Goal: Contribute content: Contribute content

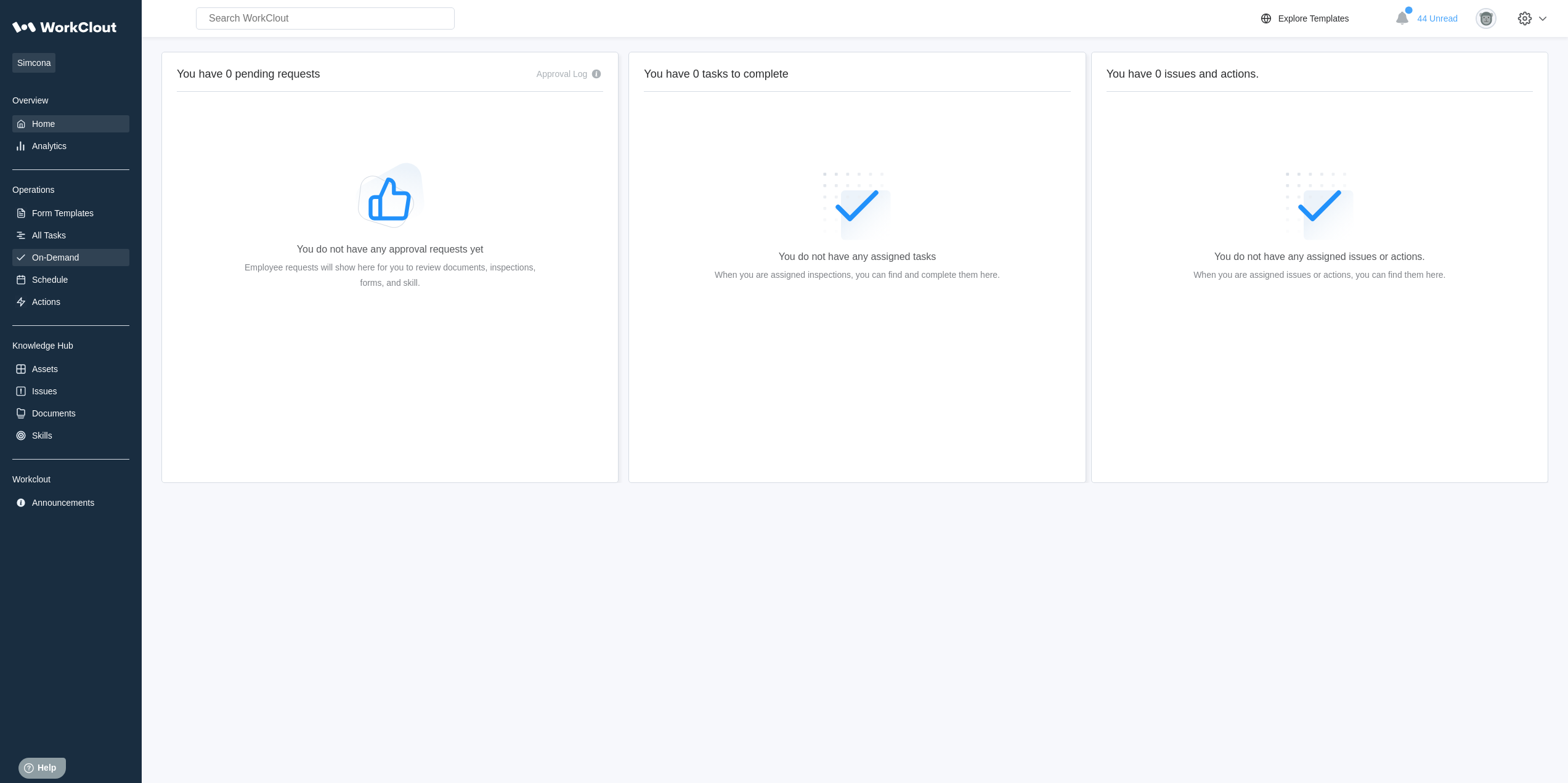
click at [53, 258] on div "On-Demand" at bounding box center [56, 257] width 47 height 10
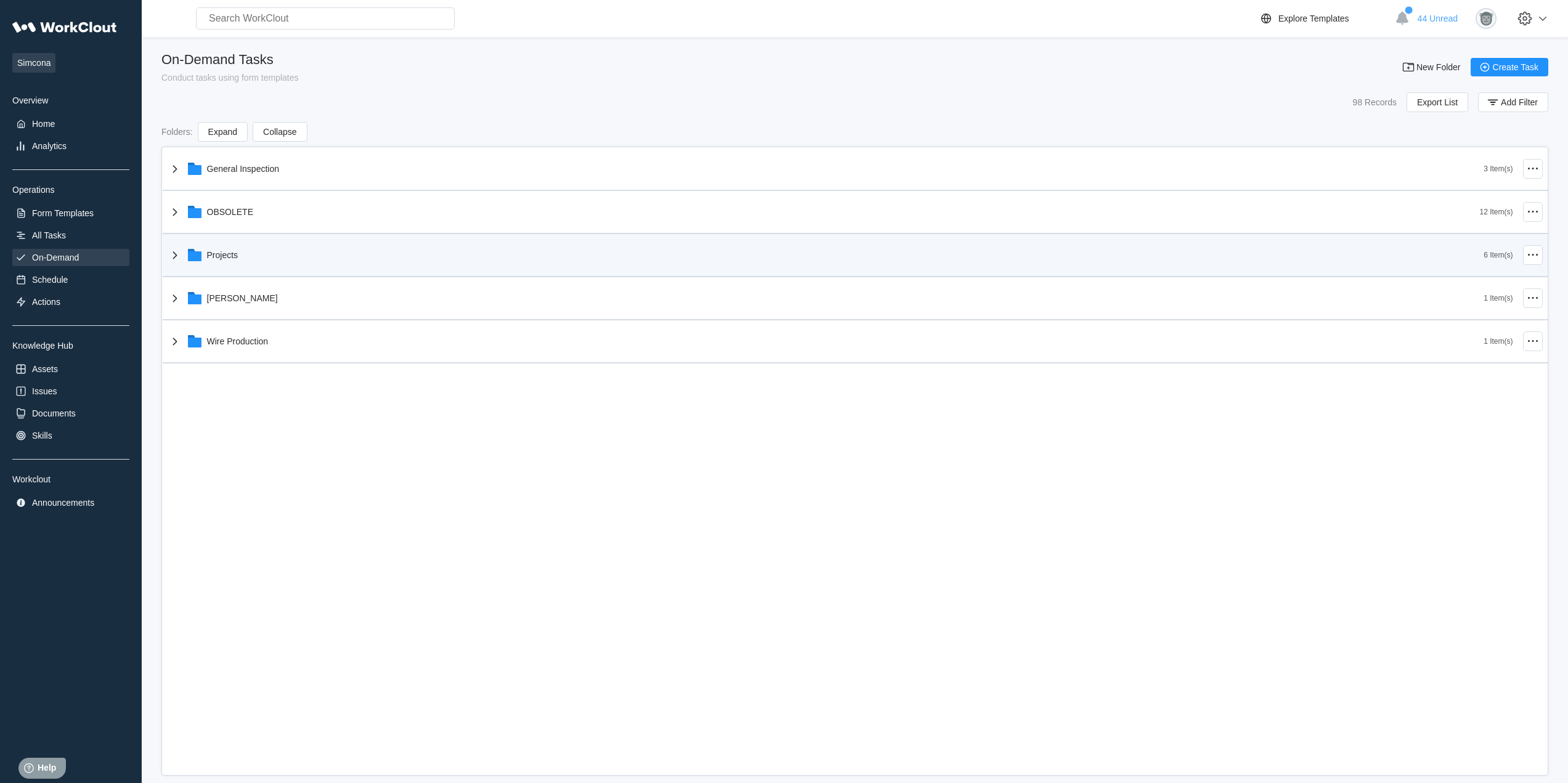
click at [254, 269] on div "Projects" at bounding box center [826, 255] width 1317 height 32
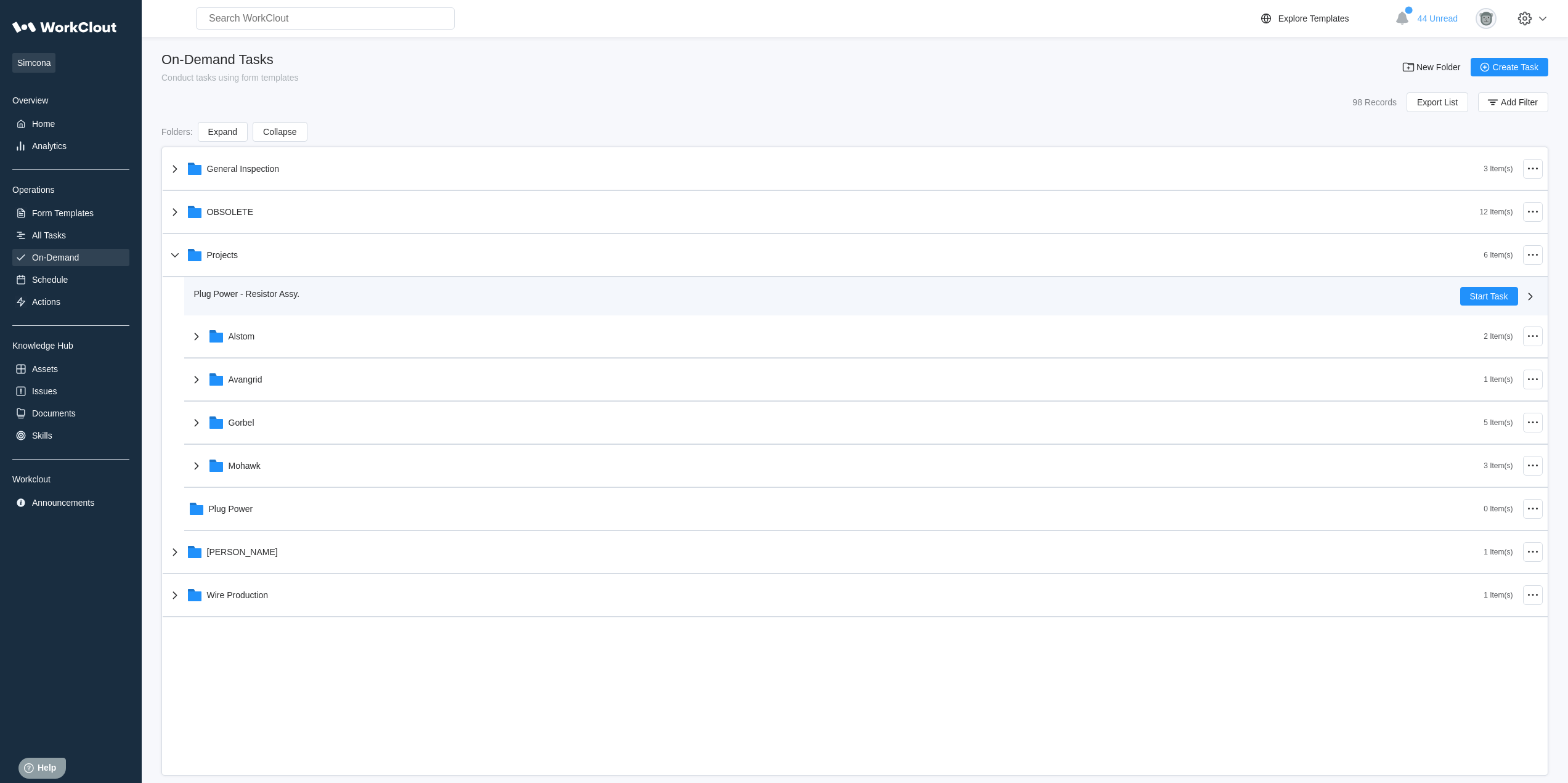
click at [291, 300] on div "Plug Power - Resistor Assy." at bounding box center [827, 296] width 1266 height 18
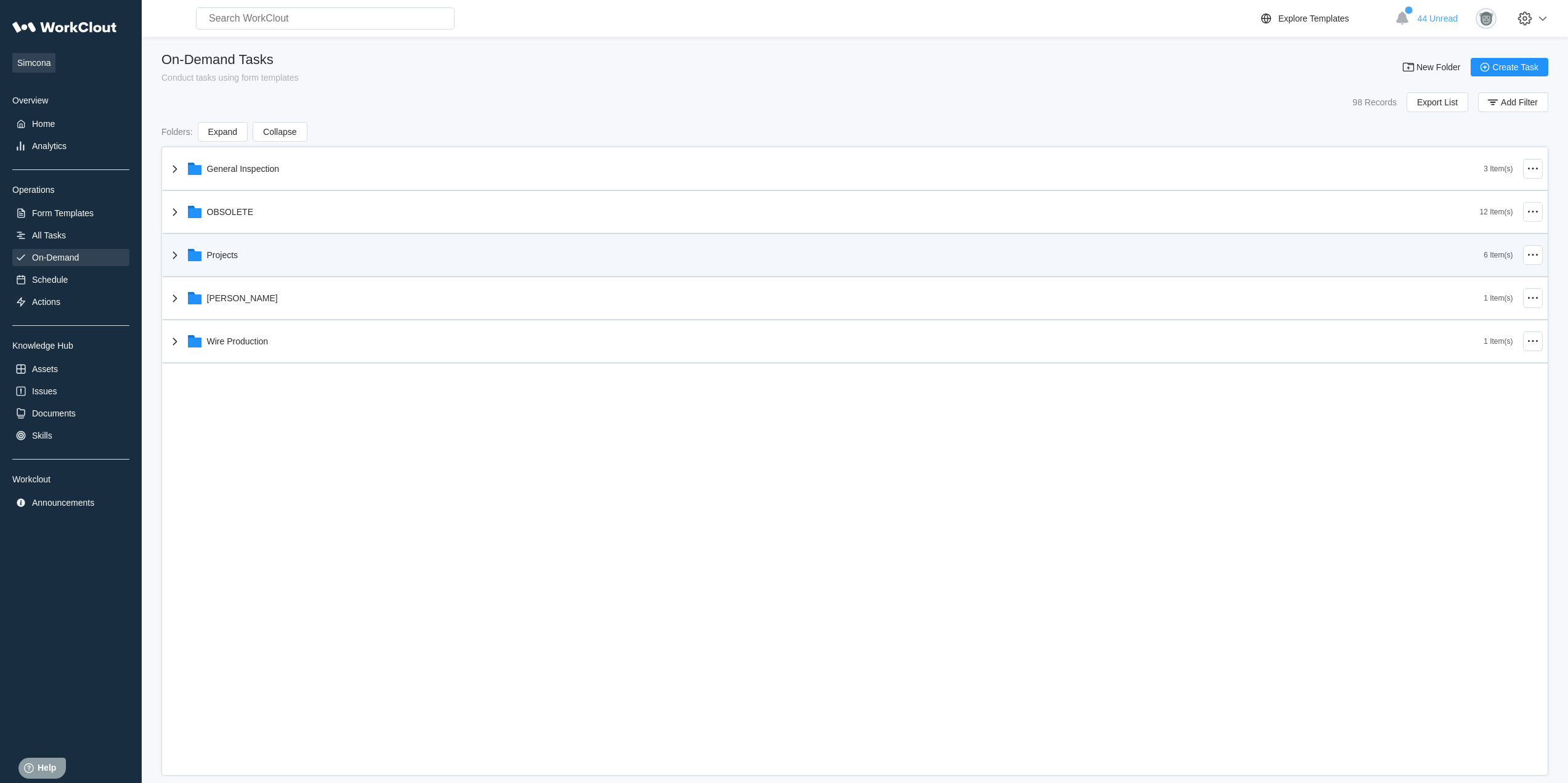
click at [269, 261] on div "Projects" at bounding box center [826, 255] width 1317 height 32
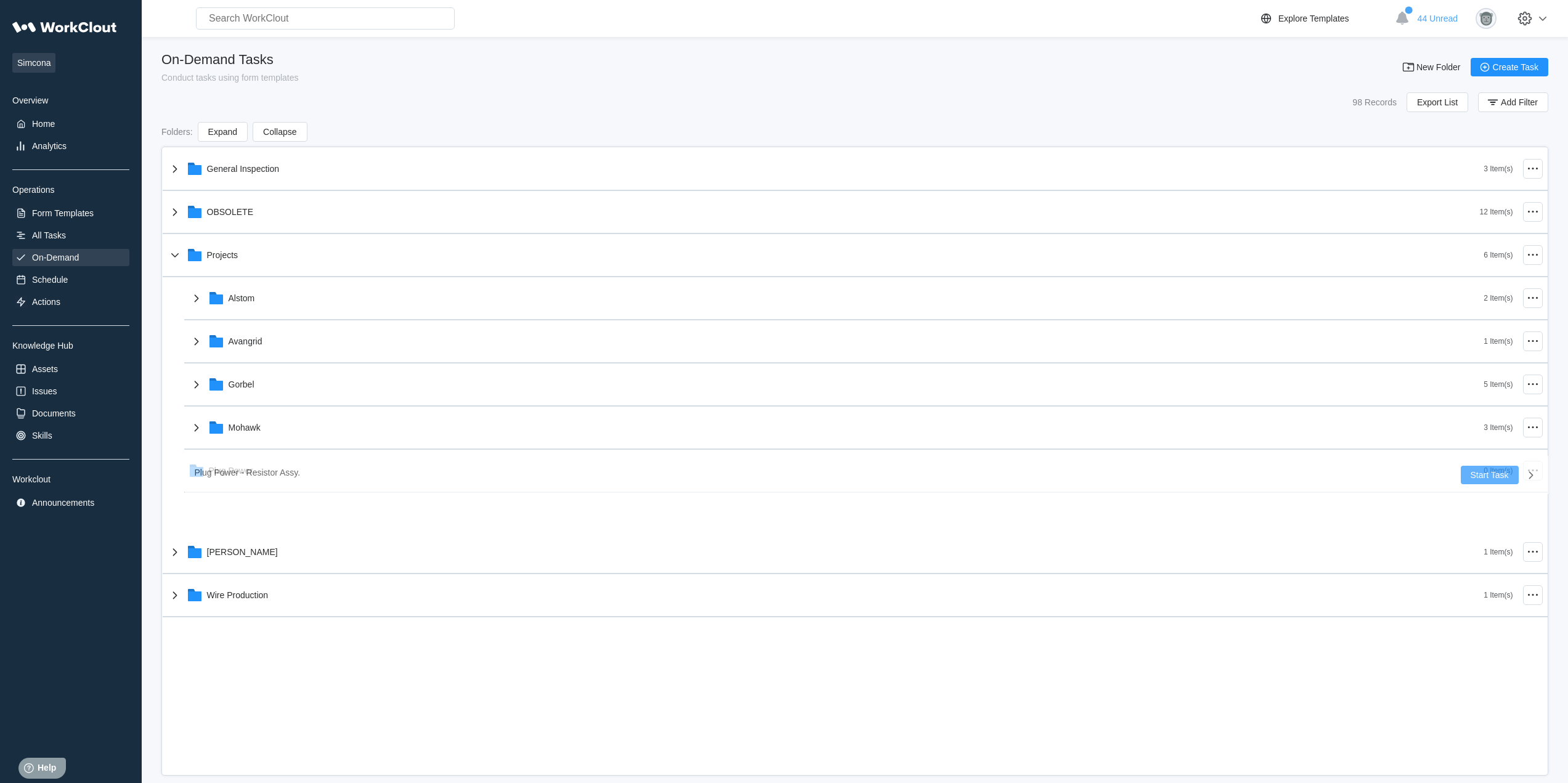
drag, startPoint x: 282, startPoint y: 299, endPoint x: 283, endPoint y: 477, distance: 178.0
click at [283, 477] on div "General Inspection 3 Item(s) OBSOLETE 12 Item(s) Projects 6 Item(s) Plug Power …" at bounding box center [855, 382] width 1386 height 470
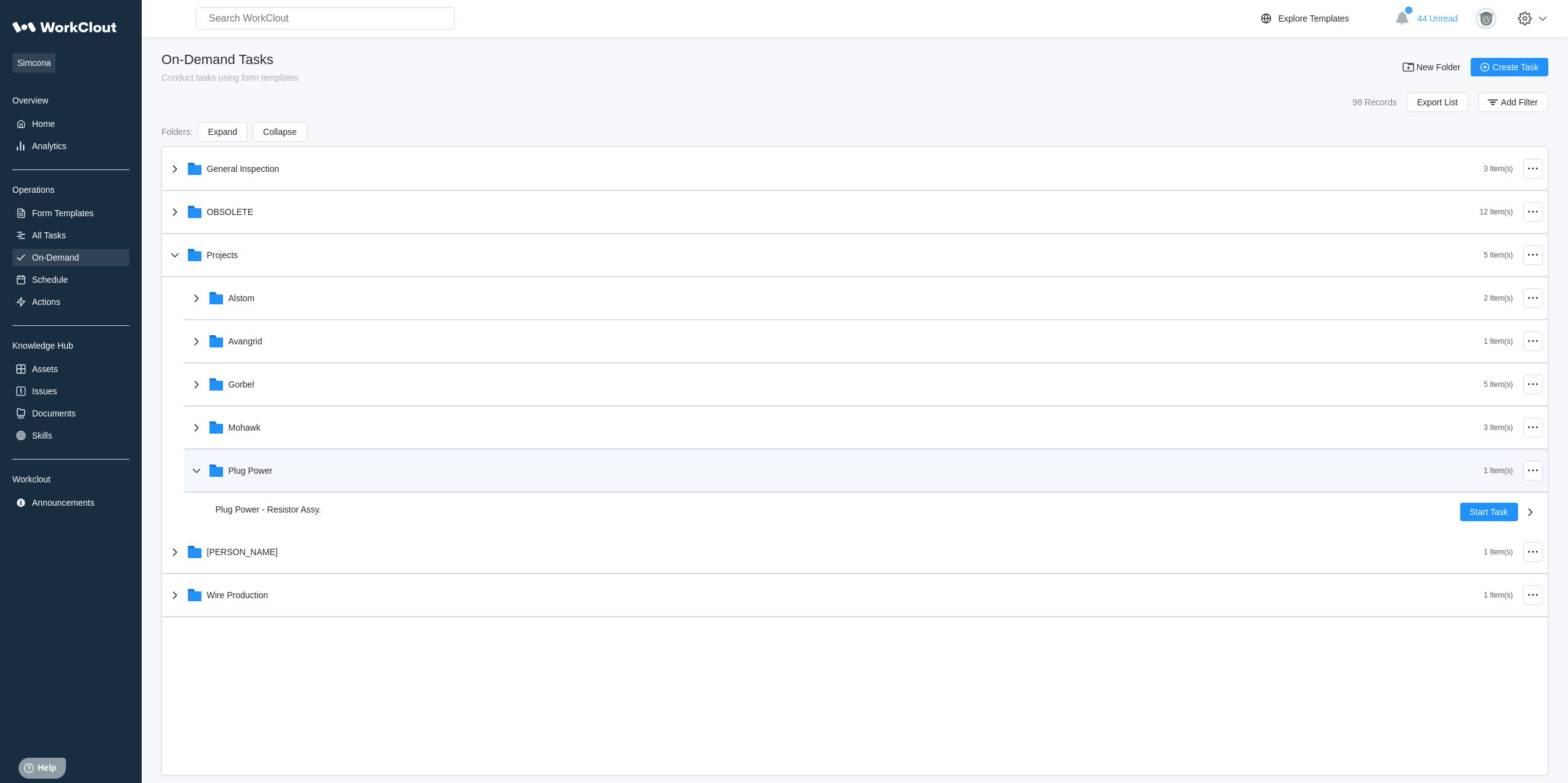
click at [283, 477] on div "Plug Power" at bounding box center [836, 470] width 1295 height 32
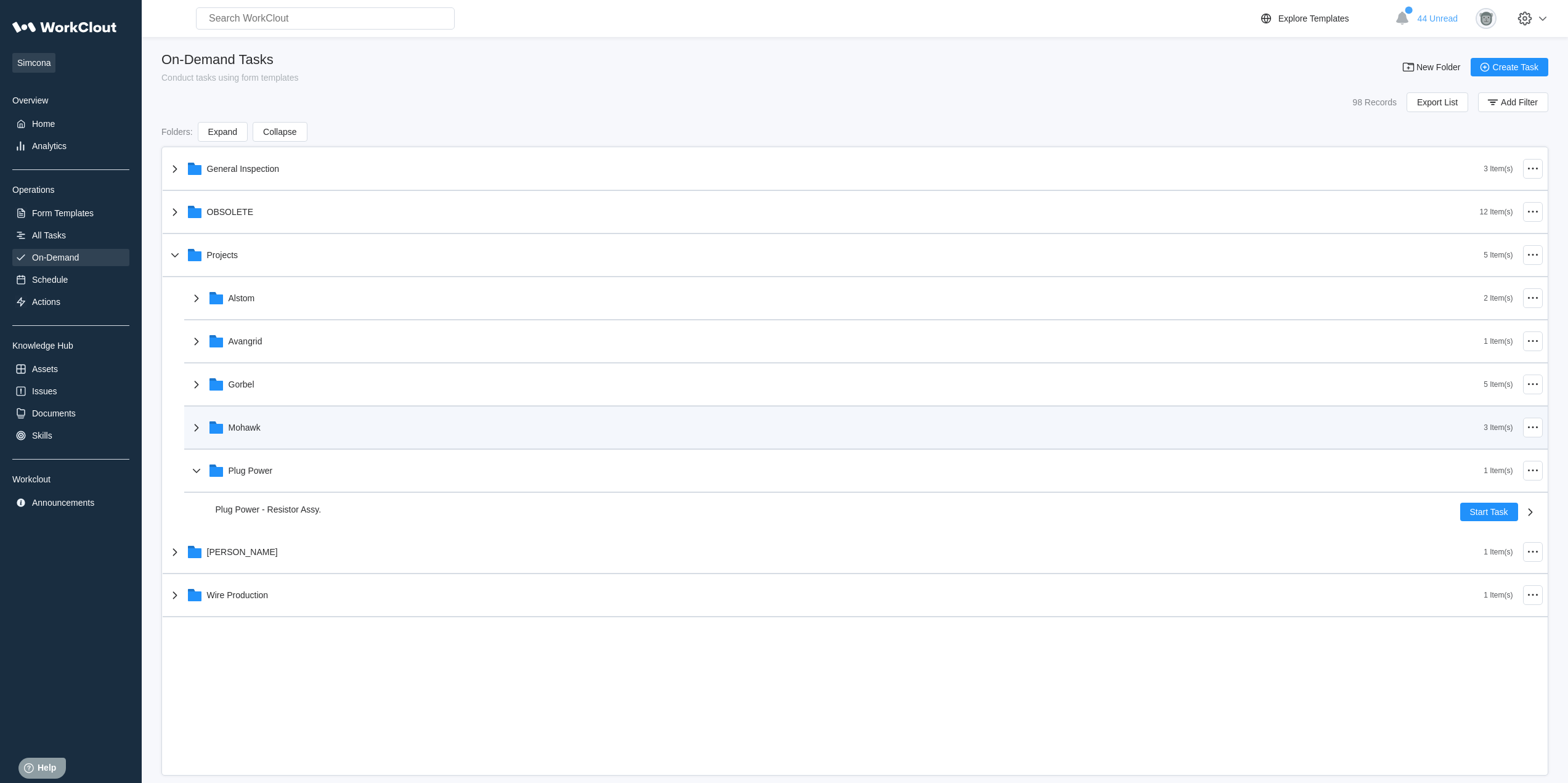
click at [274, 410] on div "Mohawk 3 Item(s)" at bounding box center [866, 428] width 1364 height 43
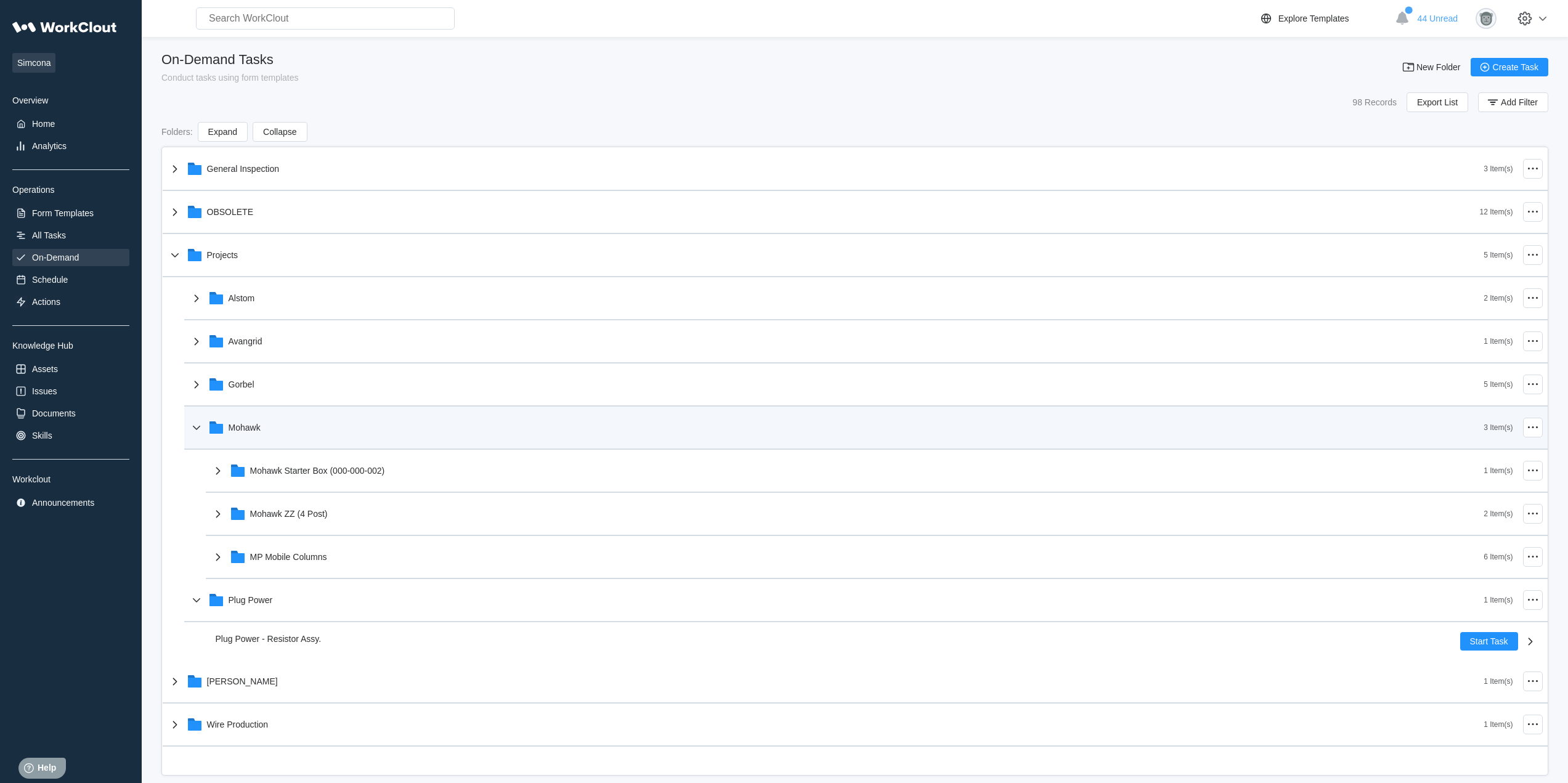
click at [274, 416] on div "Mohawk" at bounding box center [836, 427] width 1295 height 32
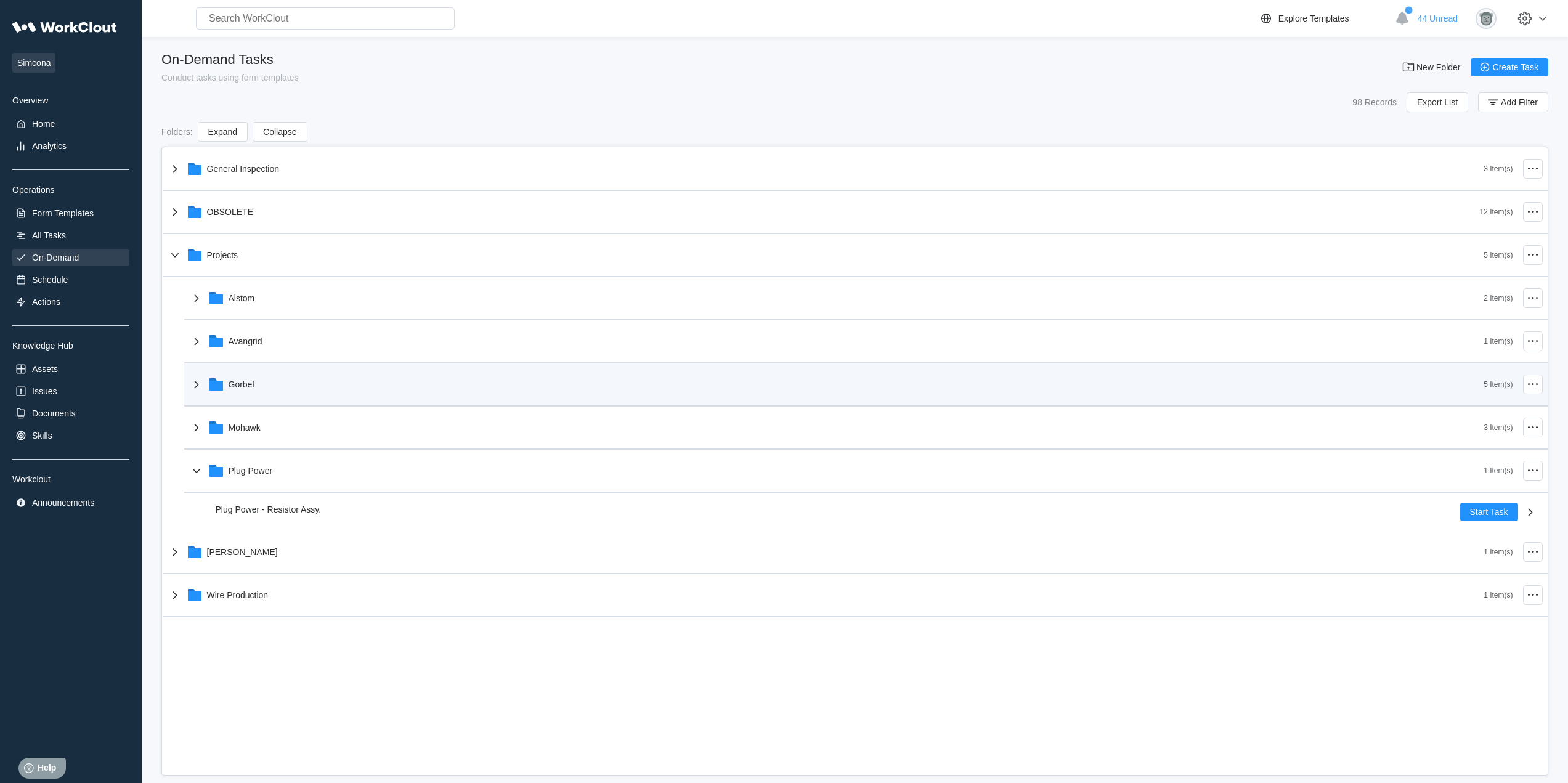
click at [270, 388] on div "Gorbel" at bounding box center [836, 384] width 1295 height 32
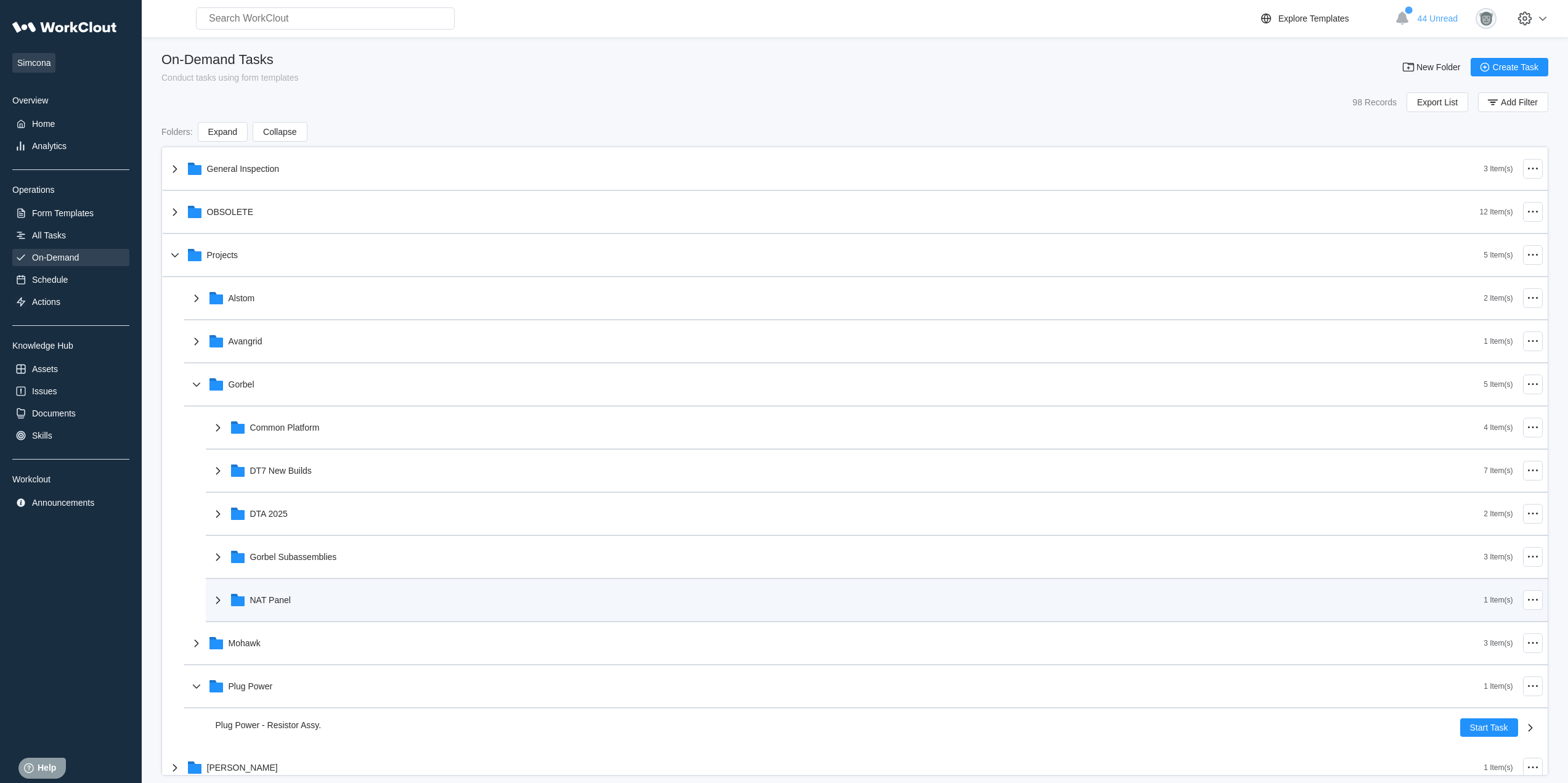
click at [315, 599] on div "NAT Panel" at bounding box center [847, 600] width 1274 height 32
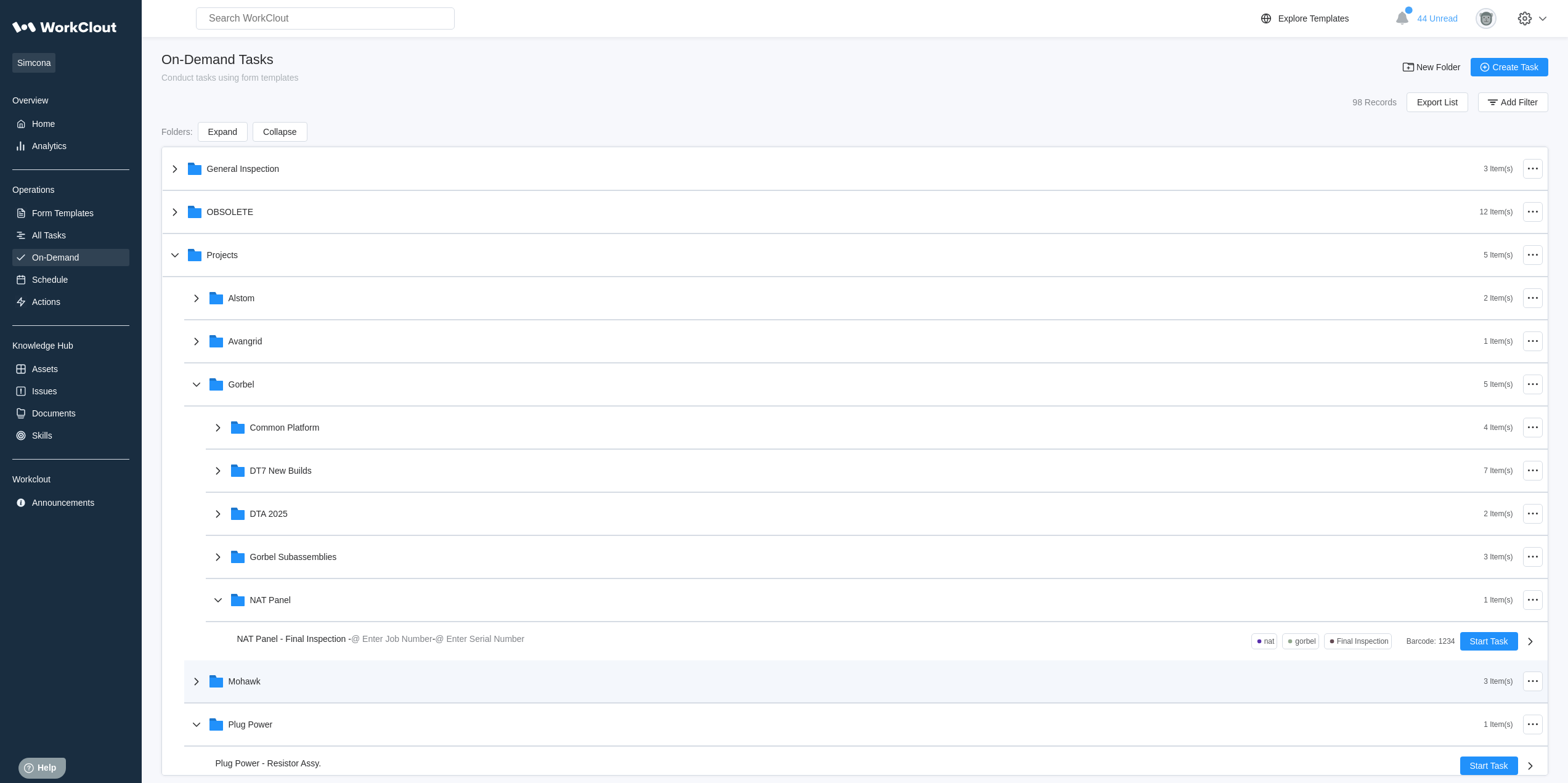
scroll to position [96, 0]
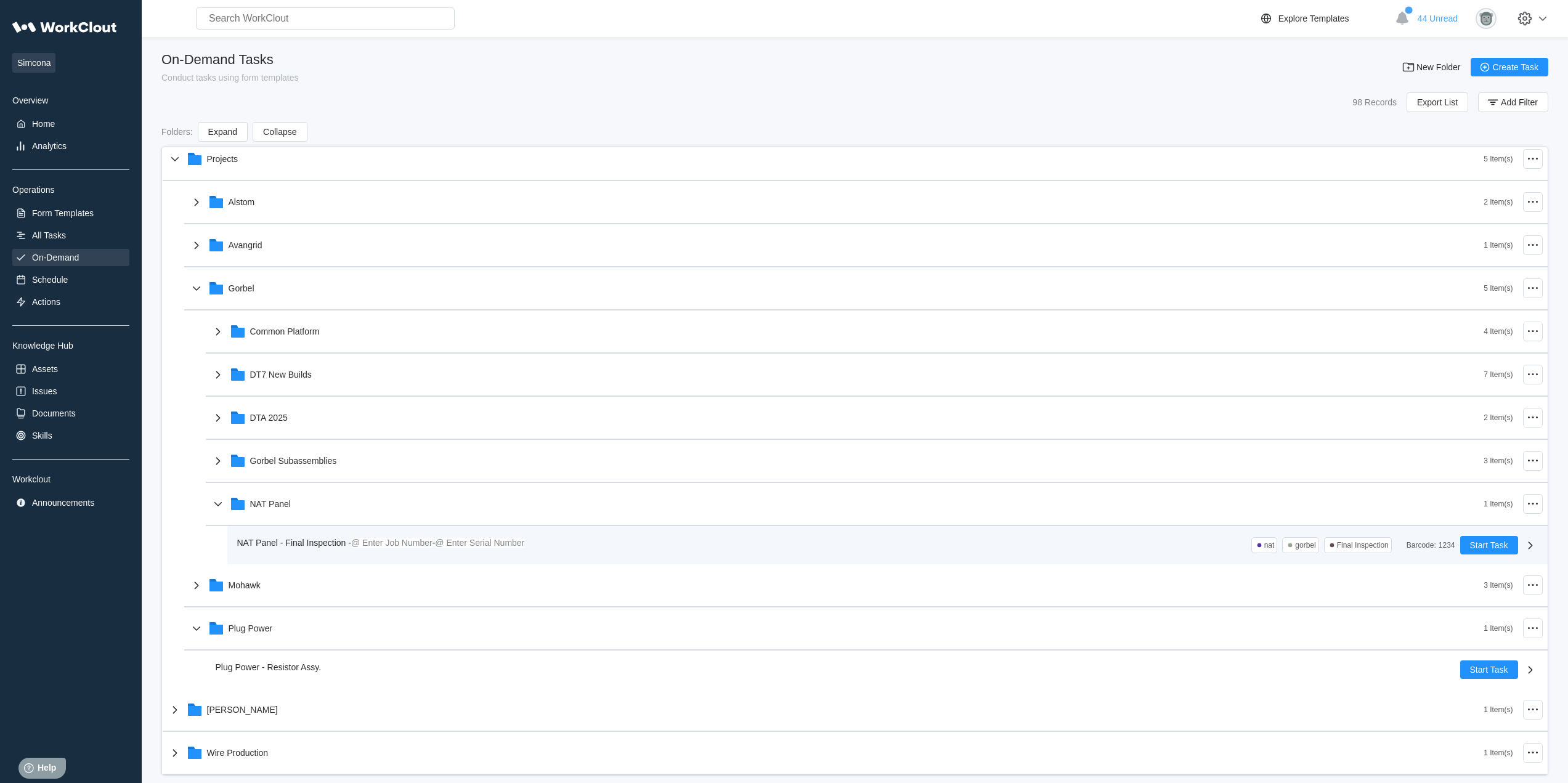
click at [327, 540] on span "NAT Panel - Final Inspection -" at bounding box center [294, 542] width 114 height 10
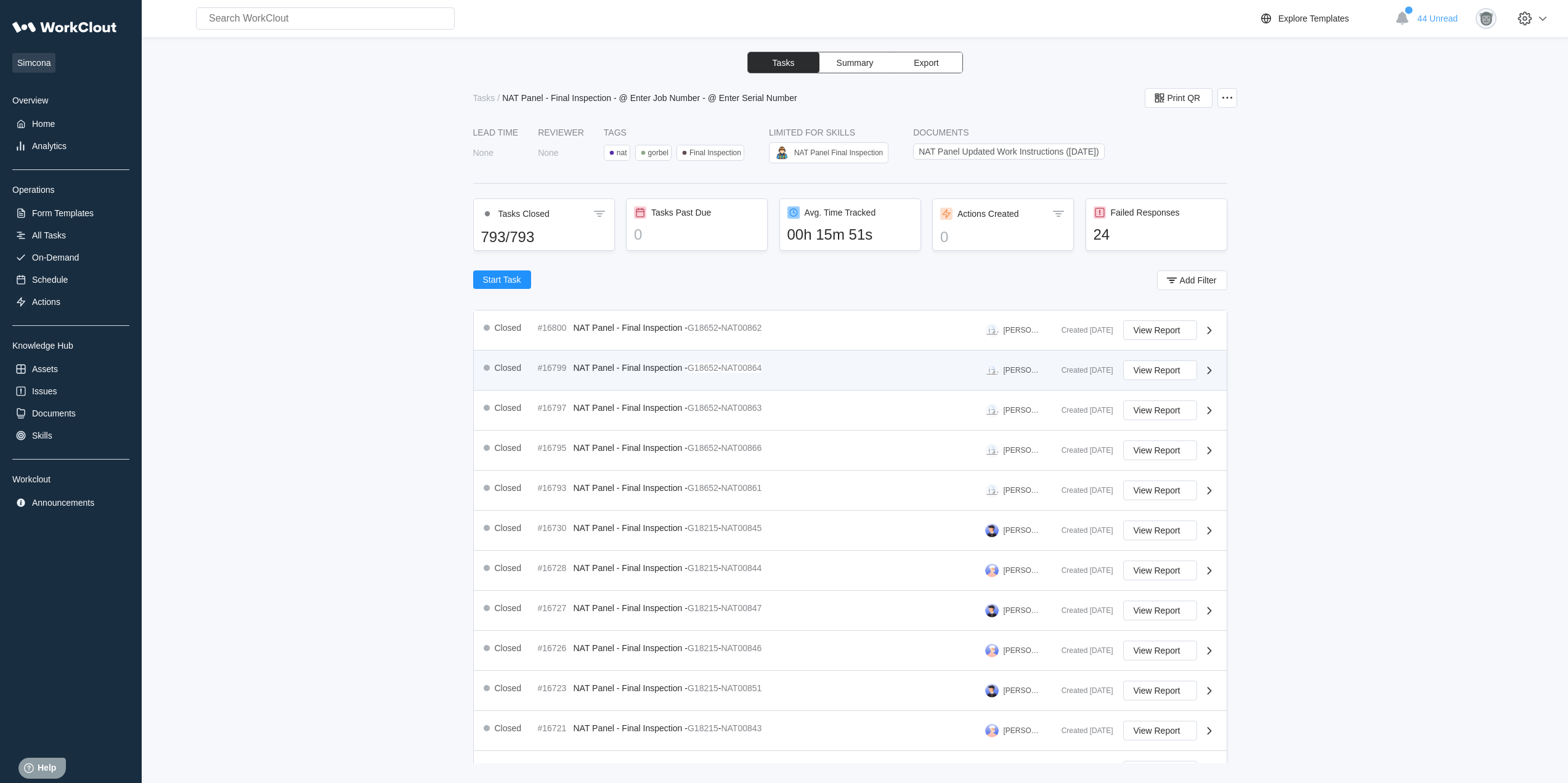
click at [811, 371] on div "Closed #16799 NAT Panel - Final Inspection - G18652 - NAT00864 [PERSON_NAME]" at bounding box center [767, 370] width 568 height 20
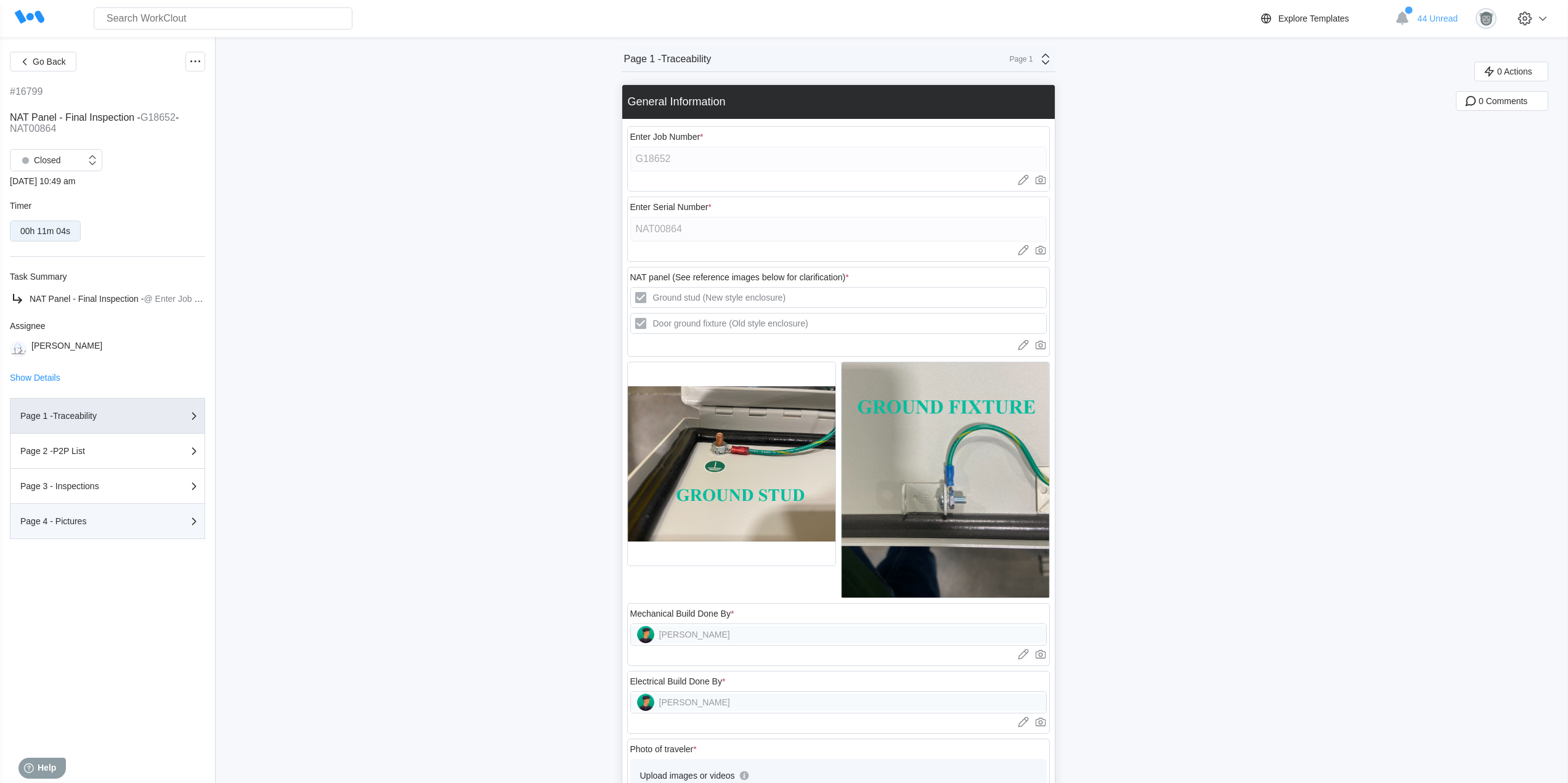
click at [70, 531] on button "Page 4 - Pictures" at bounding box center [107, 521] width 196 height 35
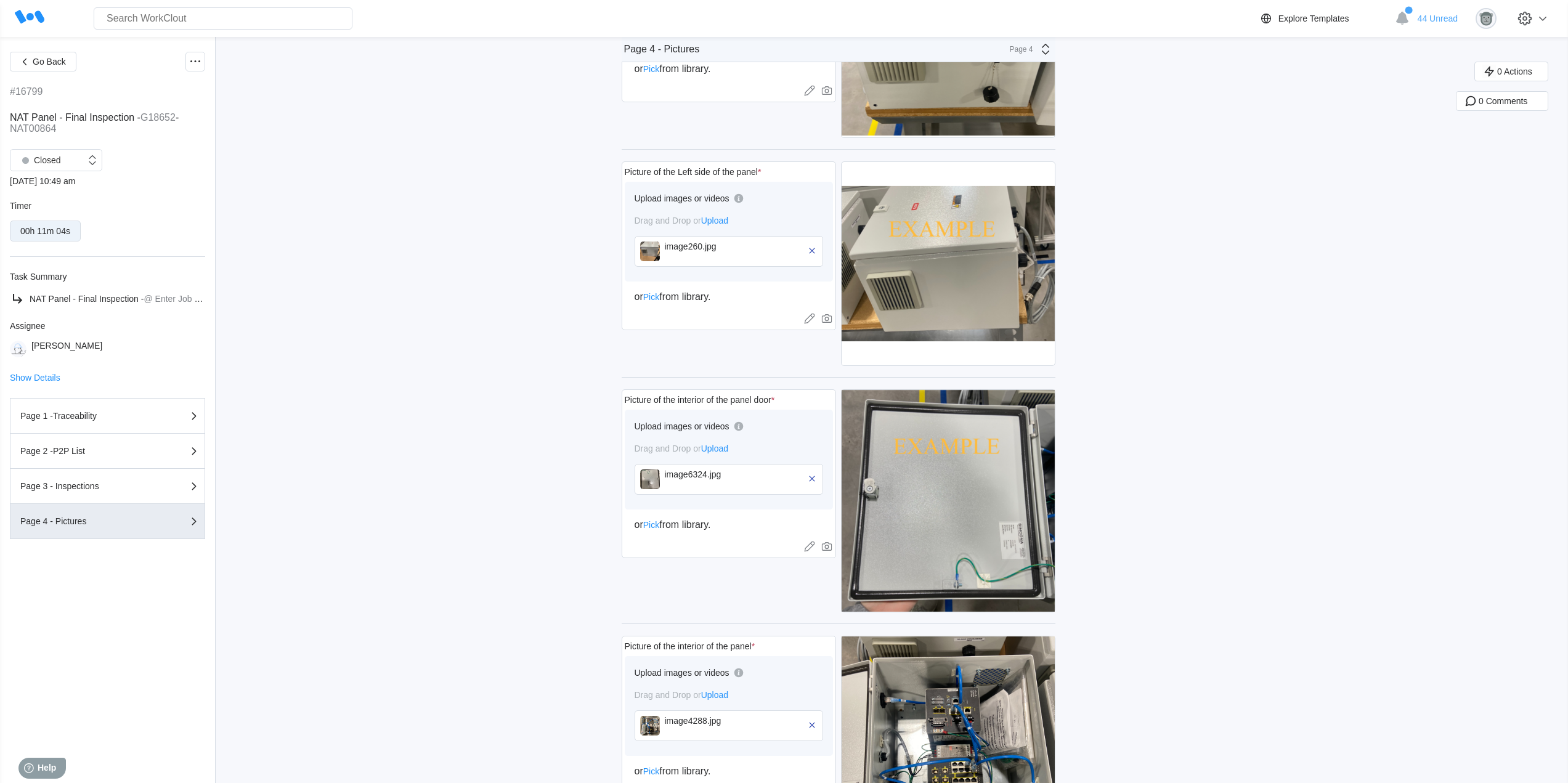
scroll to position [719, 0]
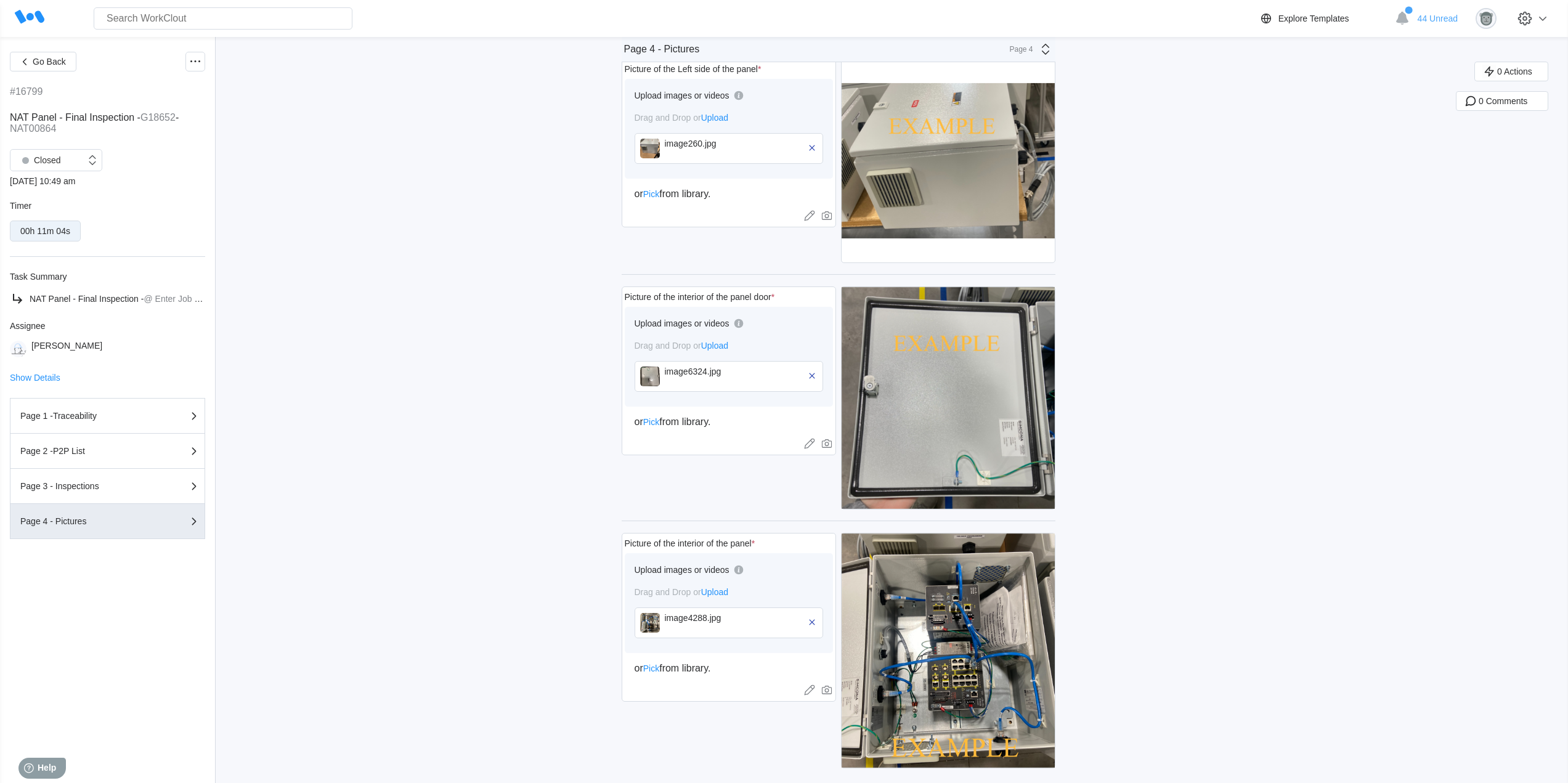
click at [693, 374] on div "image6324.jpg" at bounding box center [736, 371] width 141 height 10
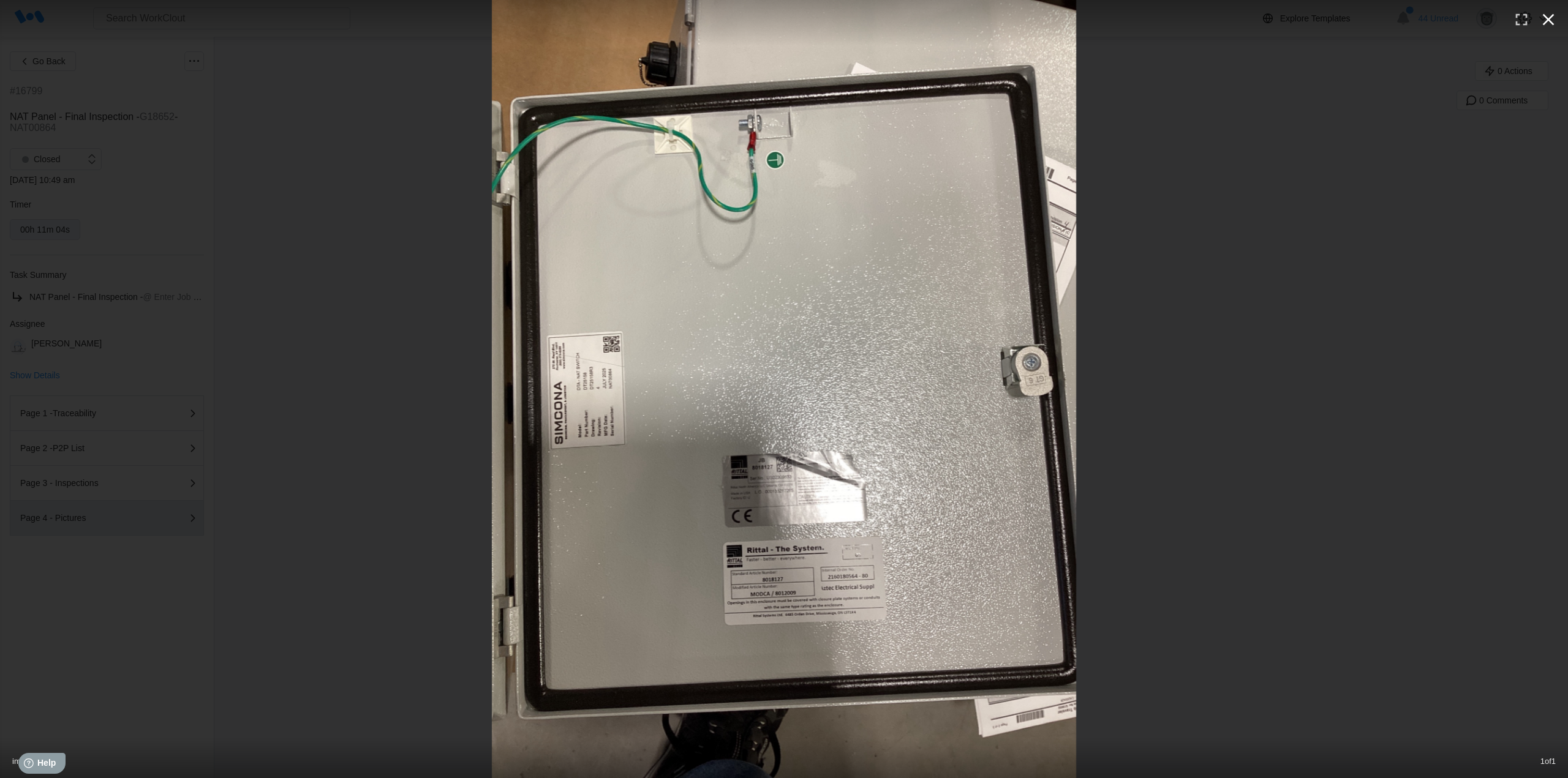
click at [1543, 20] on icon "button" at bounding box center [1548, 19] width 20 height 20
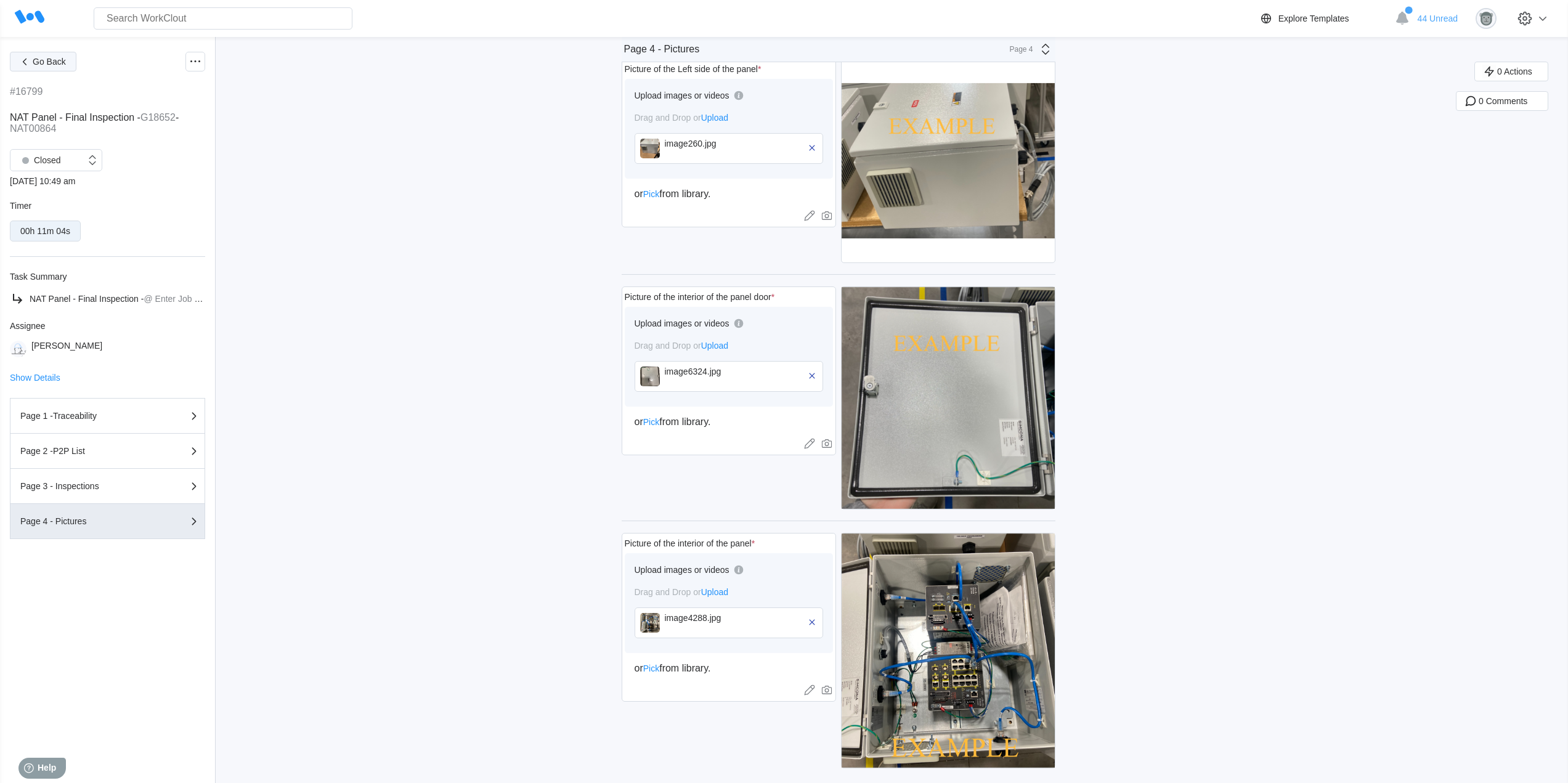
click at [52, 60] on span "Go Back" at bounding box center [49, 62] width 33 height 9
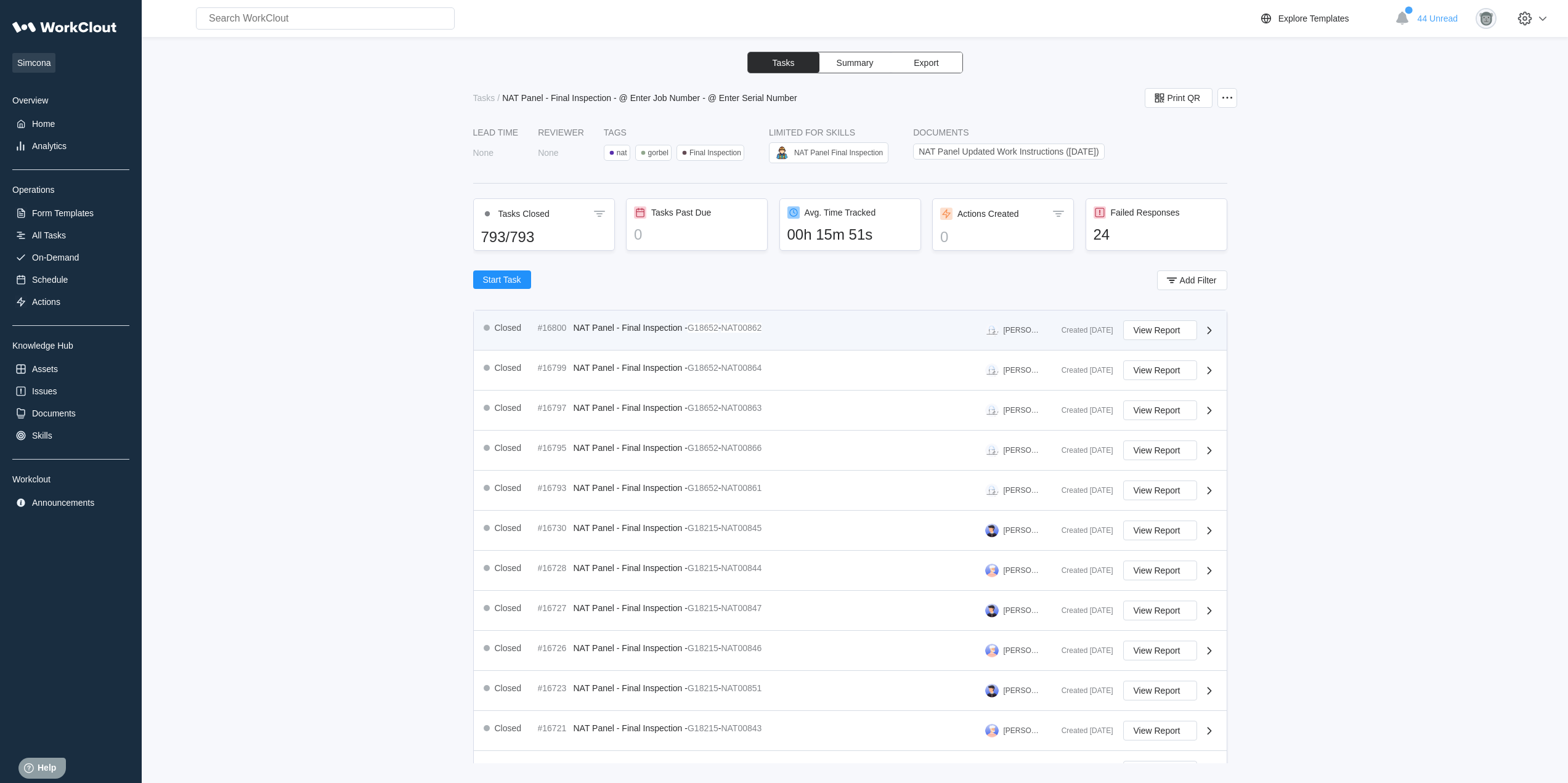
click at [721, 332] on span "-" at bounding box center [720, 327] width 3 height 10
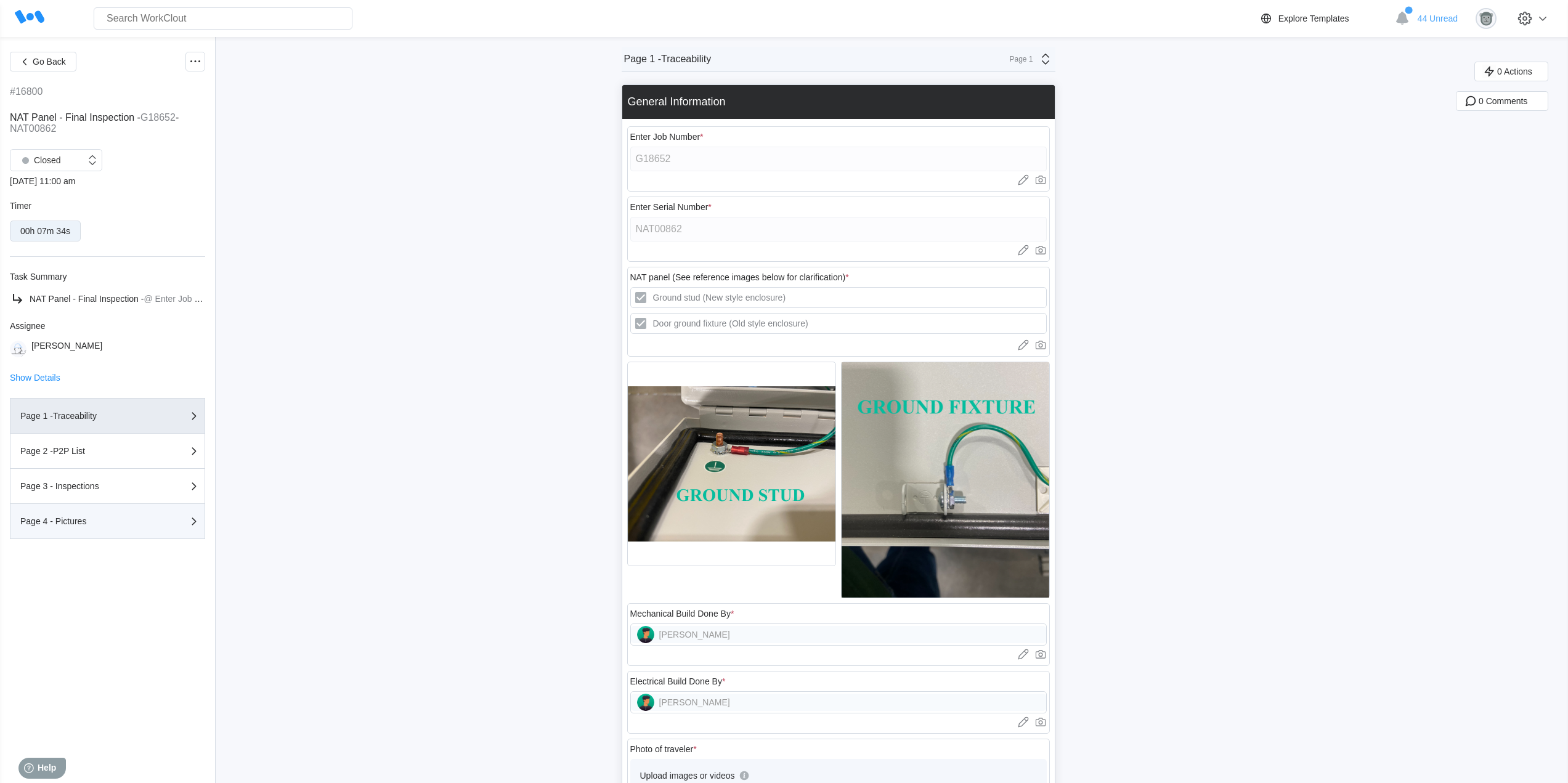
click at [78, 520] on div "Page 4 - Pictures" at bounding box center [81, 521] width 123 height 9
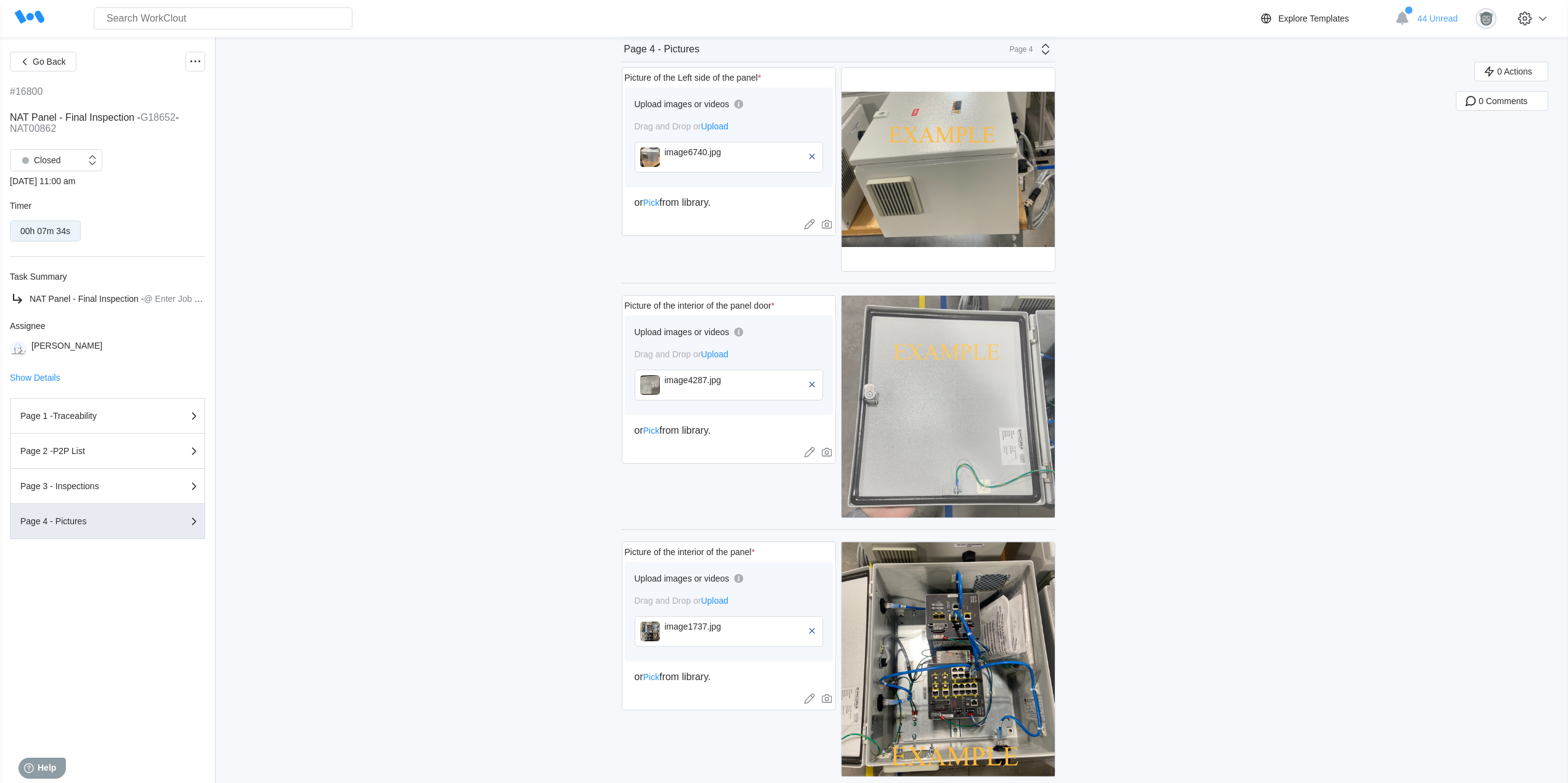
scroll to position [719, 0]
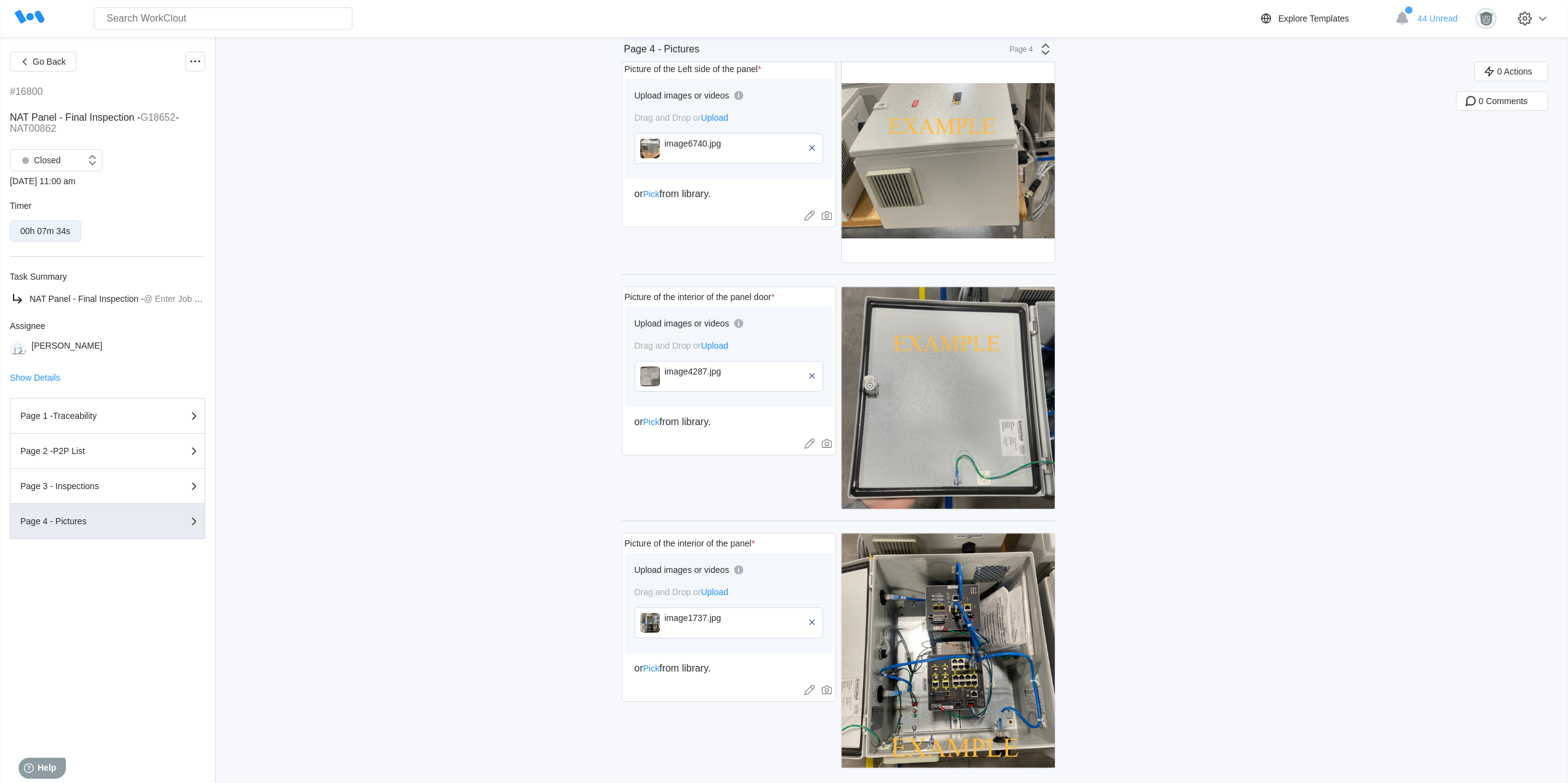
click at [658, 376] on img at bounding box center [650, 376] width 20 height 20
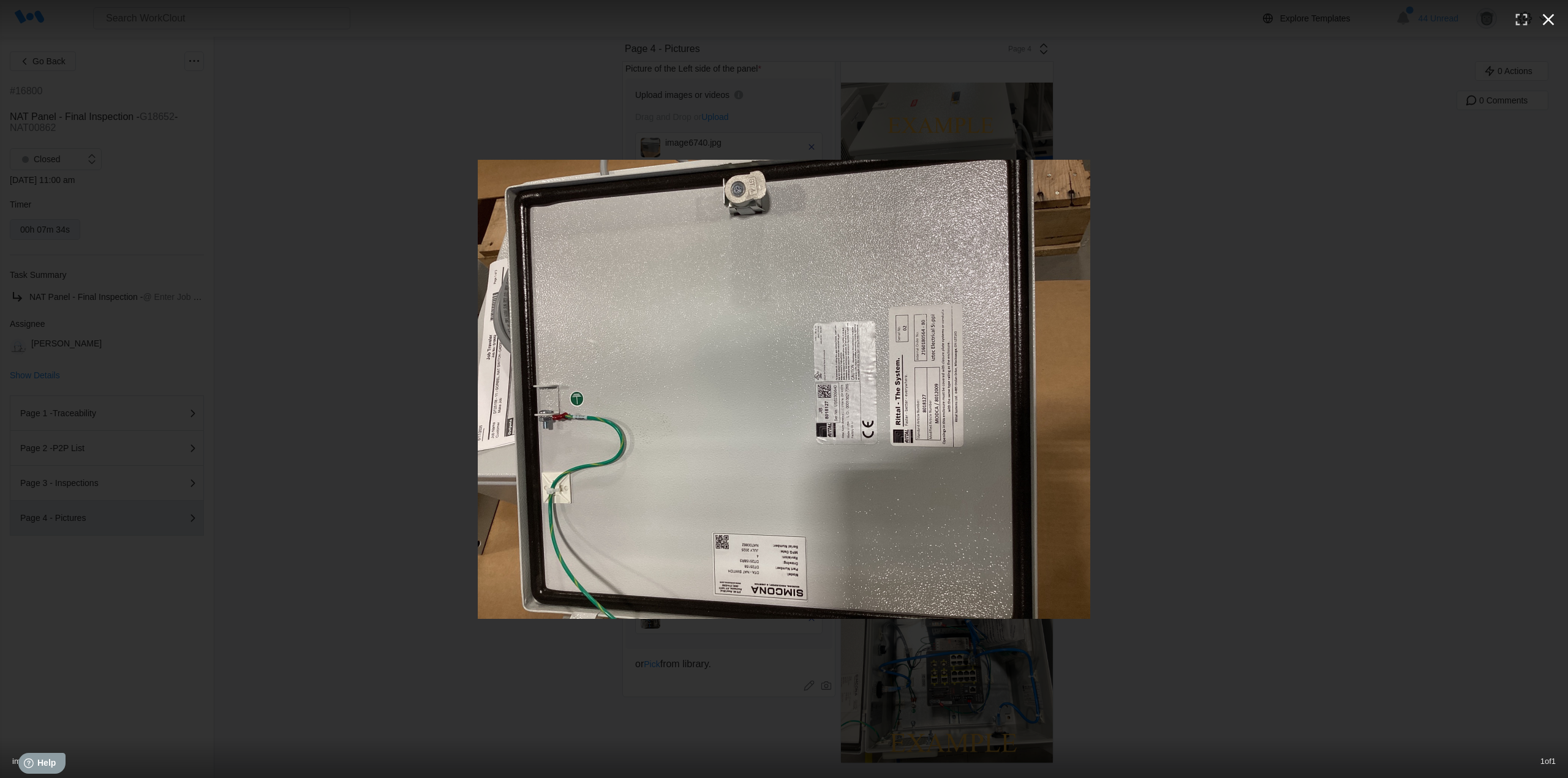
click at [1549, 20] on icon "button" at bounding box center [1548, 19] width 11 height 11
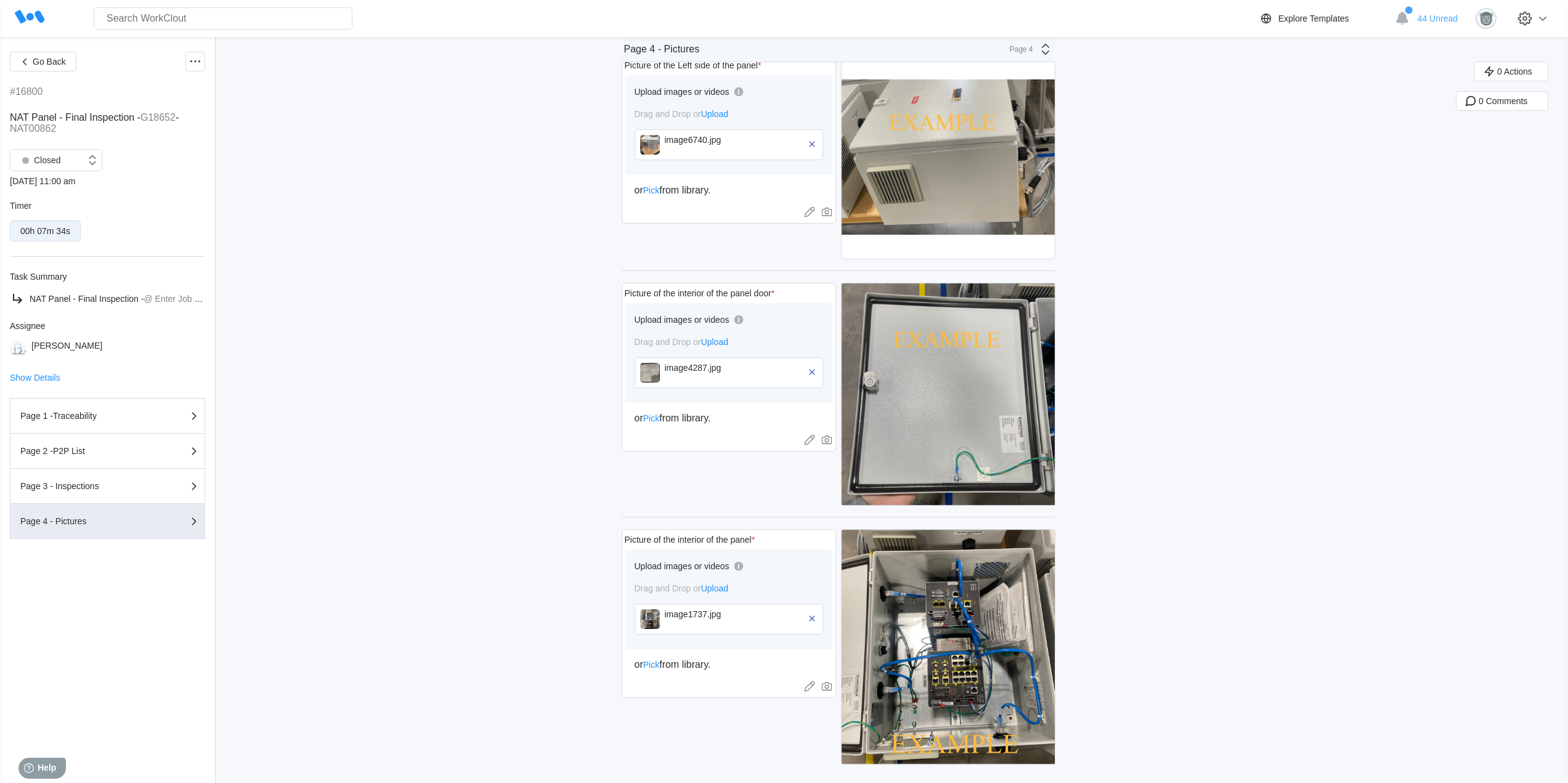
scroll to position [726, 0]
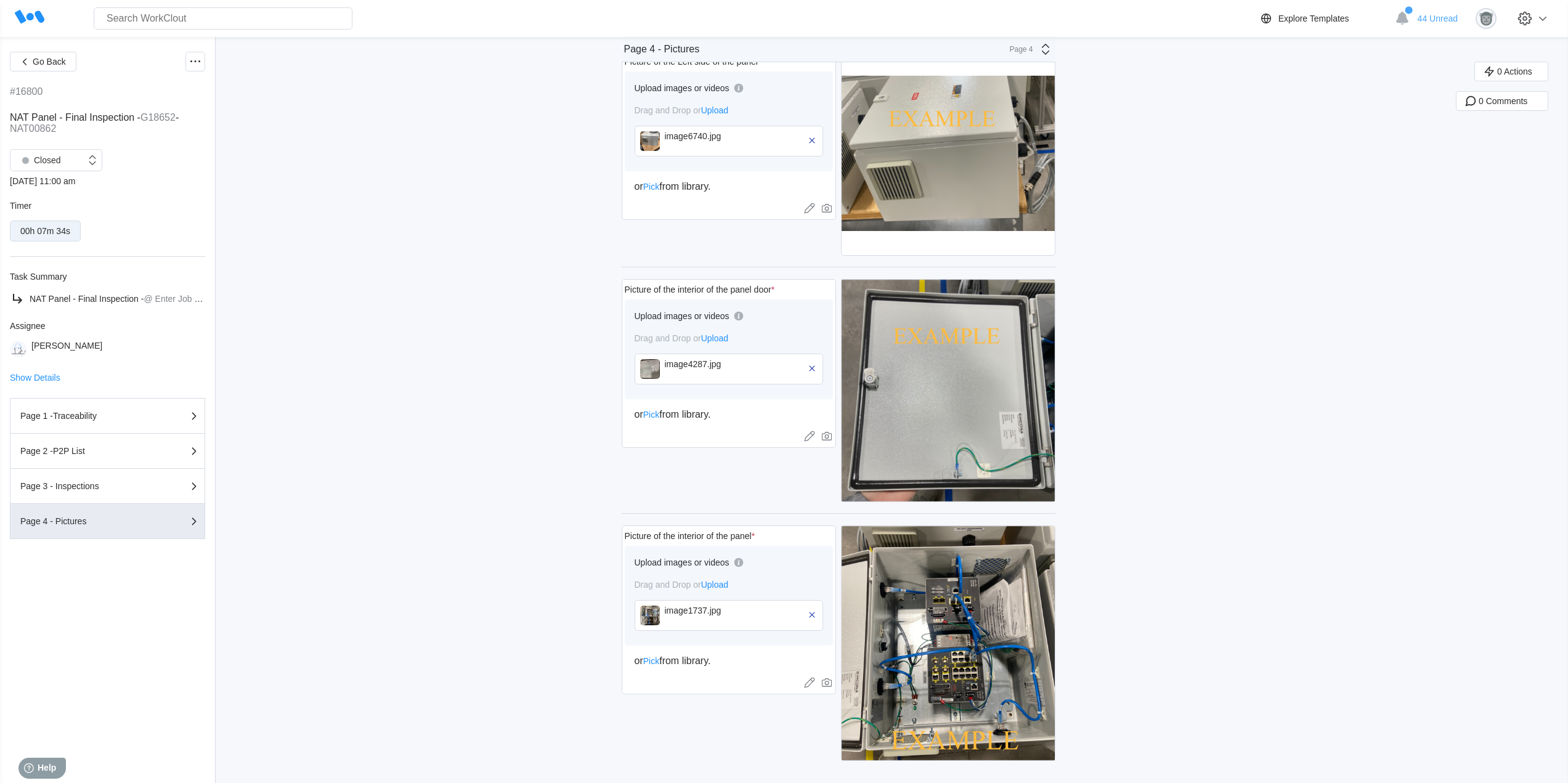
click at [653, 613] on img at bounding box center [650, 615] width 20 height 20
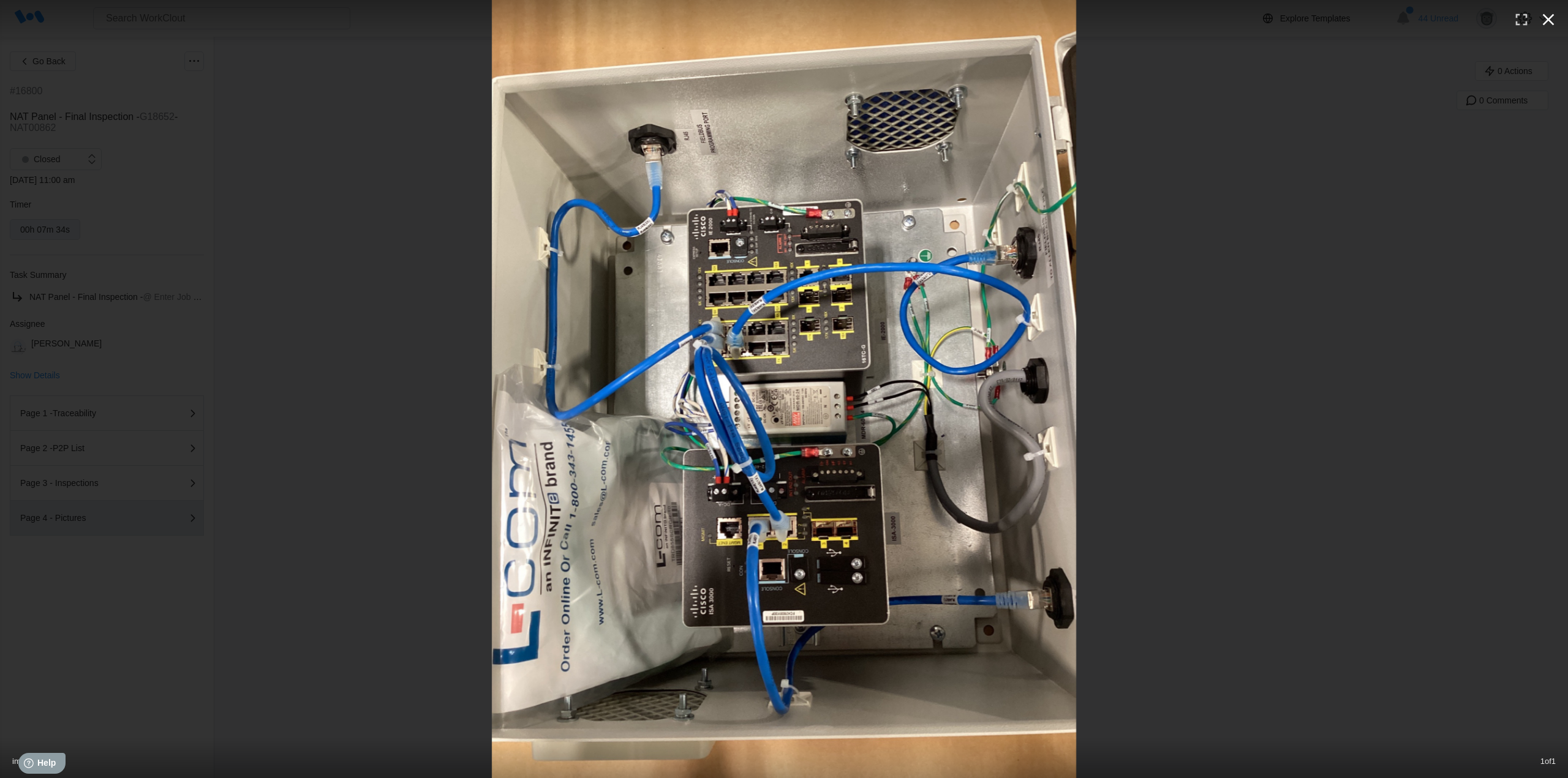
click at [1551, 22] on icon "button" at bounding box center [1548, 19] width 11 height 11
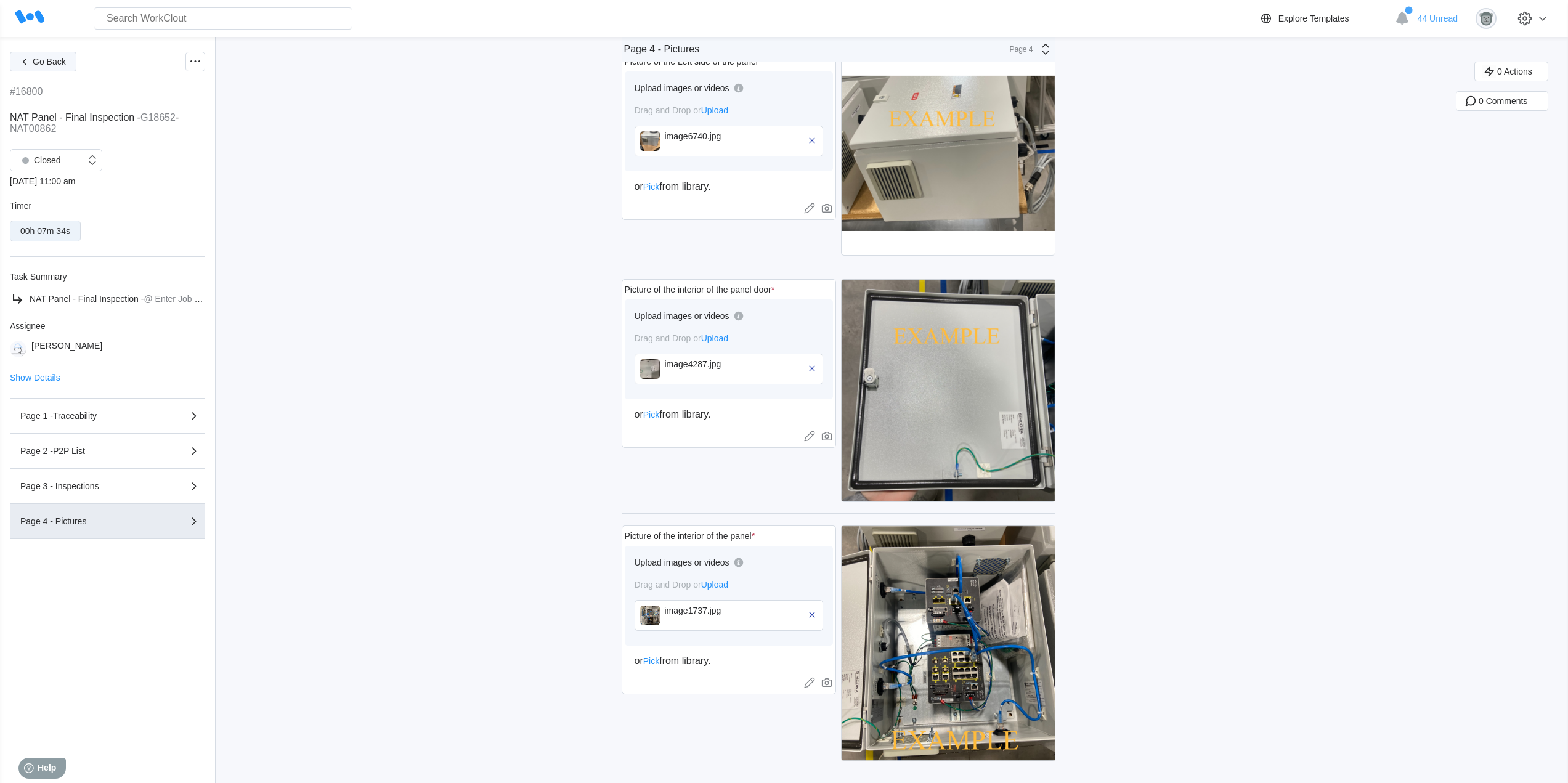
click at [38, 65] on span "Go Back" at bounding box center [49, 62] width 33 height 9
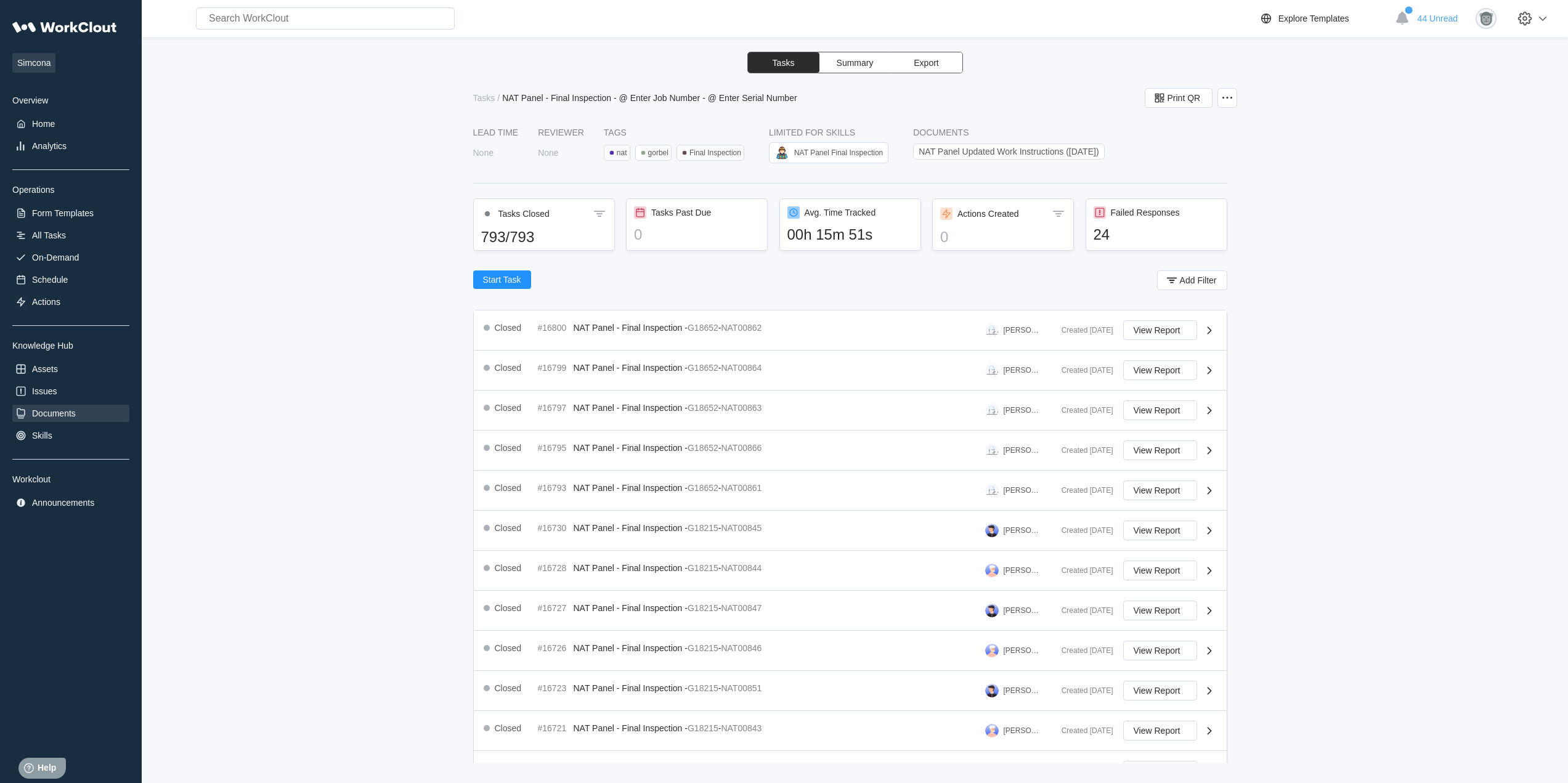
click at [62, 417] on div "Documents" at bounding box center [54, 413] width 44 height 10
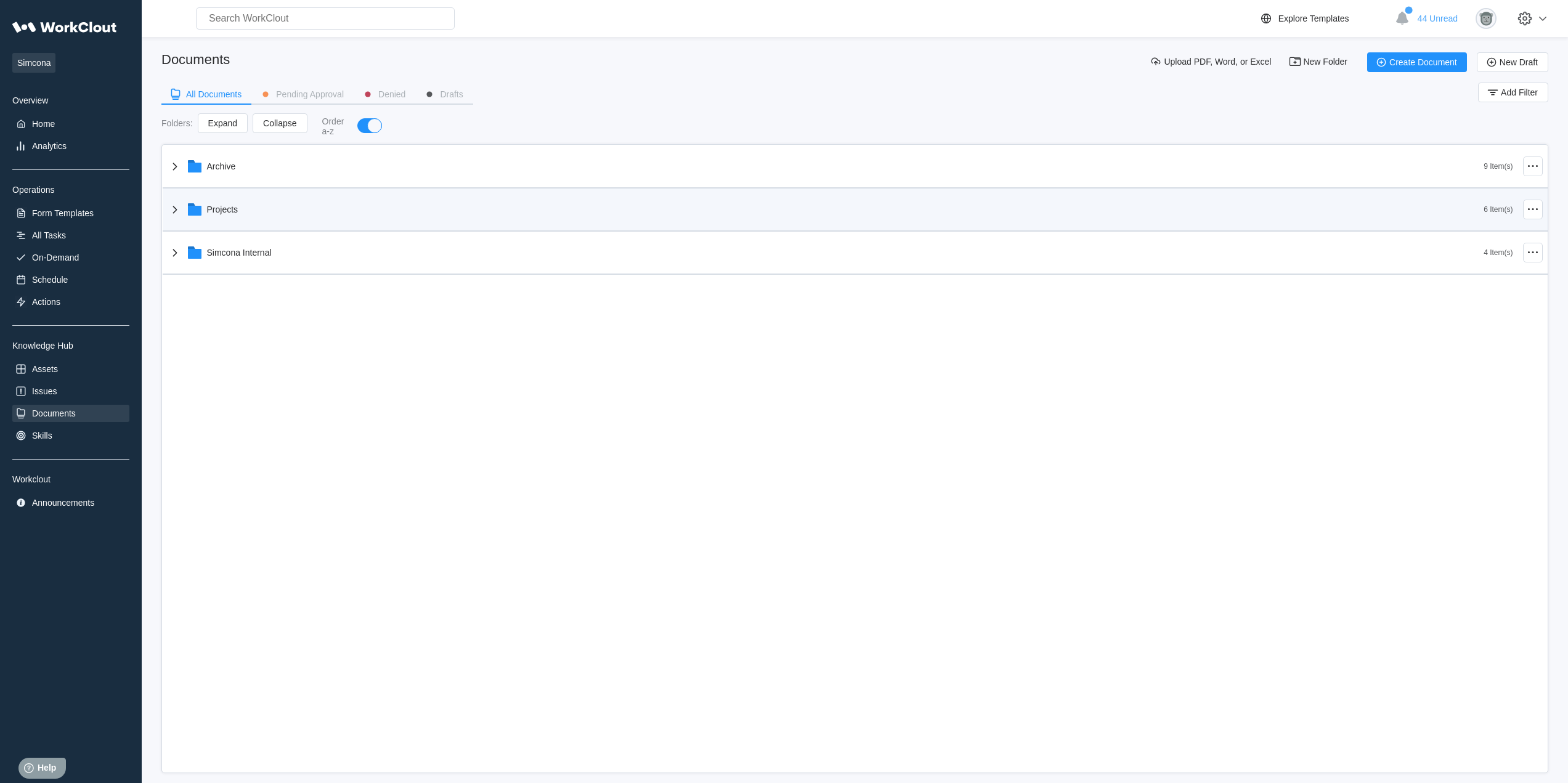
click at [223, 208] on div "Projects" at bounding box center [223, 209] width 31 height 10
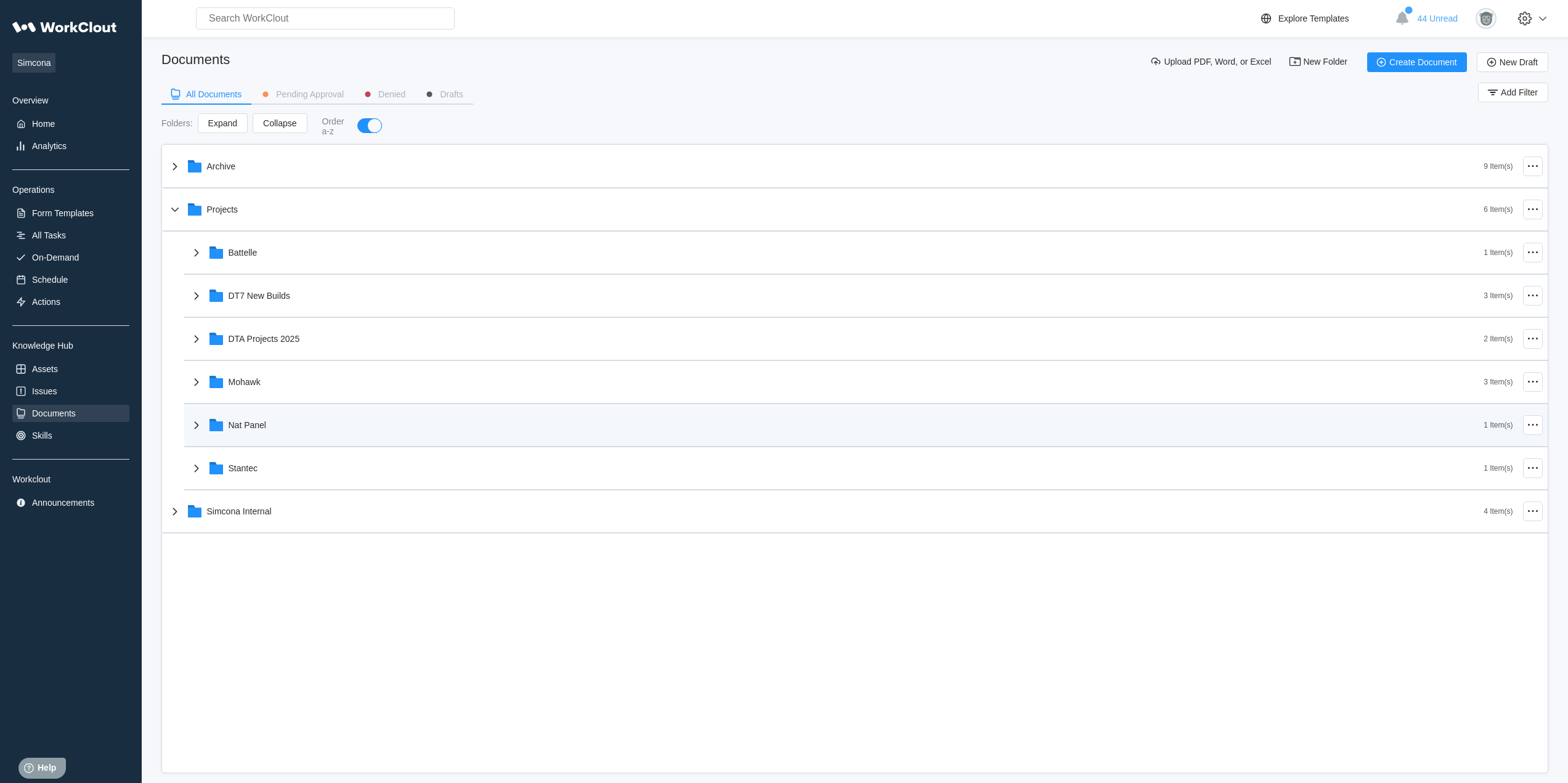
click at [324, 429] on div "Nat Panel" at bounding box center [836, 425] width 1295 height 32
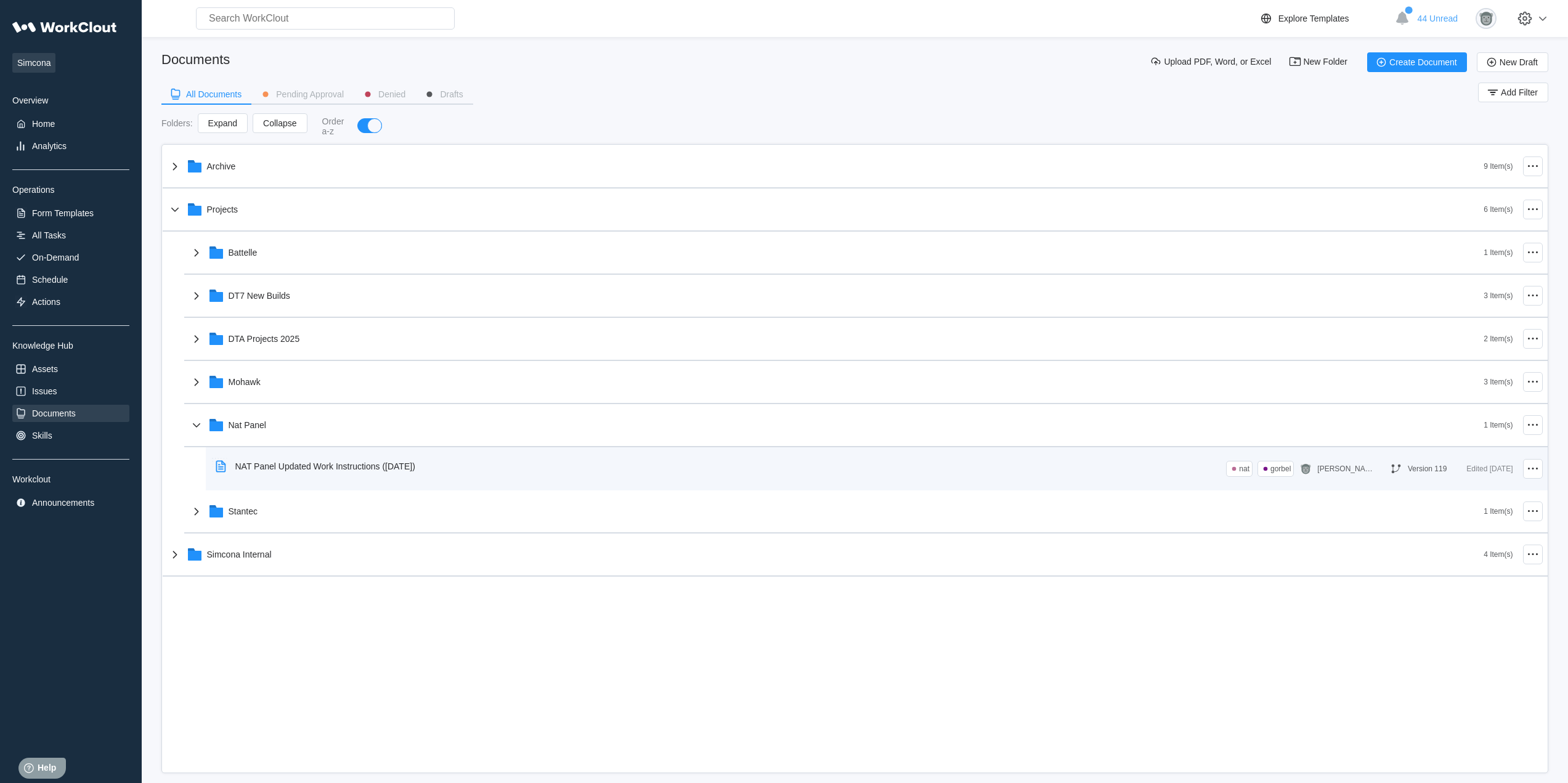
click at [390, 477] on div "NAT Panel Updated Work Instructions ([DATE])" at bounding box center [318, 466] width 215 height 28
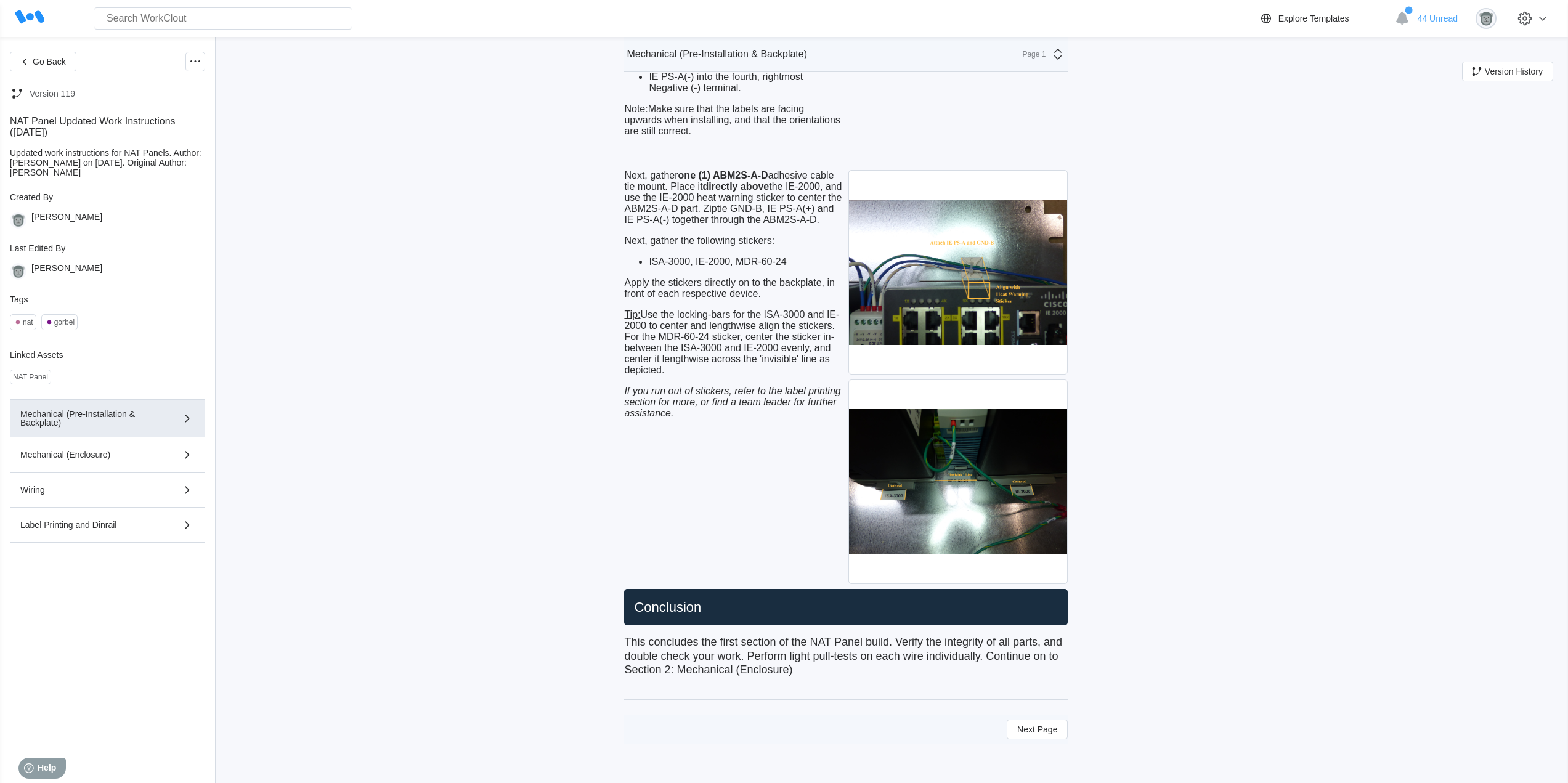
scroll to position [5371, 0]
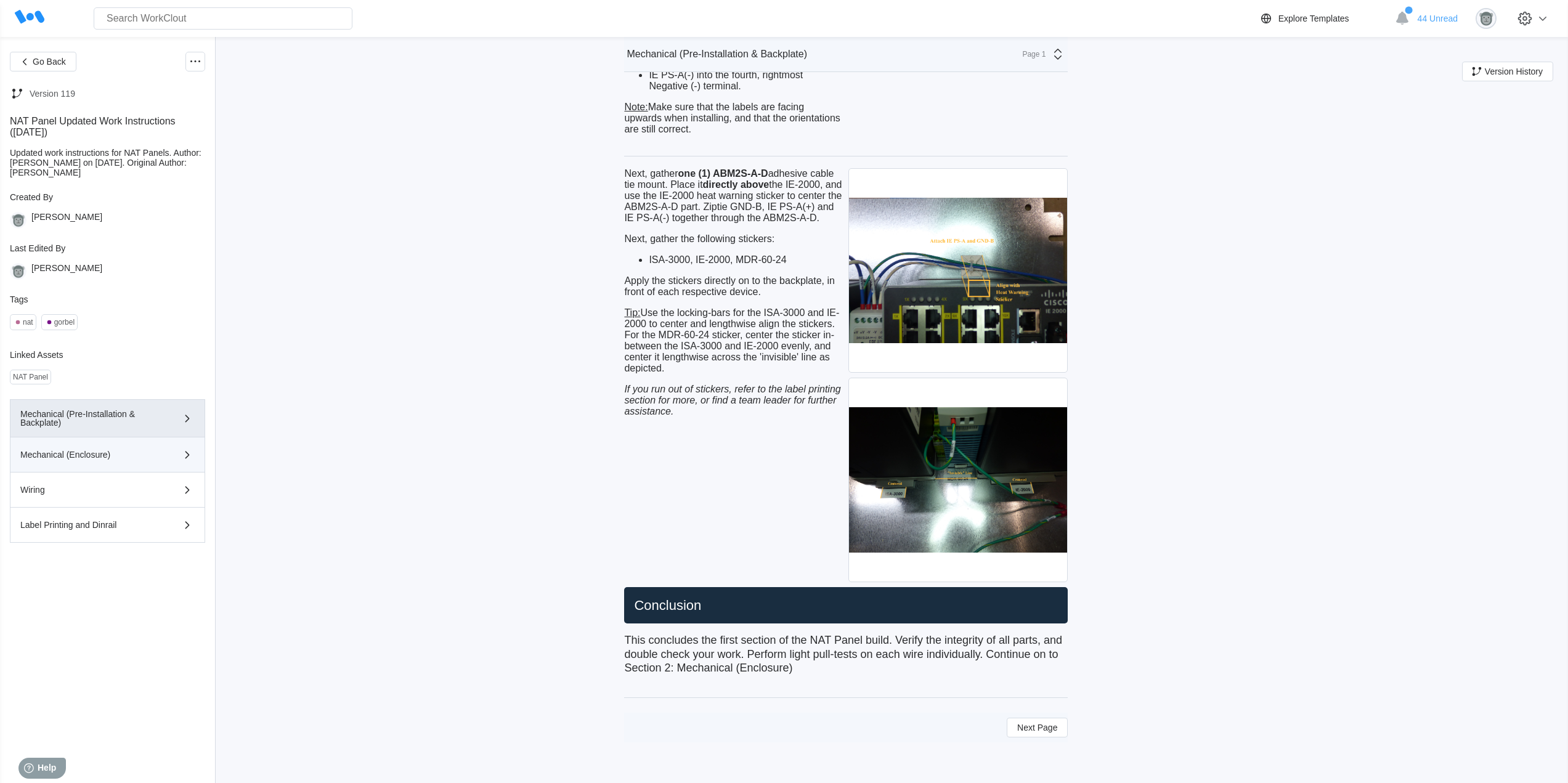
click at [114, 456] on div "Mechanical (Enclosure)" at bounding box center [89, 455] width 139 height 9
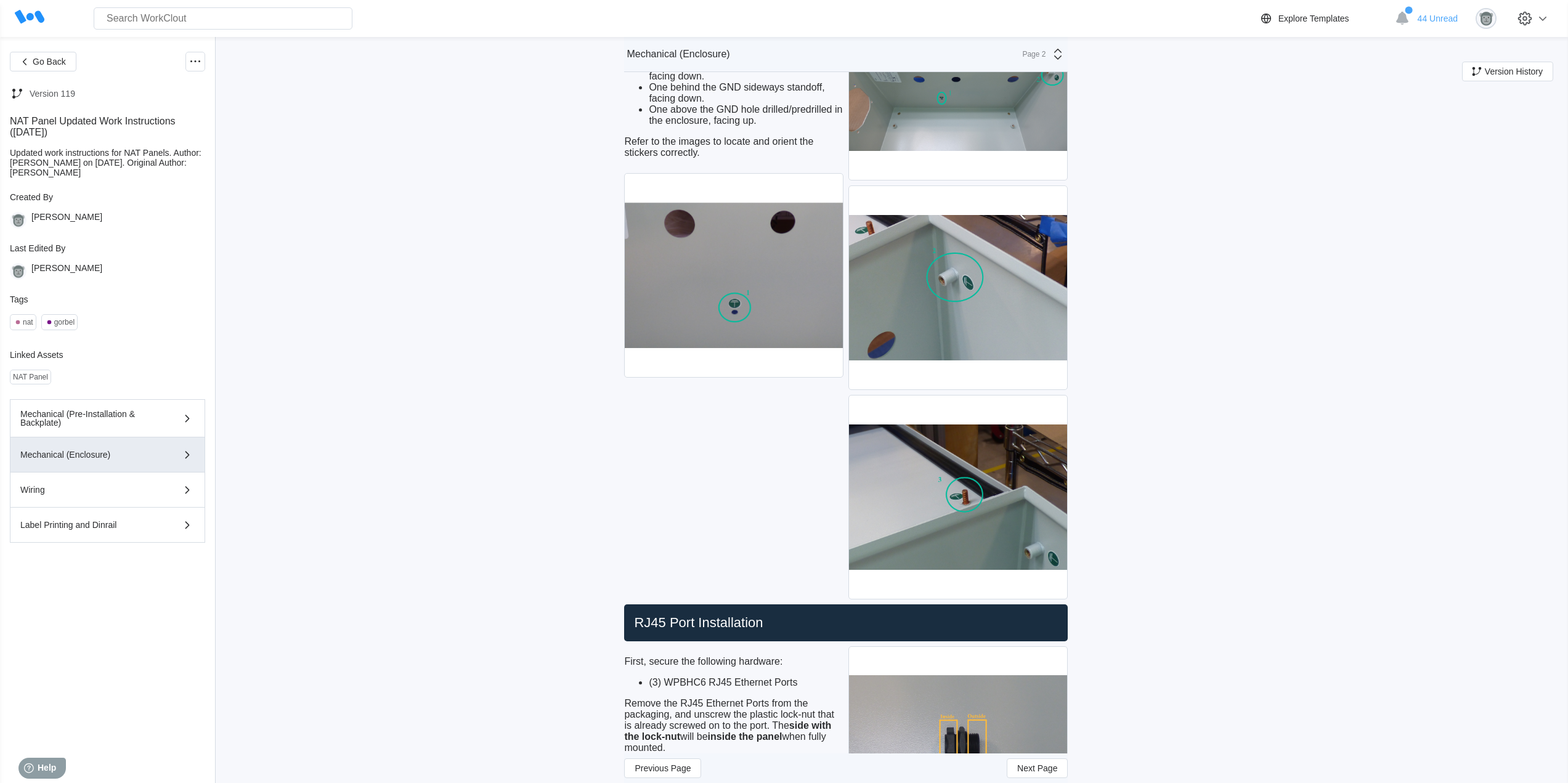
scroll to position [308, 0]
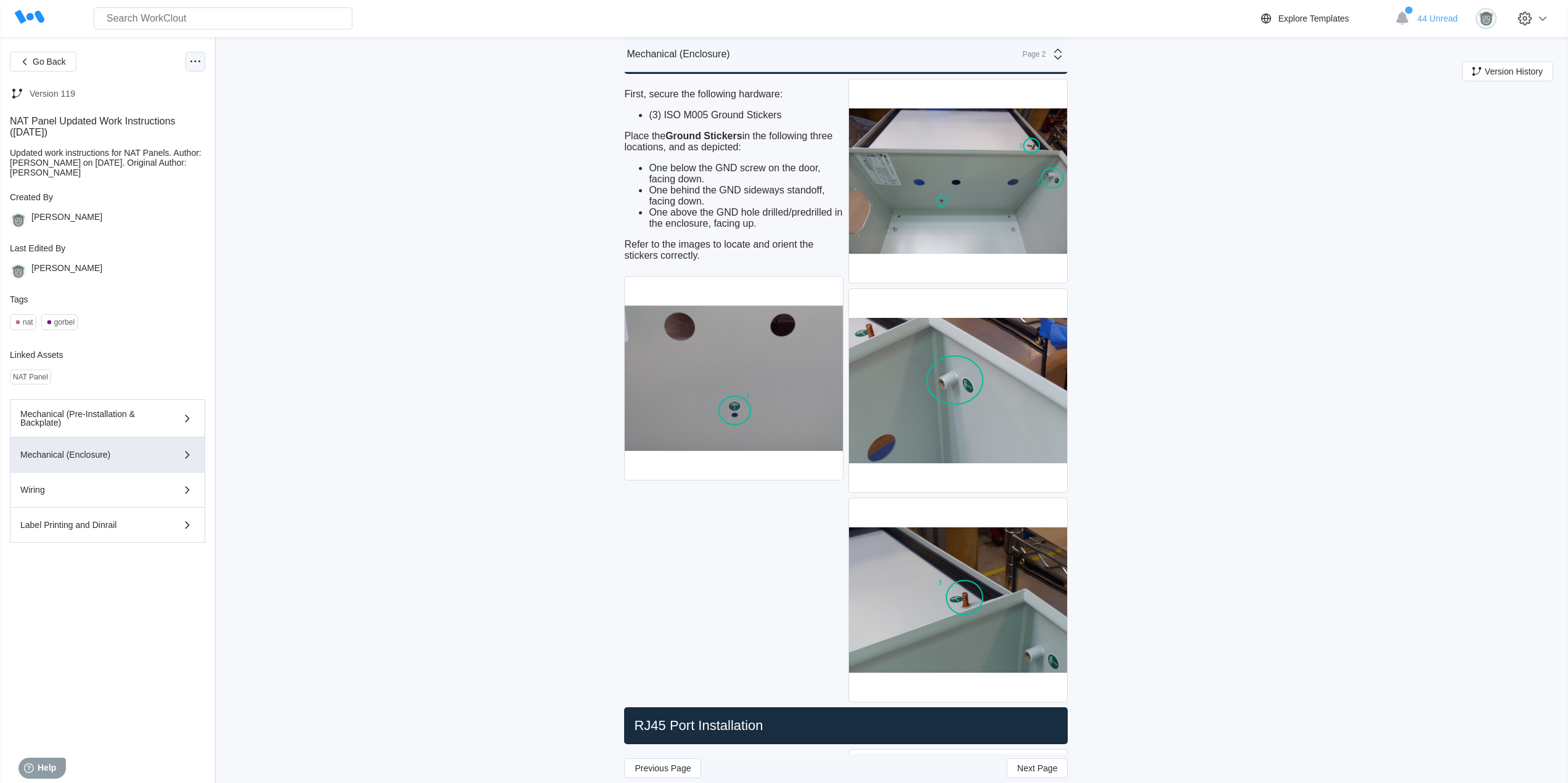
click at [195, 66] on icon at bounding box center [195, 61] width 15 height 15
click at [158, 120] on div "Edit Document" at bounding box center [135, 120] width 57 height 10
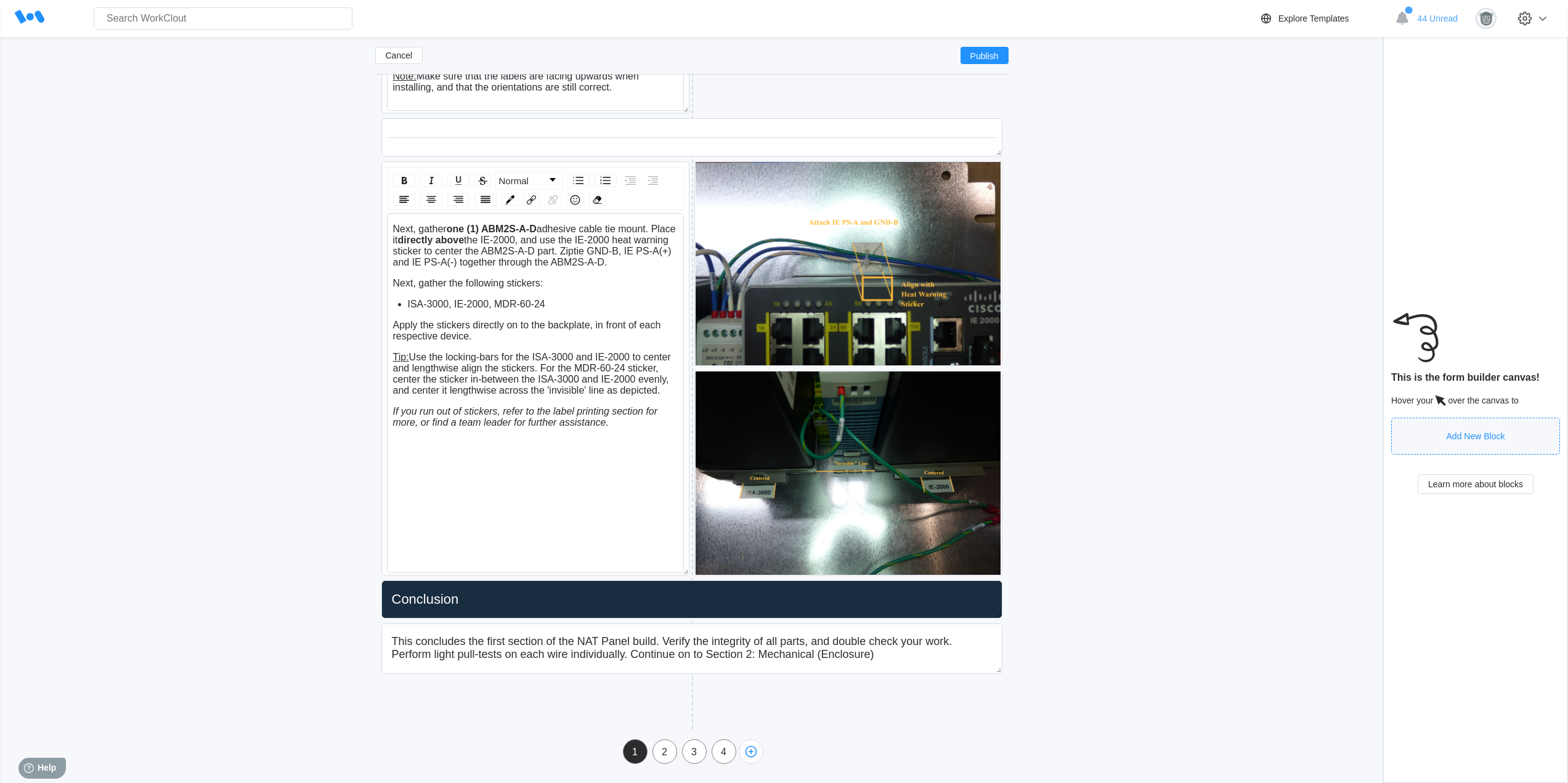
scroll to position [5354, 0]
click at [662, 763] on div "2" at bounding box center [664, 752] width 24 height 24
type input "Mechanical (Enclosure)"
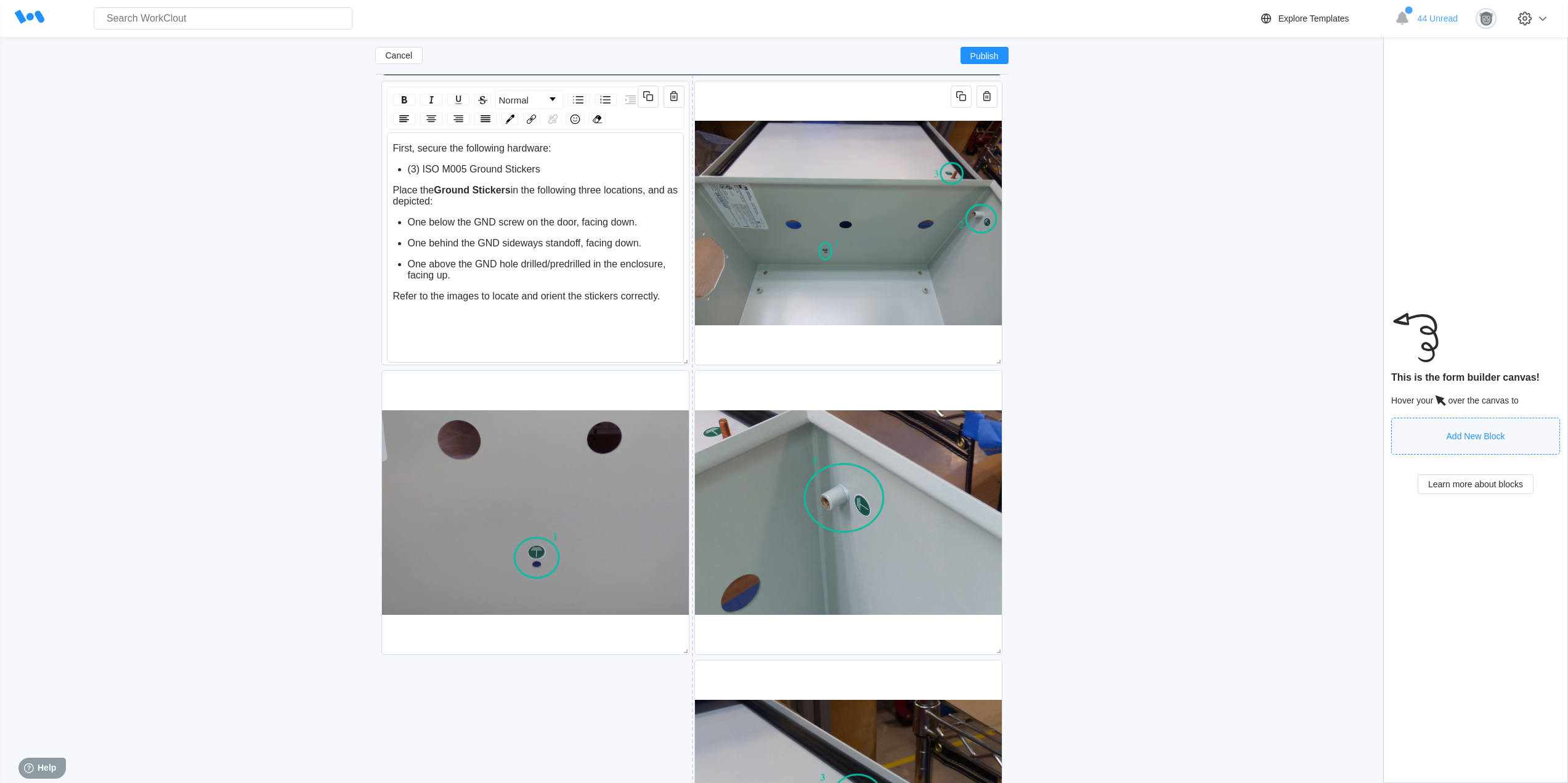
scroll to position [464, 0]
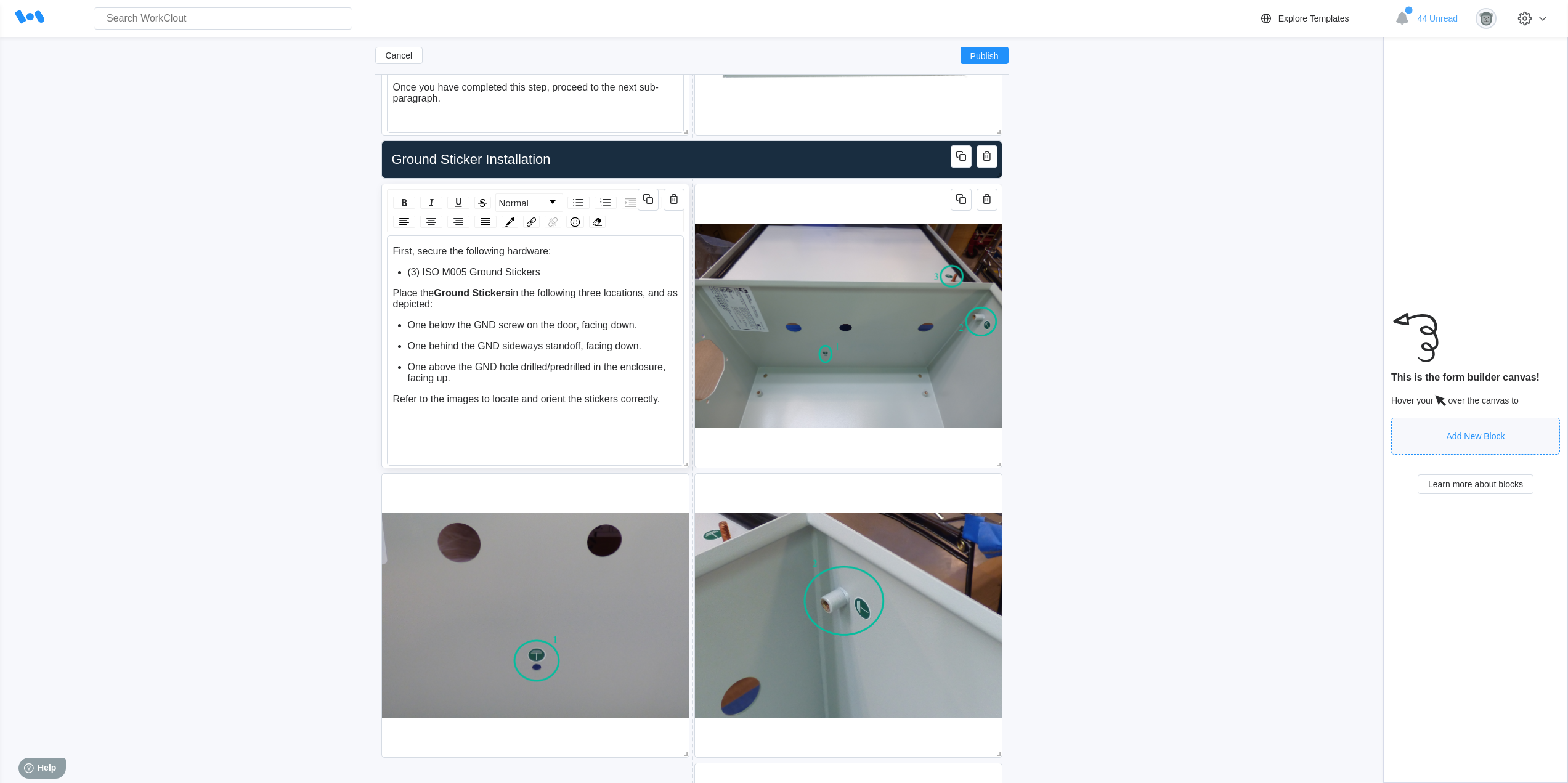
click at [667, 384] on div "First, secure the following hardware: (3) ISO M005 Ground Stickers Place the Gr…" at bounding box center [535, 326] width 285 height 159
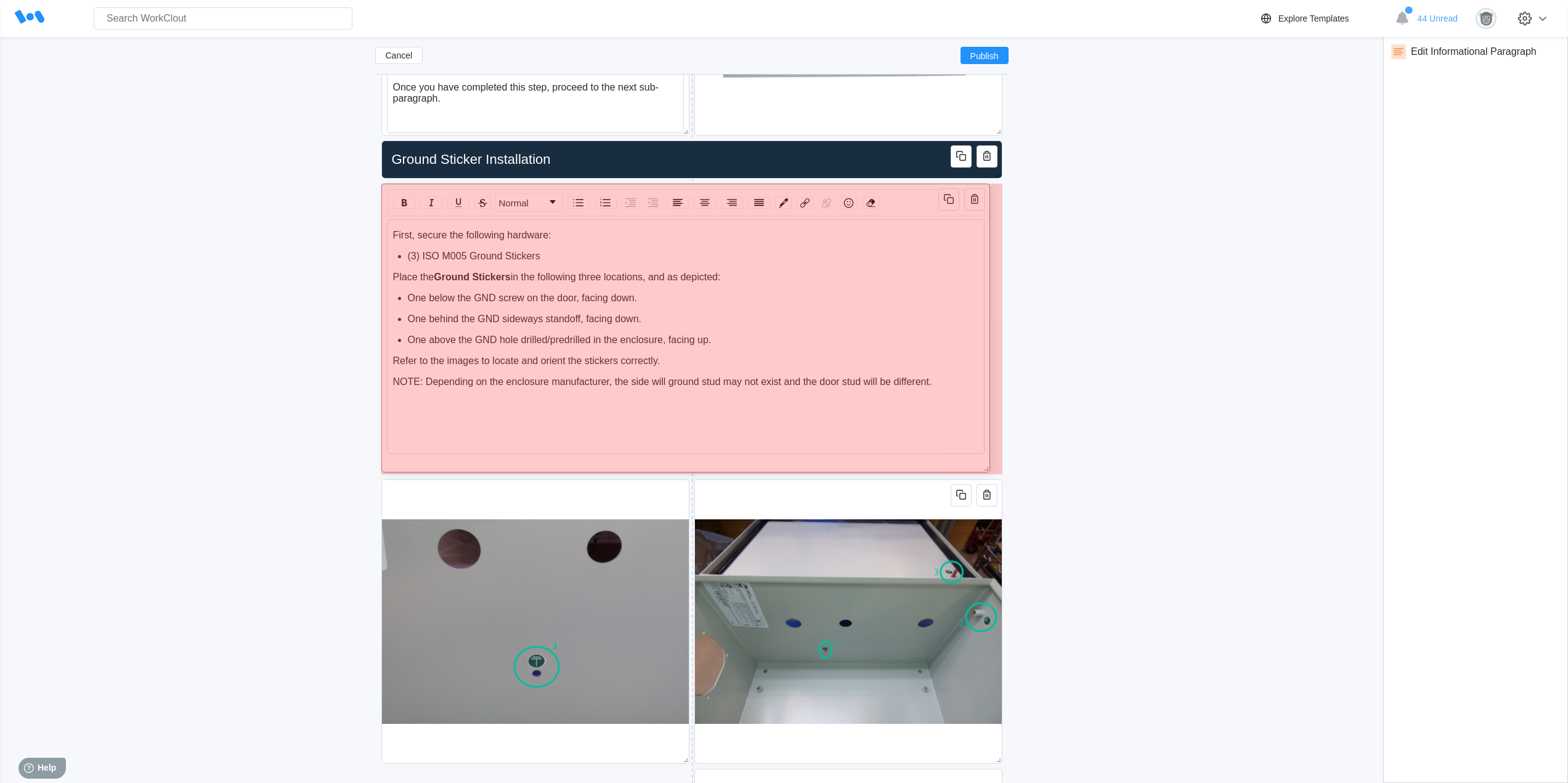
drag, startPoint x: 683, startPoint y: 461, endPoint x: 983, endPoint y: 465, distance: 300.0
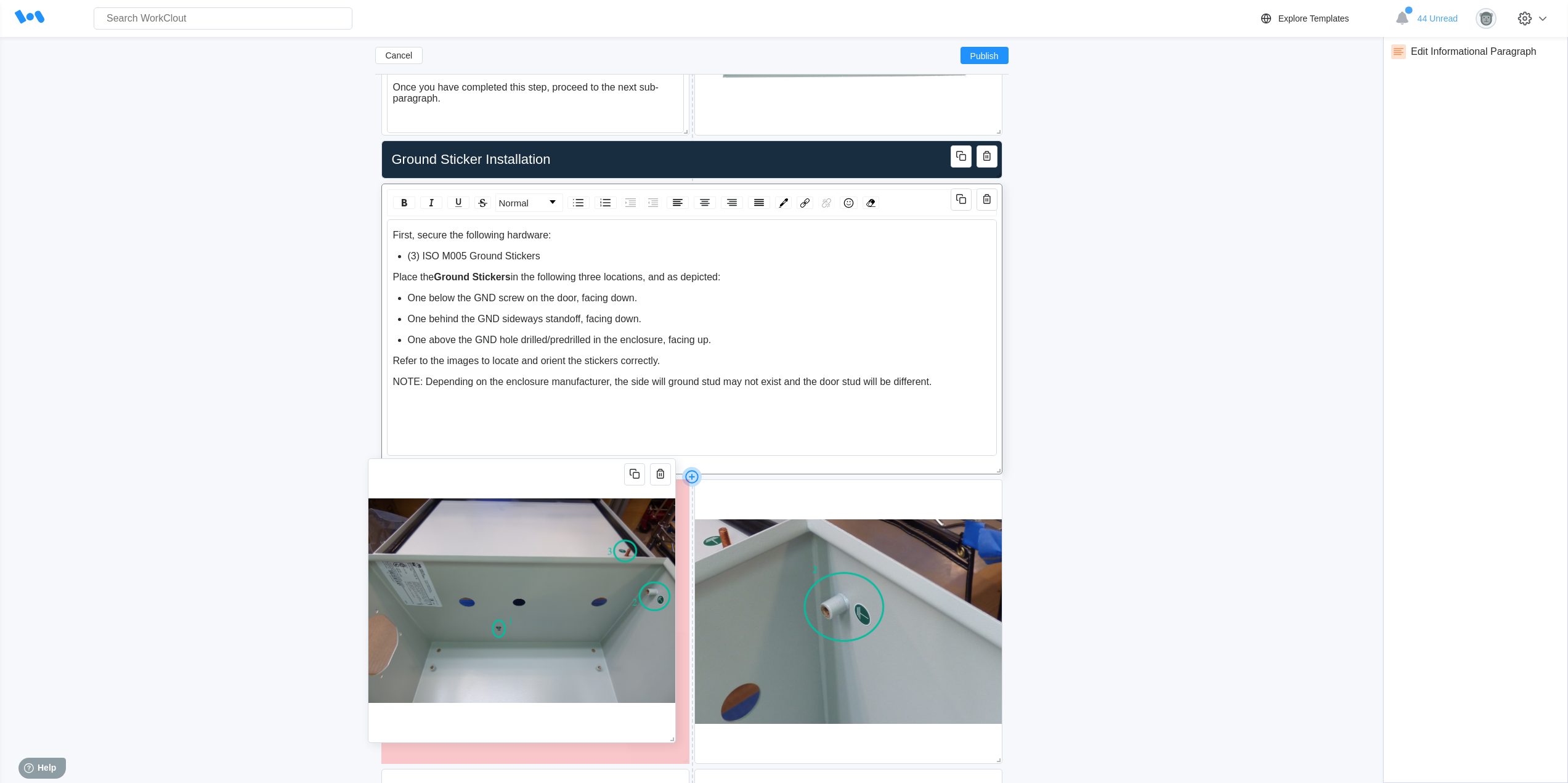
click at [527, 476] on img at bounding box center [521, 601] width 306 height 284
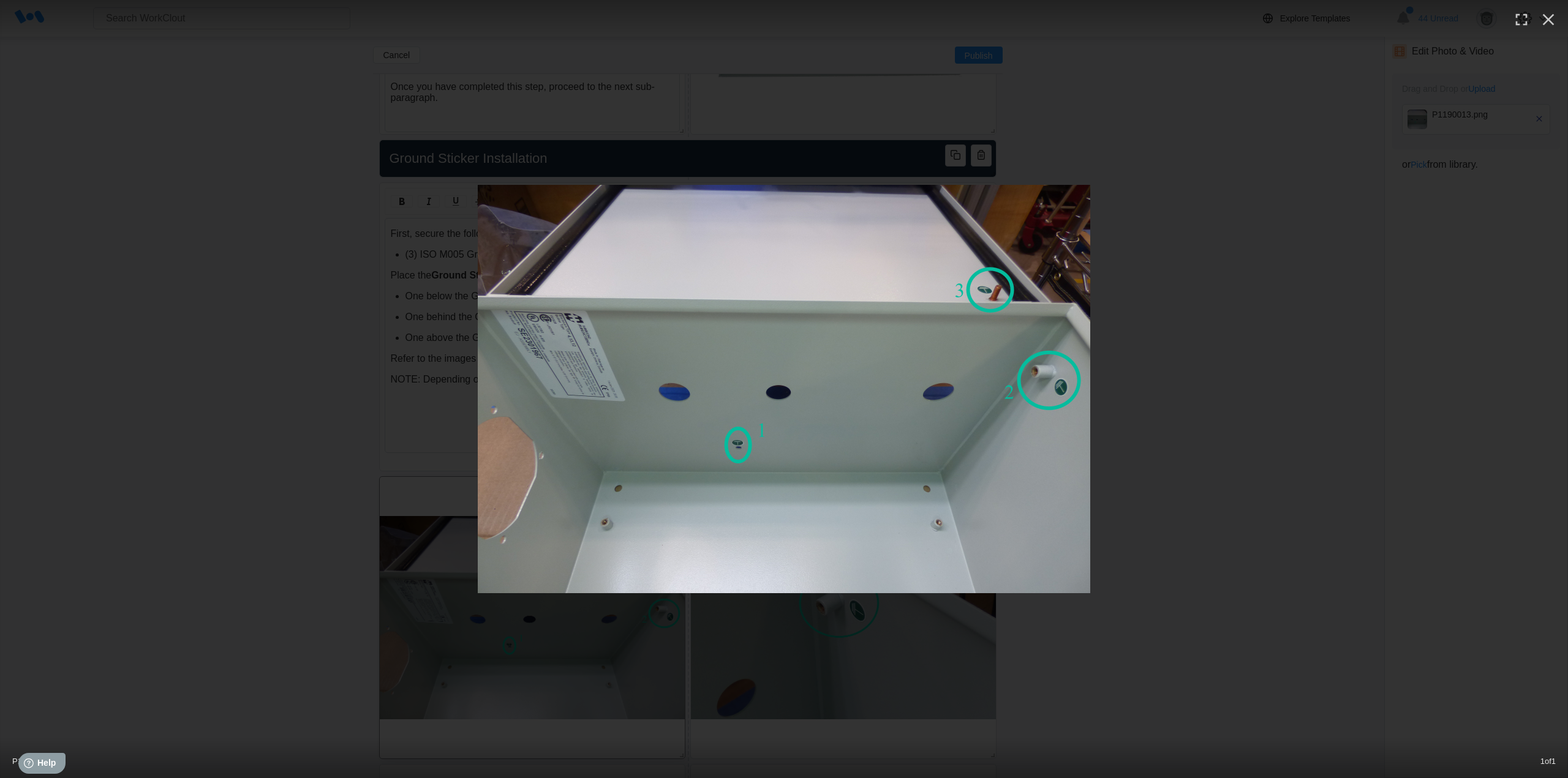
click at [1211, 267] on div at bounding box center [784, 389] width 1568 height 409
click at [1550, 23] on icon "button" at bounding box center [1548, 19] width 20 height 20
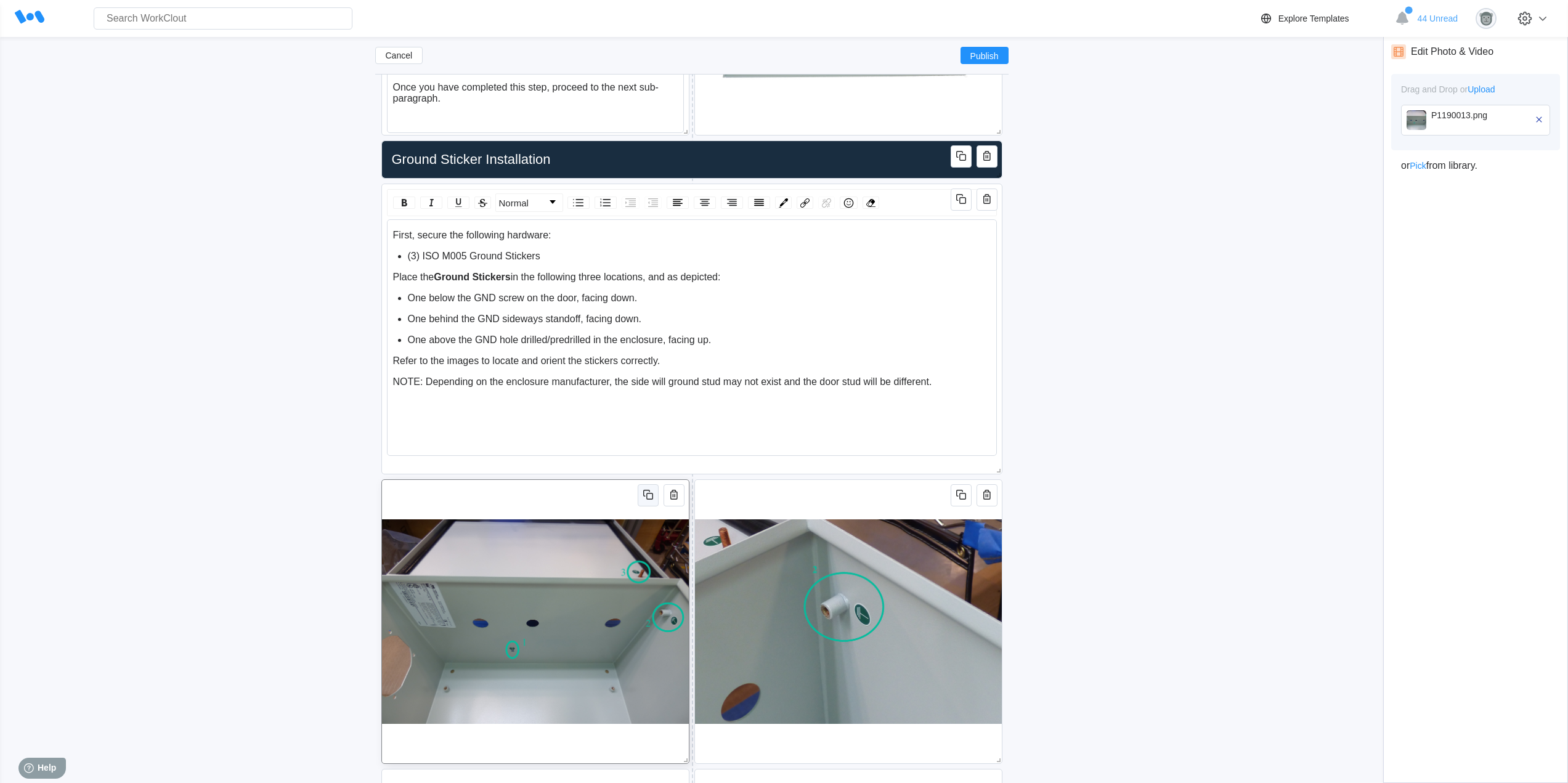
click at [644, 497] on icon "button" at bounding box center [648, 494] width 15 height 15
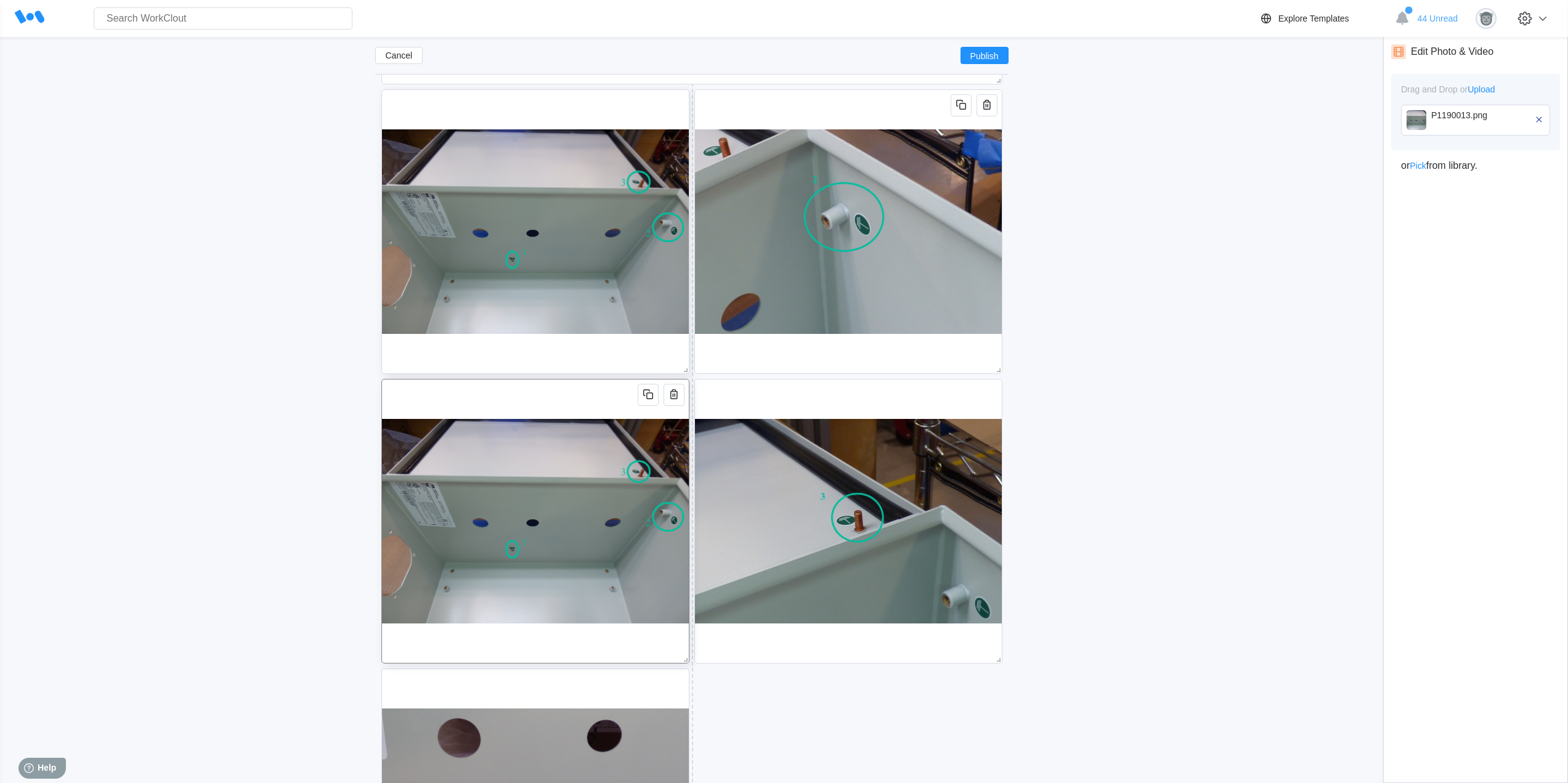
scroll to position [875, 0]
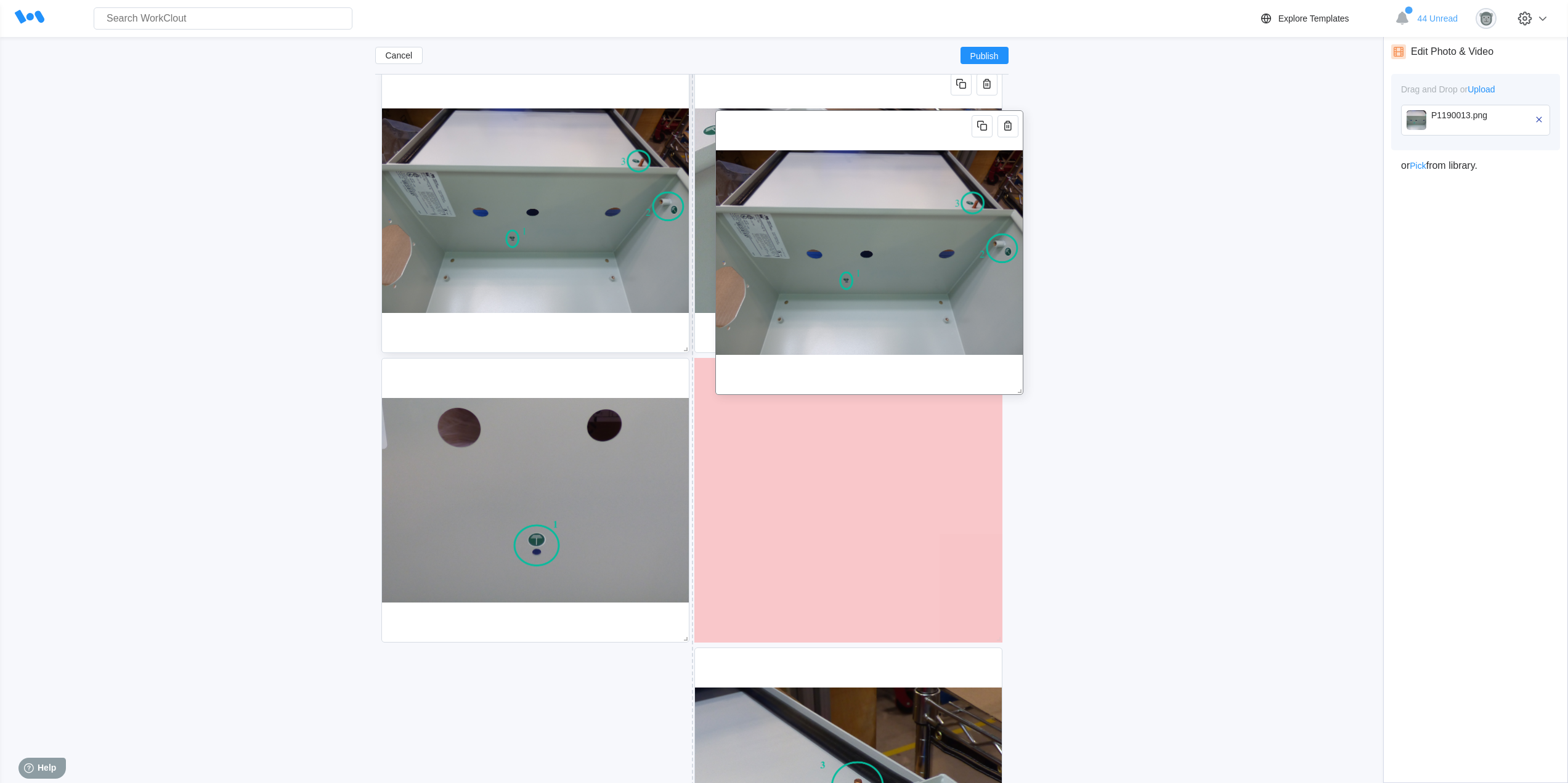
click at [944, 127] on img at bounding box center [869, 252] width 306 height 284
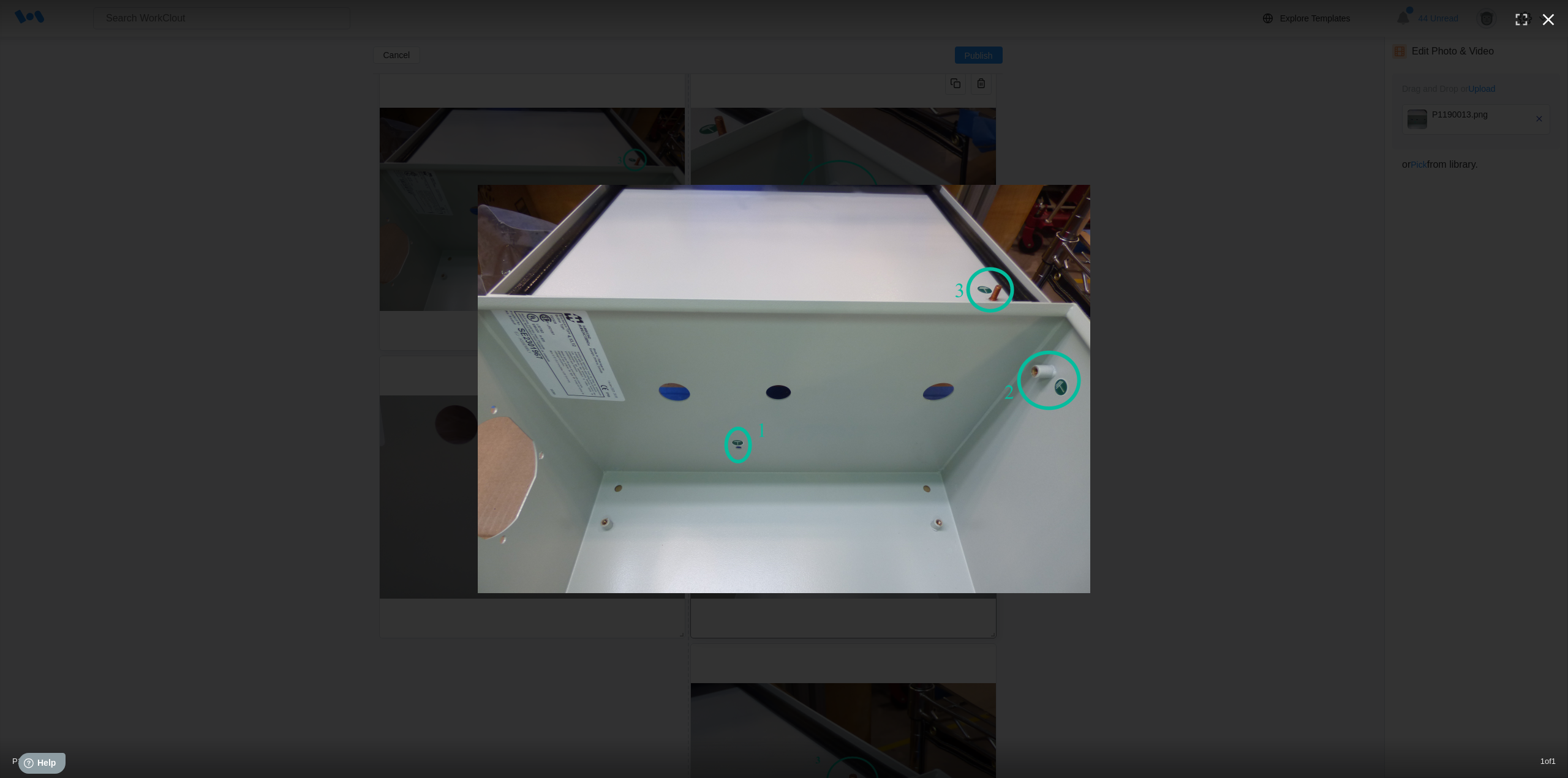
click at [1547, 21] on icon "button" at bounding box center [1548, 19] width 11 height 11
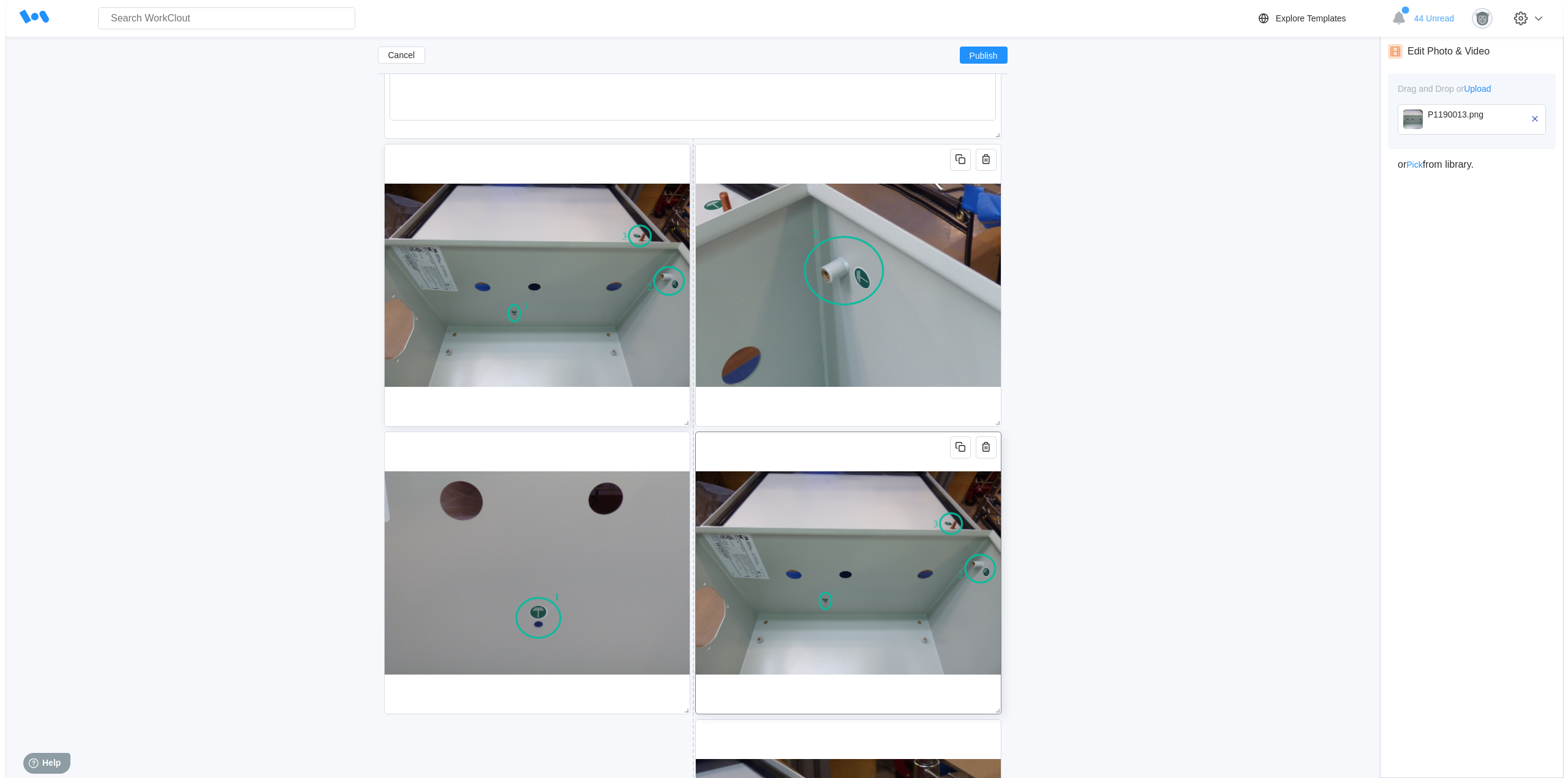
scroll to position [767, 0]
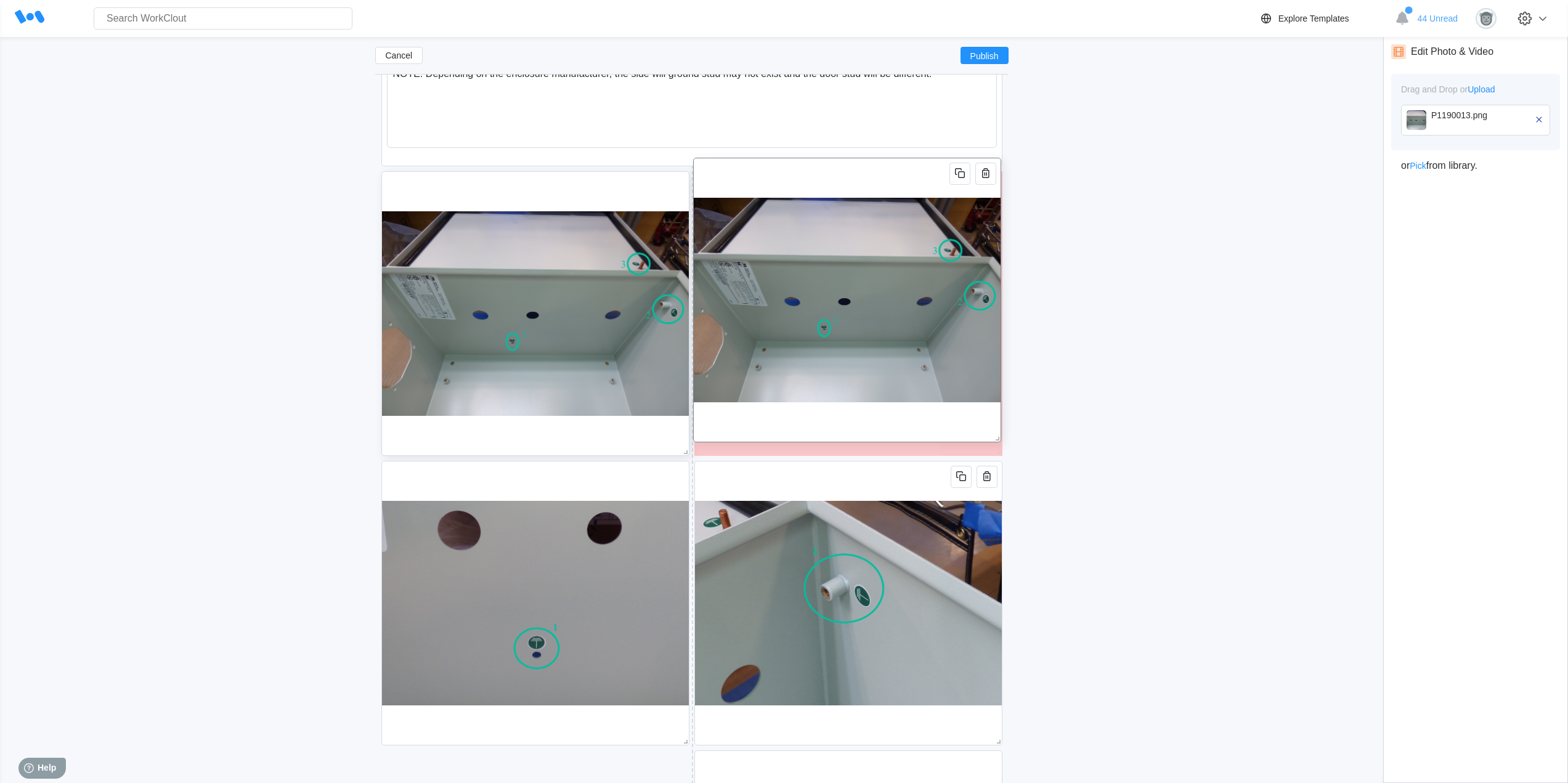
click at [857, 175] on img at bounding box center [847, 299] width 306 height 284
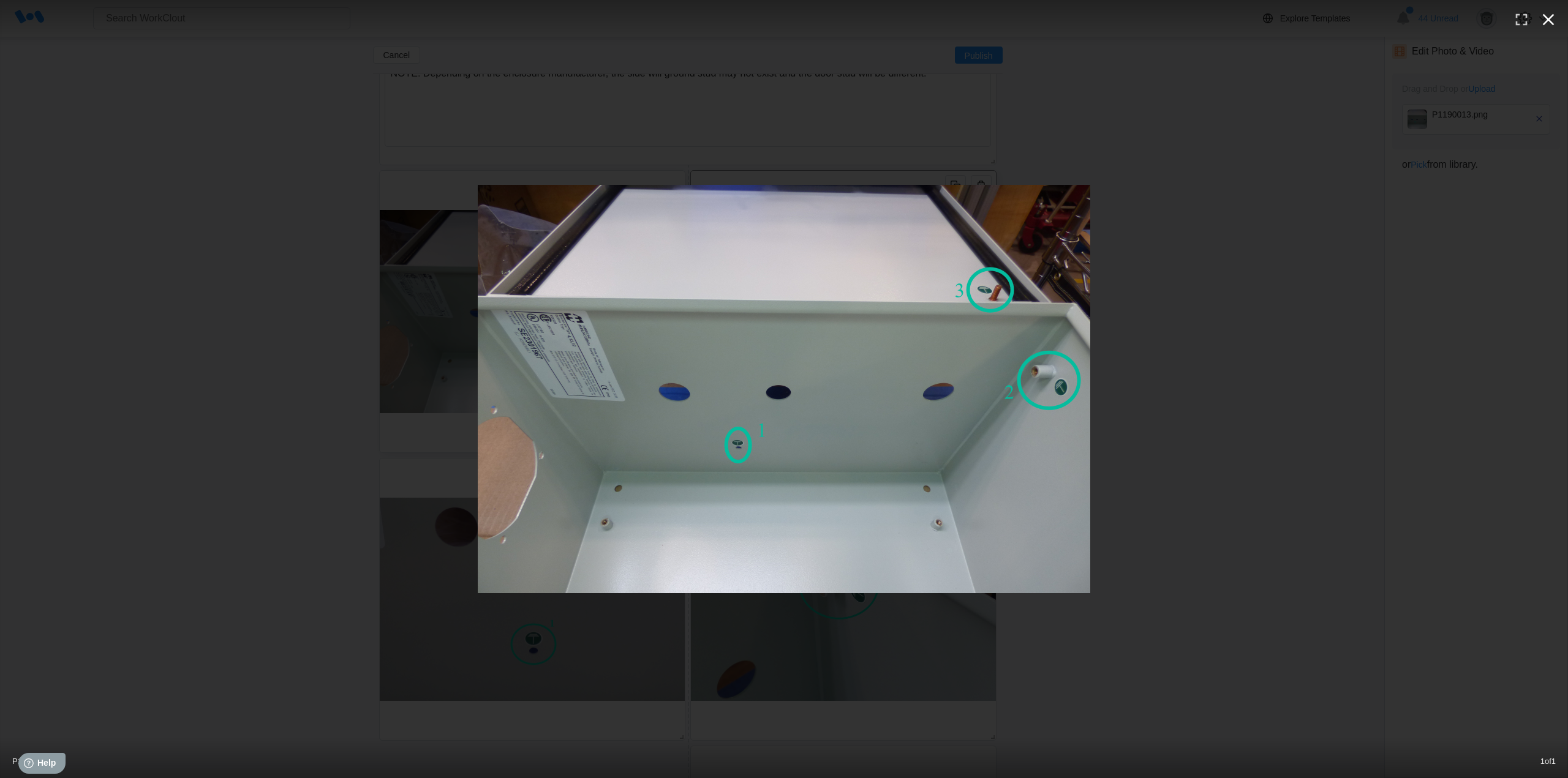
click at [1547, 14] on icon "button" at bounding box center [1548, 19] width 20 height 20
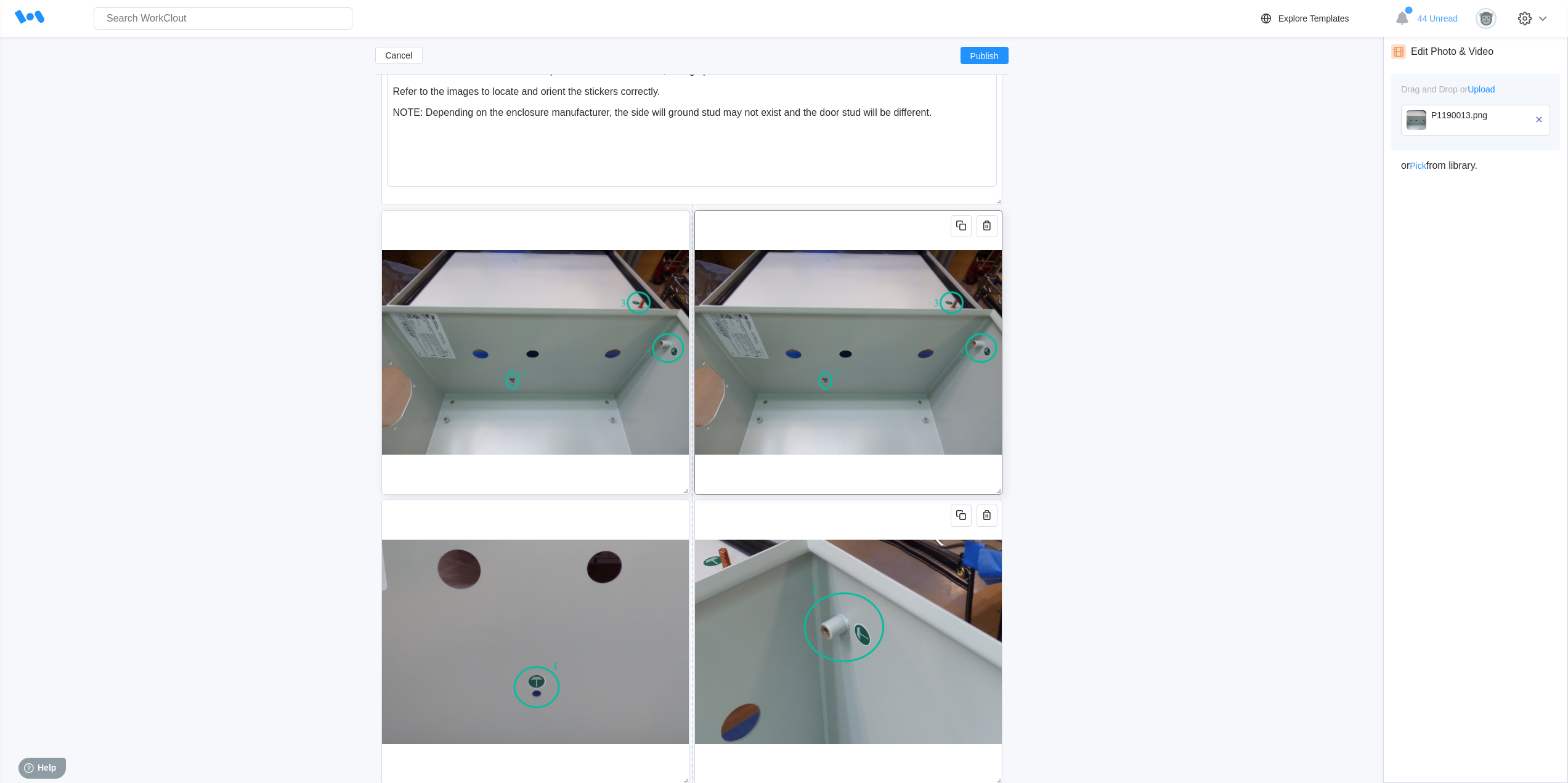
scroll to position [670, 0]
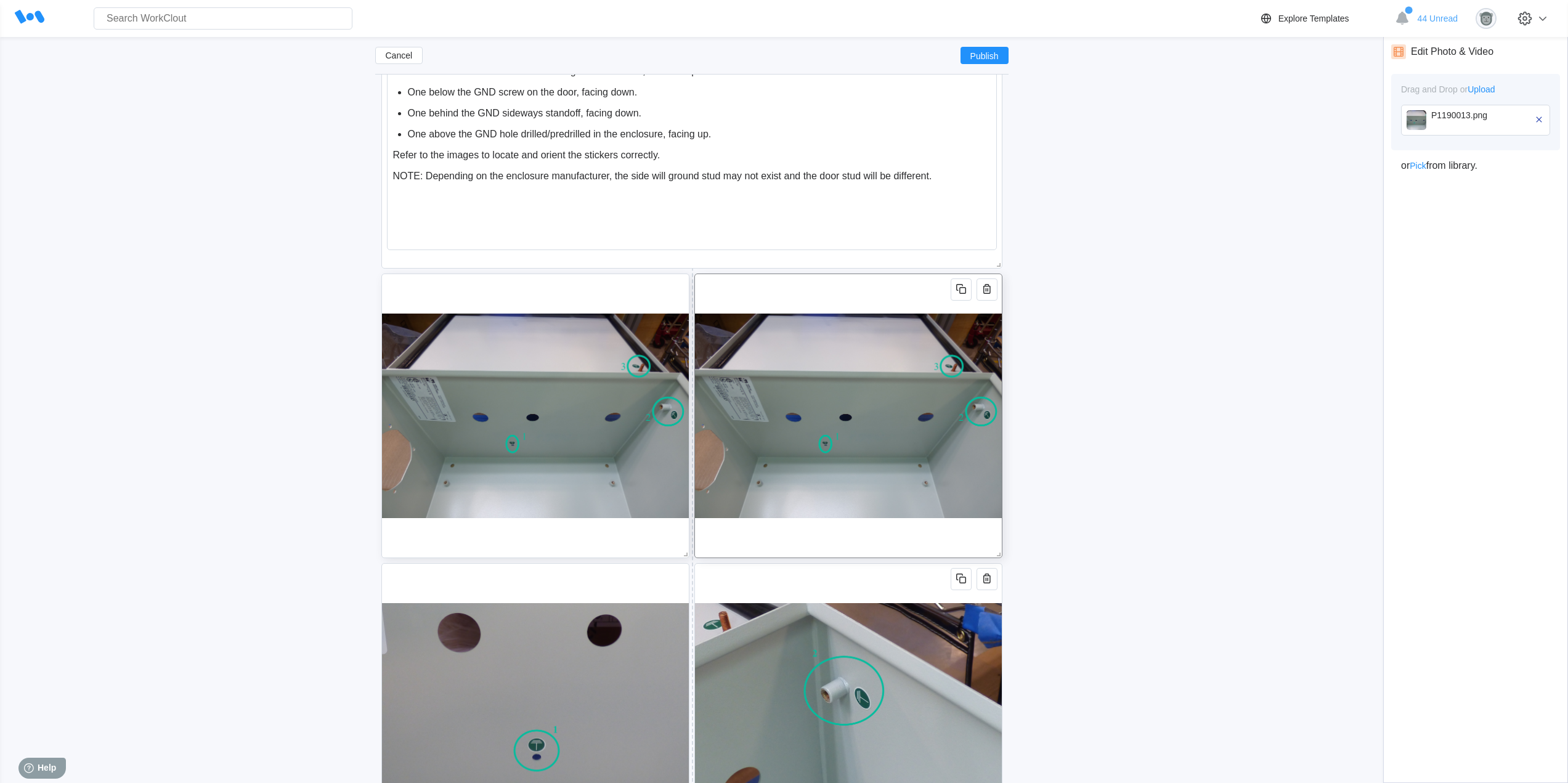
click at [862, 294] on img at bounding box center [848, 416] width 306 height 284
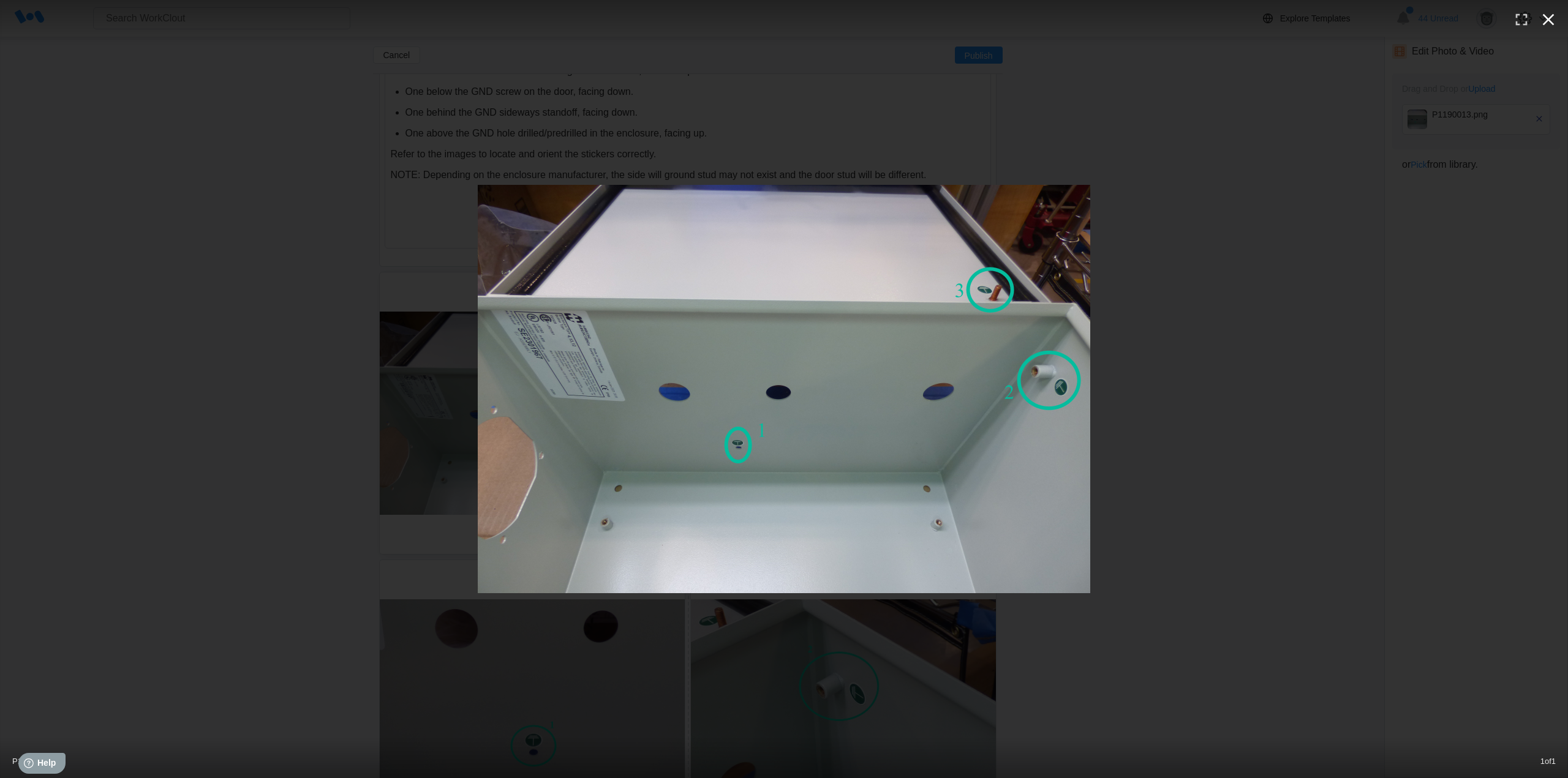
click at [1556, 20] on icon "button" at bounding box center [1548, 19] width 20 height 20
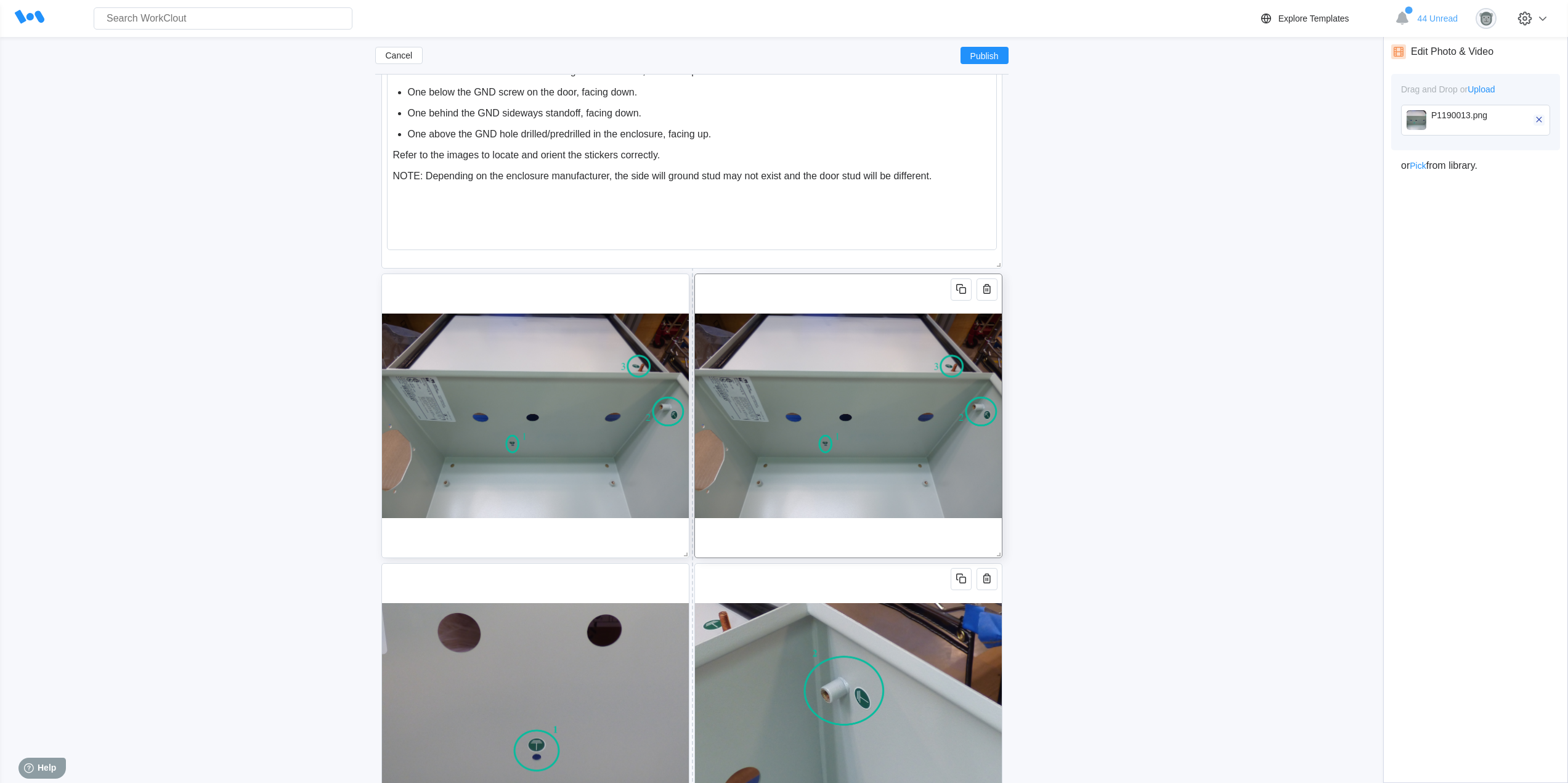
click at [1539, 120] on icon "button" at bounding box center [1539, 120] width 11 height 11
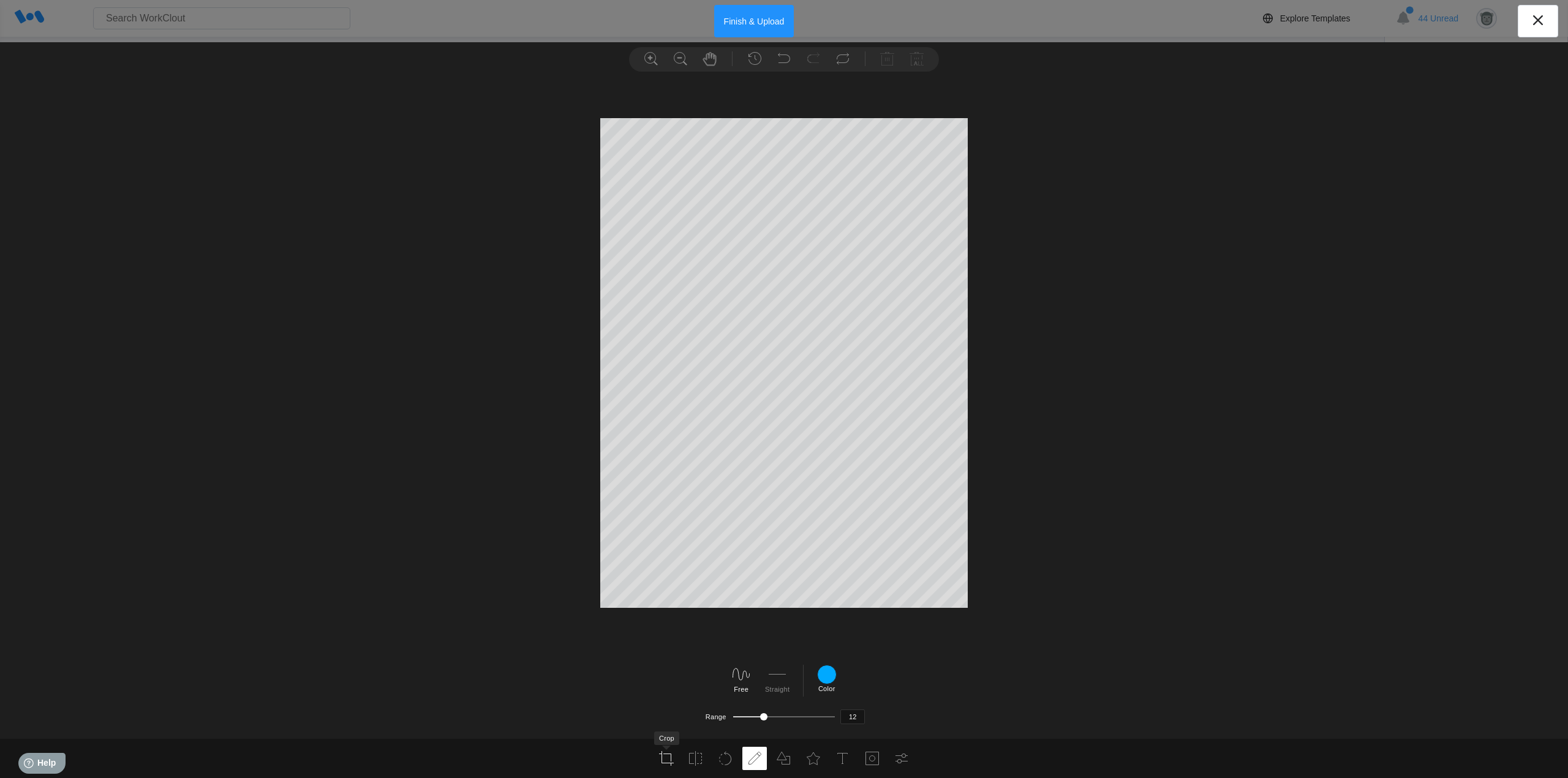
click at [669, 754] on use at bounding box center [666, 758] width 15 height 15
click at [1001, 560] on div at bounding box center [784, 410] width 1568 height 657
click at [570, 382] on div at bounding box center [784, 410] width 1568 height 657
click at [766, 715] on label "Apply" at bounding box center [765, 715] width 17 height 7
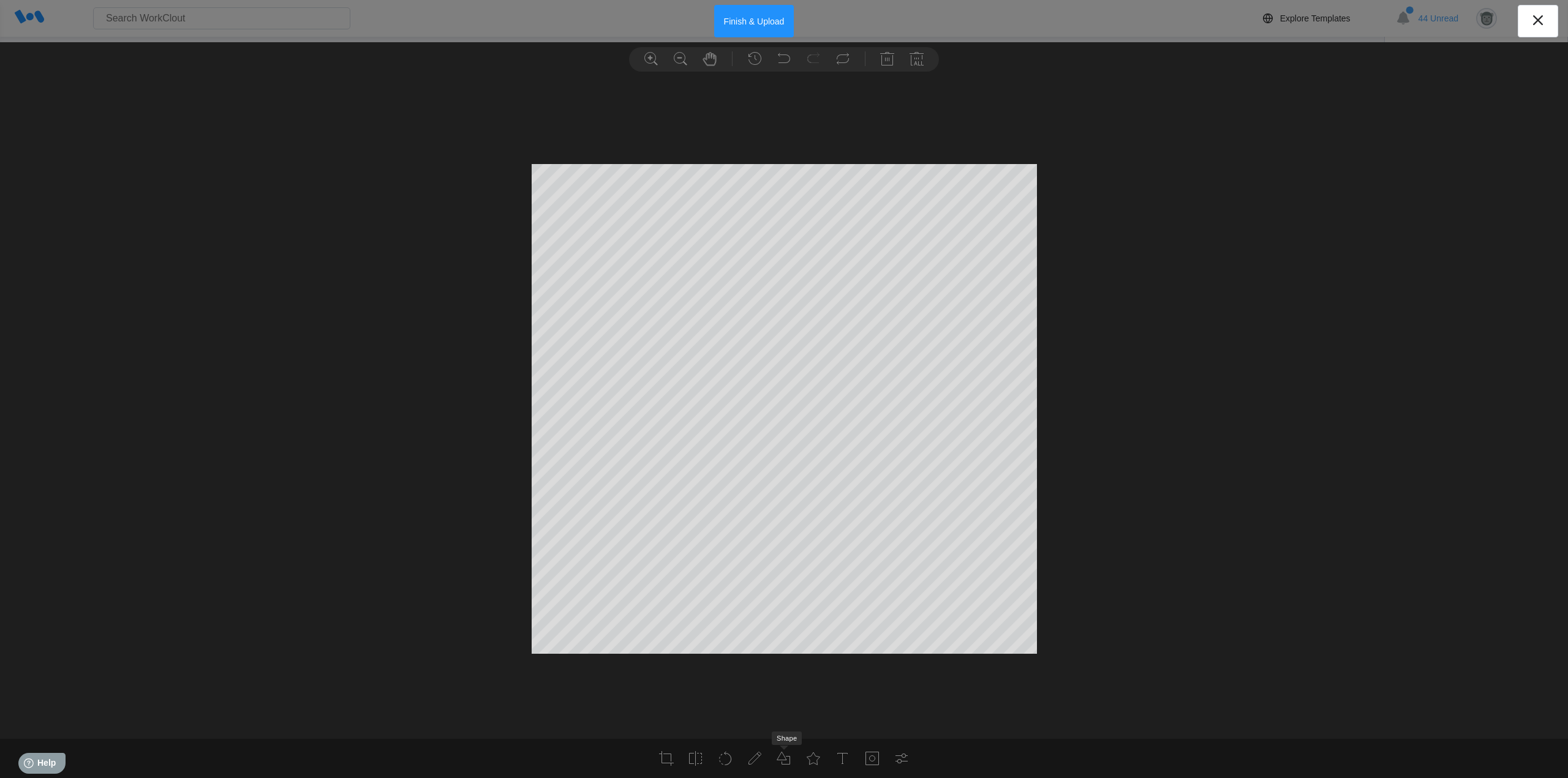
click at [792, 762] on li at bounding box center [784, 758] width 24 height 23
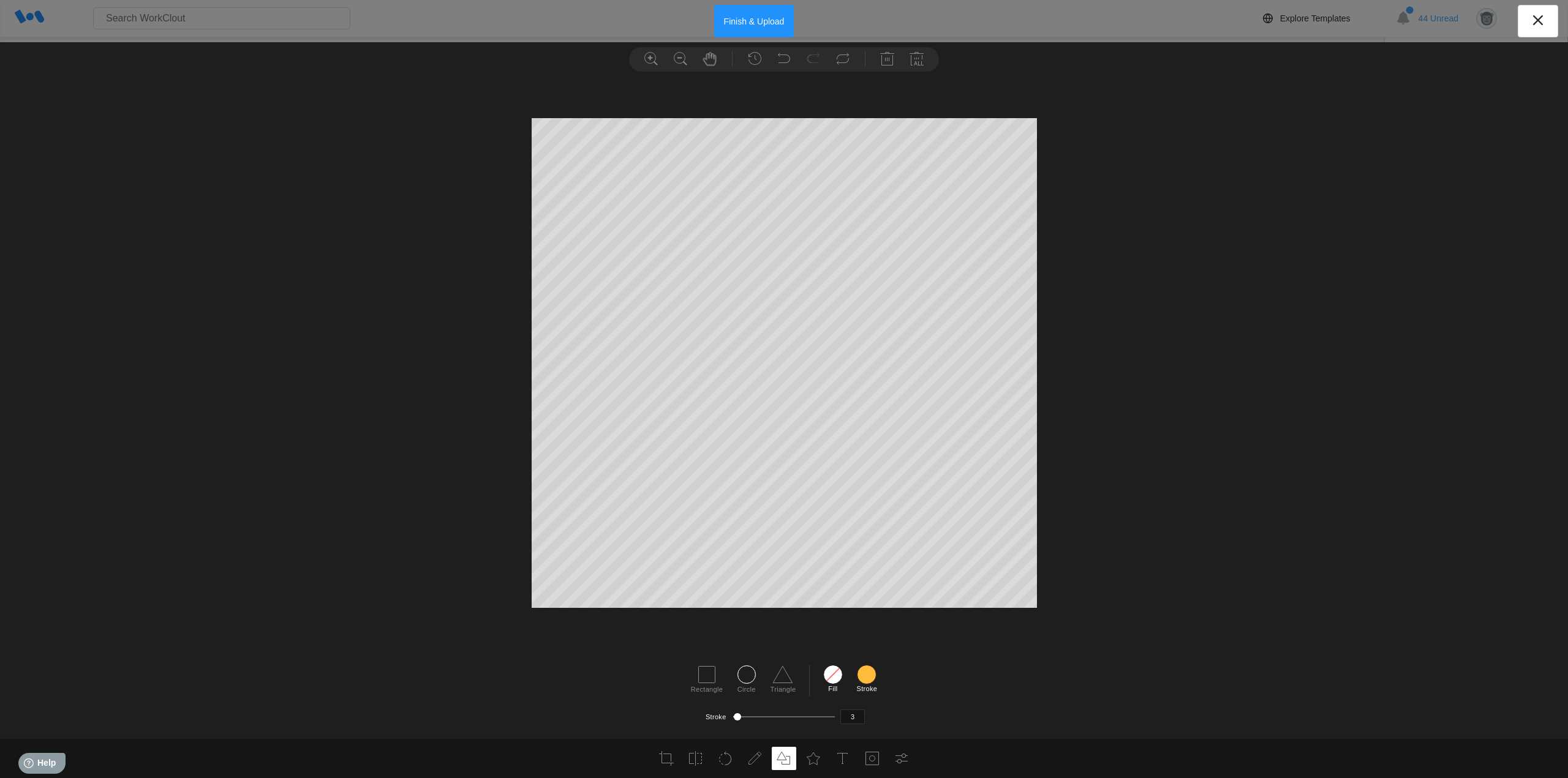
click at [748, 675] on icon at bounding box center [746, 674] width 20 height 20
click at [863, 683] on div at bounding box center [866, 674] width 20 height 20
click at [863, 623] on input "#03bd9e" at bounding box center [862, 621] width 10 height 10
type input "26"
drag, startPoint x: 736, startPoint y: 716, endPoint x: 747, endPoint y: 716, distance: 11.0
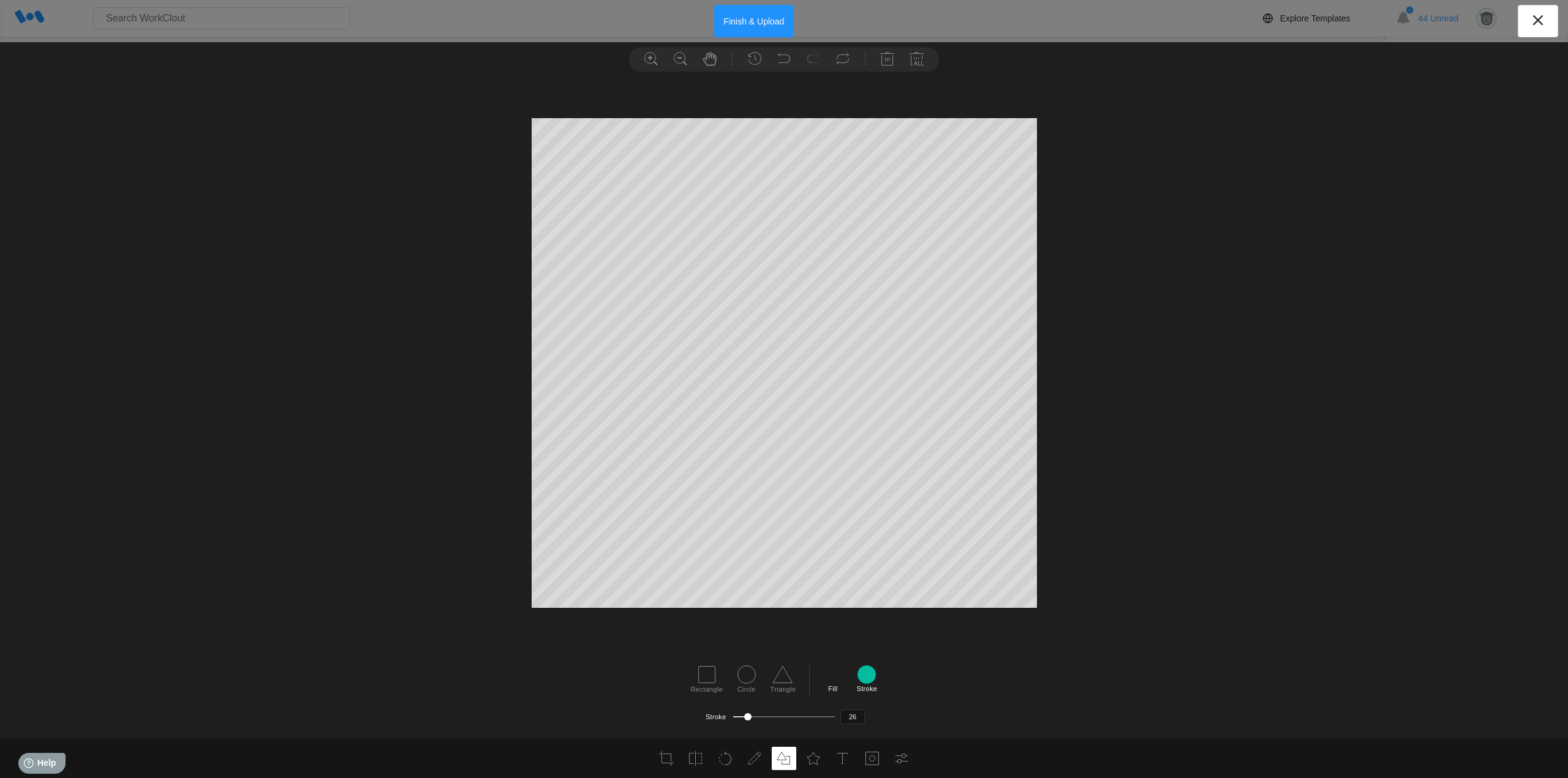
click at [747, 716] on div at bounding box center [747, 716] width 7 height 7
click at [758, 18] on button "Finish & Upload" at bounding box center [754, 21] width 80 height 32
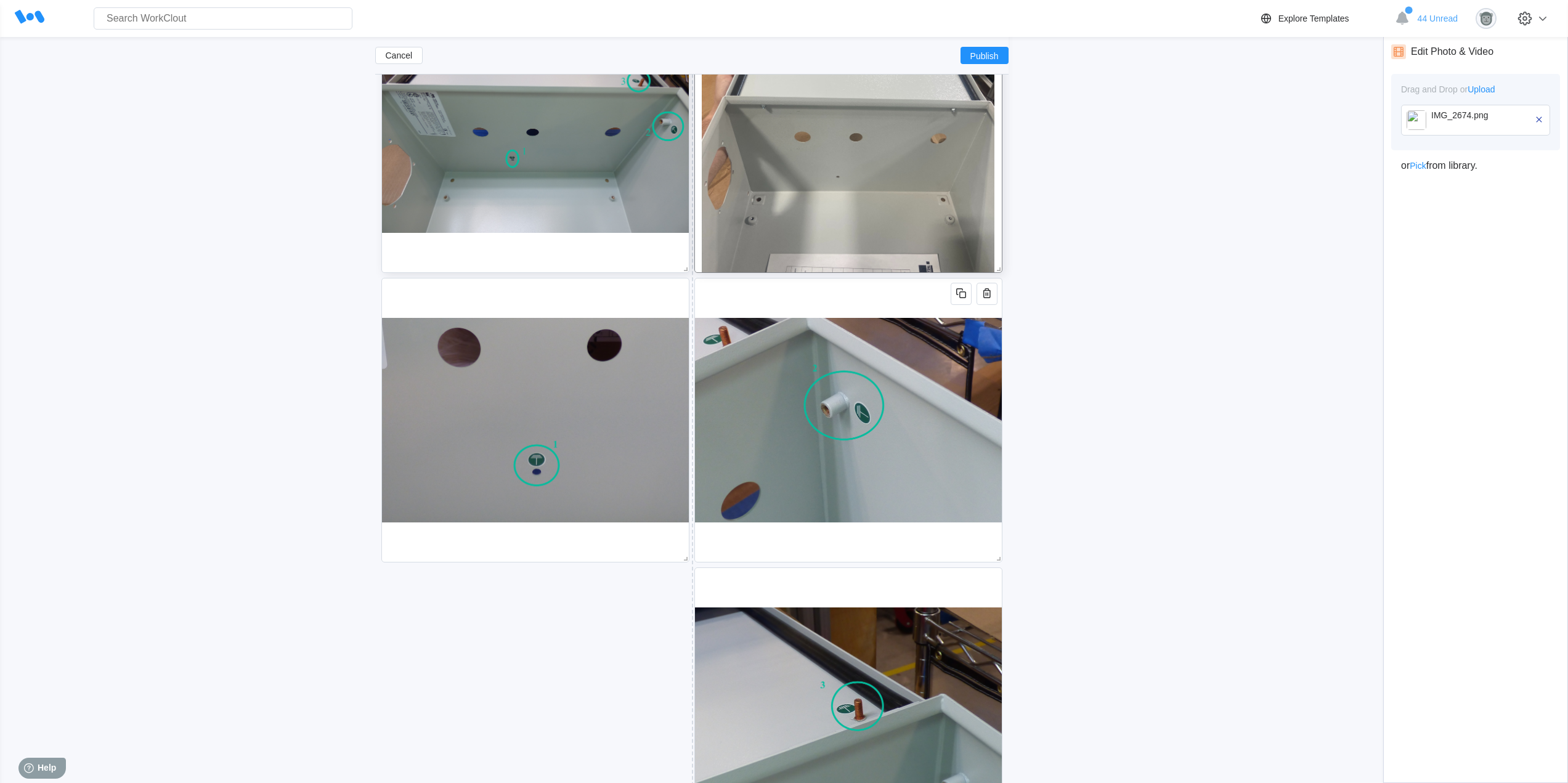
scroll to position [978, 0]
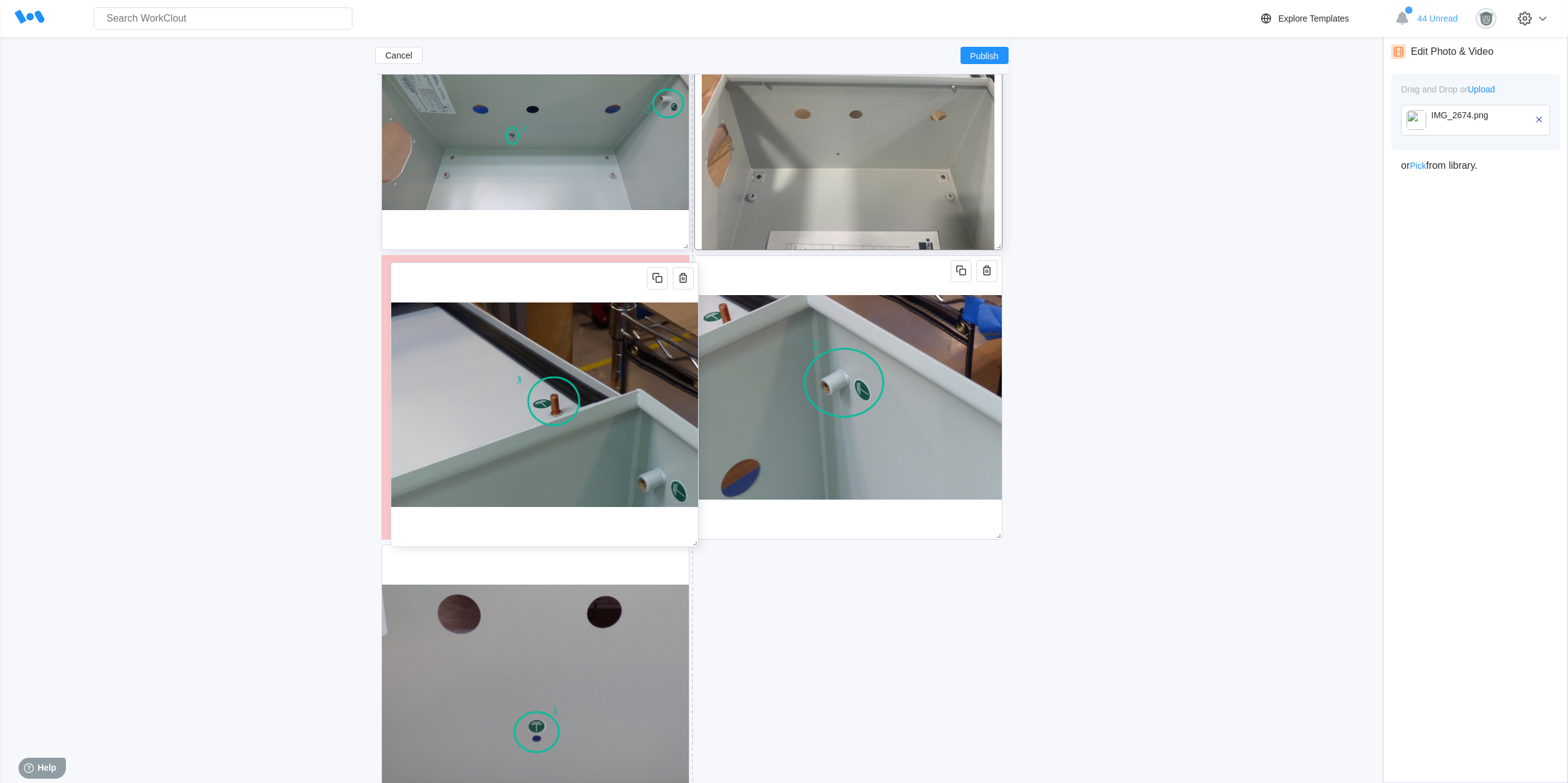
click at [606, 276] on img at bounding box center [544, 404] width 306 height 284
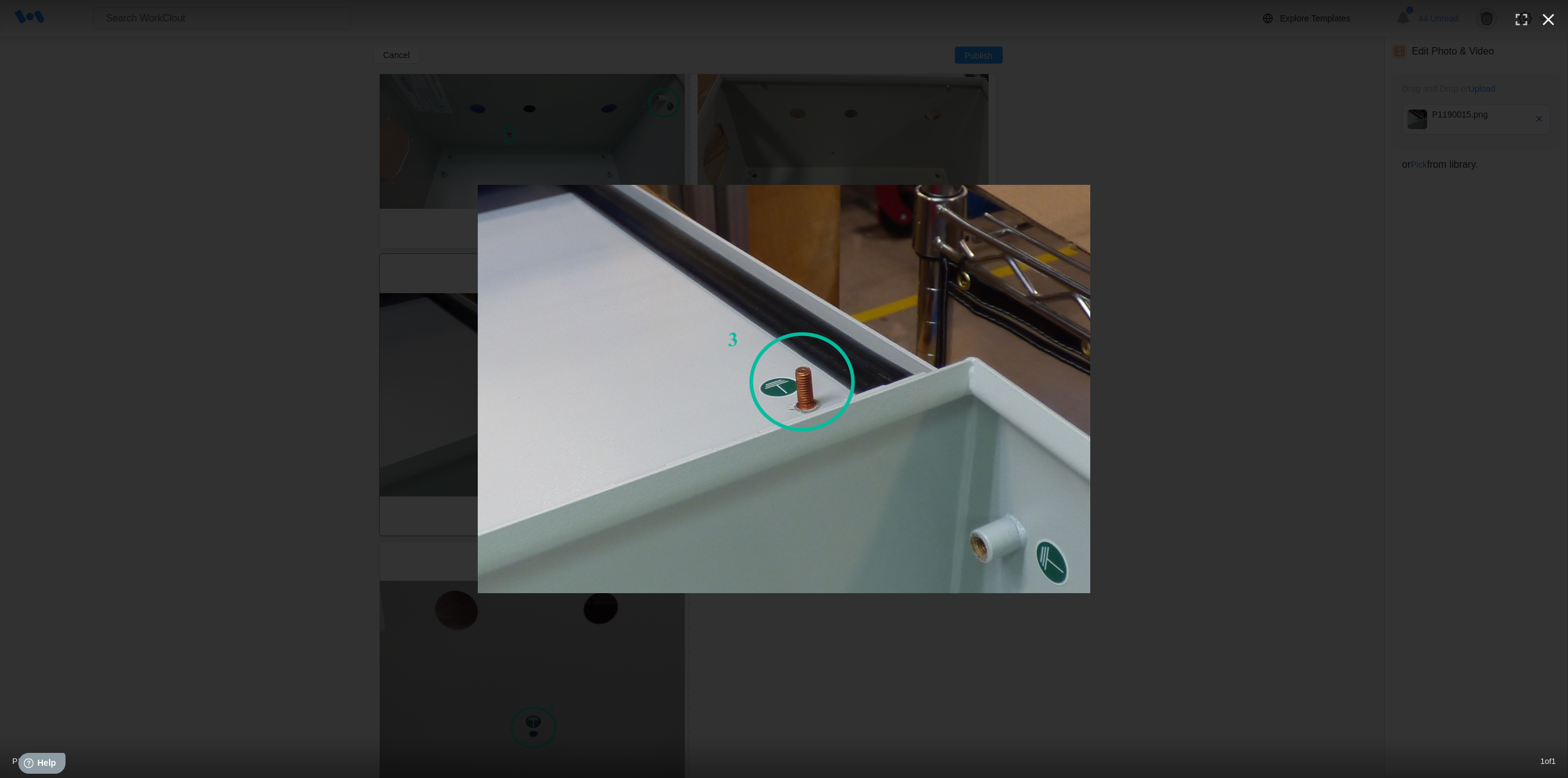
click at [1545, 23] on icon "button" at bounding box center [1548, 19] width 11 height 11
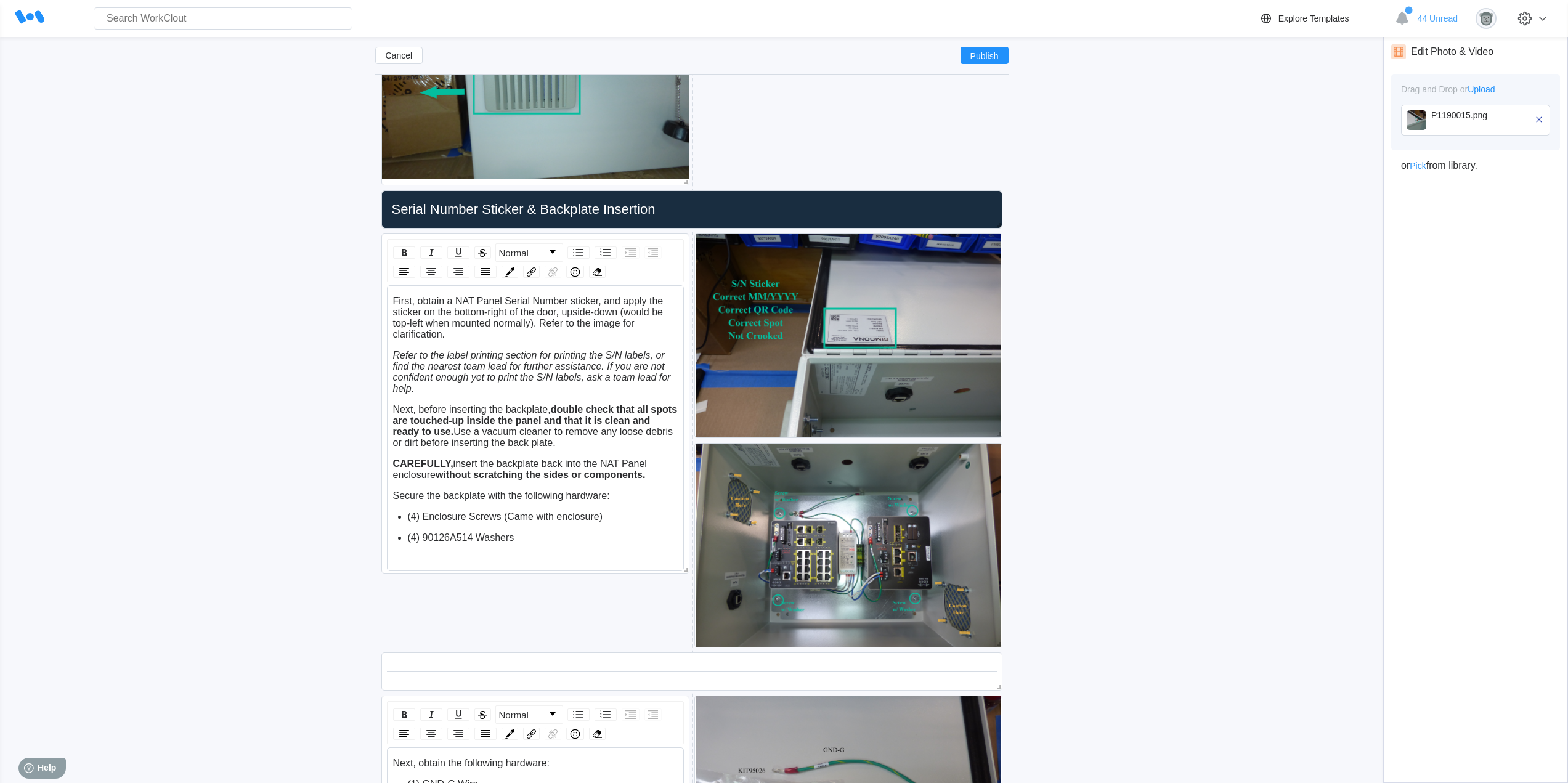
scroll to position [3442, 0]
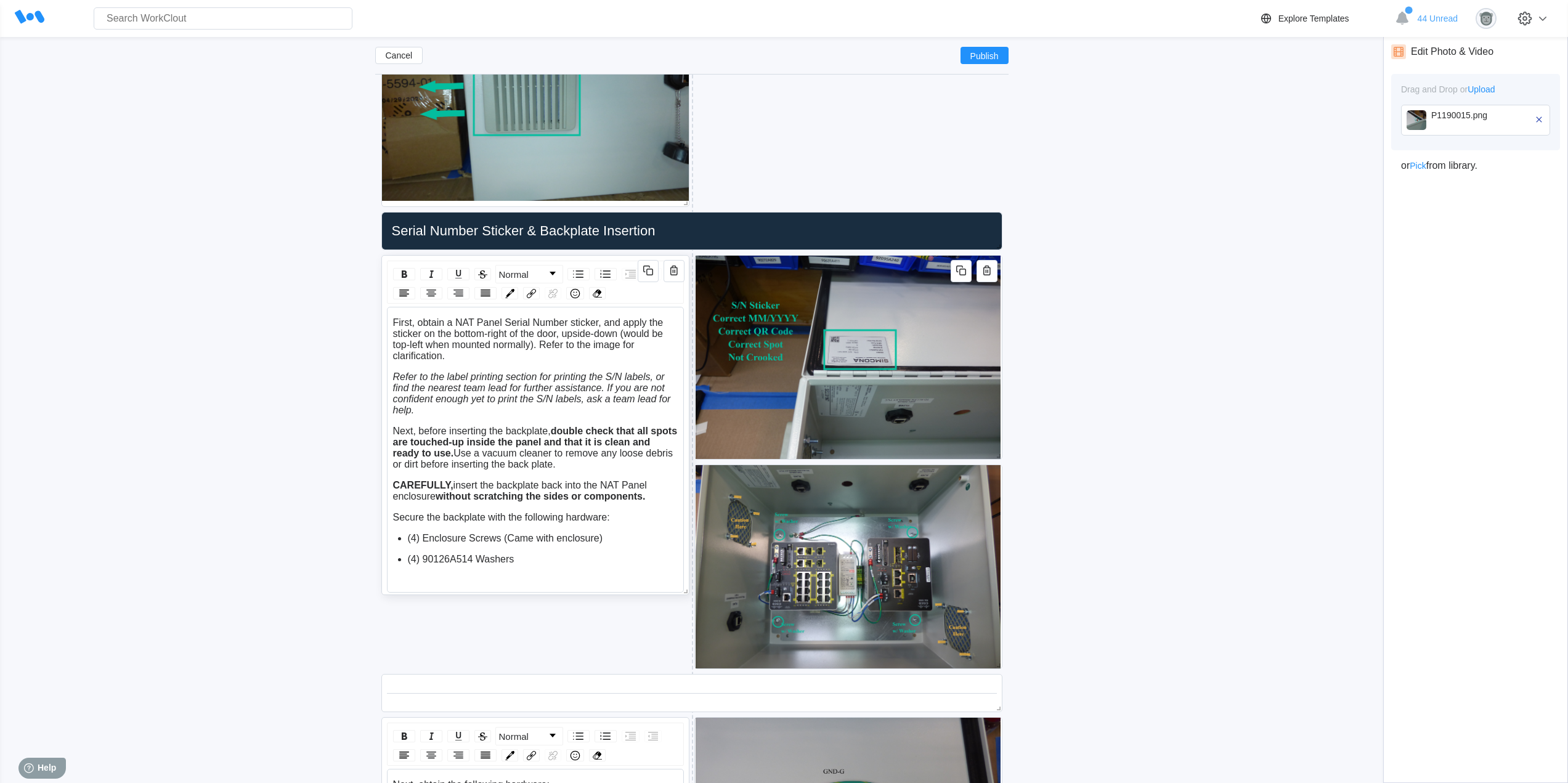
click at [484, 363] on div "First, obtain a NAT Panel Serial Number sticker, and apply the sticker on the b…" at bounding box center [535, 451] width 285 height 269
click at [489, 352] on div "First, obtain a NAT Panel Serial Number sticker, and apply the sticker on the b…" at bounding box center [535, 339] width 285 height 45
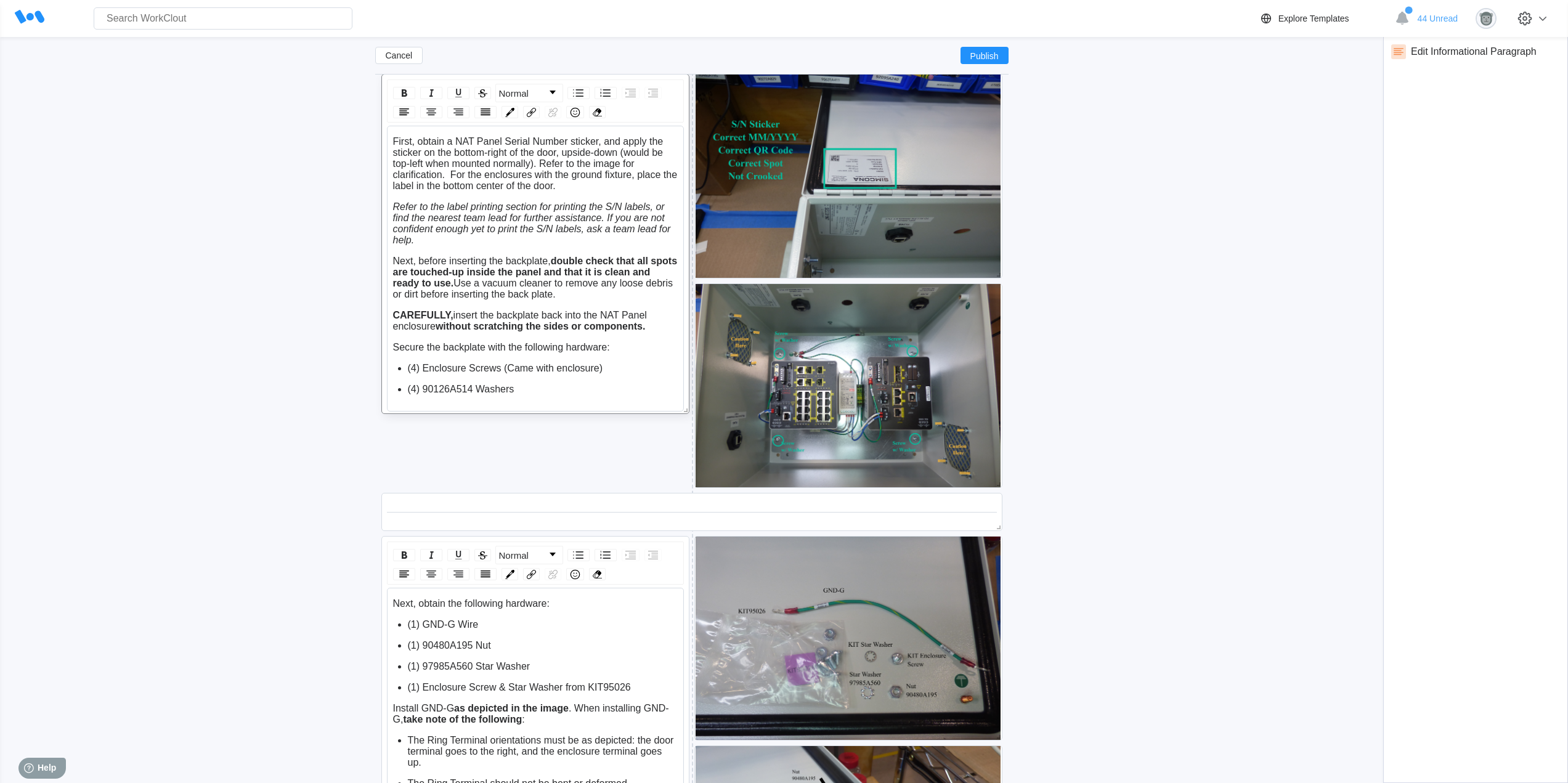
scroll to position [3647, 0]
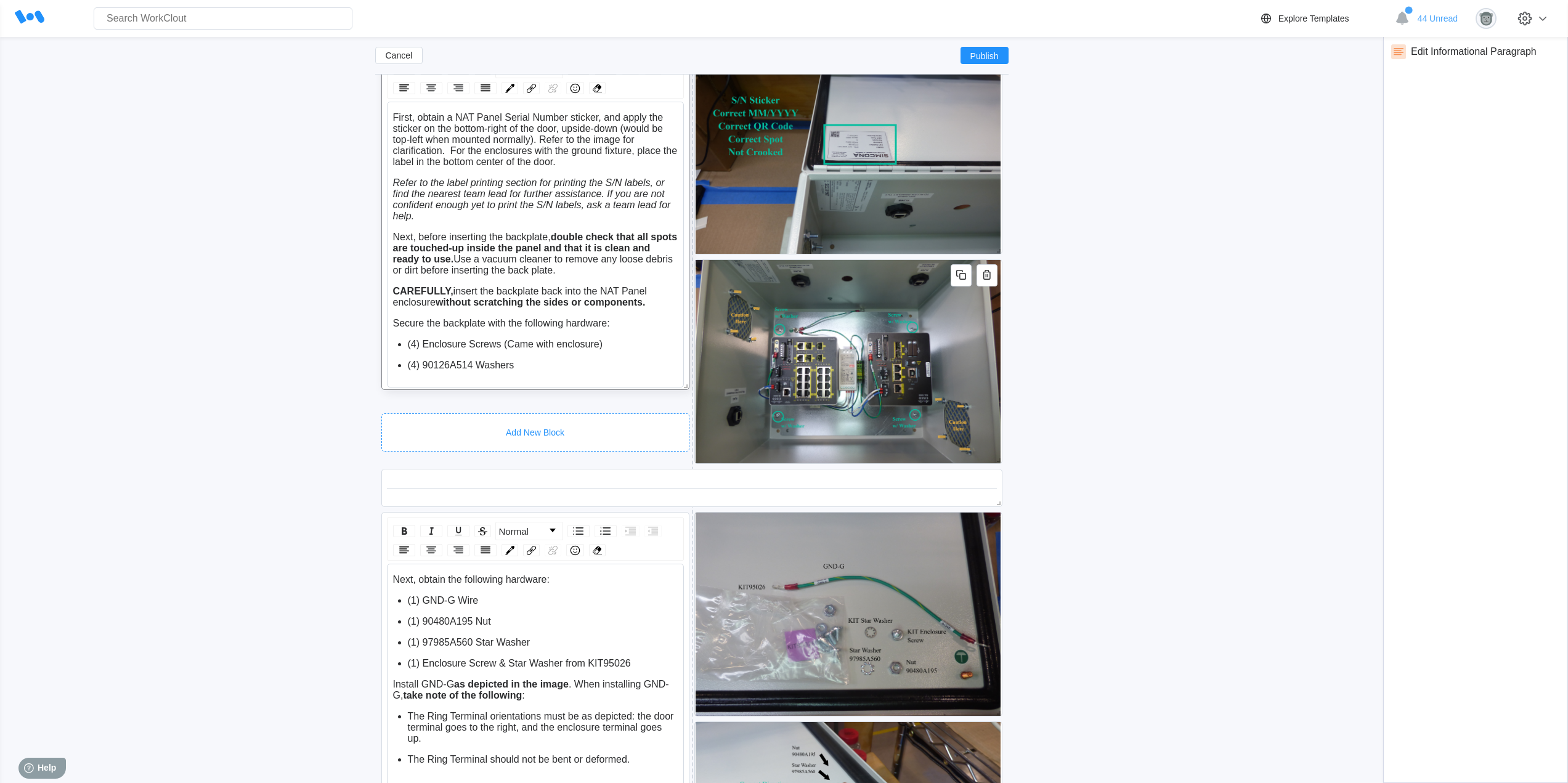
click at [516, 415] on div "Add New Block" at bounding box center [535, 433] width 308 height 38
click at [954, 483] on icon "button" at bounding box center [960, 484] width 15 height 15
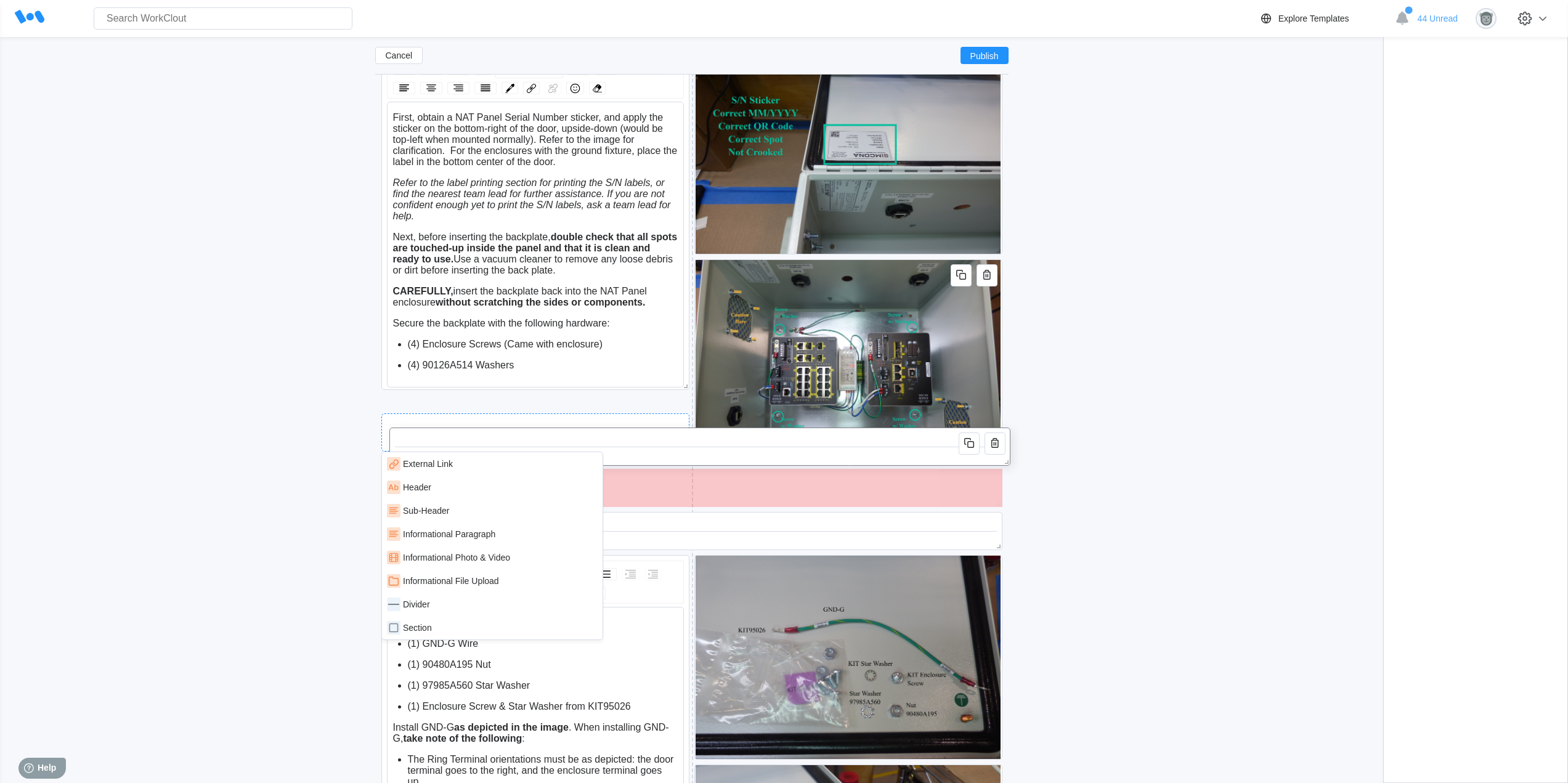
drag, startPoint x: 793, startPoint y: 489, endPoint x: 801, endPoint y: 460, distance: 30.1
click at [801, 460] on div at bounding box center [699, 446] width 610 height 27
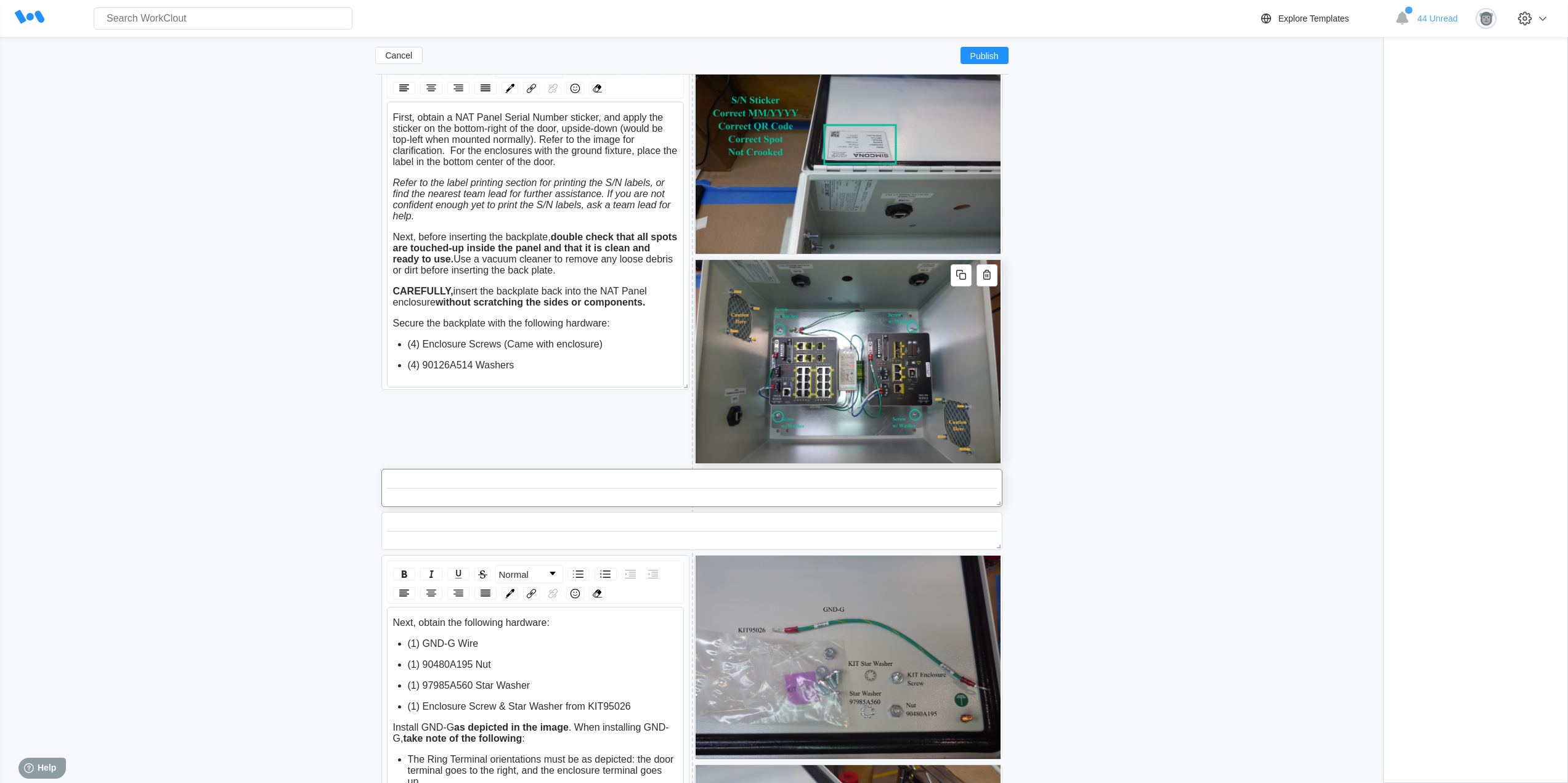
drag, startPoint x: 917, startPoint y: 258, endPoint x: 915, endPoint y: 382, distance: 124.0
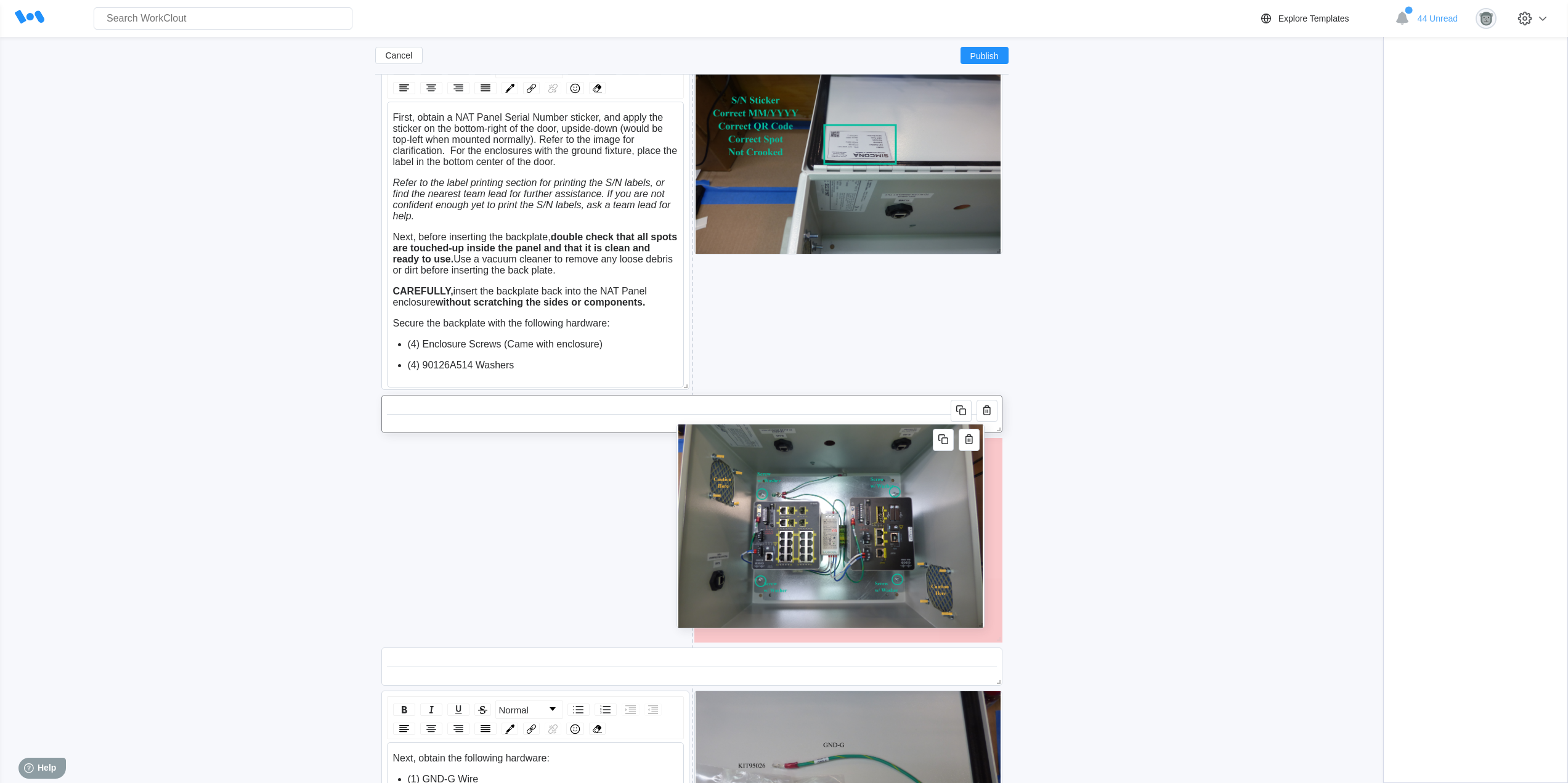
click at [691, 443] on img at bounding box center [829, 525] width 305 height 203
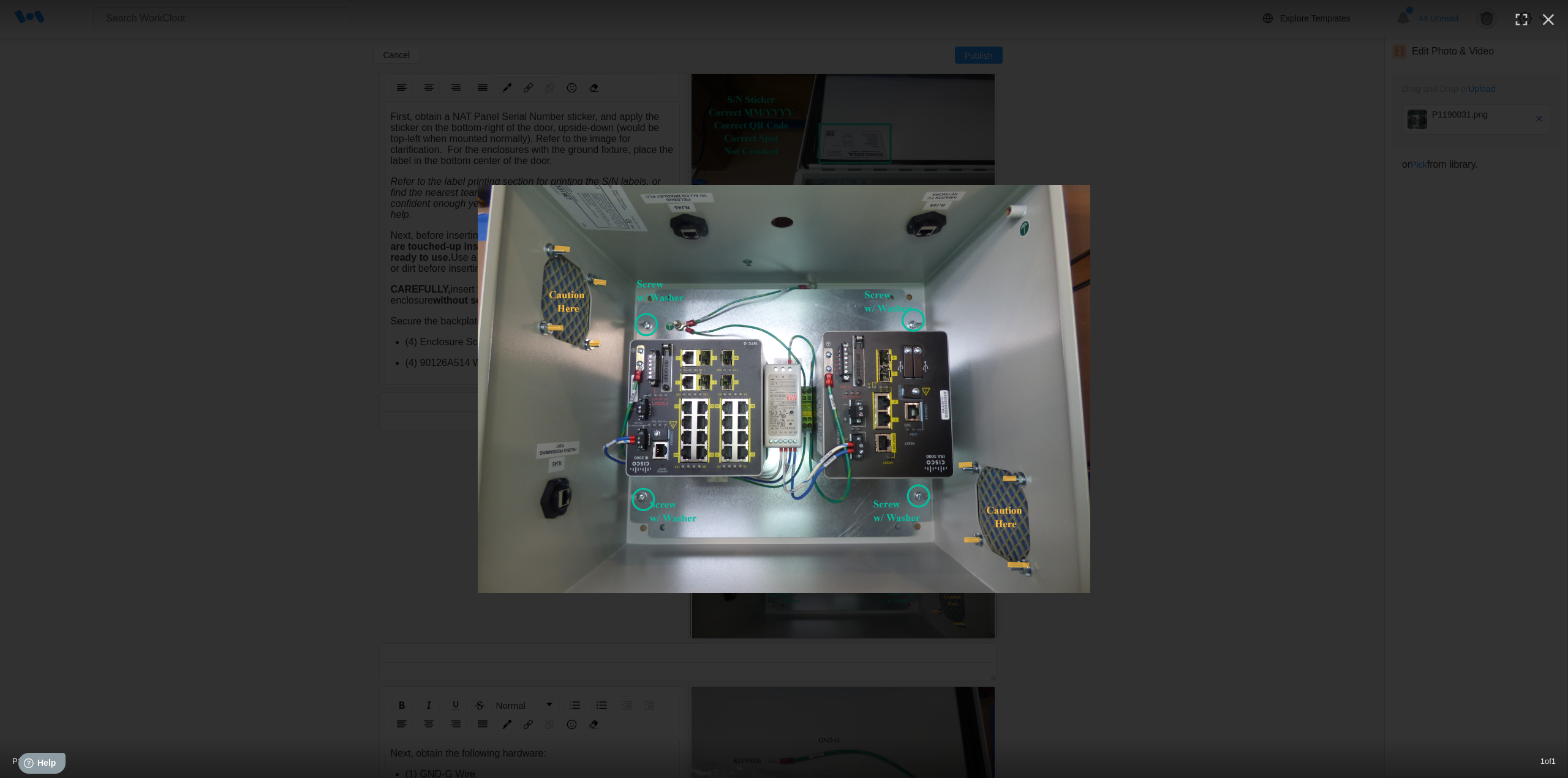
click at [1203, 144] on div "P1190031.png 1 of 1" at bounding box center [784, 389] width 1568 height 778
click at [1552, 20] on icon "button" at bounding box center [1548, 19] width 20 height 20
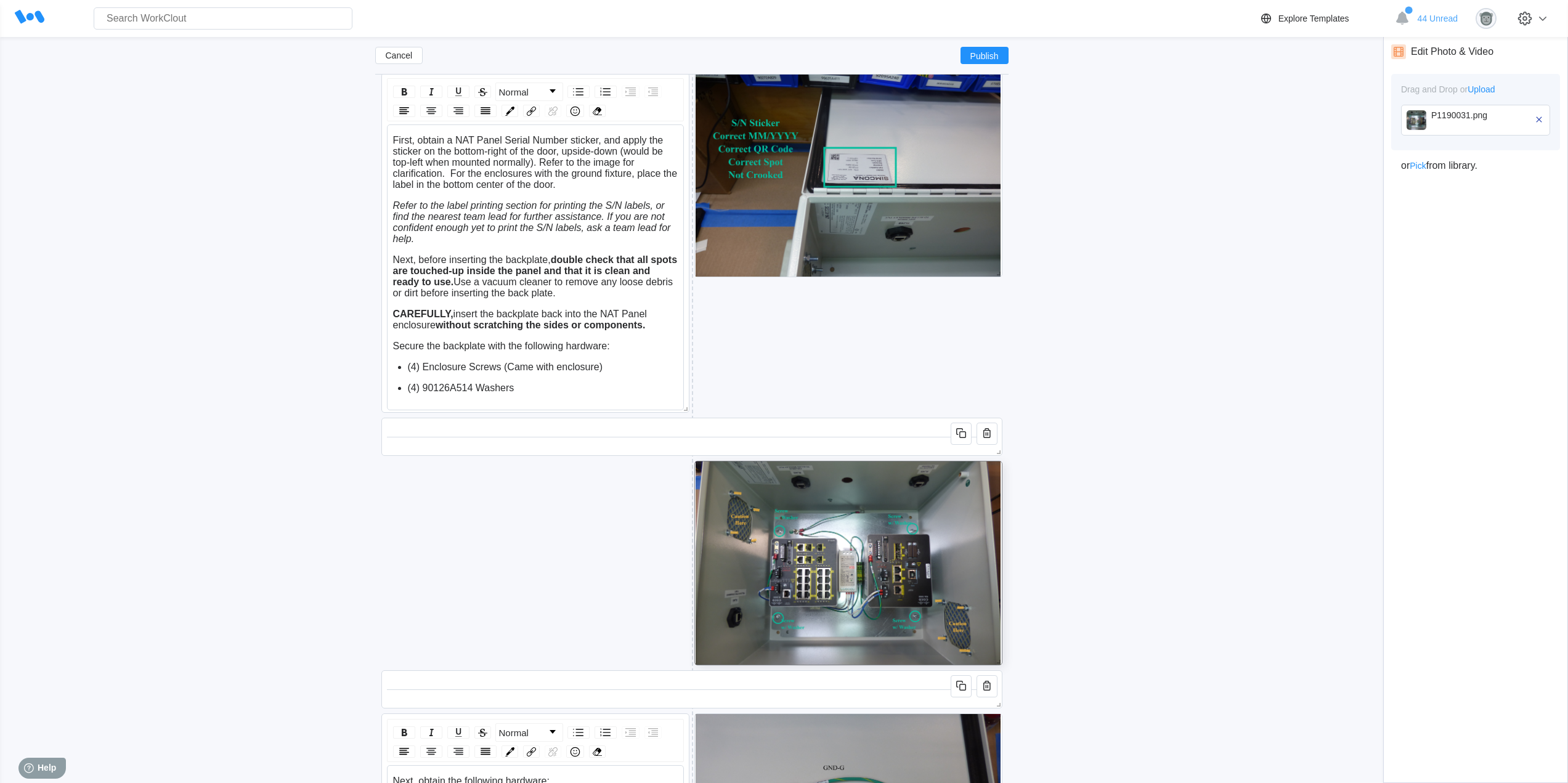
scroll to position [3609, 0]
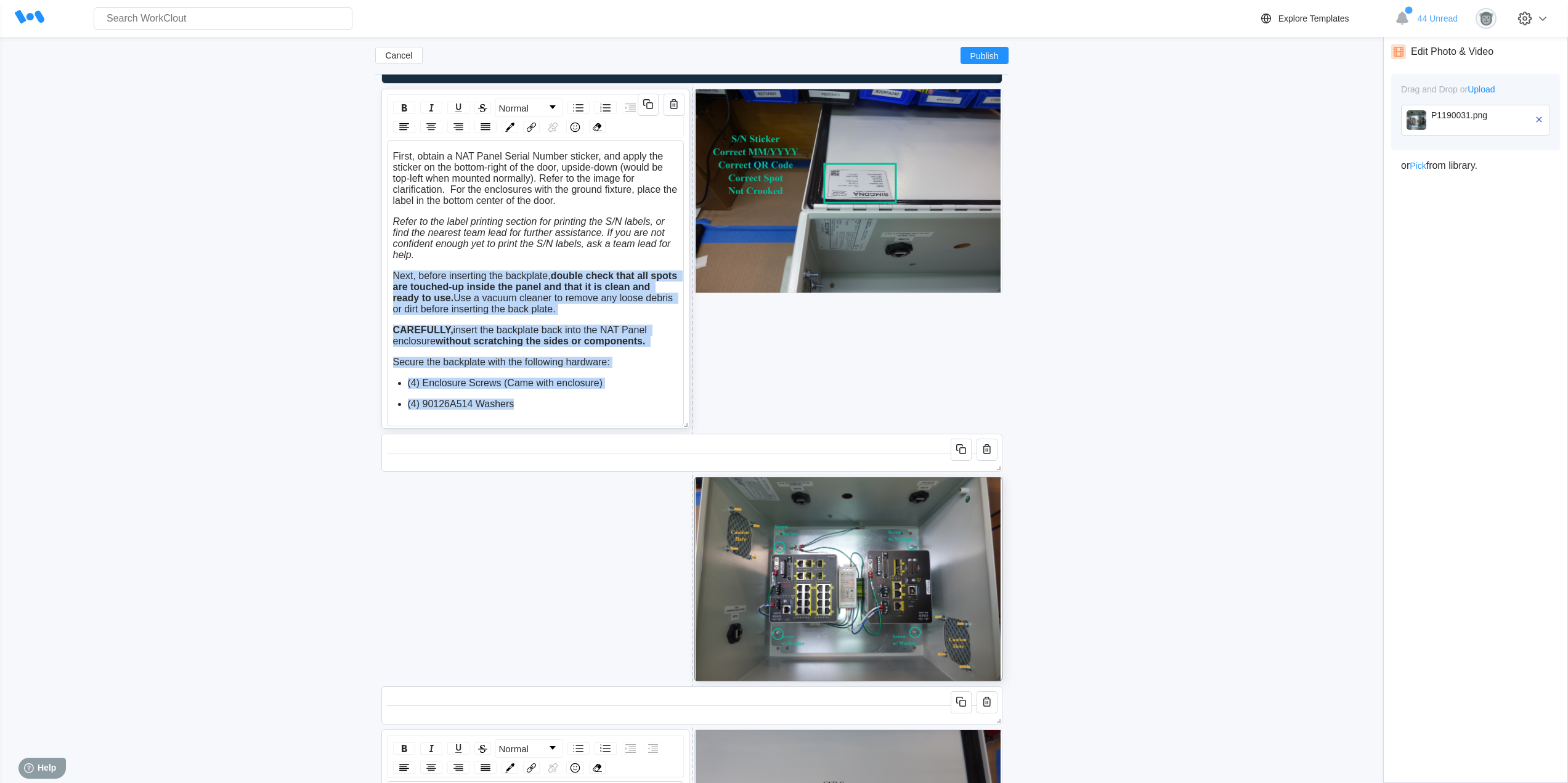
drag, startPoint x: 395, startPoint y: 276, endPoint x: 661, endPoint y: 409, distance: 297.4
click at [661, 409] on div "First, obtain a NAT Panel Serial Number sticker, and apply the sticker on the b…" at bounding box center [535, 291] width 285 height 279
click at [650, 107] on icon "button" at bounding box center [648, 104] width 15 height 15
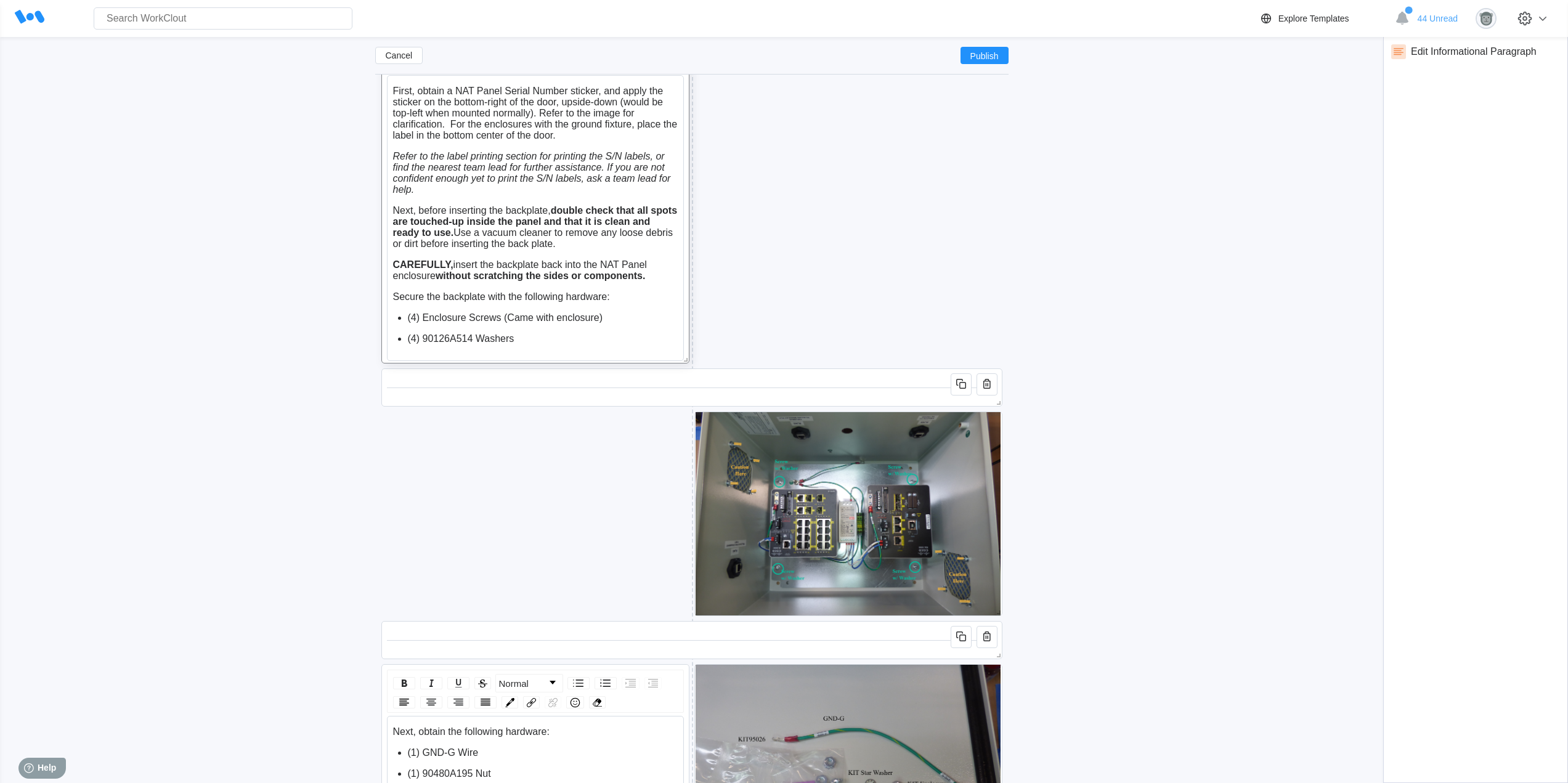
scroll to position [3916, 0]
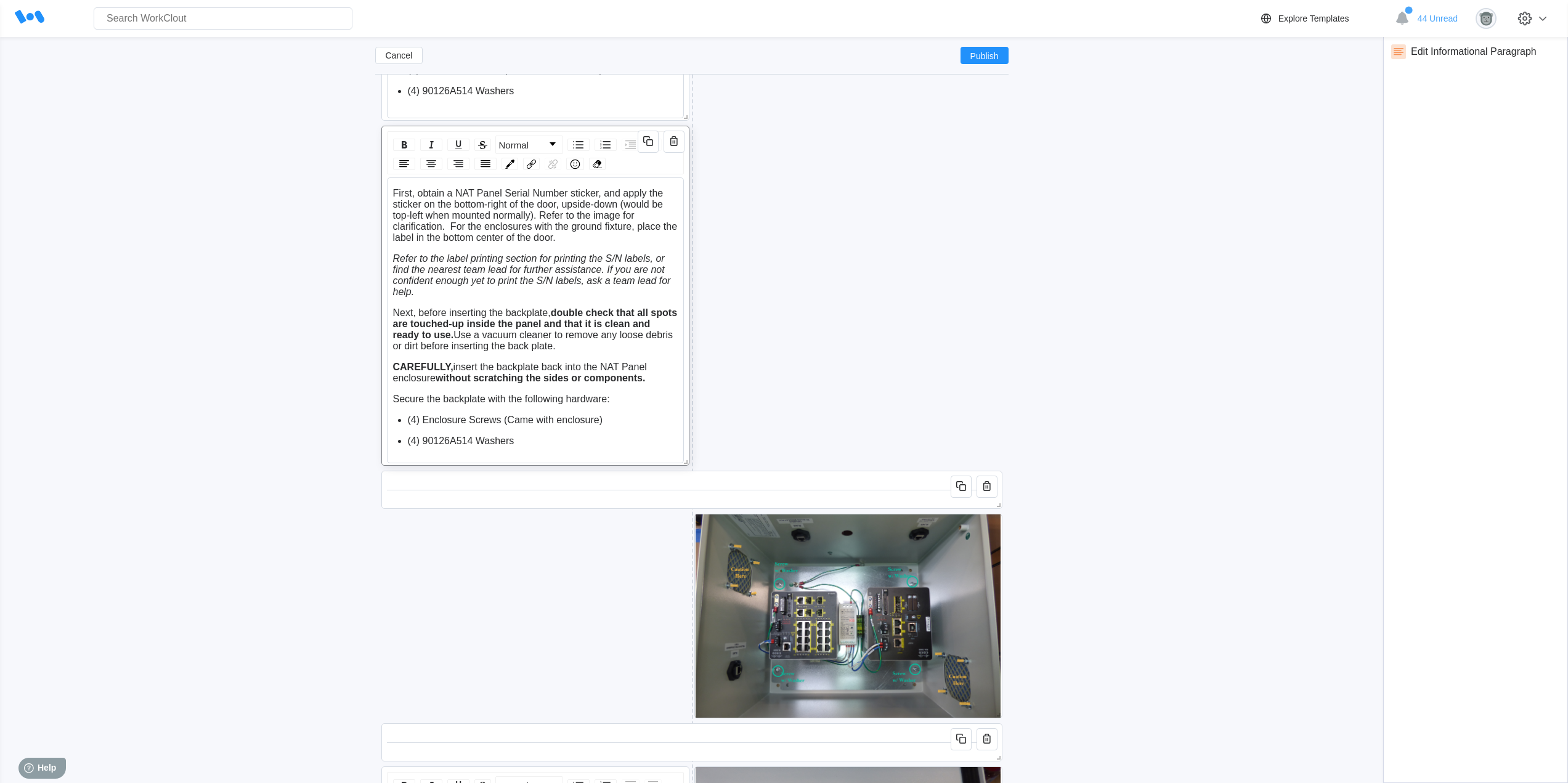
click at [585, 134] on div "Normal" at bounding box center [535, 152] width 297 height 43
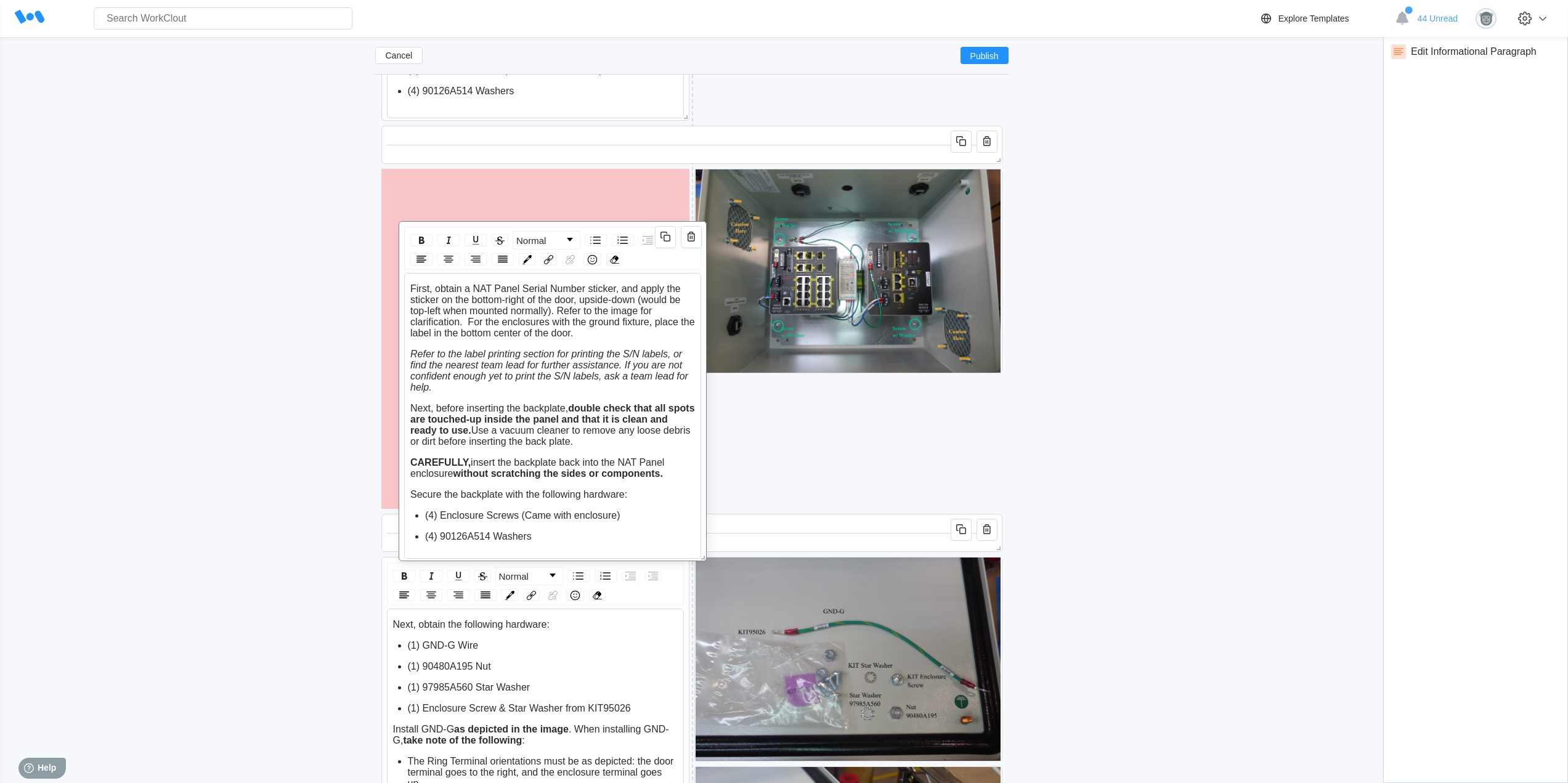
drag, startPoint x: 585, startPoint y: 127, endPoint x: 602, endPoint y: 201, distance: 75.9
click at [602, 221] on div "Normal First, obtain a NAT Panel Serial Number sticker, and apply the sticker o…" at bounding box center [553, 391] width 308 height 340
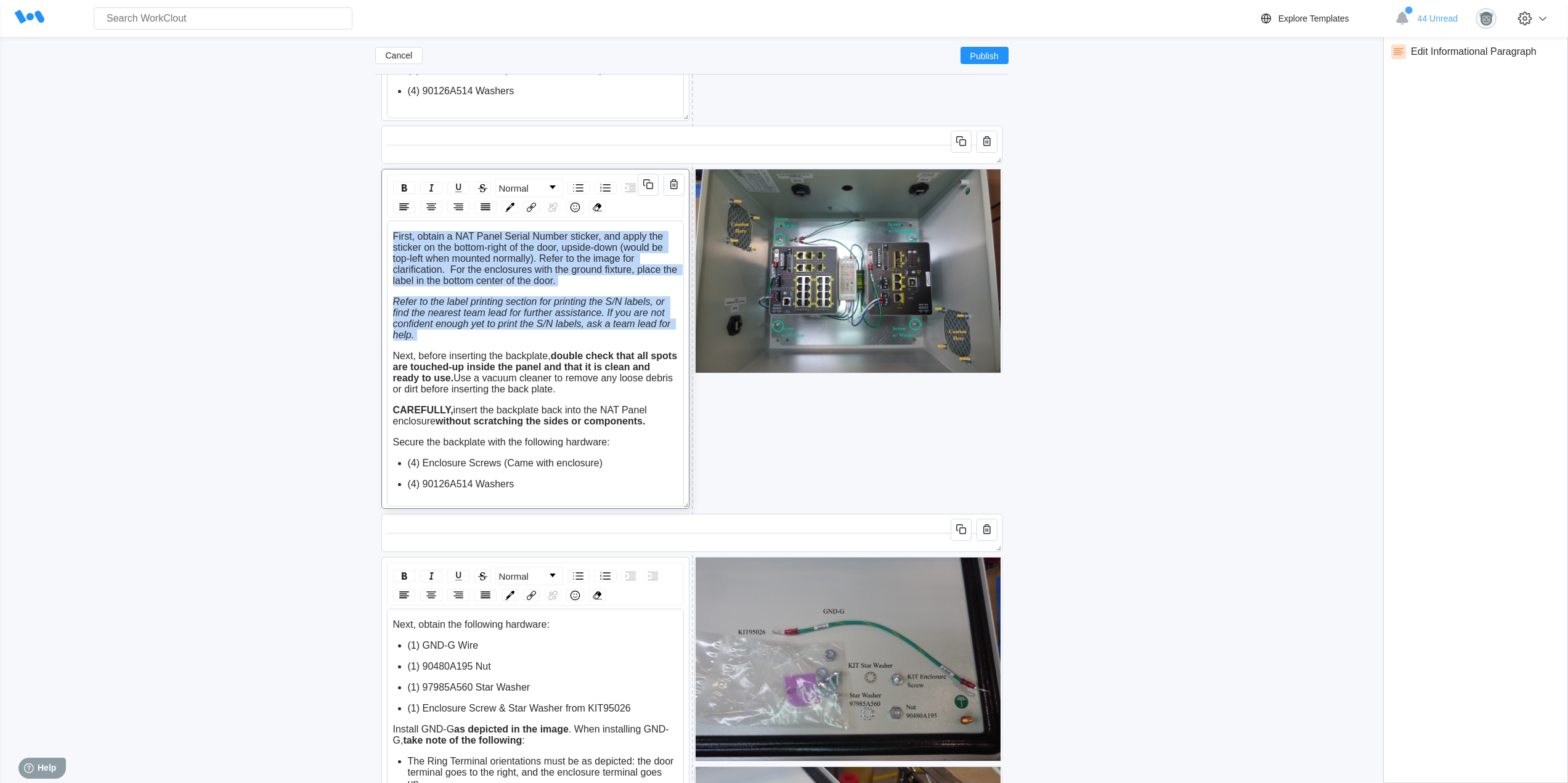
drag, startPoint x: 455, startPoint y: 332, endPoint x: 389, endPoint y: 231, distance: 120.7
click at [389, 231] on div "First, obtain a NAT Panel Serial Number sticker, and apply the sticker on the b…" at bounding box center [535, 363] width 297 height 285
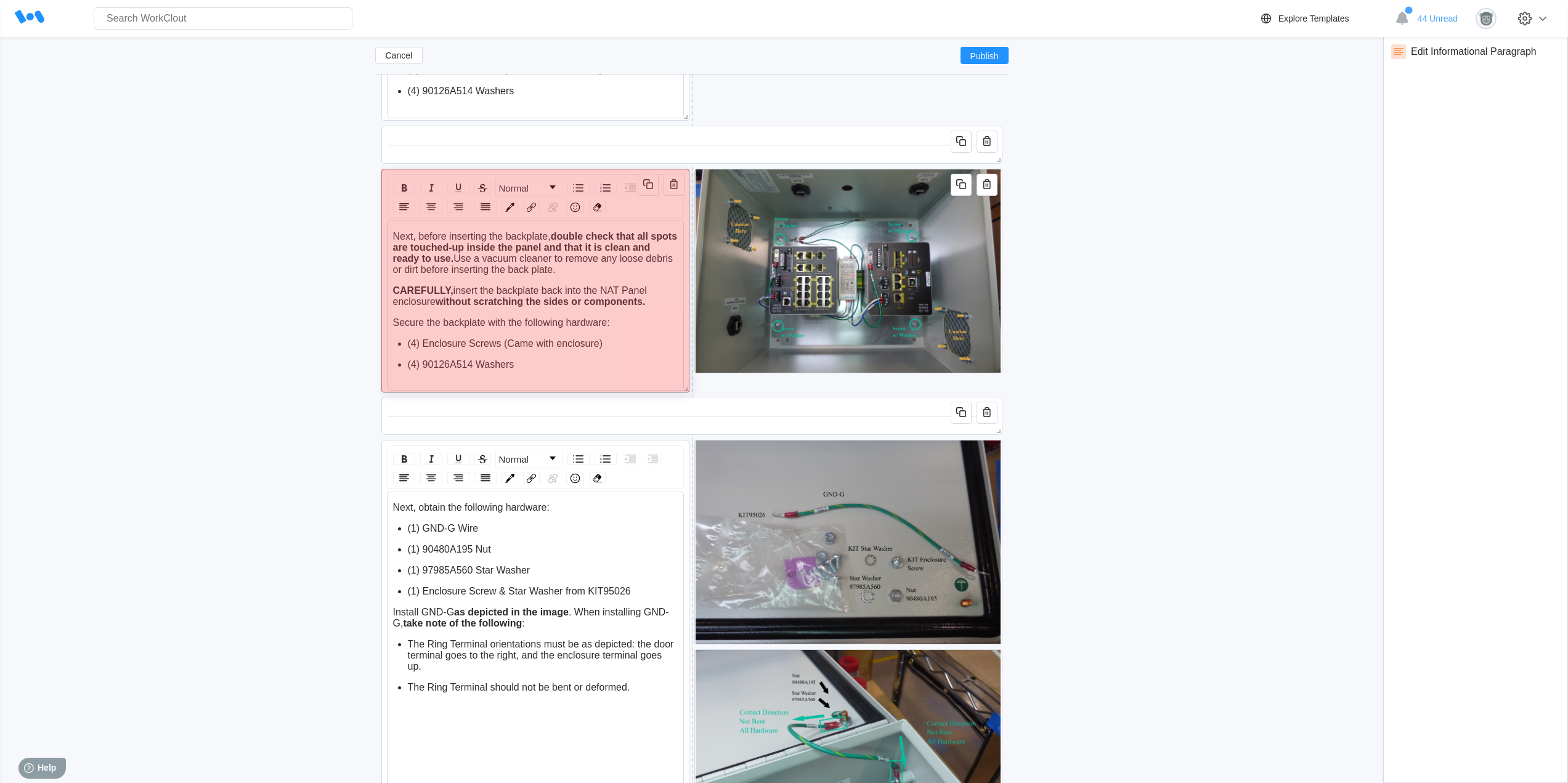
drag, startPoint x: 684, startPoint y: 501, endPoint x: 669, endPoint y: 385, distance: 117.0
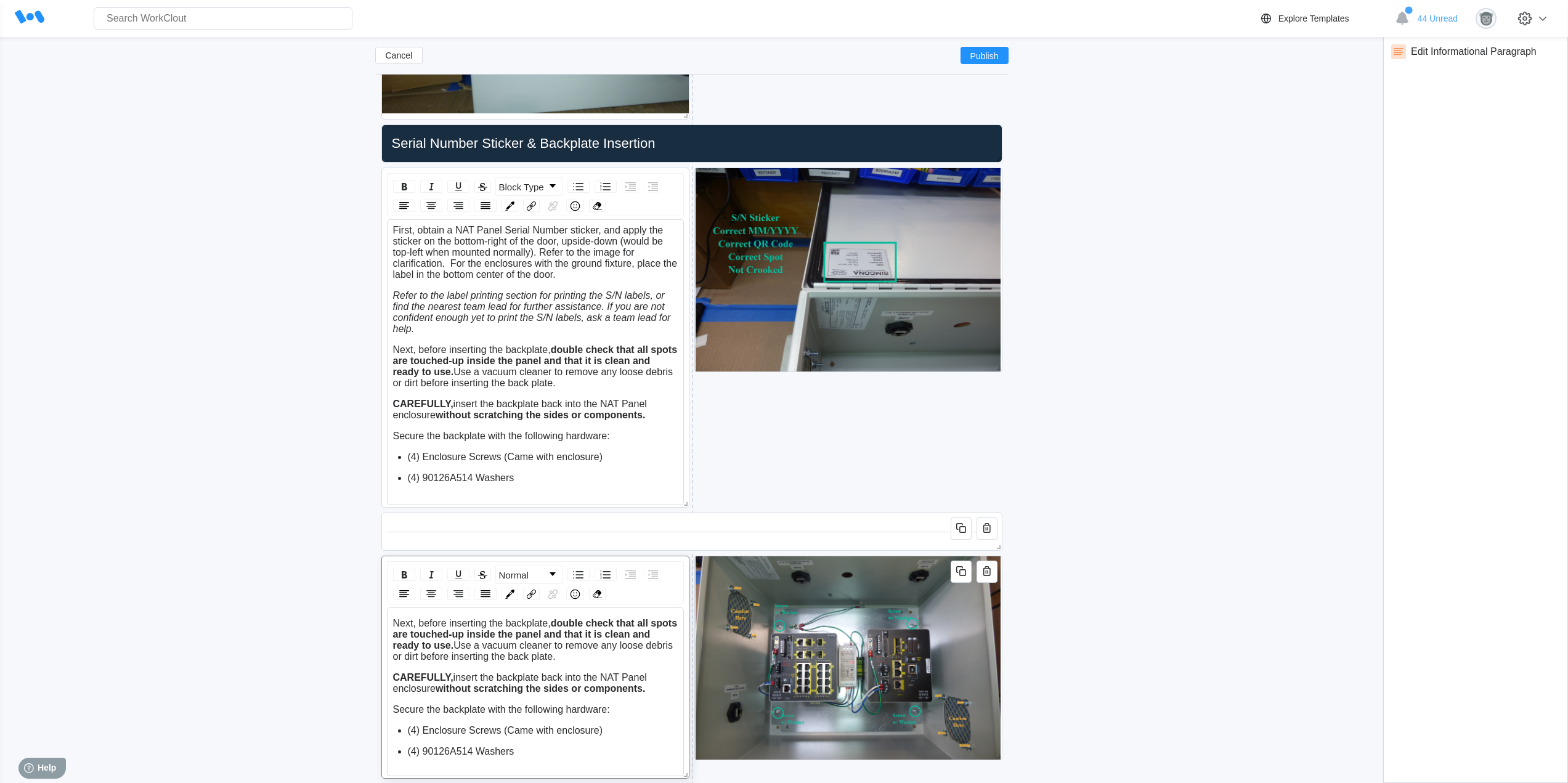
scroll to position [3506, 0]
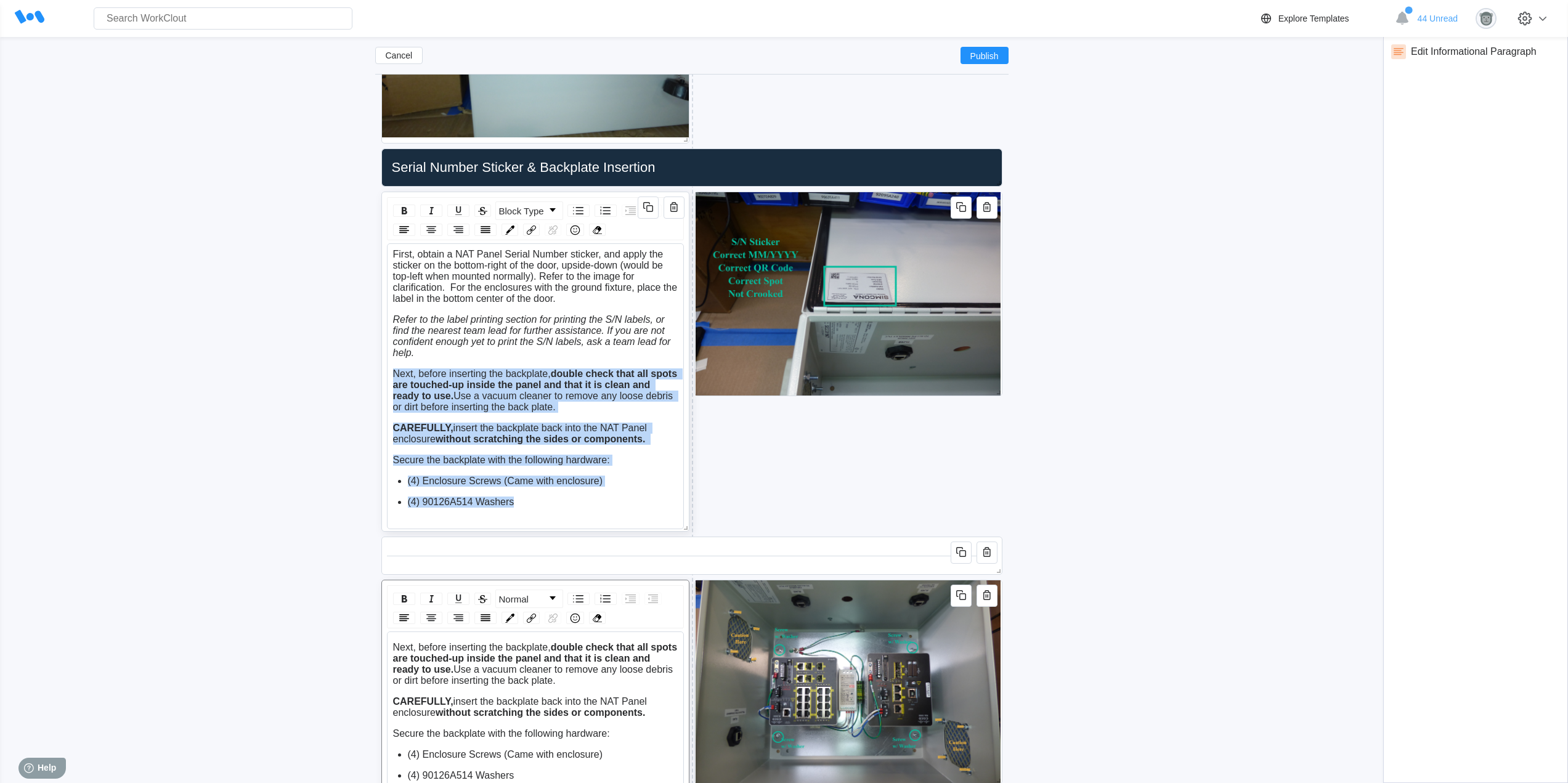
drag, startPoint x: 514, startPoint y: 505, endPoint x: 393, endPoint y: 376, distance: 176.9
click at [393, 376] on div "First, obtain a NAT Panel Serial Number sticker, and apply the sticker on the b…" at bounding box center [535, 388] width 285 height 279
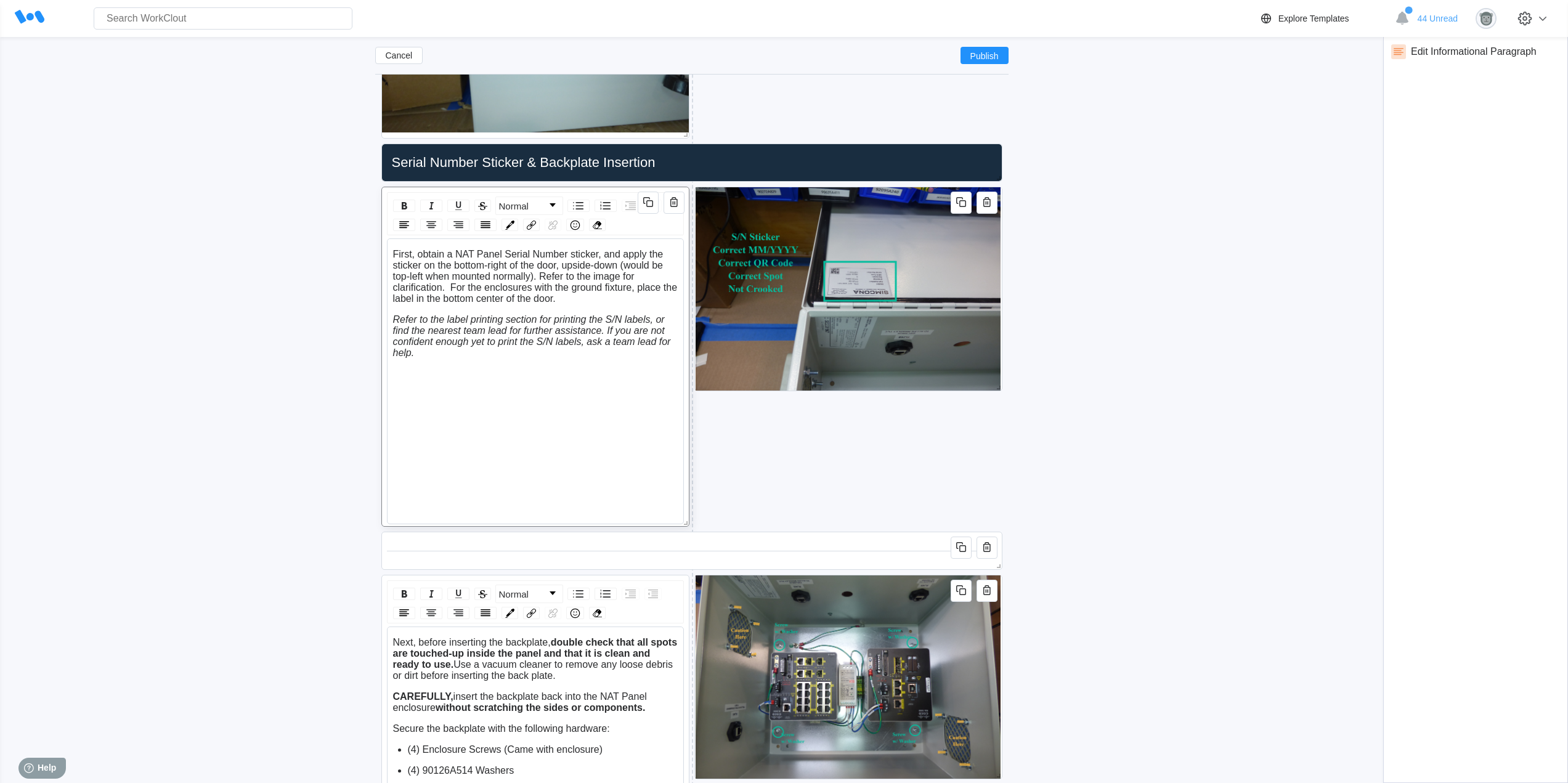
scroll to position [0, 0]
click at [451, 287] on span "First, obtain a NAT Panel Serial Number sticker, and apply the sticker on the b…" at bounding box center [536, 276] width 287 height 55
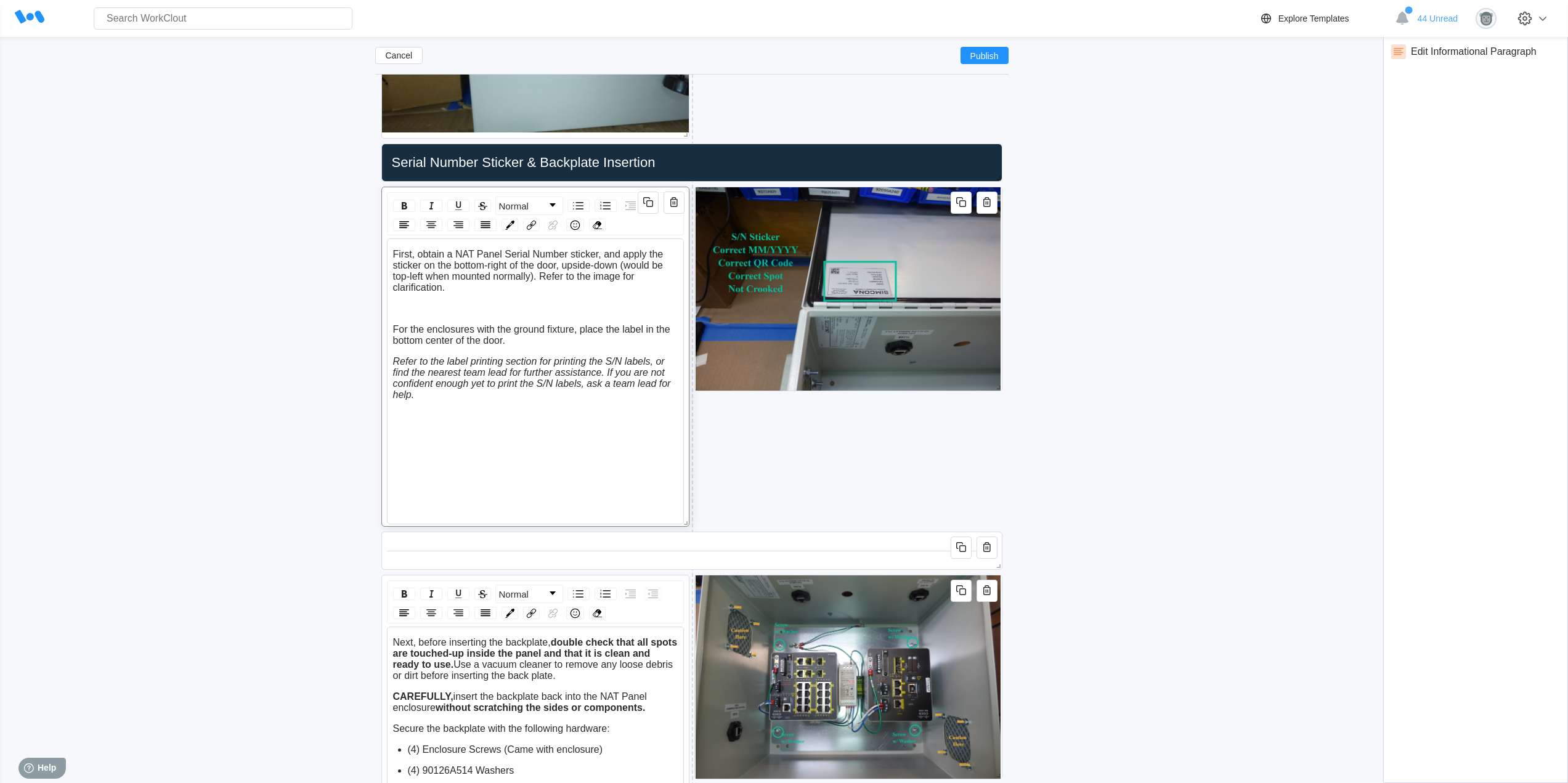
click at [443, 299] on div "First, obtain a NAT Panel Serial Number sticker, and apply the sticker on the b…" at bounding box center [535, 335] width 285 height 173
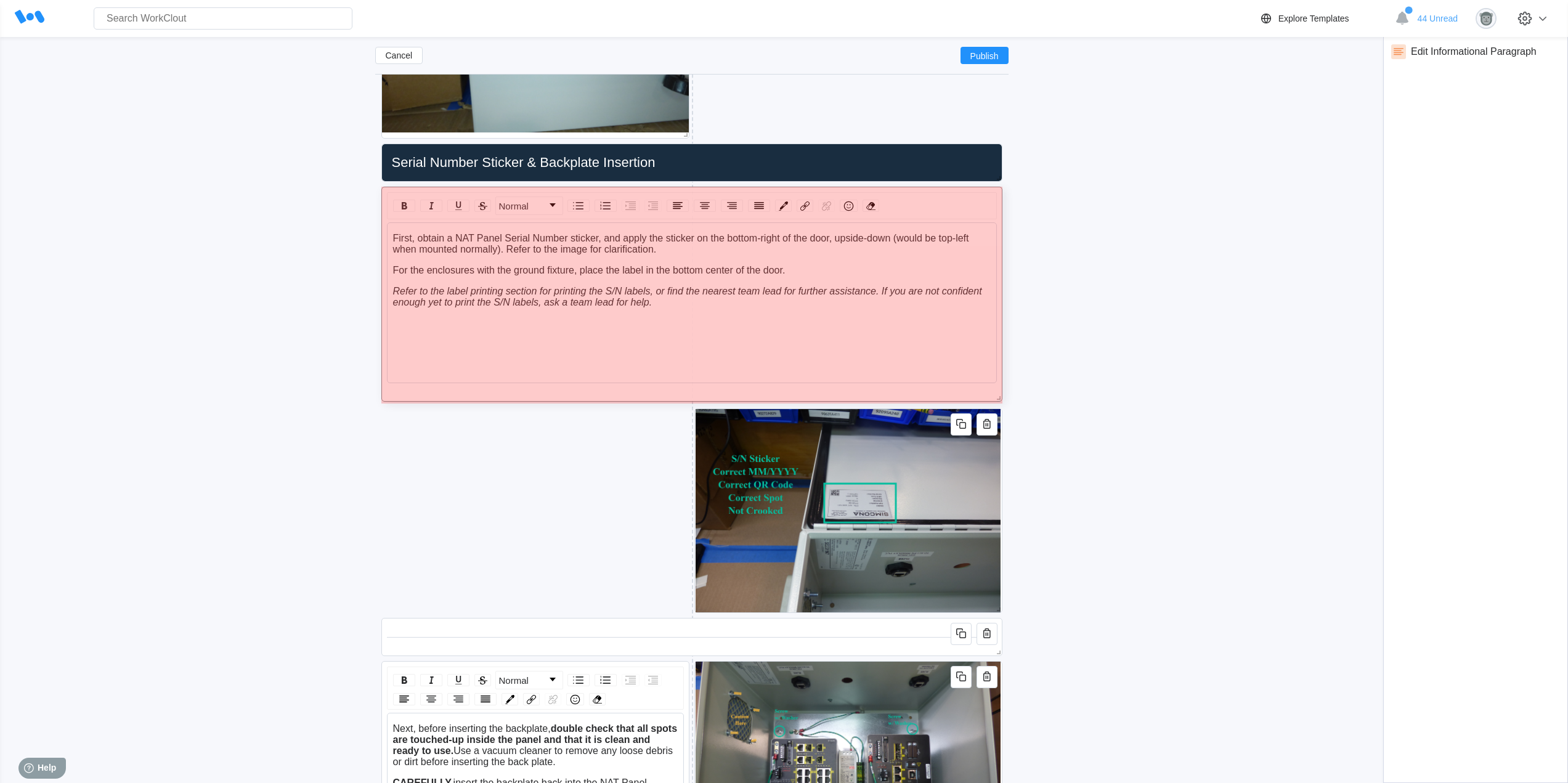
drag, startPoint x: 685, startPoint y: 519, endPoint x: 1022, endPoint y: 395, distance: 359.1
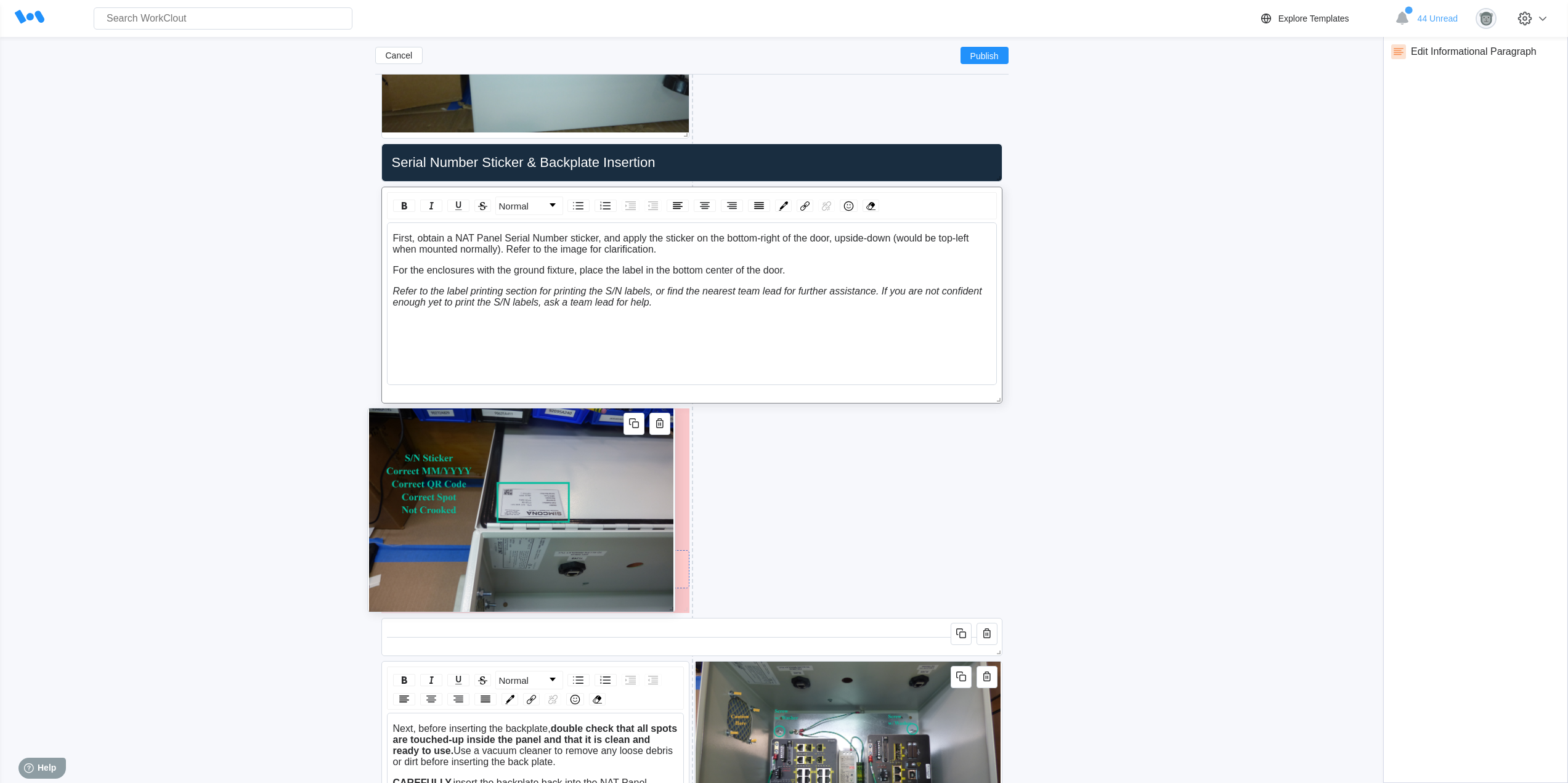
click at [667, 552] on img at bounding box center [520, 510] width 305 height 203
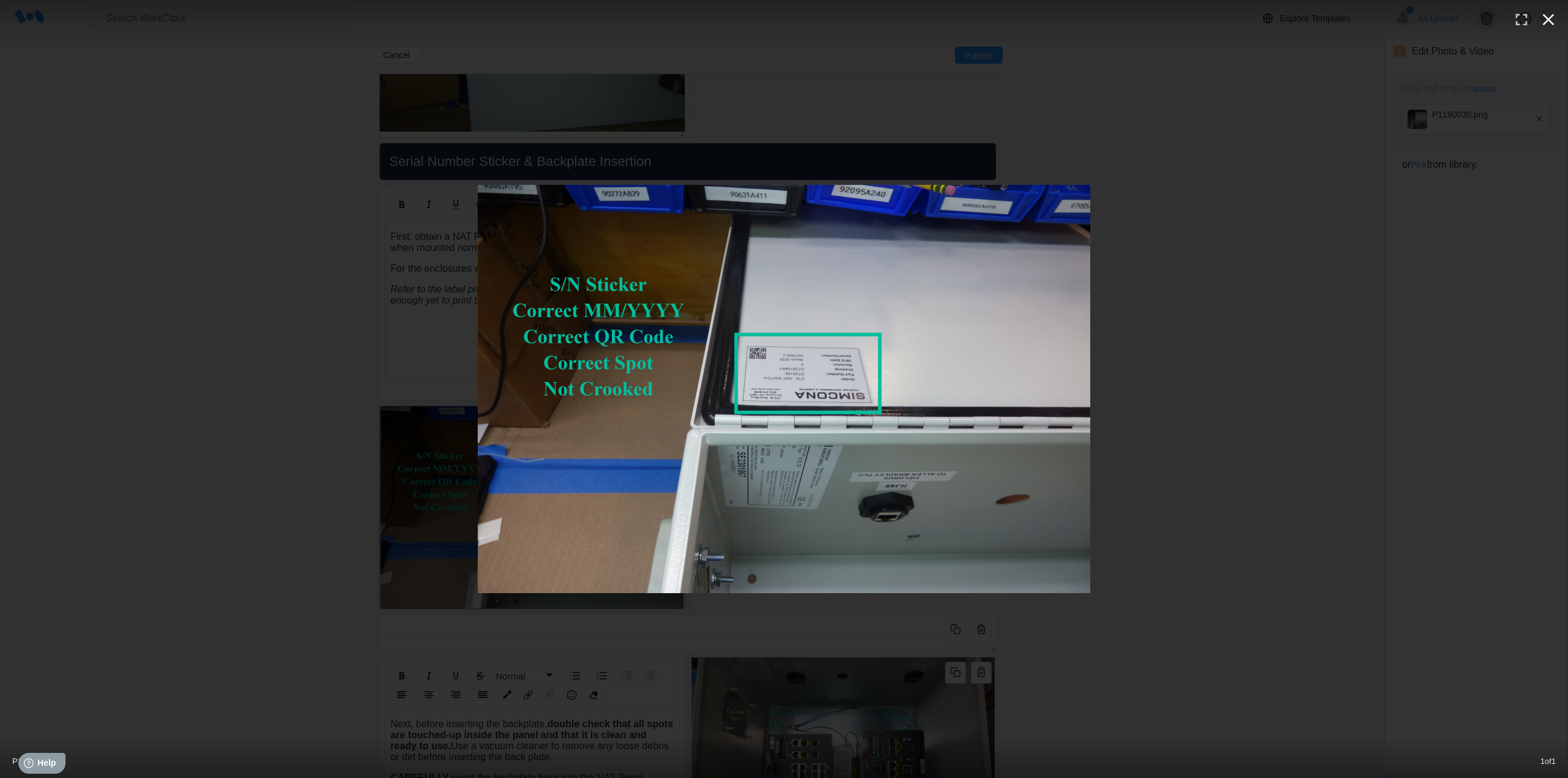
click at [1548, 15] on icon "button" at bounding box center [1548, 19] width 20 height 20
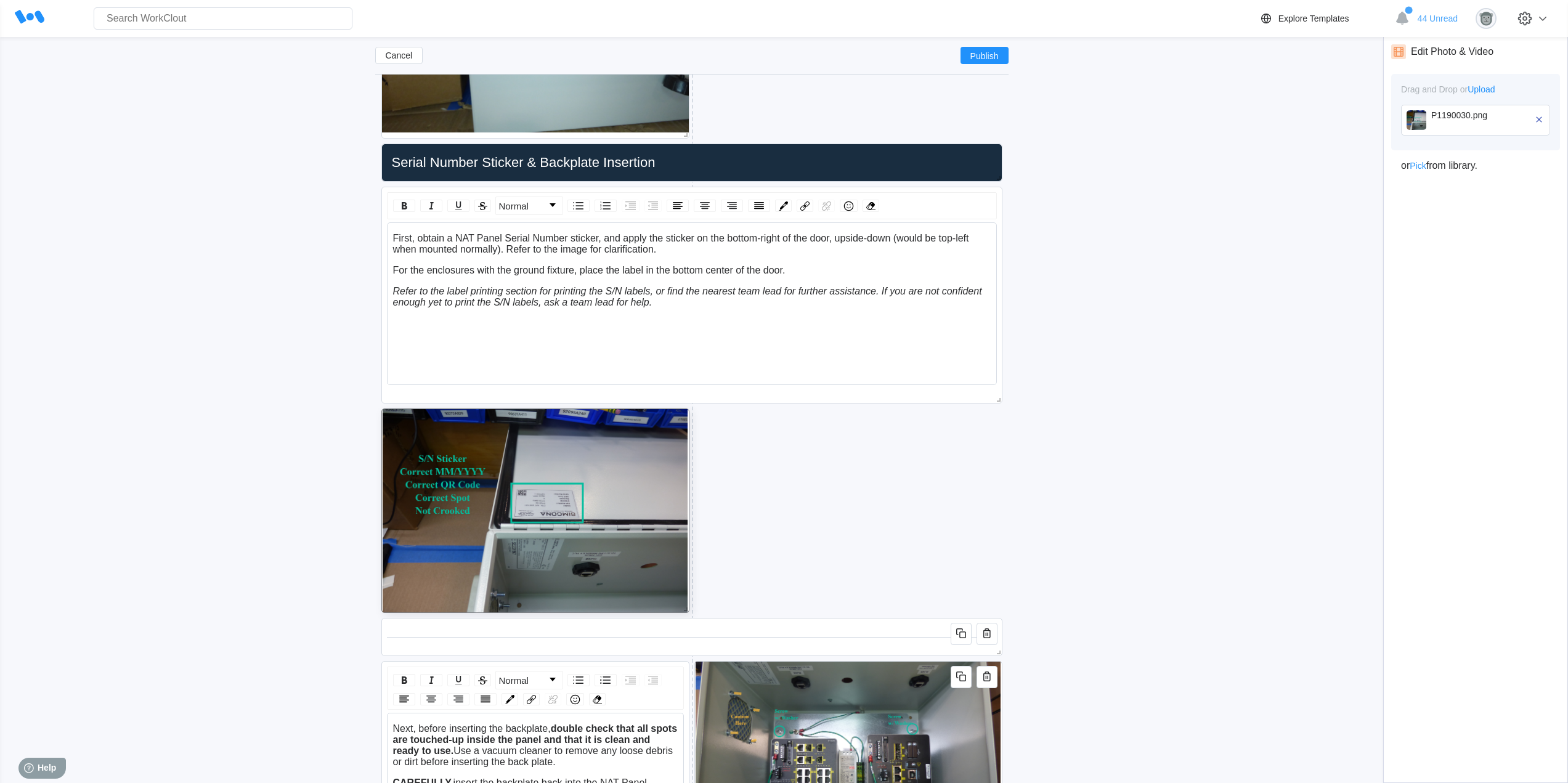
click at [962, 681] on icon "button" at bounding box center [963, 678] width 7 height 7
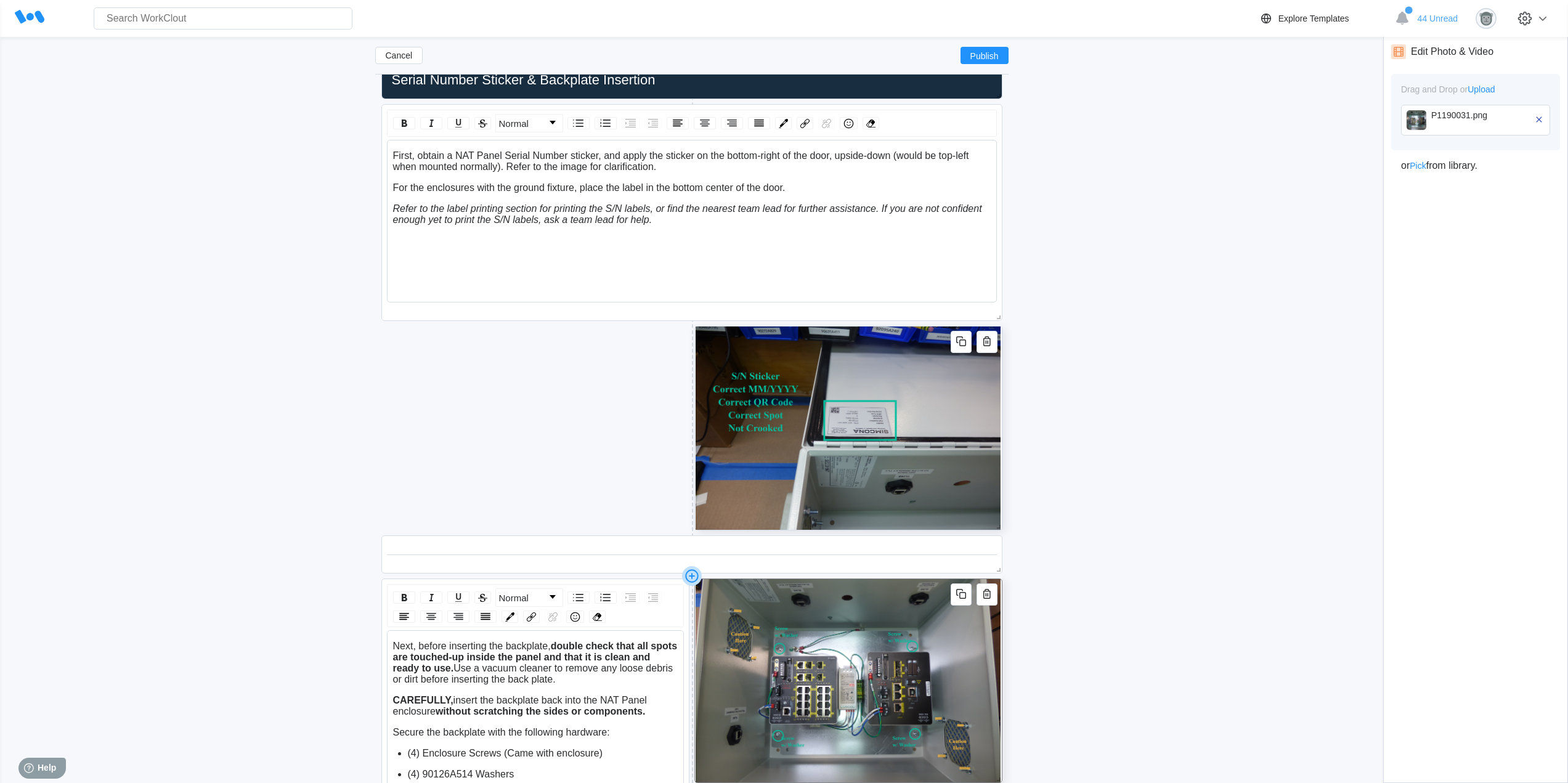
scroll to position [3613, 0]
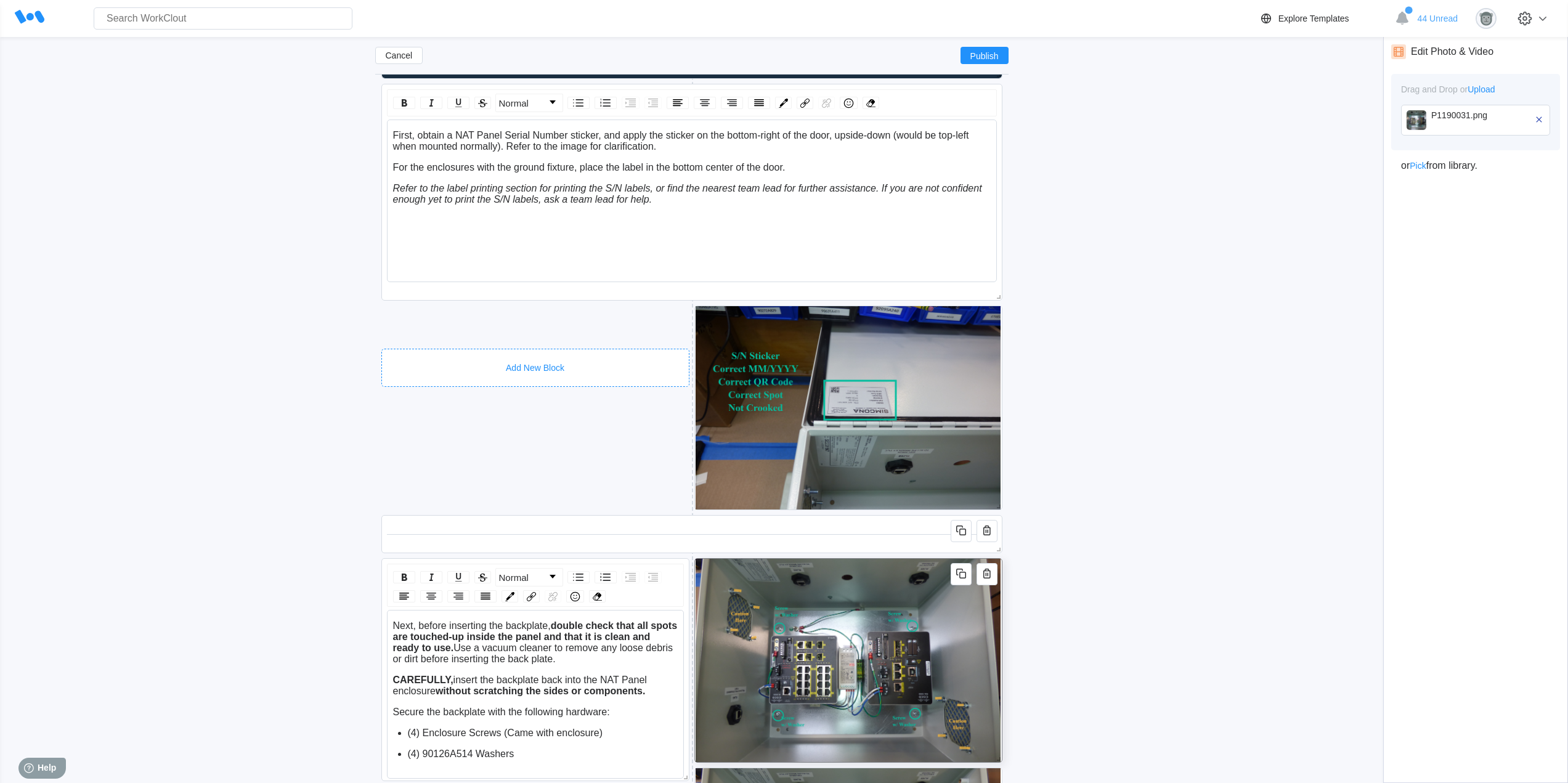
click at [649, 354] on div "Add New Block" at bounding box center [535, 367] width 308 height 38
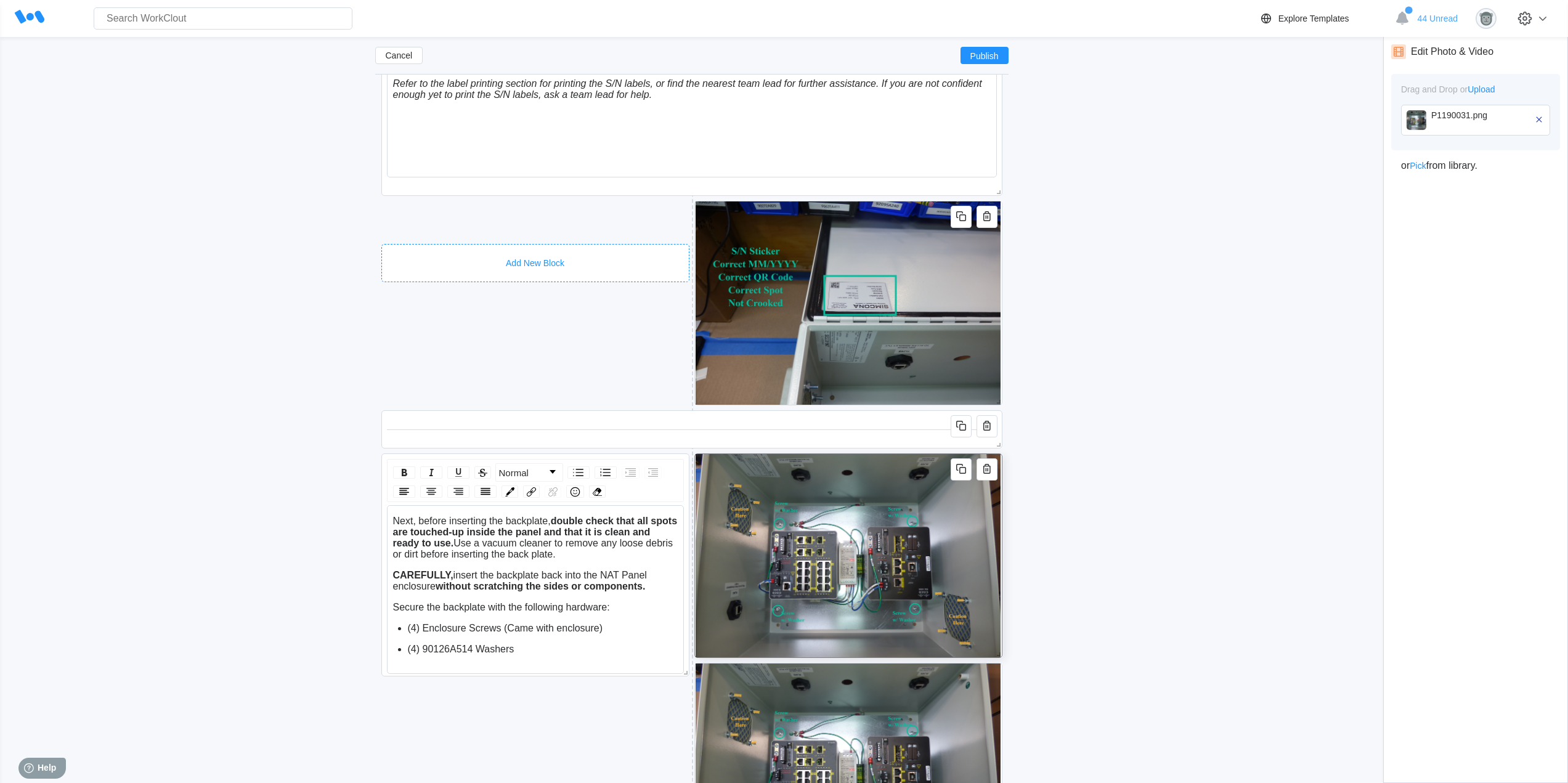
scroll to position [3715, 0]
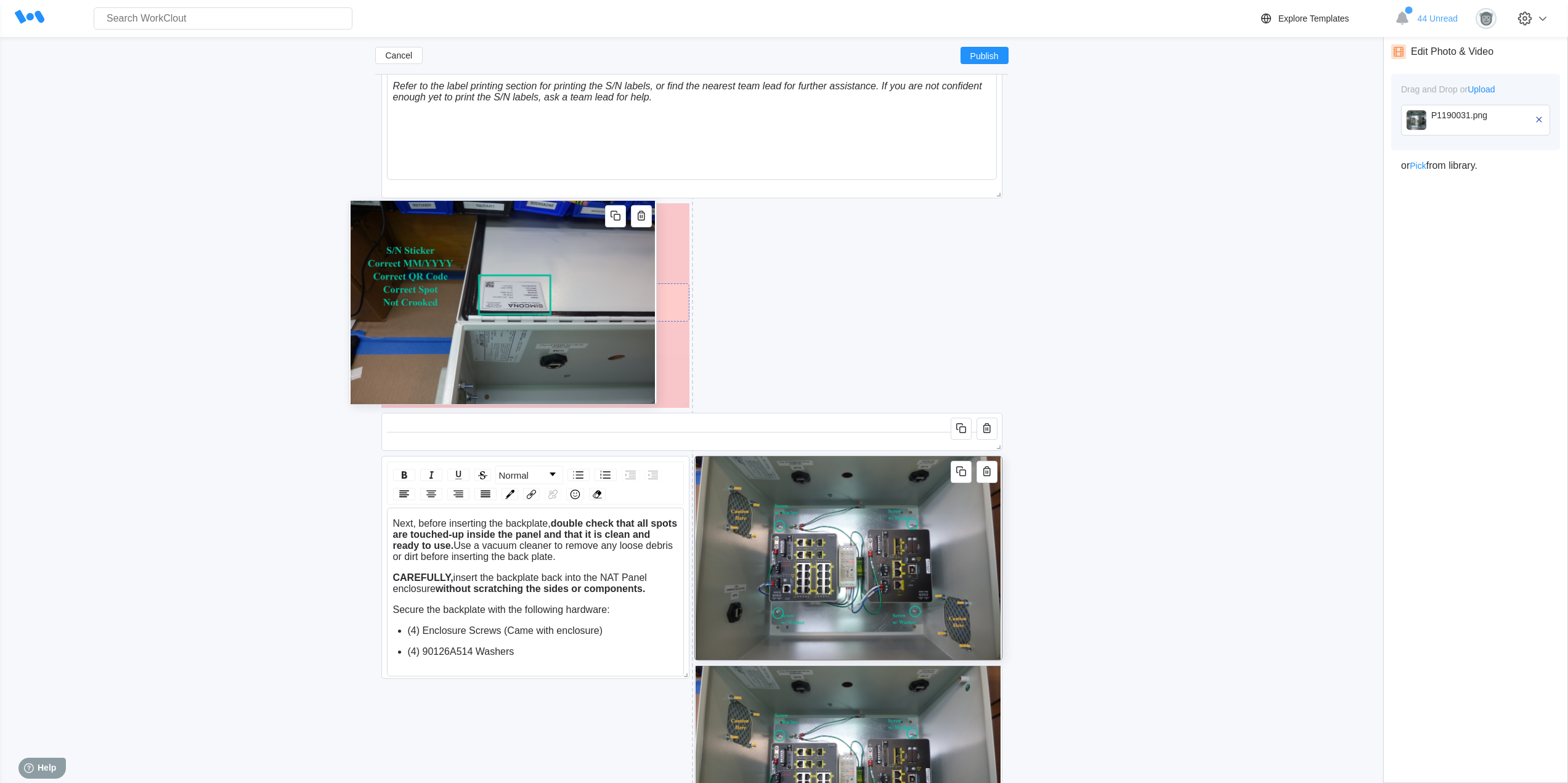
click at [650, 284] on img at bounding box center [502, 302] width 305 height 203
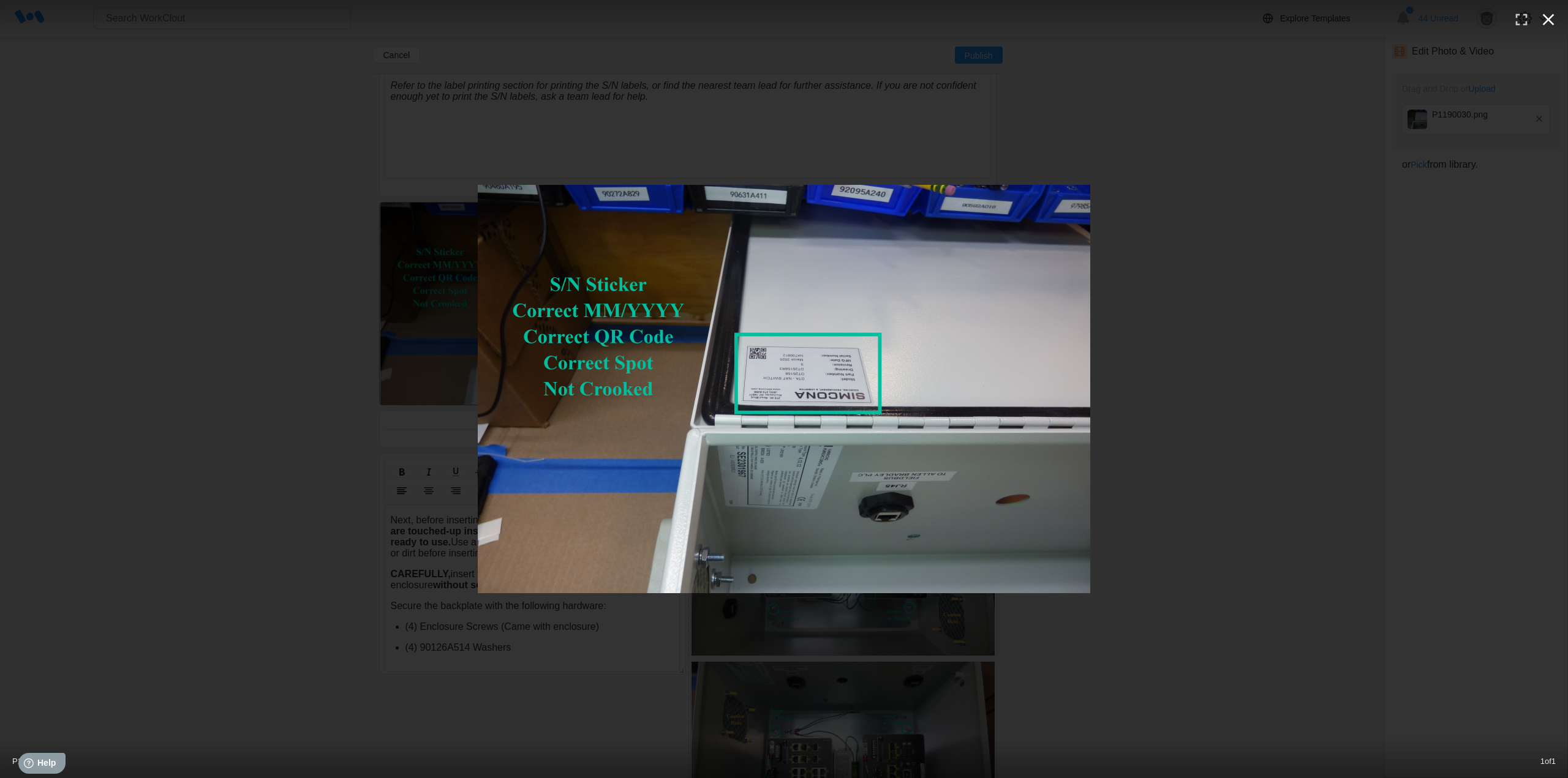
click at [1548, 24] on icon "button" at bounding box center [1548, 19] width 20 height 20
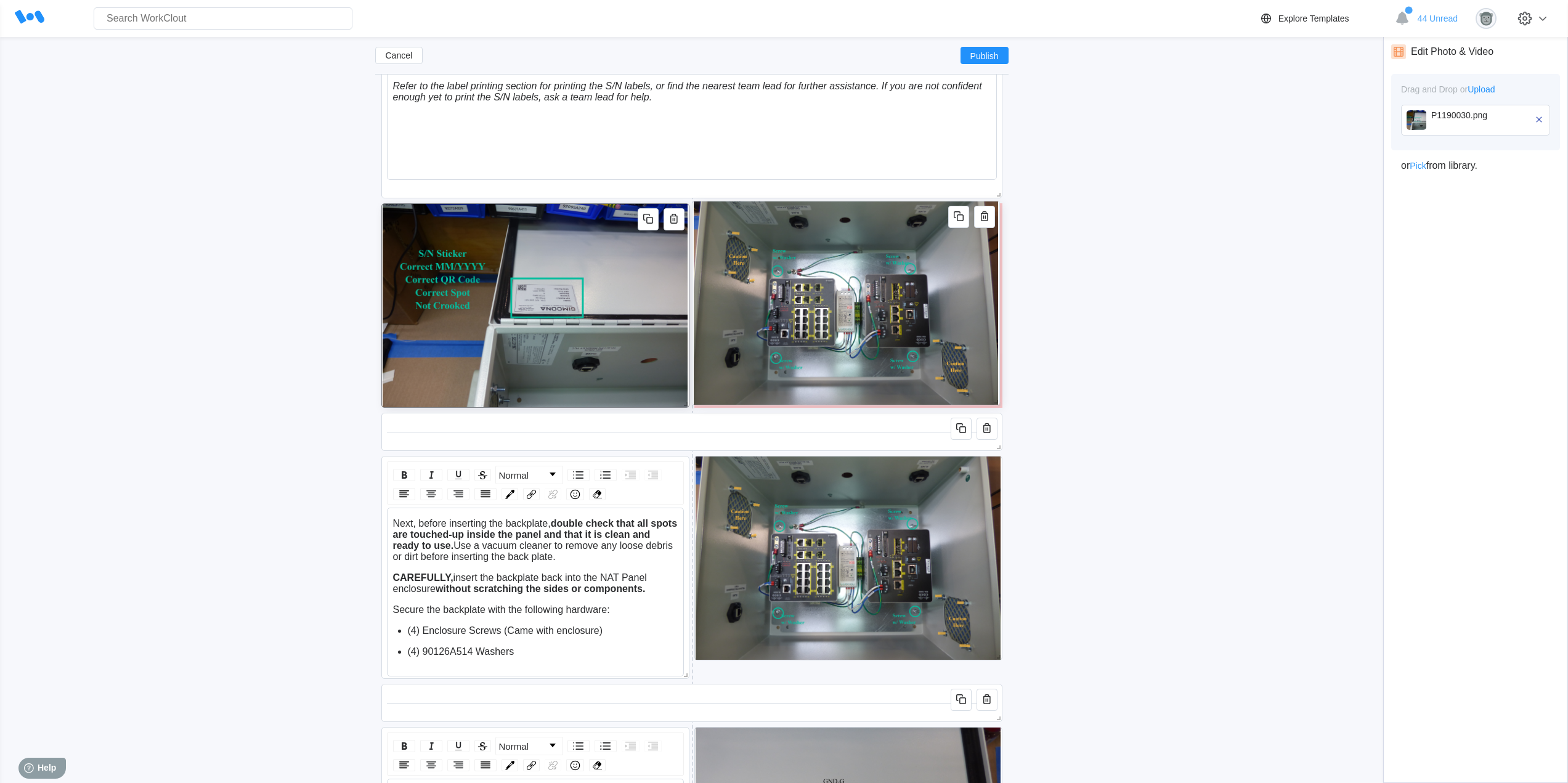
click at [914, 299] on img at bounding box center [845, 303] width 305 height 203
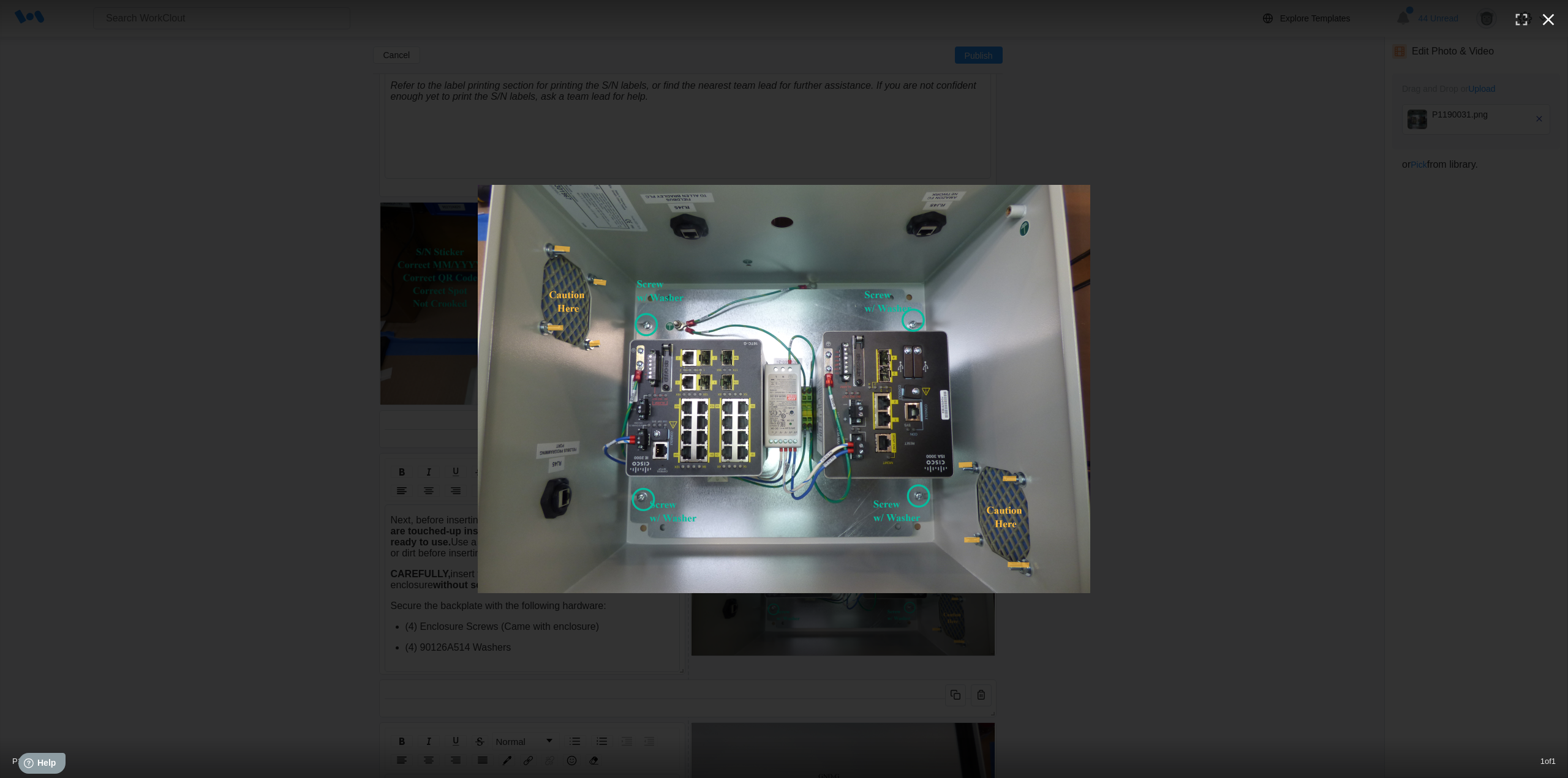
click at [1548, 12] on icon "button" at bounding box center [1548, 19] width 20 height 20
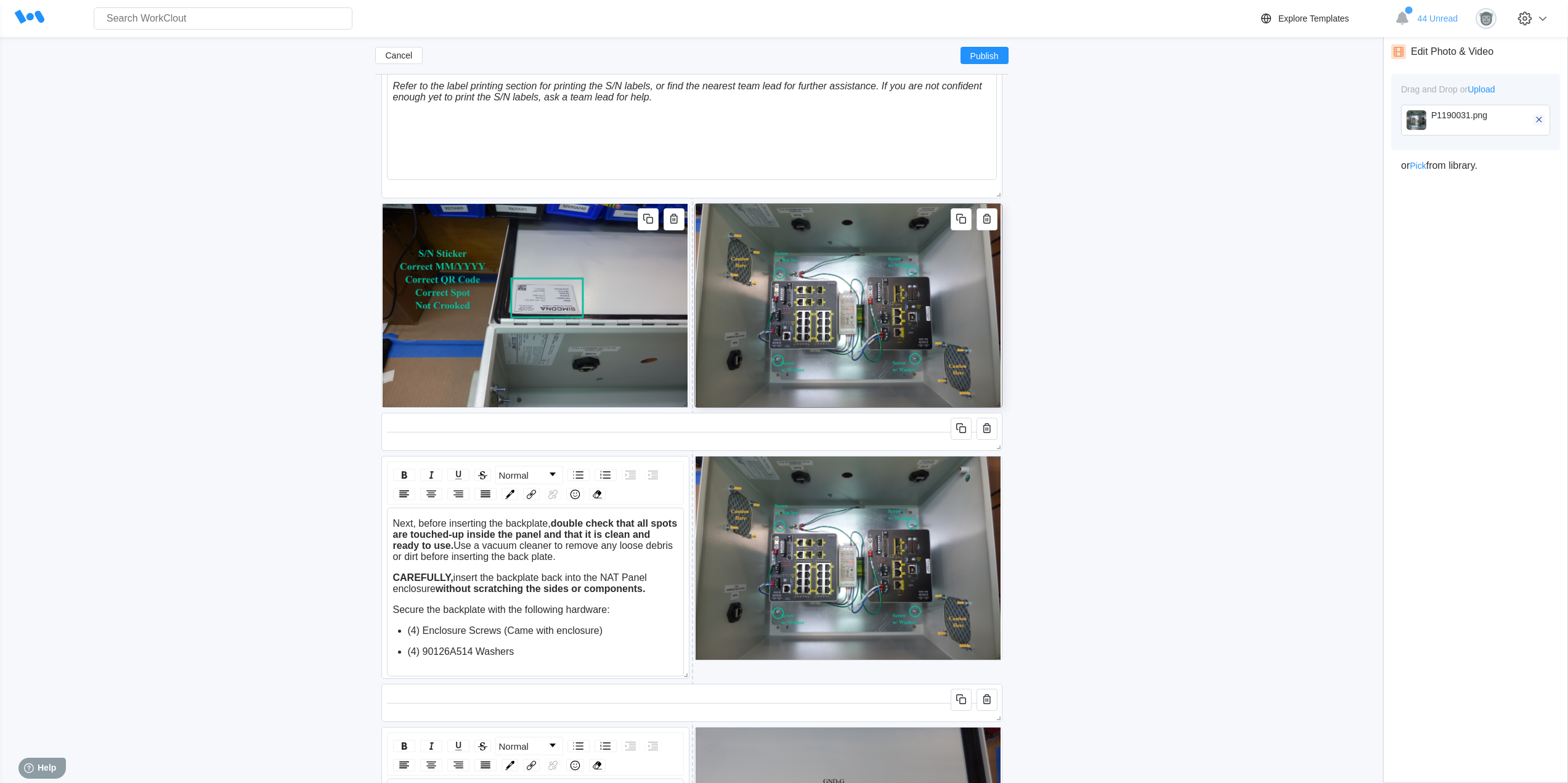
click at [1540, 121] on icon "button" at bounding box center [1539, 120] width 11 height 11
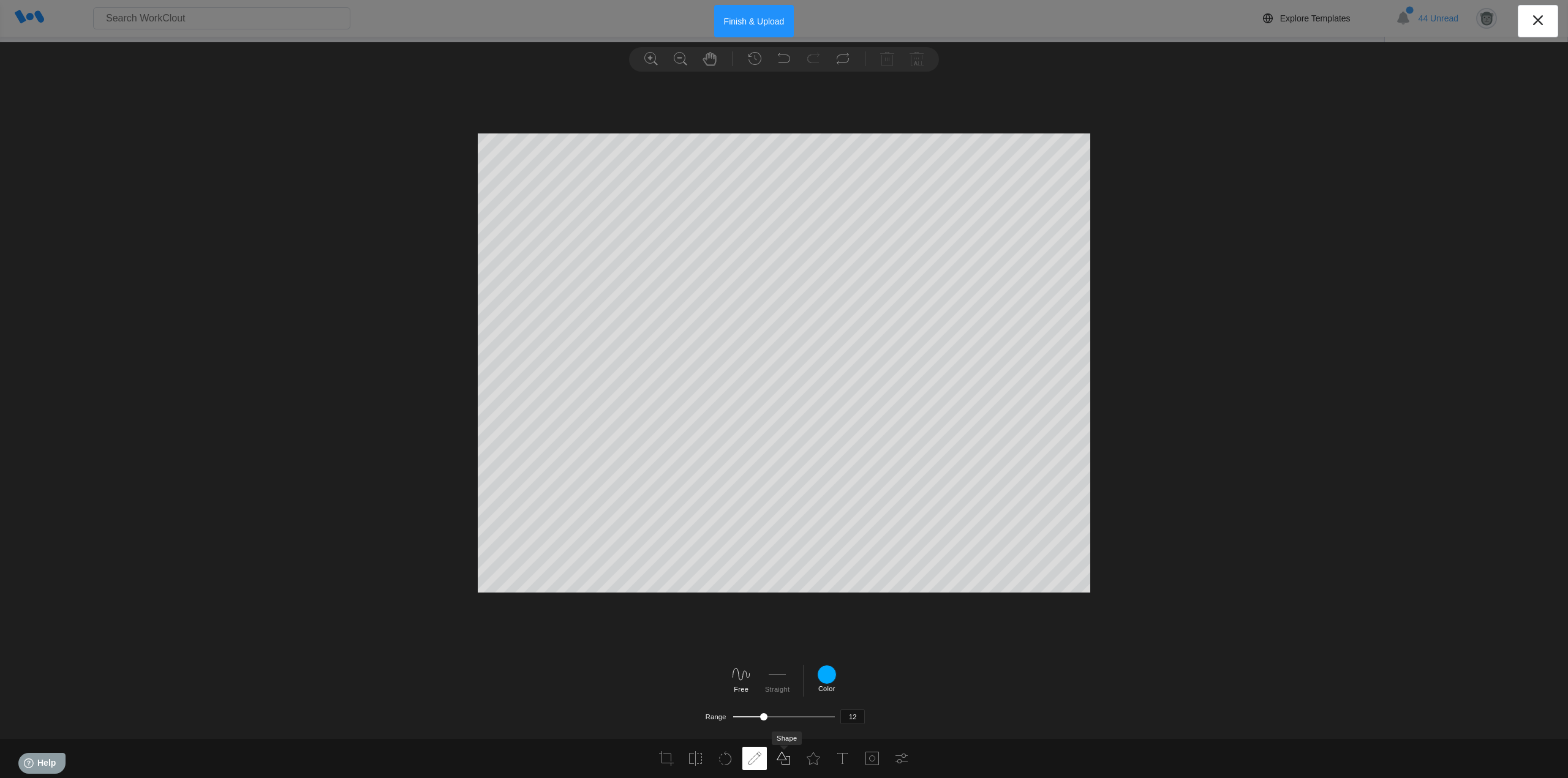
click at [779, 762] on icon at bounding box center [784, 758] width 15 height 15
click at [701, 676] on icon at bounding box center [706, 674] width 20 height 20
click at [868, 675] on div at bounding box center [866, 674] width 20 height 20
click at [863, 624] on input "#03bd9e" at bounding box center [862, 621] width 10 height 10
click at [856, 601] on div at bounding box center [784, 410] width 1568 height 657
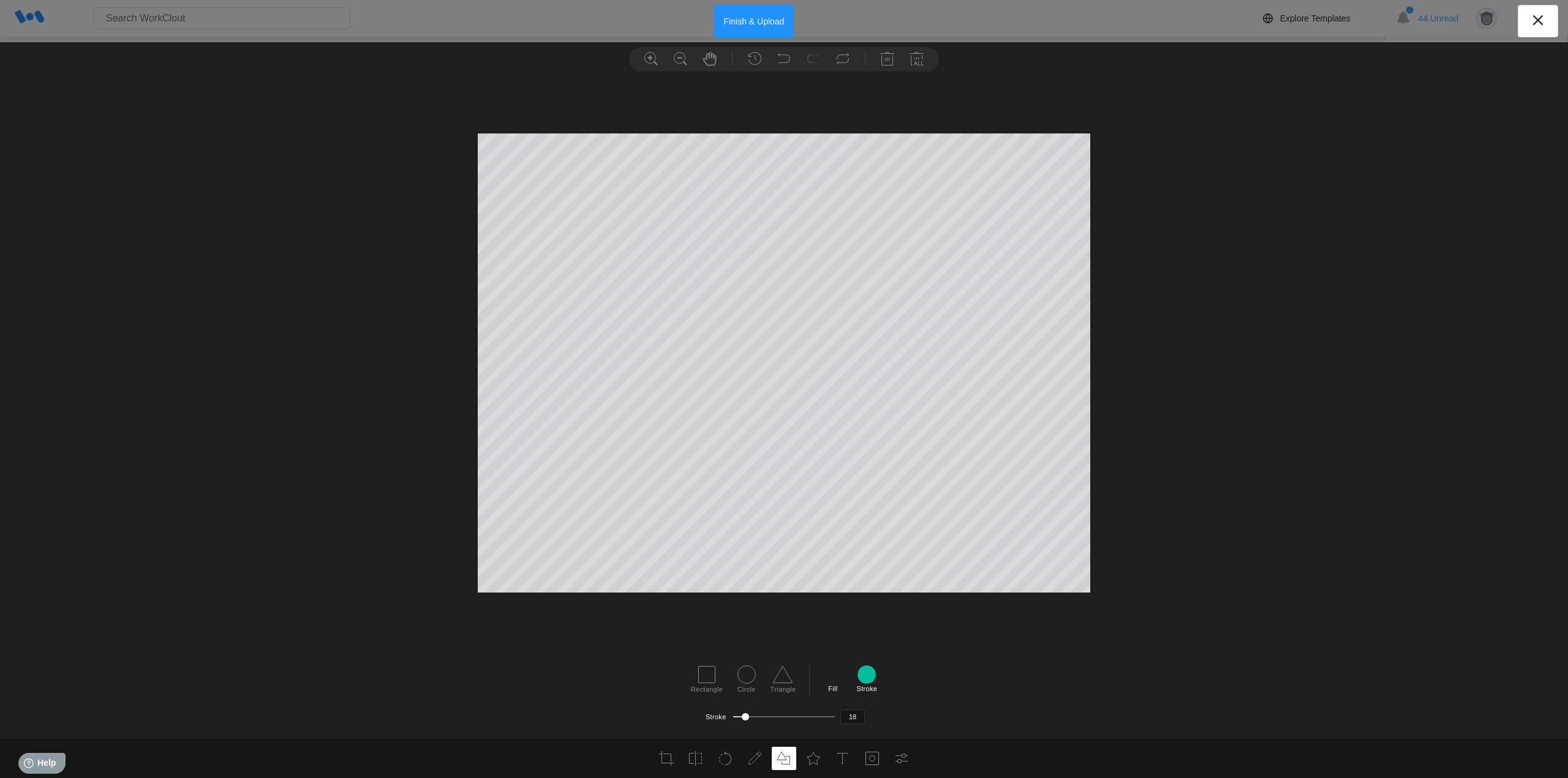
click at [746, 716] on div at bounding box center [745, 716] width 7 height 7
type input "14"
drag, startPoint x: 737, startPoint y: 715, endPoint x: 744, endPoint y: 716, distance: 7.1
click at [744, 716] on div at bounding box center [744, 716] width 7 height 7
click at [756, 27] on button "Finish & Upload" at bounding box center [754, 21] width 80 height 32
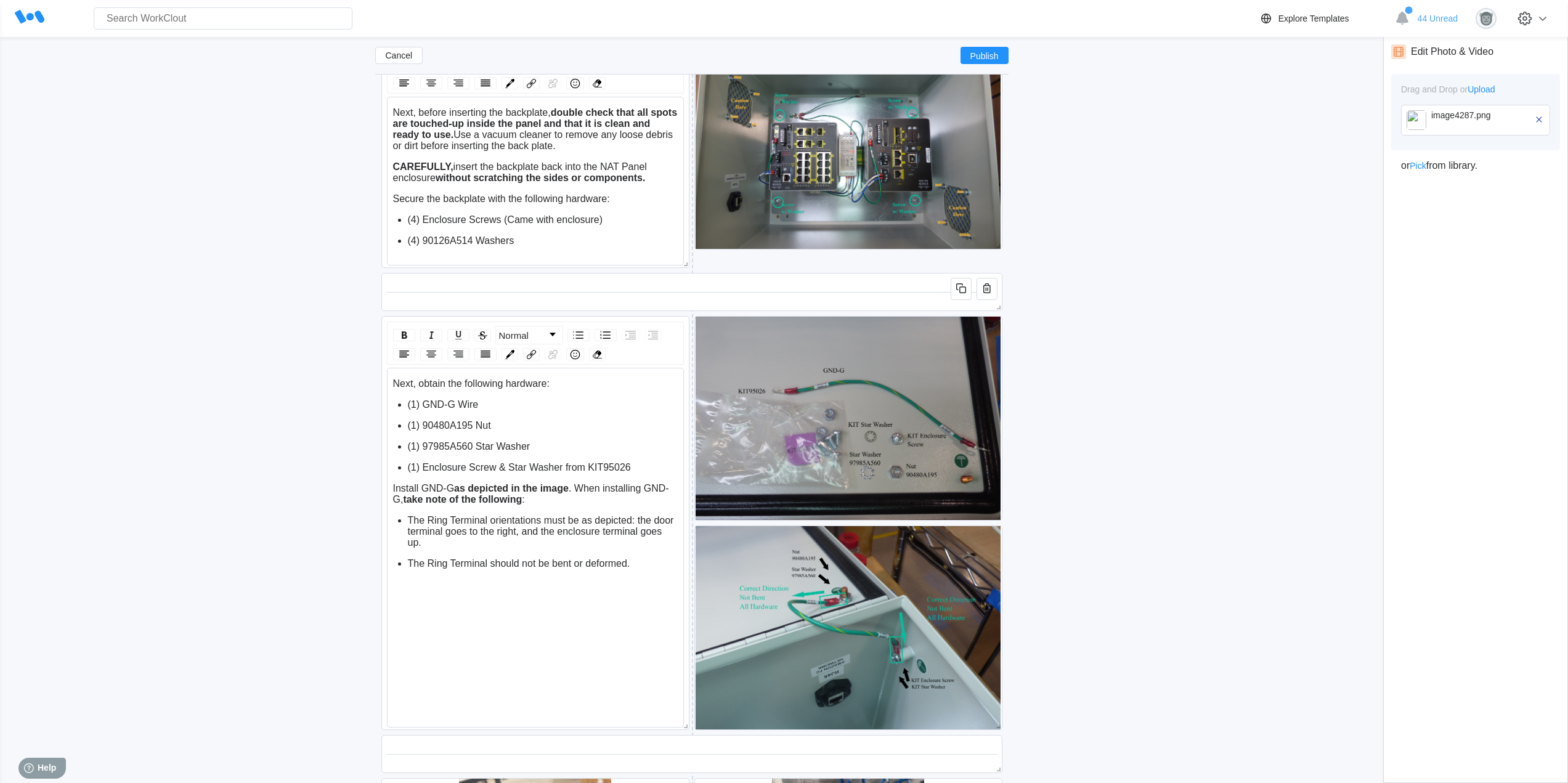
scroll to position [4229, 0]
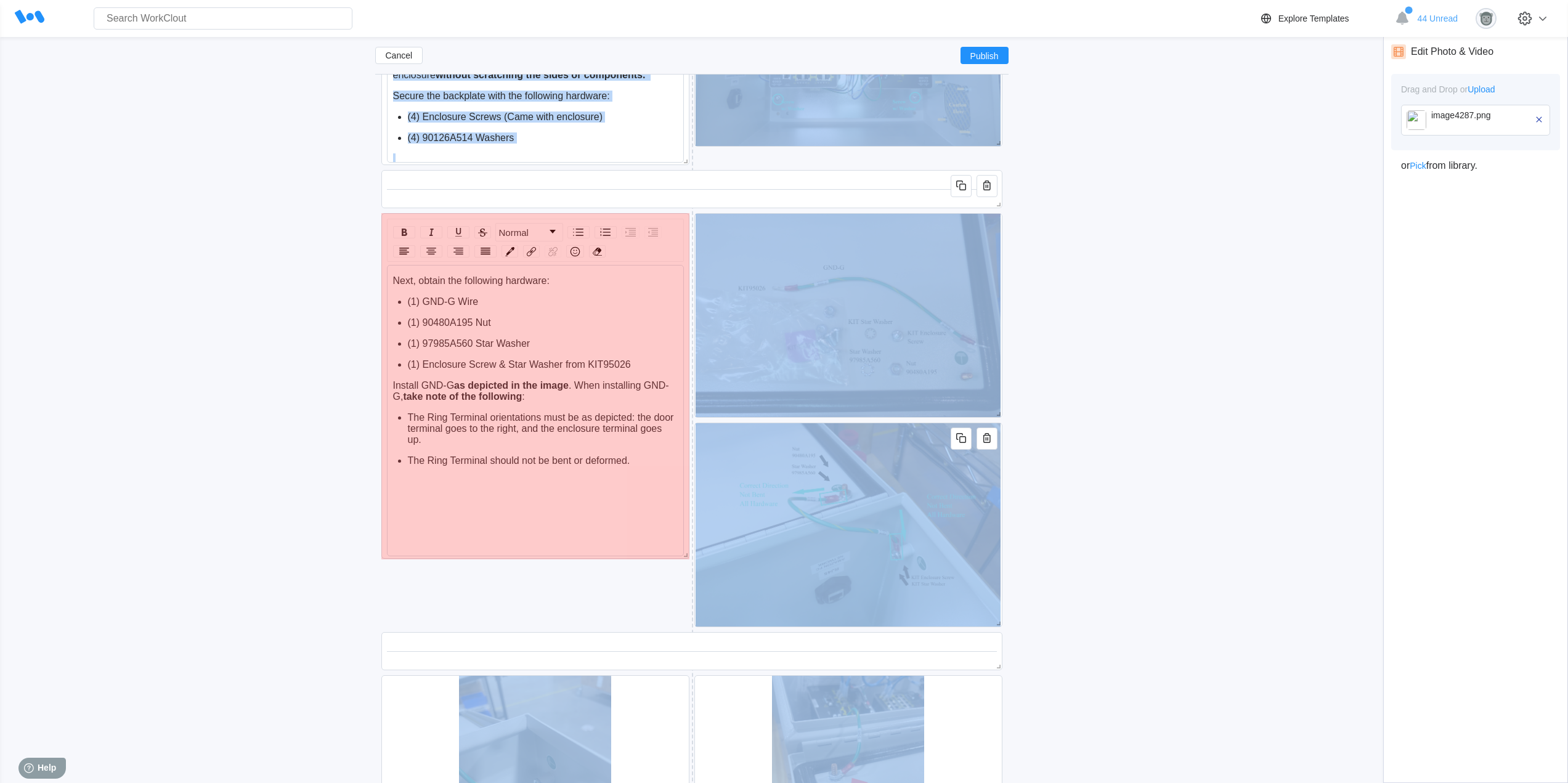
drag, startPoint x: 686, startPoint y: 621, endPoint x: 676, endPoint y: 553, distance: 68.7
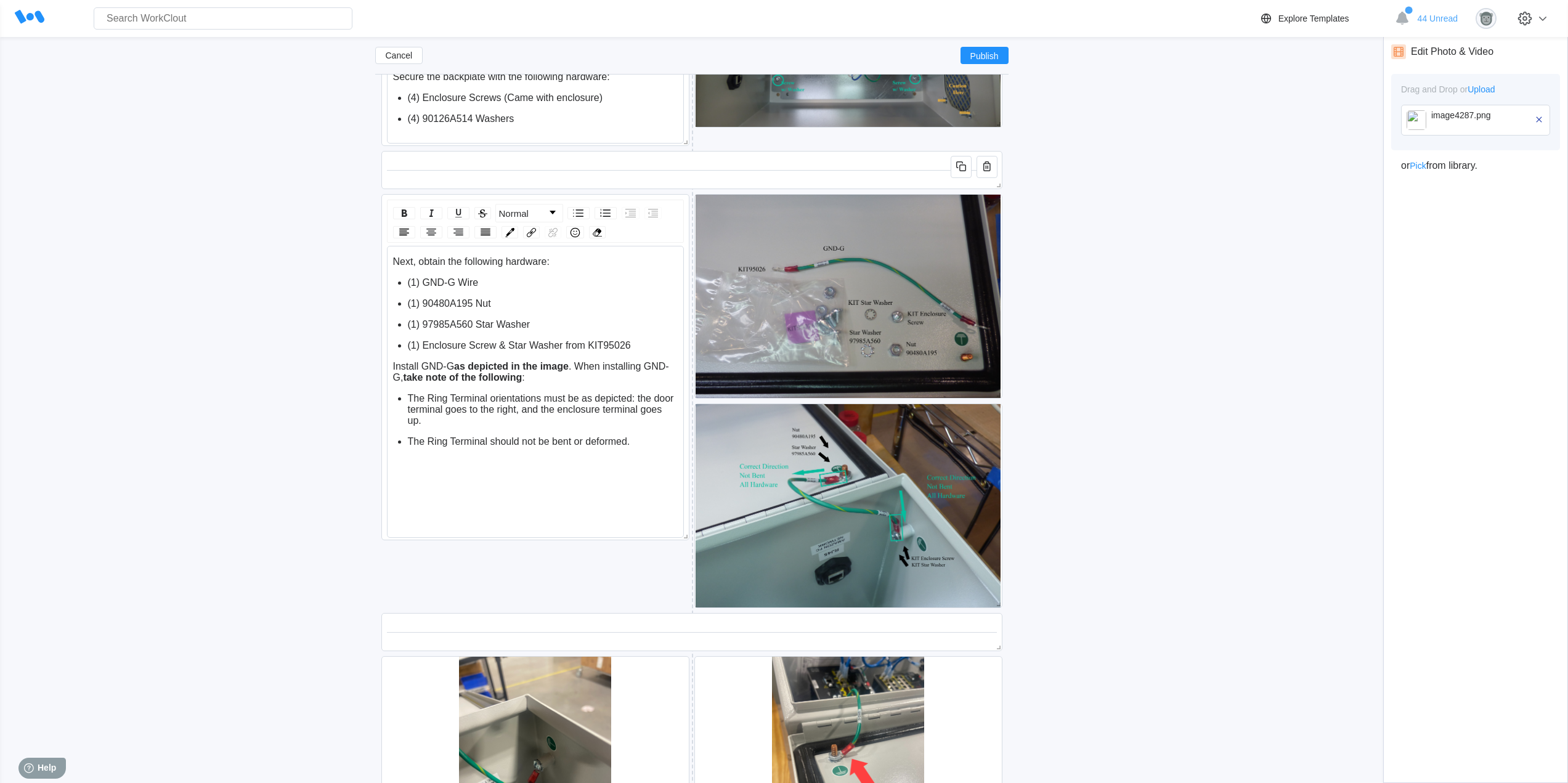
scroll to position [4226, 0]
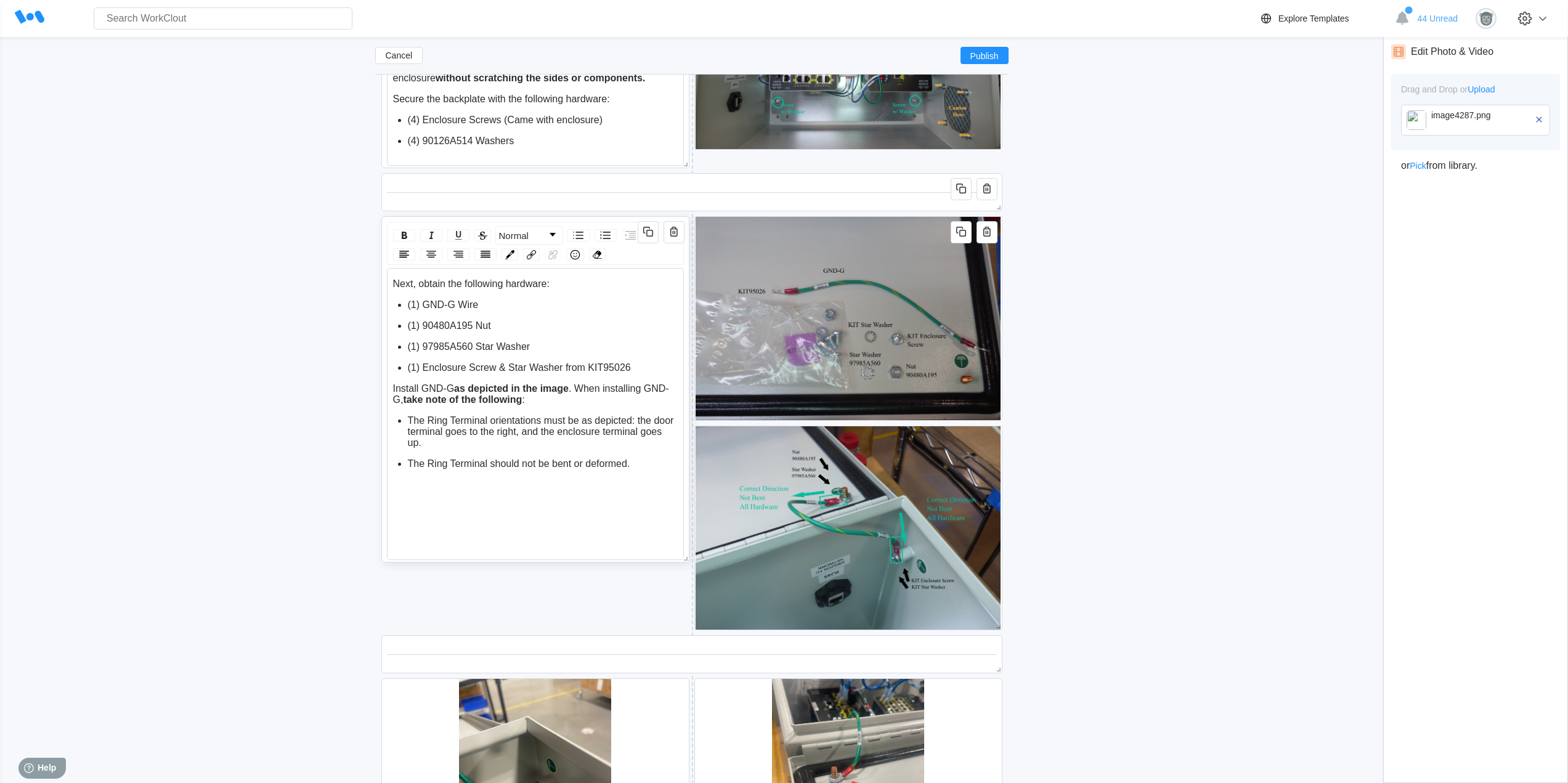
click at [390, 285] on div "Next, obtain the following hardware: (1) GND-G Wire (1) 90480A195 Nut (1) 97985…" at bounding box center [535, 414] width 297 height 292
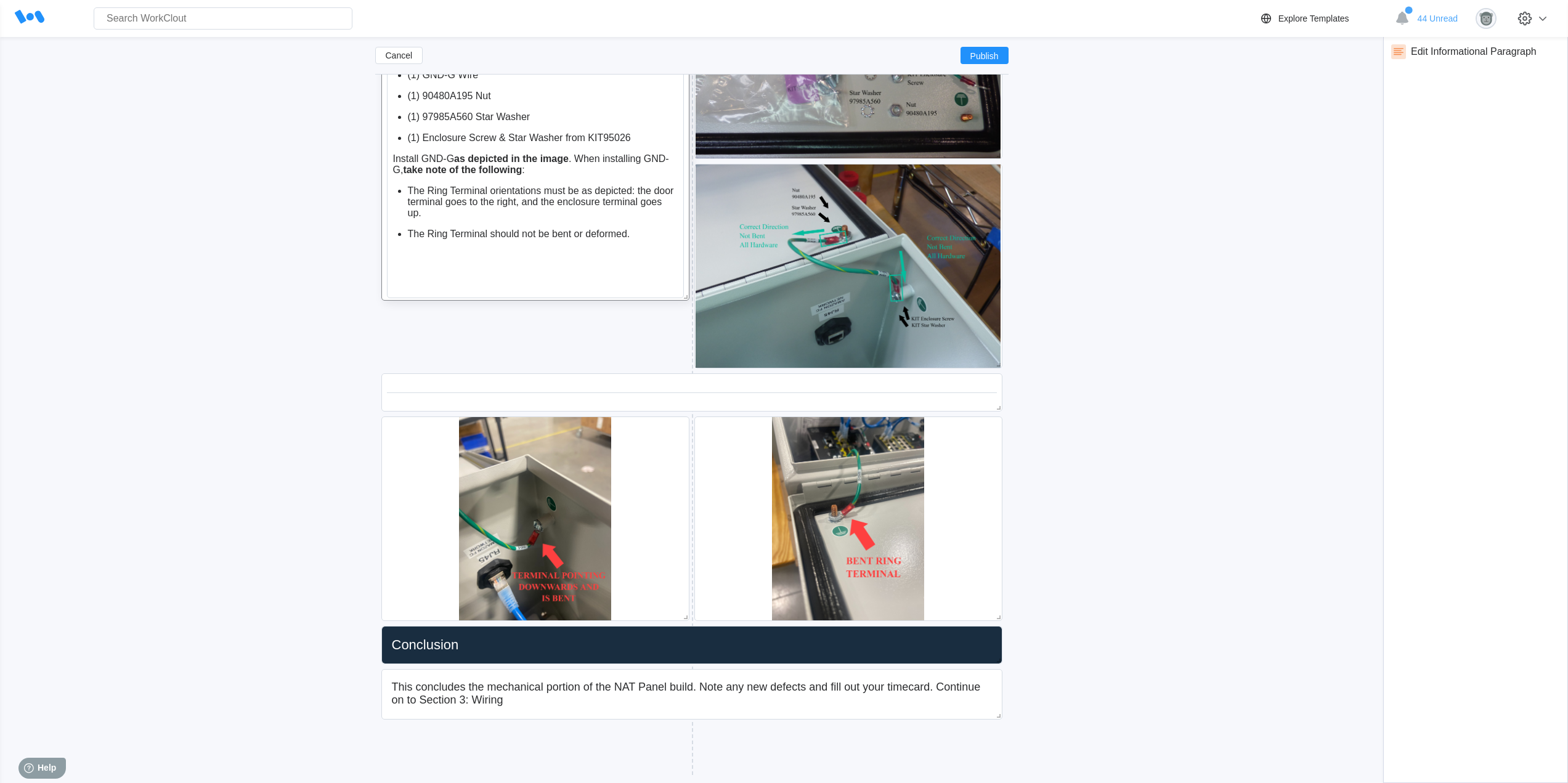
scroll to position [4534, 0]
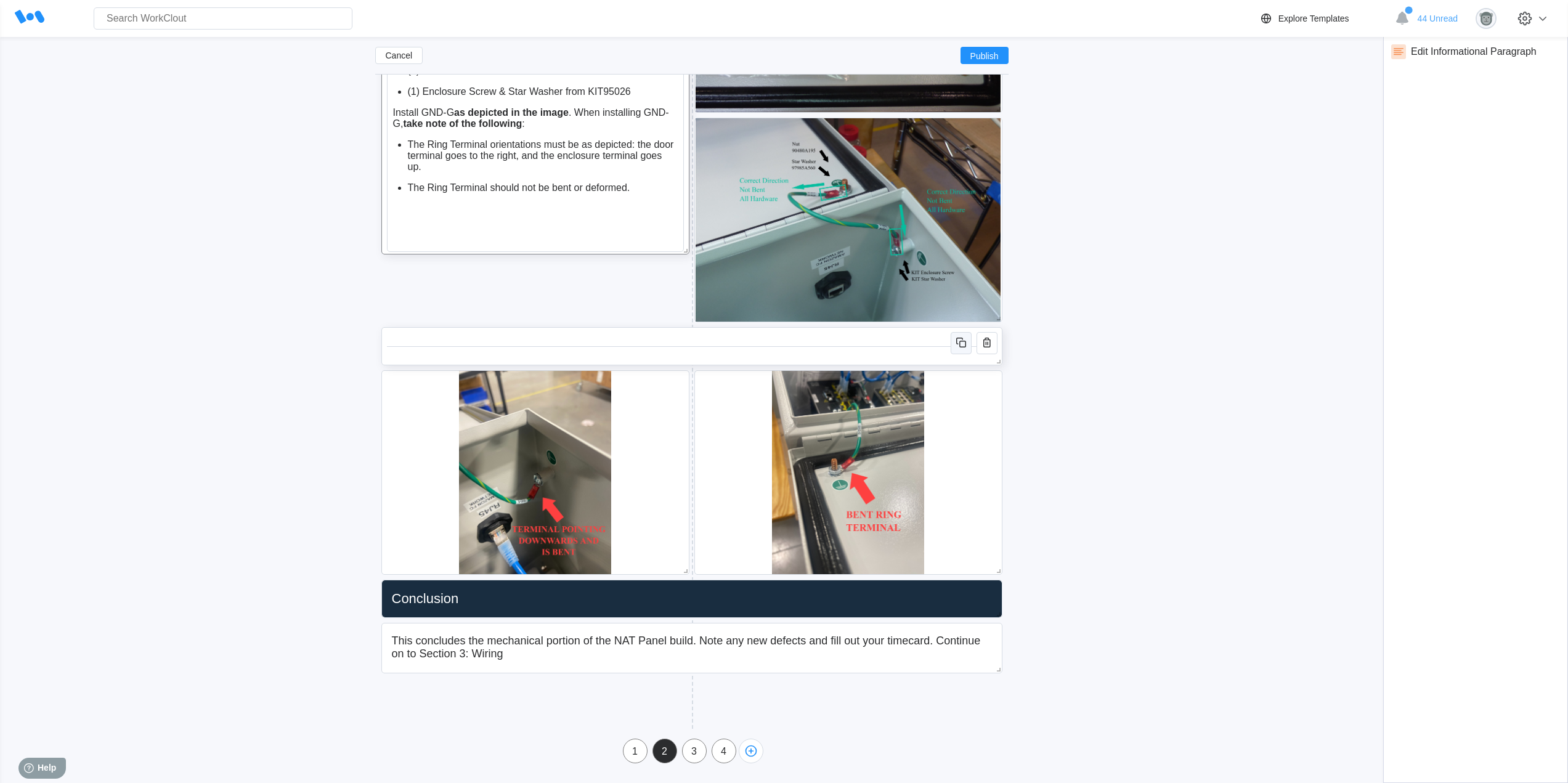
click at [960, 342] on icon "button" at bounding box center [960, 342] width 15 height 15
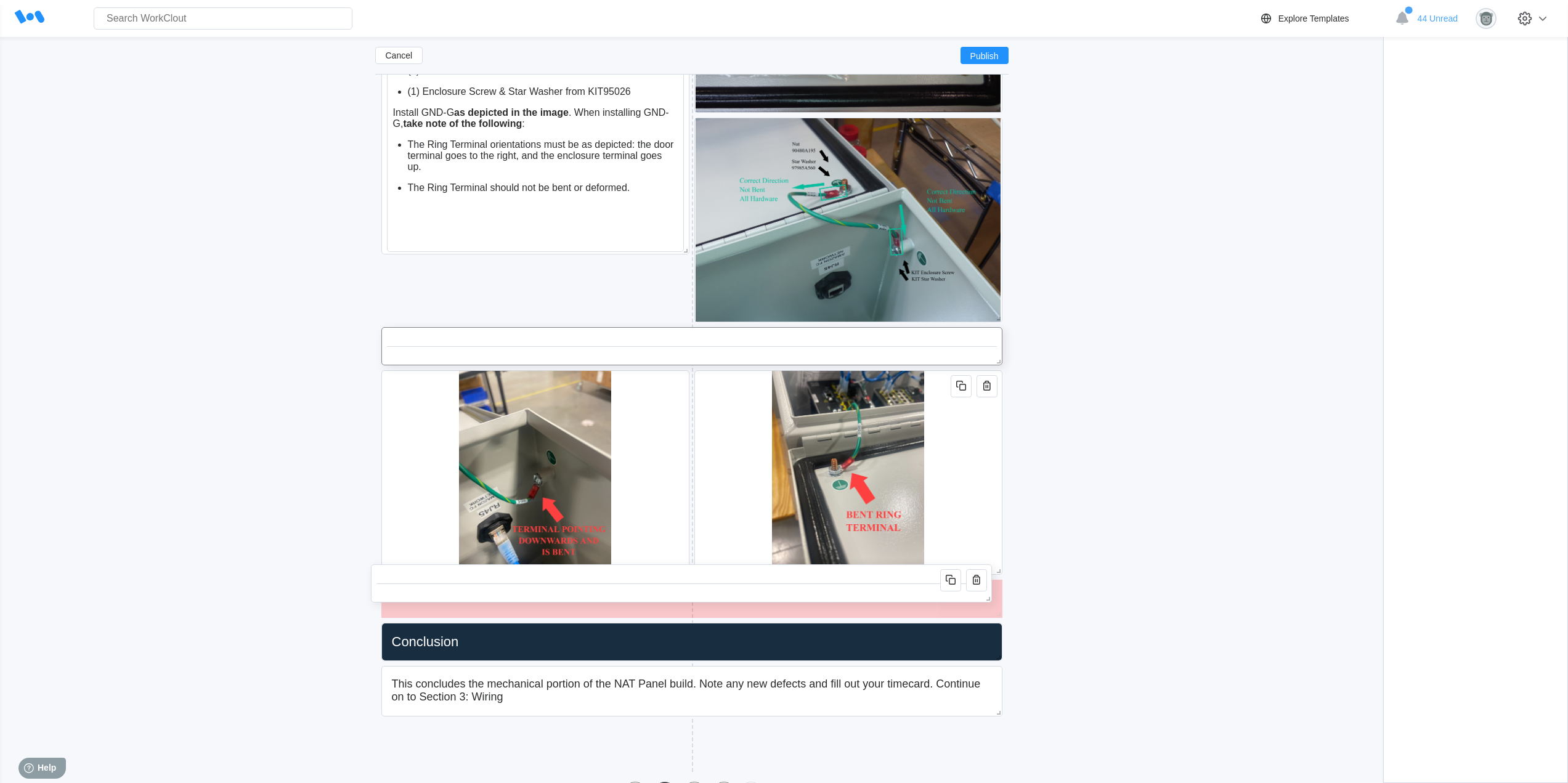
drag, startPoint x: 714, startPoint y: 395, endPoint x: 704, endPoint y: 588, distance: 193.3
click at [704, 588] on div at bounding box center [681, 583] width 610 height 27
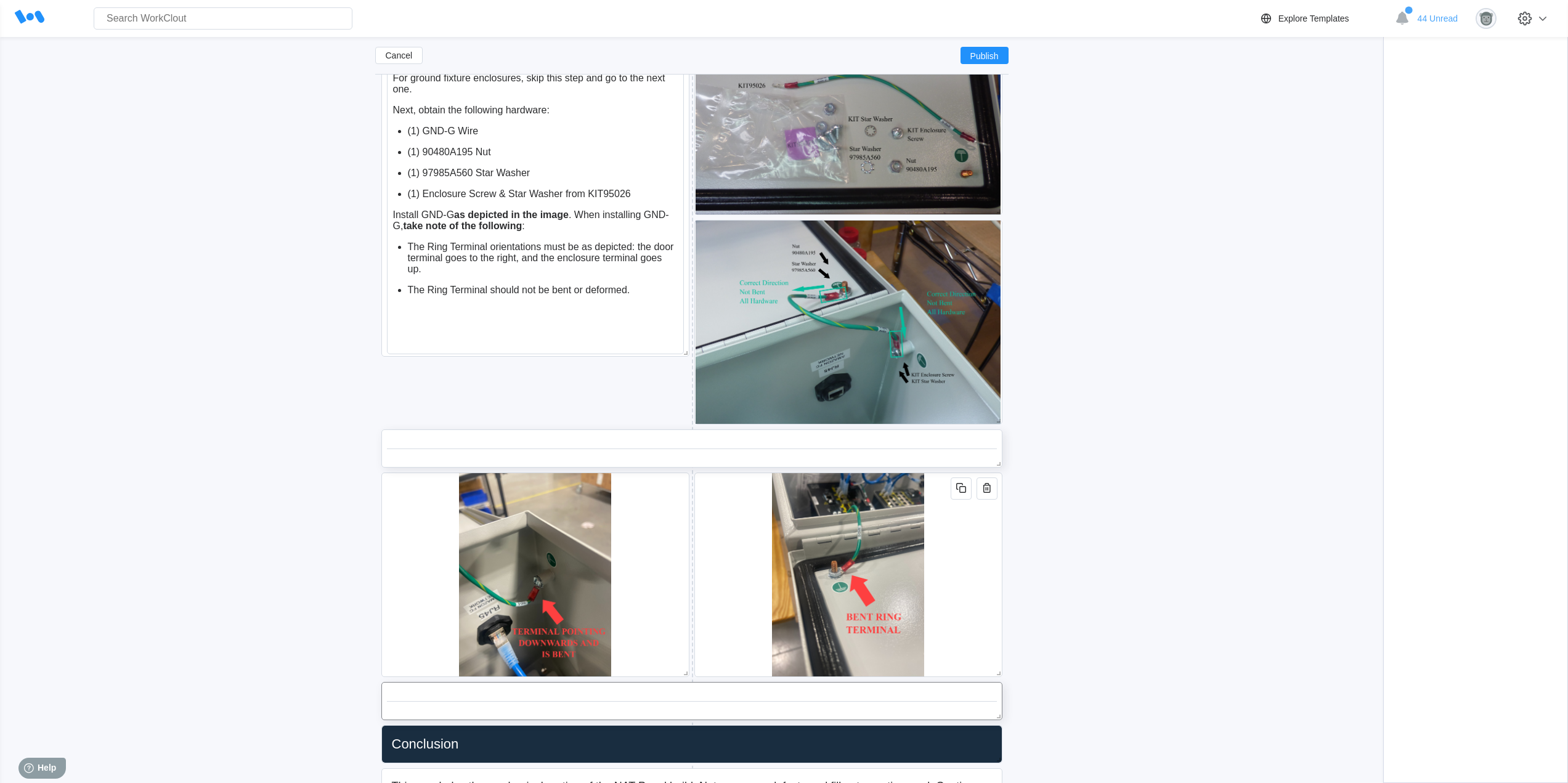
scroll to position [4431, 0]
click at [962, 493] on icon "button" at bounding box center [963, 491] width 7 height 7
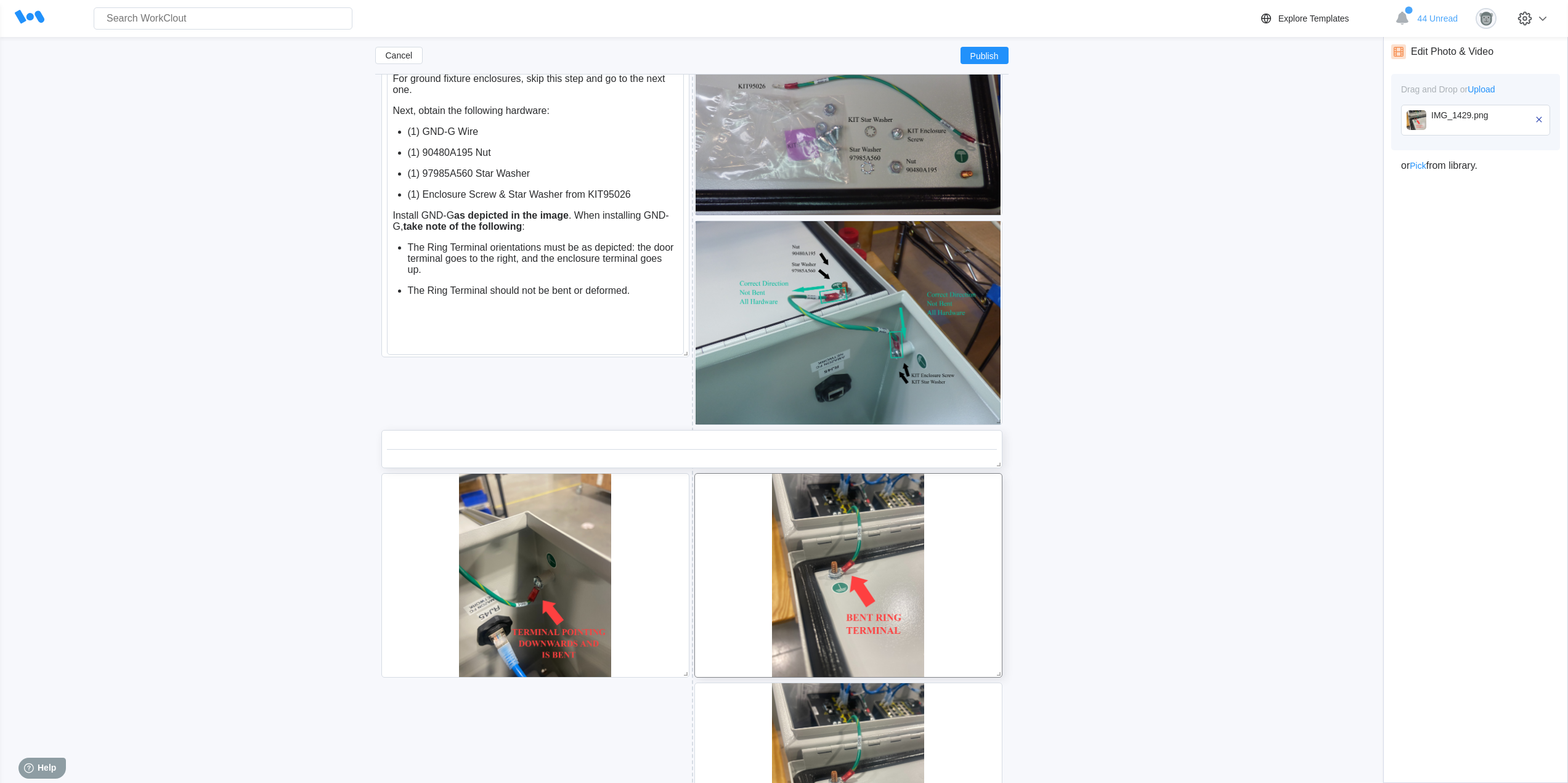
scroll to position [4534, 0]
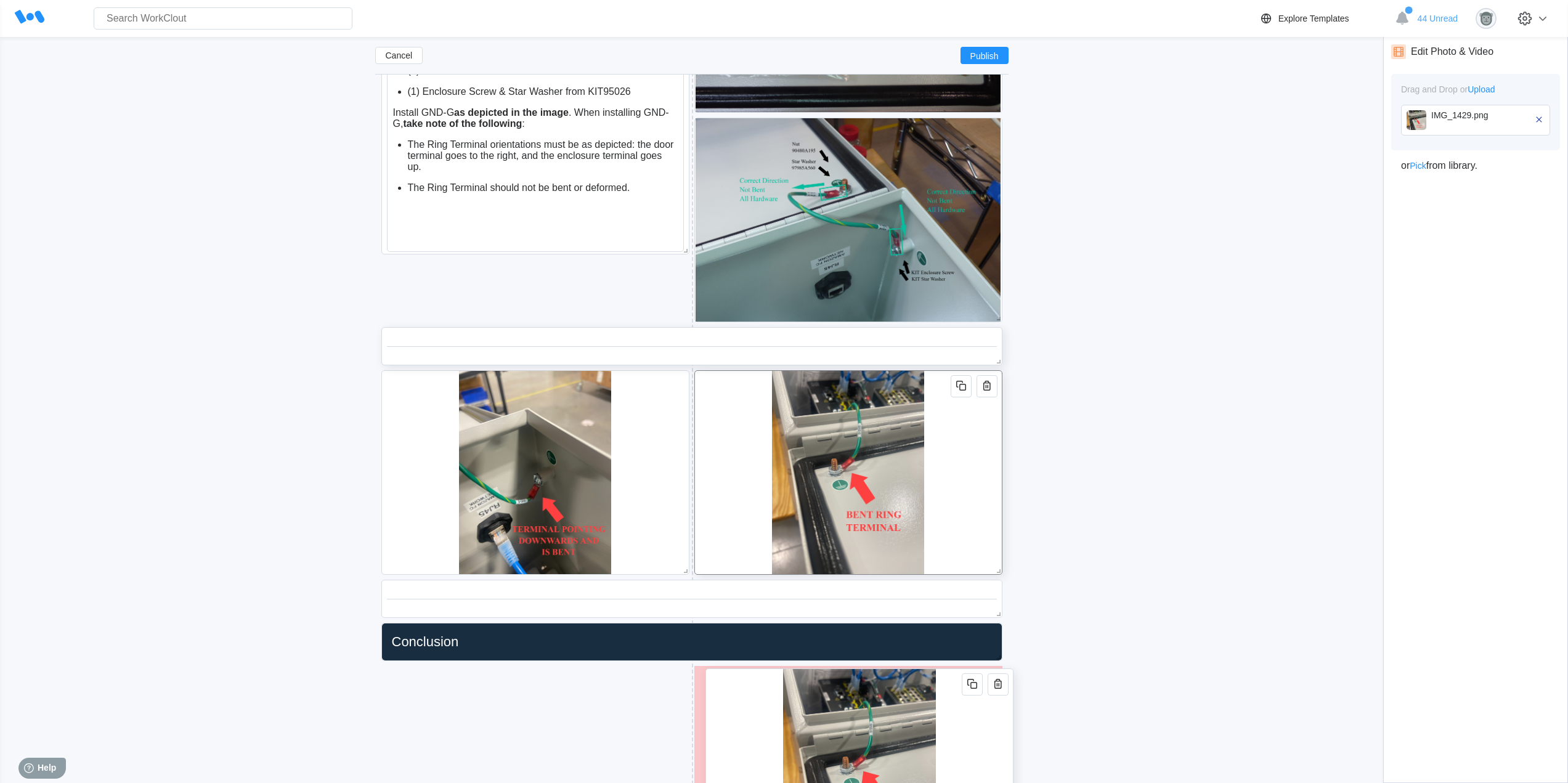
drag, startPoint x: 979, startPoint y: 641, endPoint x: 990, endPoint y: 725, distance: 84.7
click at [990, 725] on div at bounding box center [859, 771] width 308 height 204
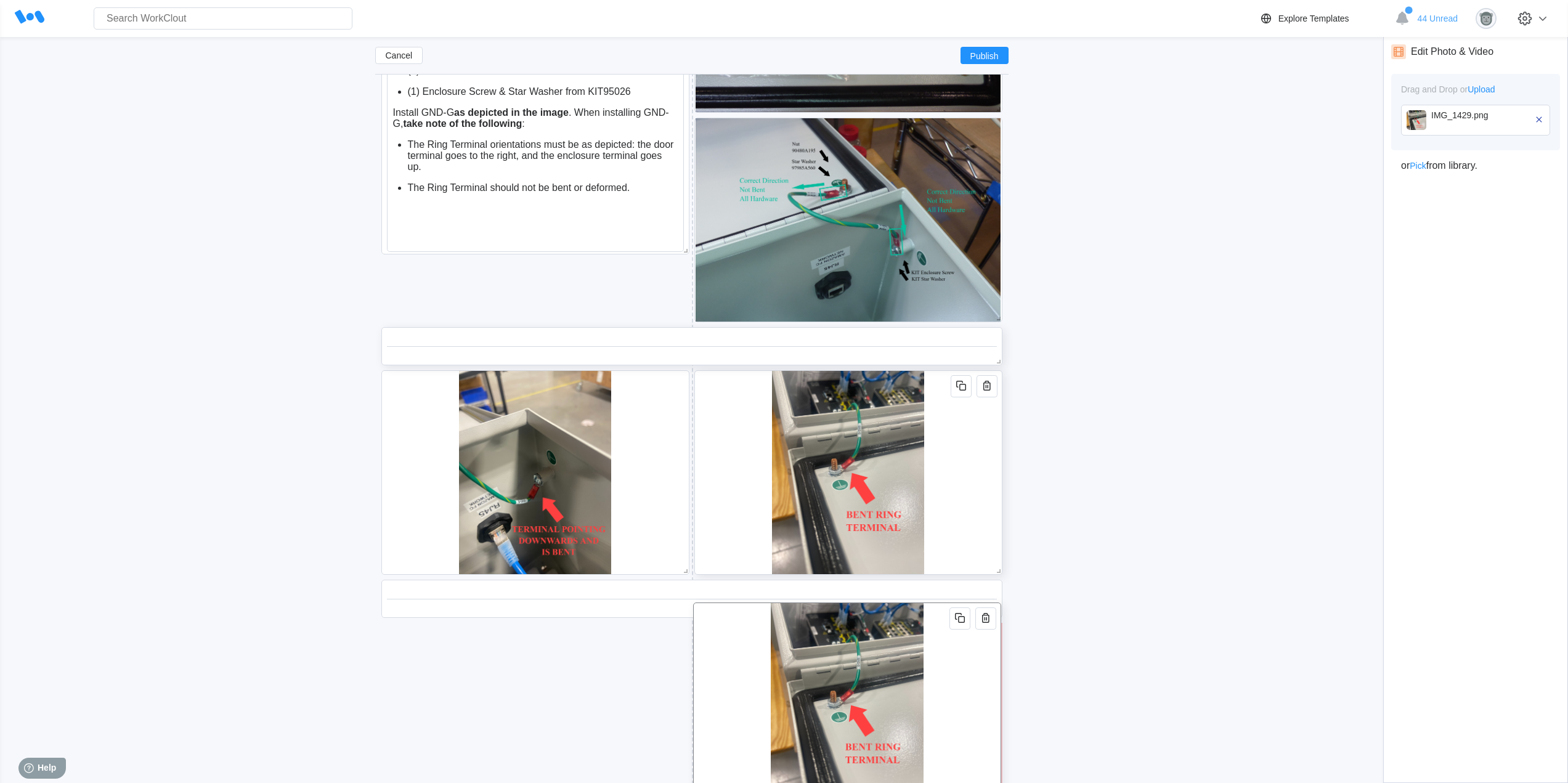
drag, startPoint x: 978, startPoint y: 697, endPoint x: 1019, endPoint y: 641, distance: 69.4
click at [976, 635] on div at bounding box center [847, 704] width 308 height 204
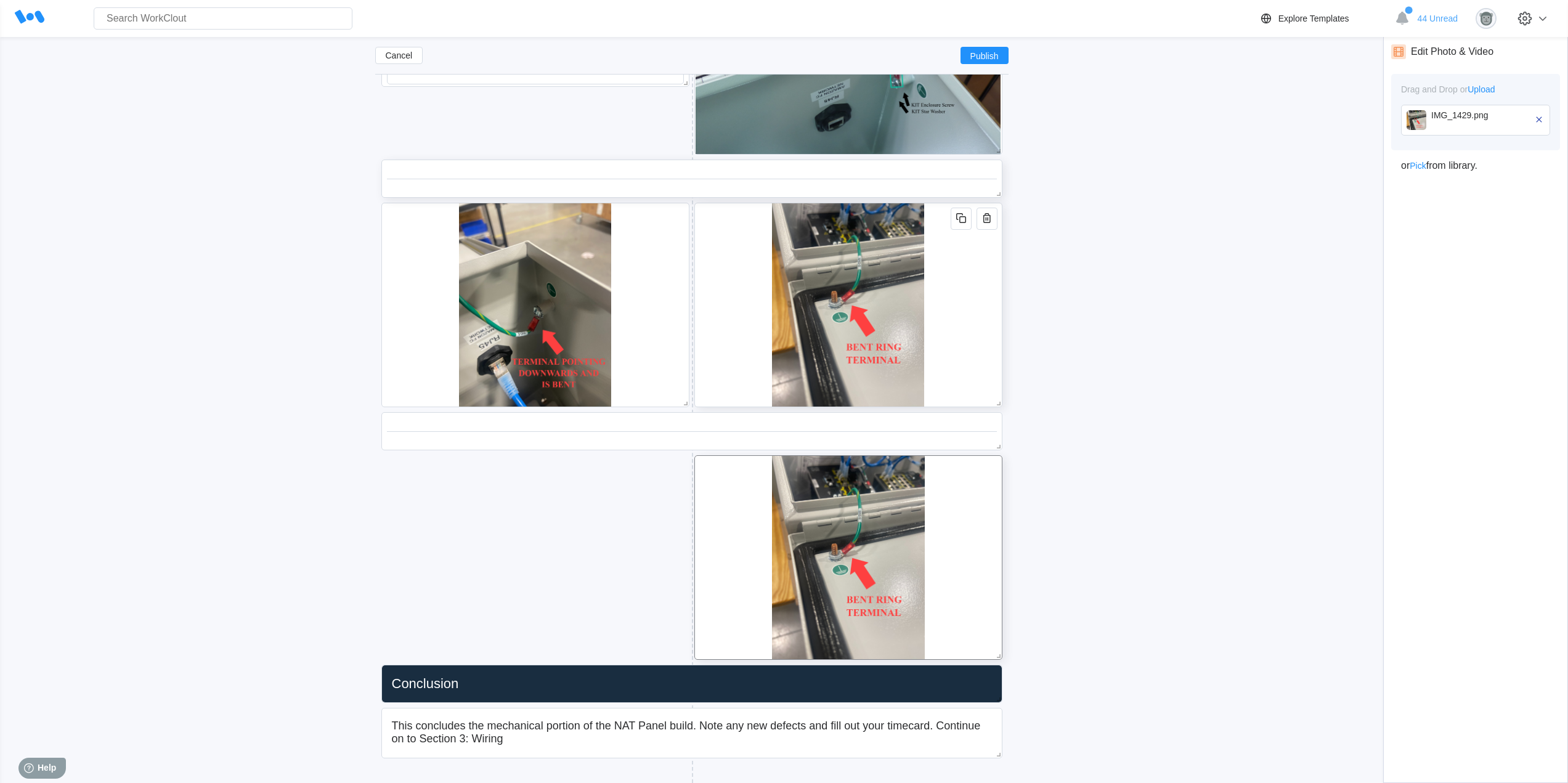
scroll to position [4787, 0]
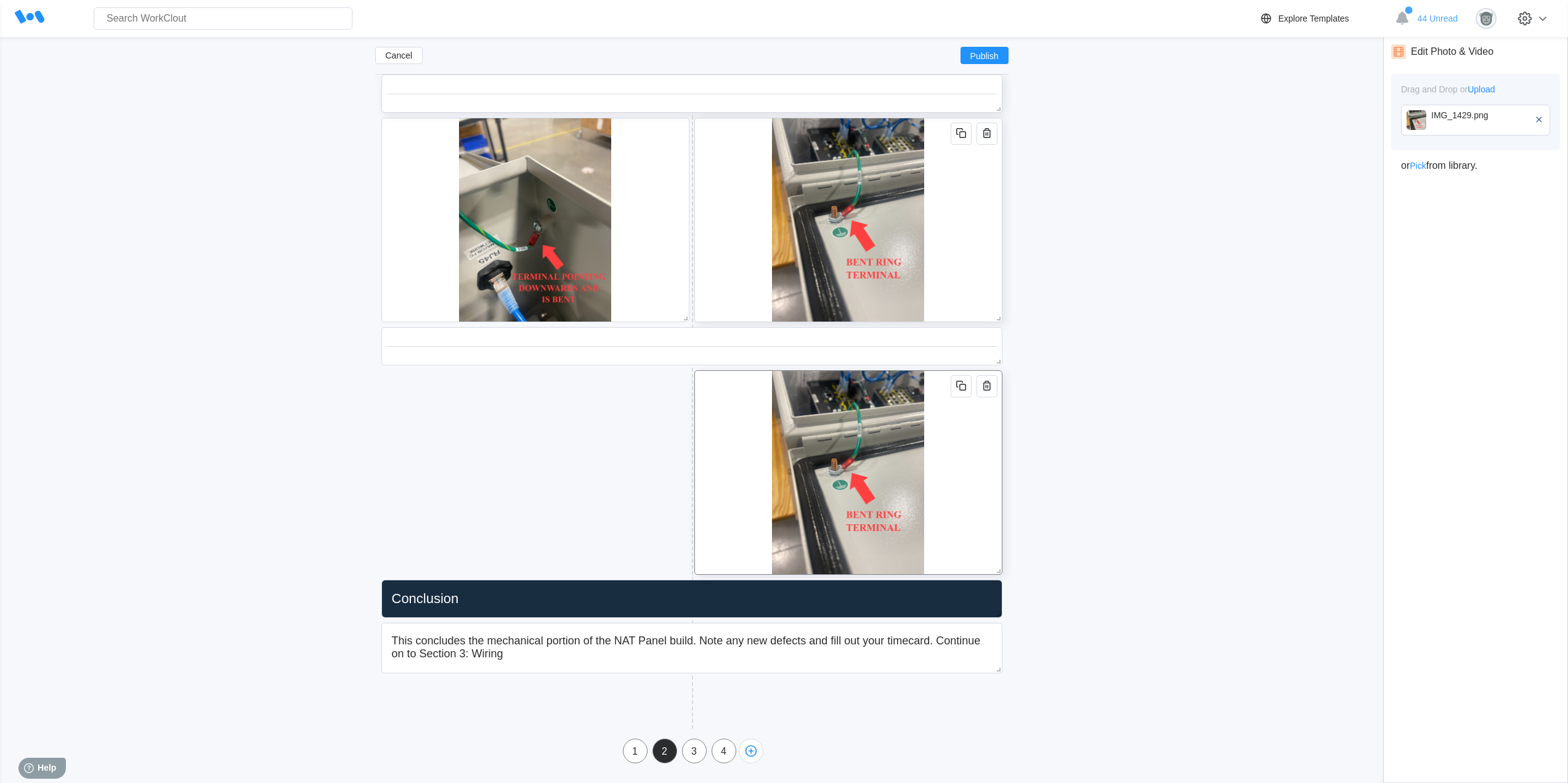
click at [952, 517] on div at bounding box center [848, 472] width 308 height 204
click at [1540, 119] on icon "button" at bounding box center [1538, 119] width 5 height 5
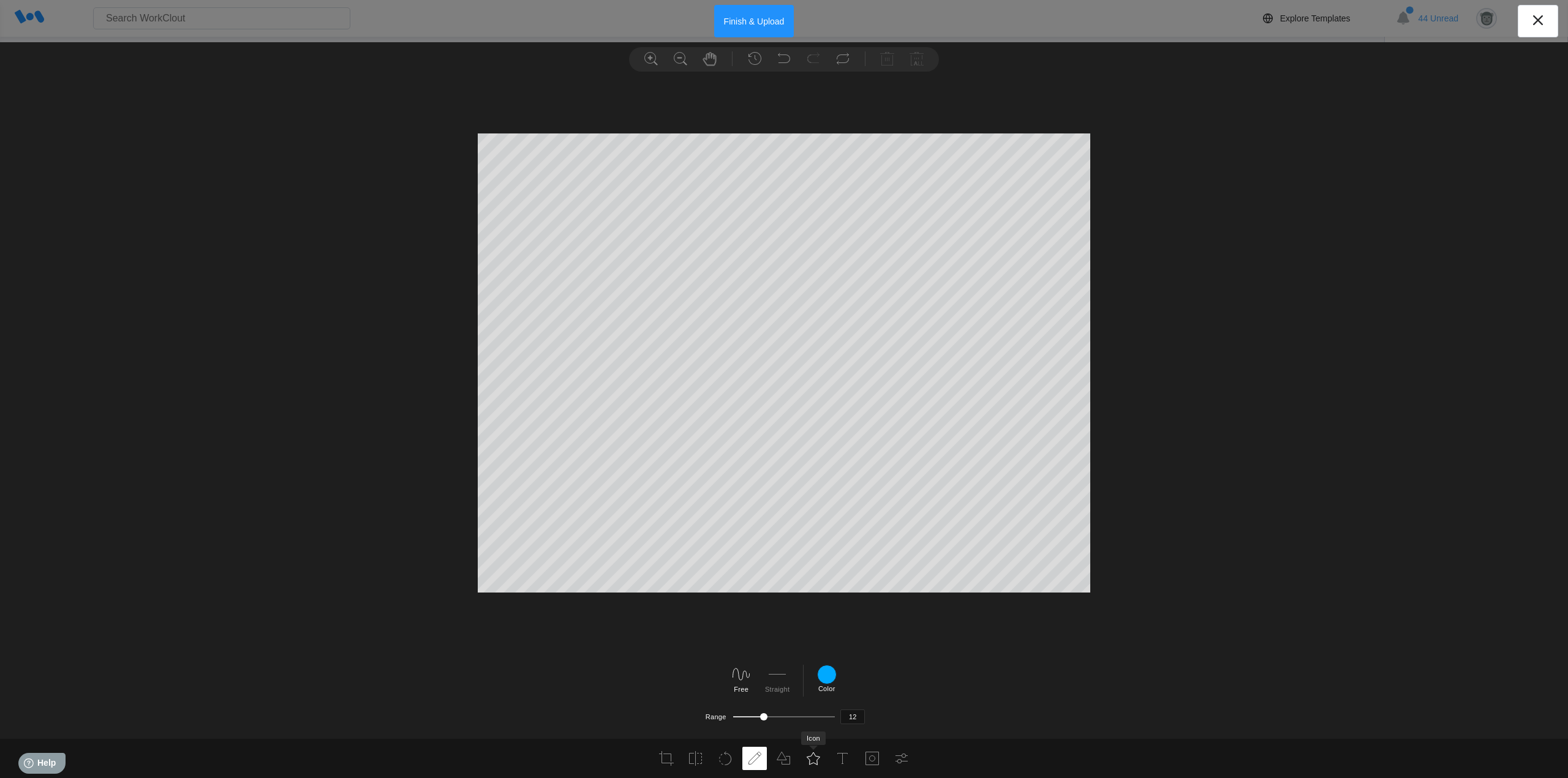
click at [817, 758] on icon at bounding box center [813, 758] width 15 height 15
click at [579, 705] on use at bounding box center [574, 702] width 17 height 12
click at [1005, 706] on div at bounding box center [997, 702] width 20 height 20
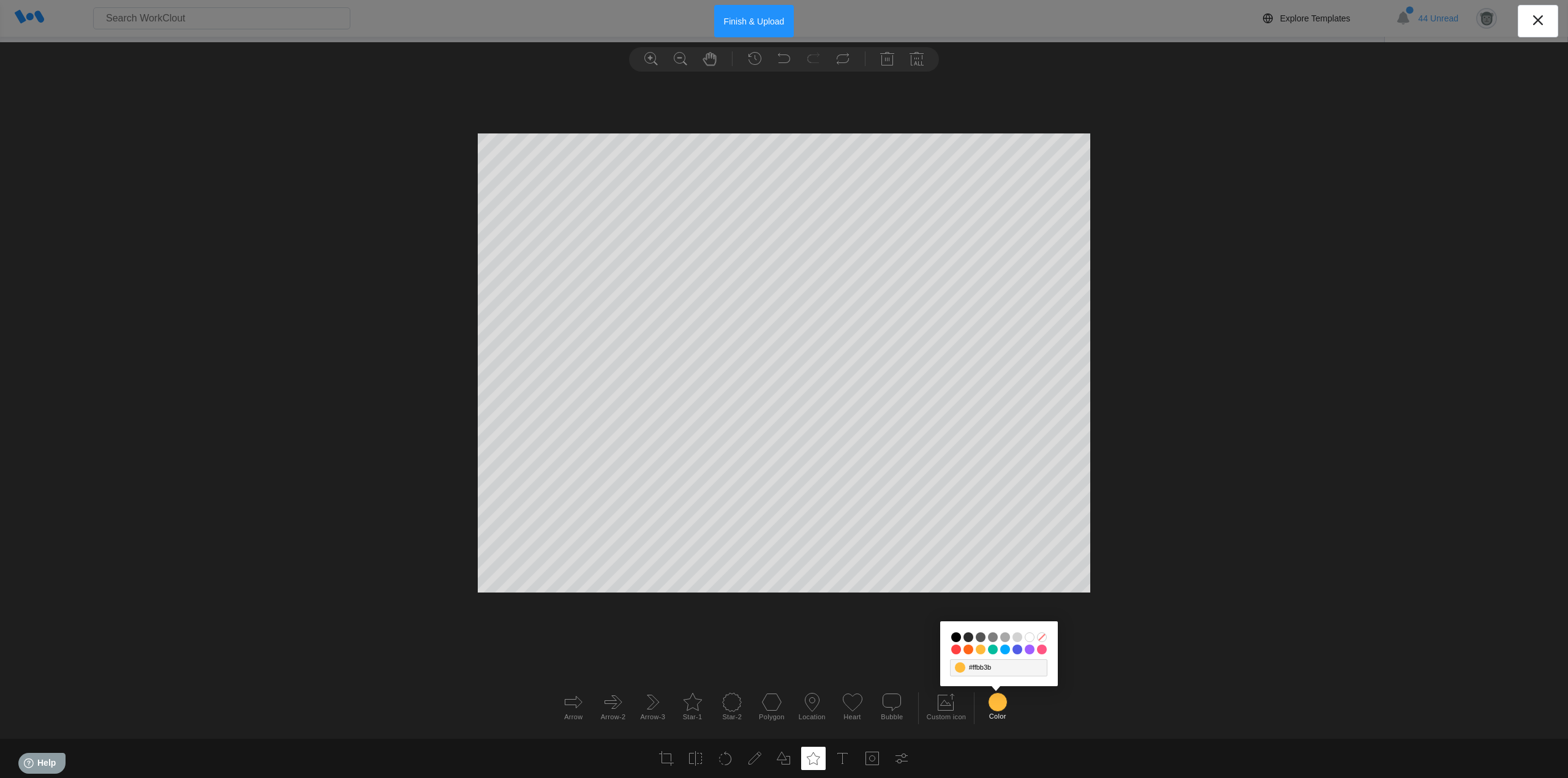
click at [994, 651] on input "#03bd9e" at bounding box center [992, 649] width 10 height 10
click at [757, 21] on button "Finish & Upload" at bounding box center [754, 21] width 80 height 32
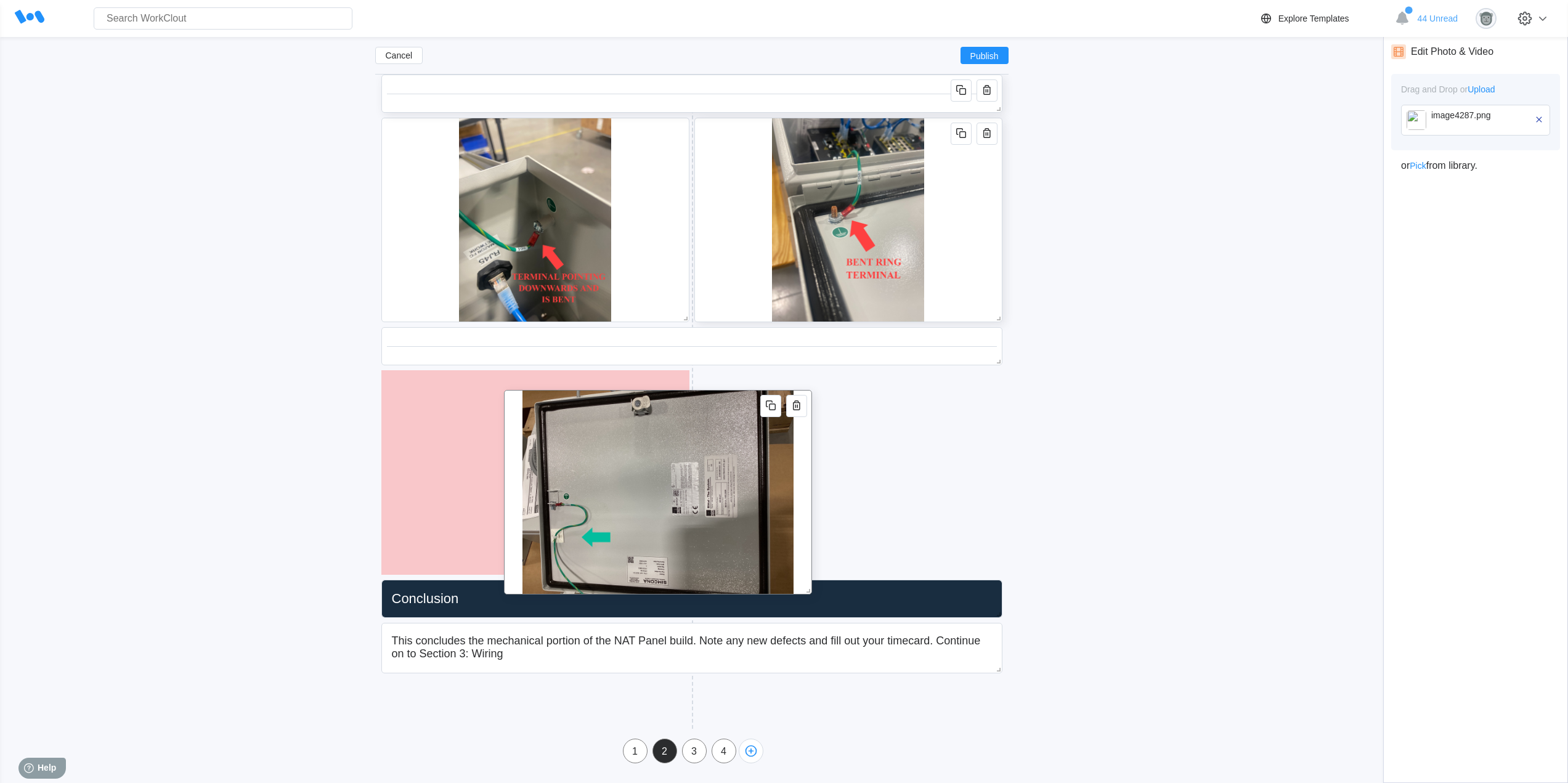
drag, startPoint x: 999, startPoint y: 519, endPoint x: 717, endPoint y: 523, distance: 282.0
click at [717, 523] on div at bounding box center [657, 492] width 308 height 204
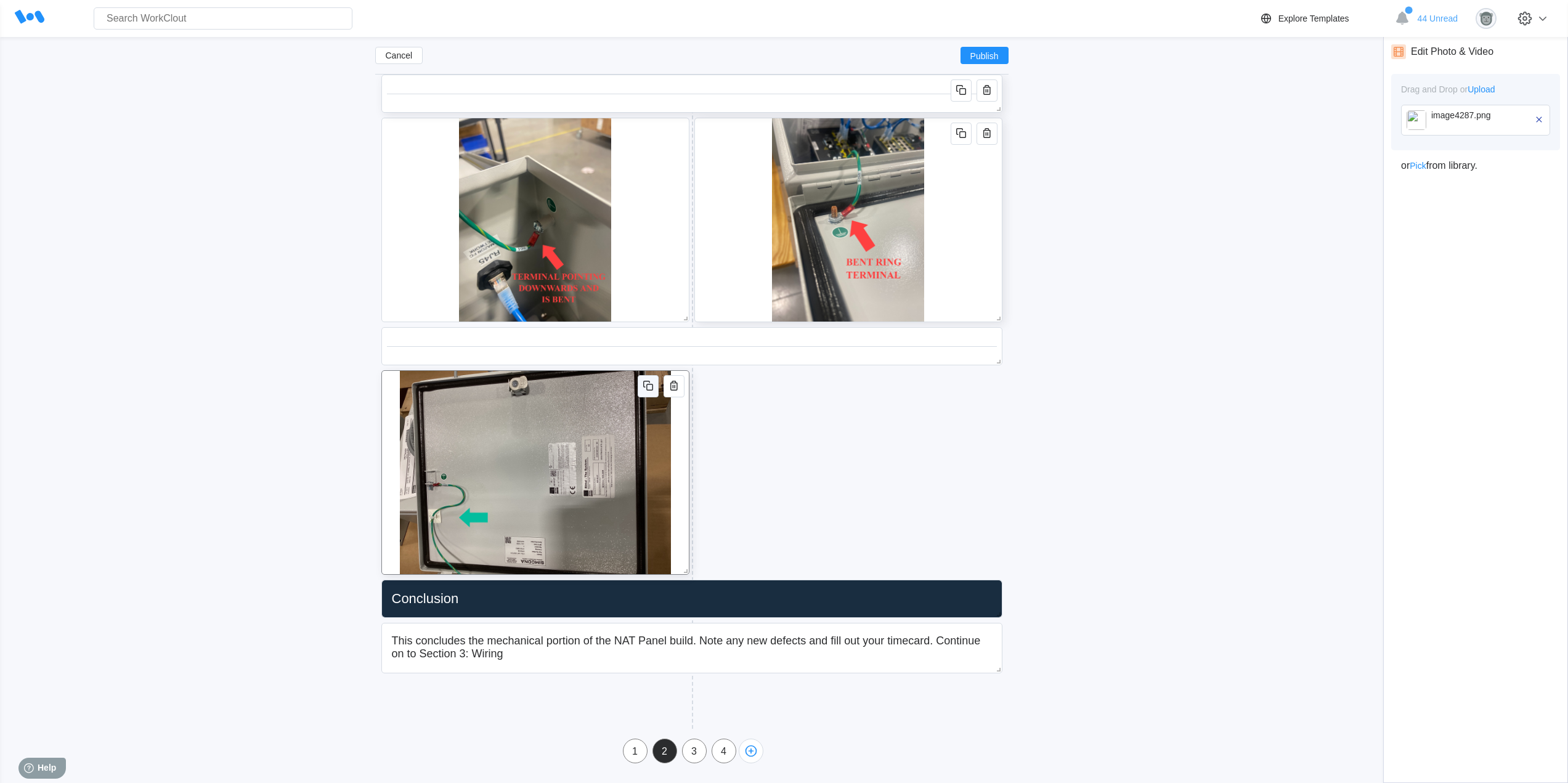
click at [638, 386] on button "button" at bounding box center [648, 386] width 21 height 22
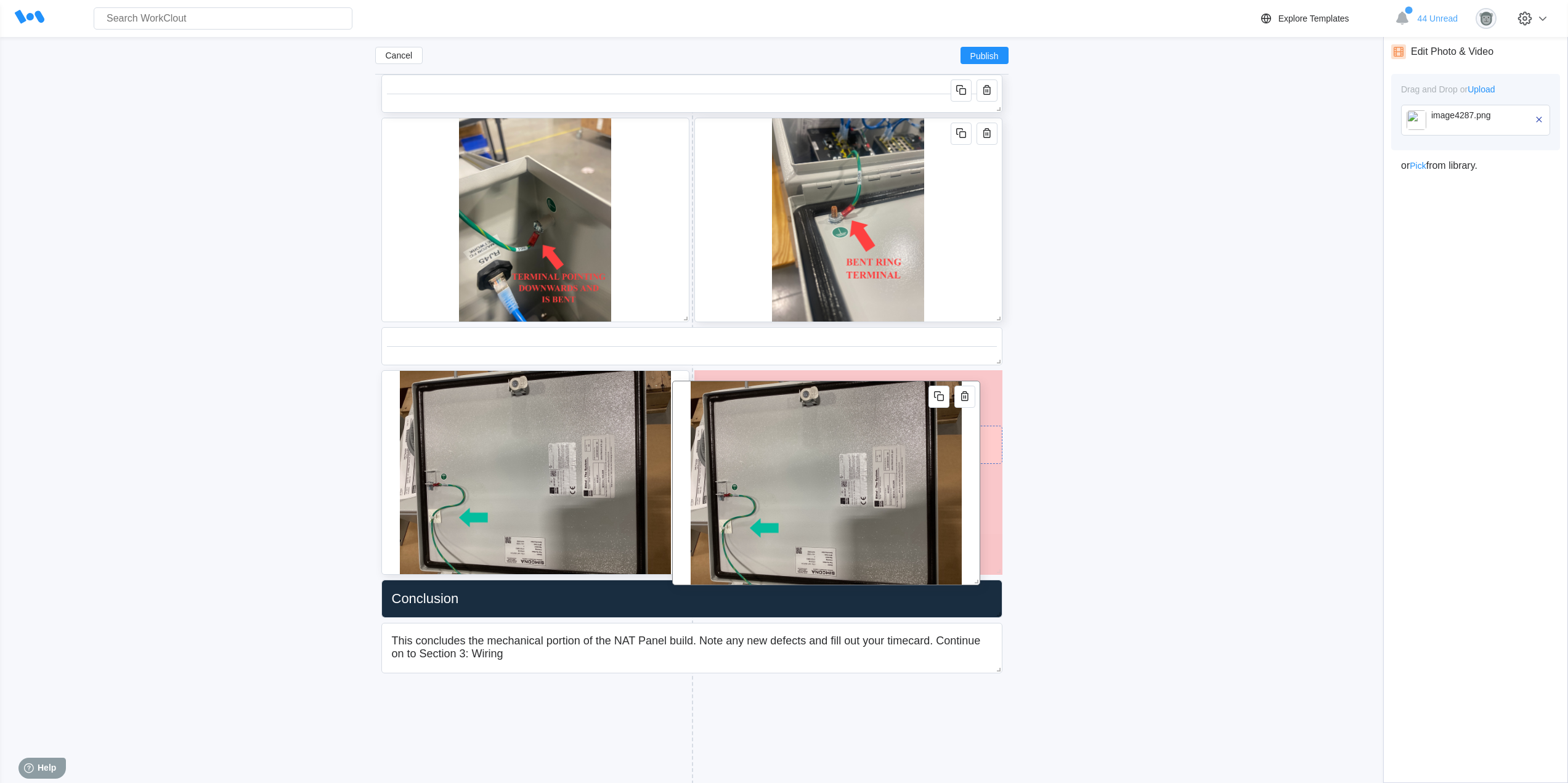
drag, startPoint x: 682, startPoint y: 628, endPoint x: 987, endPoint y: 418, distance: 370.3
click at [980, 422] on div at bounding box center [826, 483] width 308 height 204
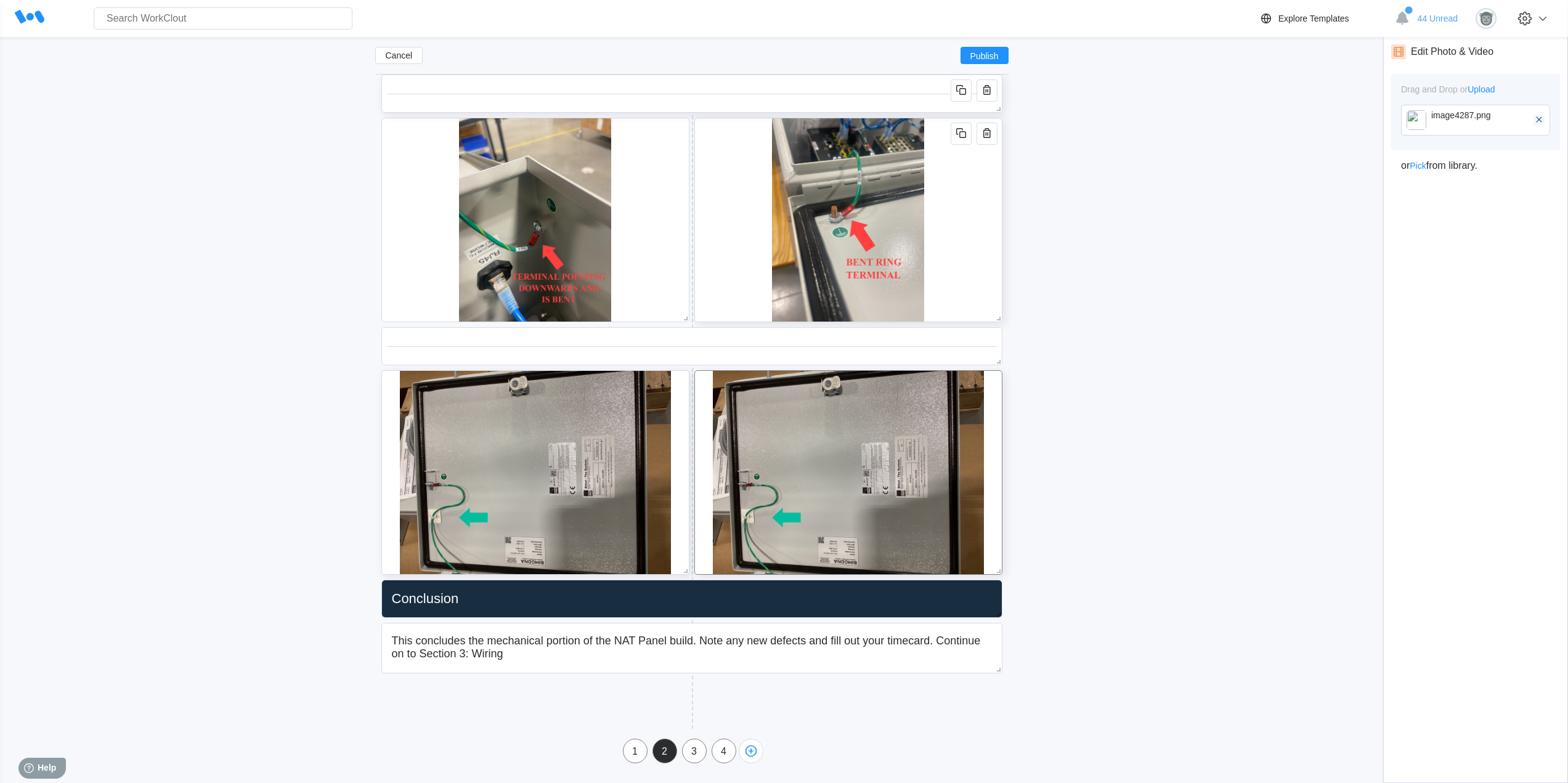
click at [1540, 122] on icon "button" at bounding box center [1539, 120] width 11 height 11
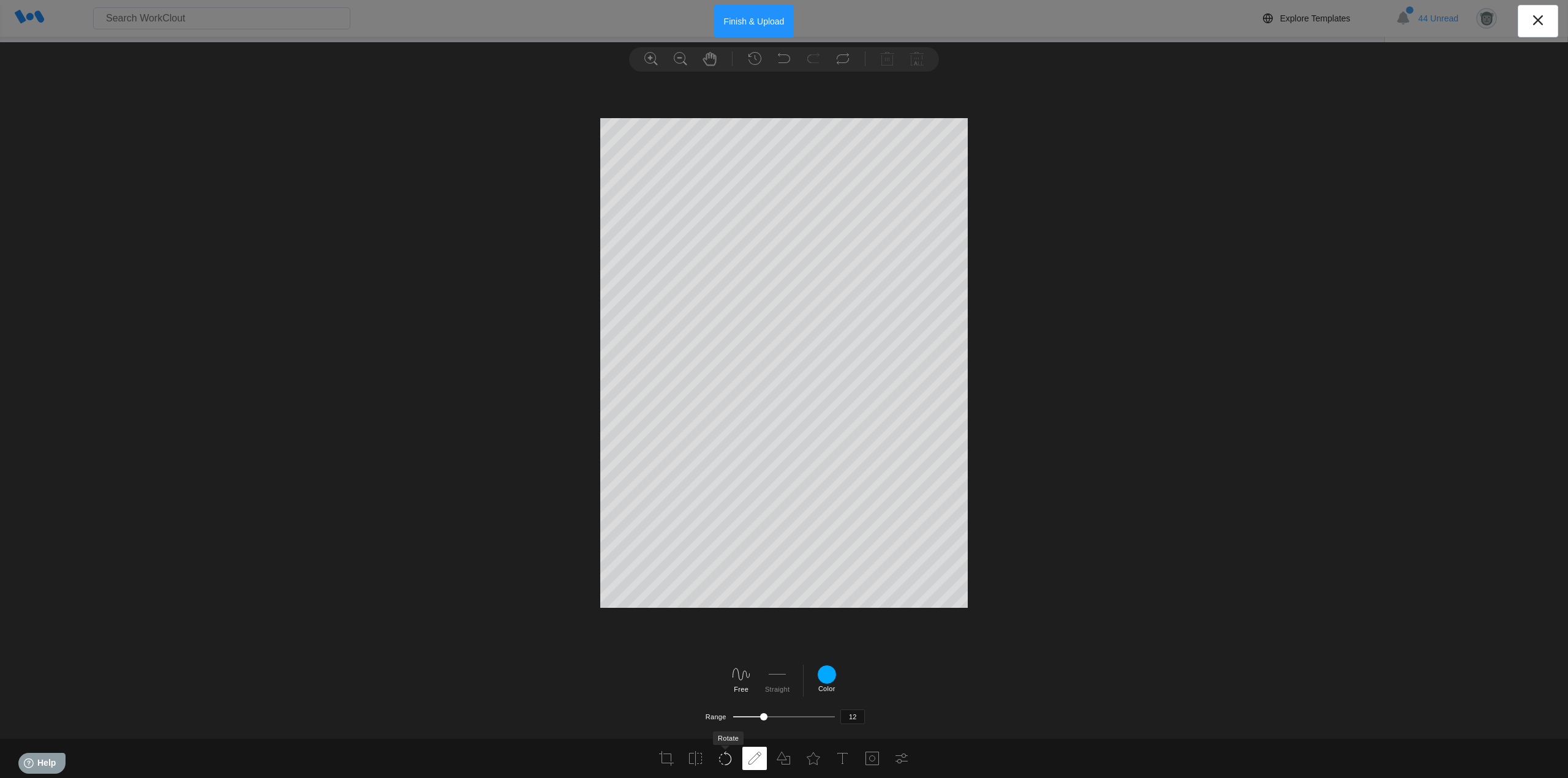
click at [730, 760] on icon at bounding box center [725, 758] width 15 height 15
click at [796, 675] on icon at bounding box center [800, 677] width 20 height 20
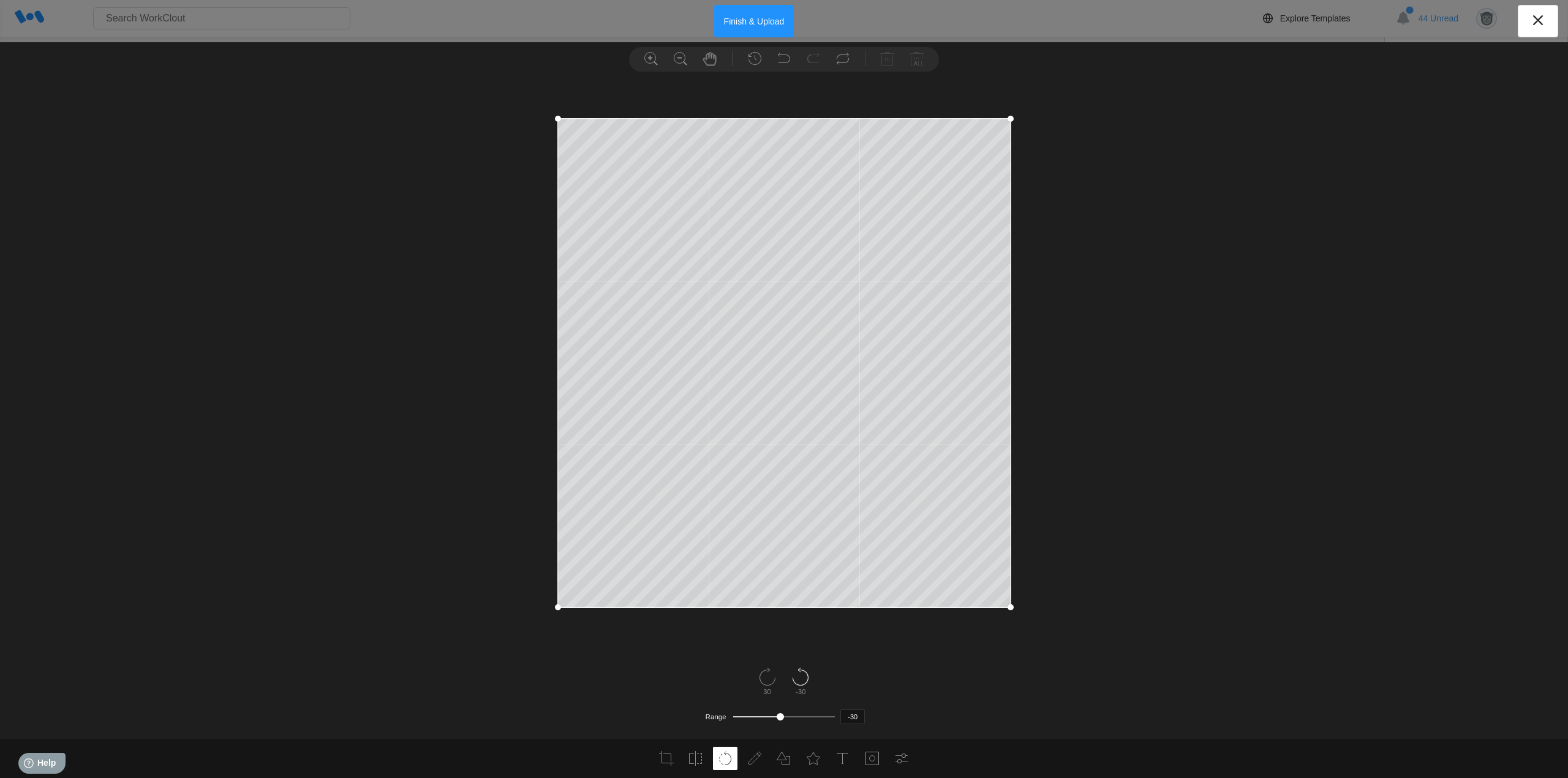
click at [796, 675] on icon at bounding box center [800, 677] width 20 height 20
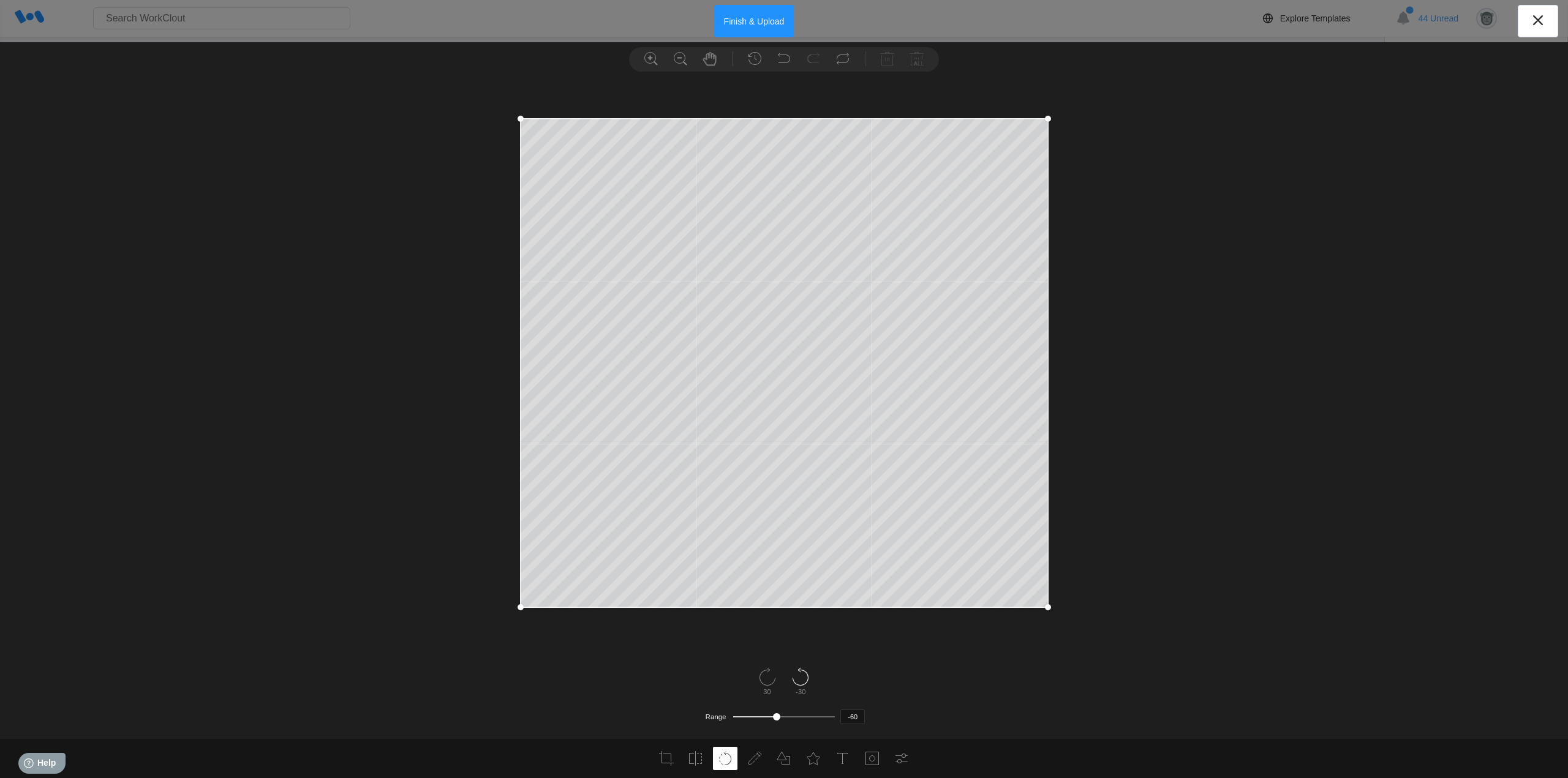
click at [796, 675] on icon at bounding box center [800, 677] width 20 height 20
type input "-90"
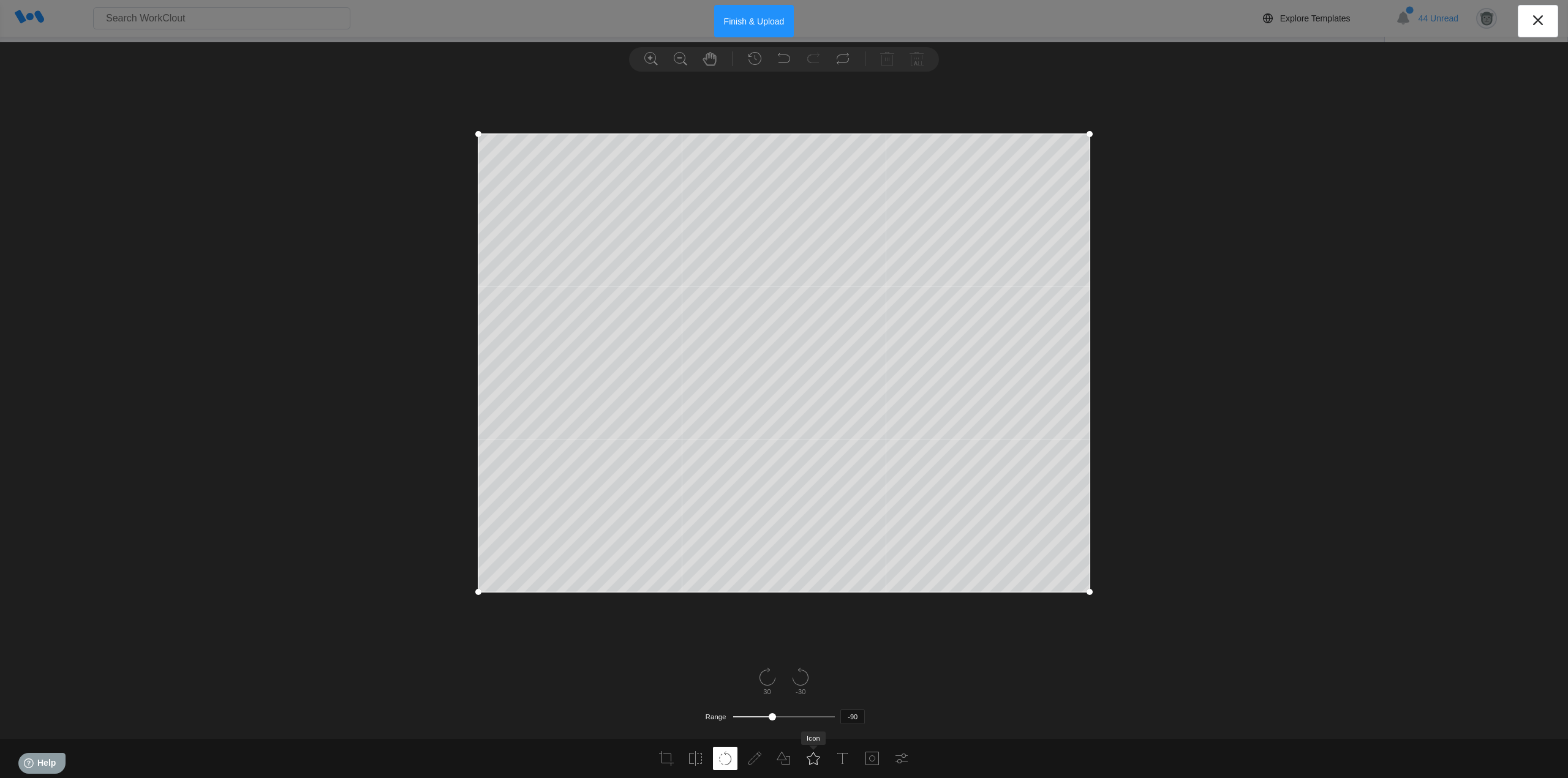
click at [807, 760] on icon at bounding box center [813, 758] width 15 height 15
click at [574, 703] on icon at bounding box center [573, 702] width 20 height 20
click at [997, 706] on div at bounding box center [997, 702] width 20 height 20
click at [992, 651] on input "#03bd9e" at bounding box center [992, 649] width 10 height 10
click at [732, 22] on button "Finish & Upload" at bounding box center [754, 21] width 80 height 32
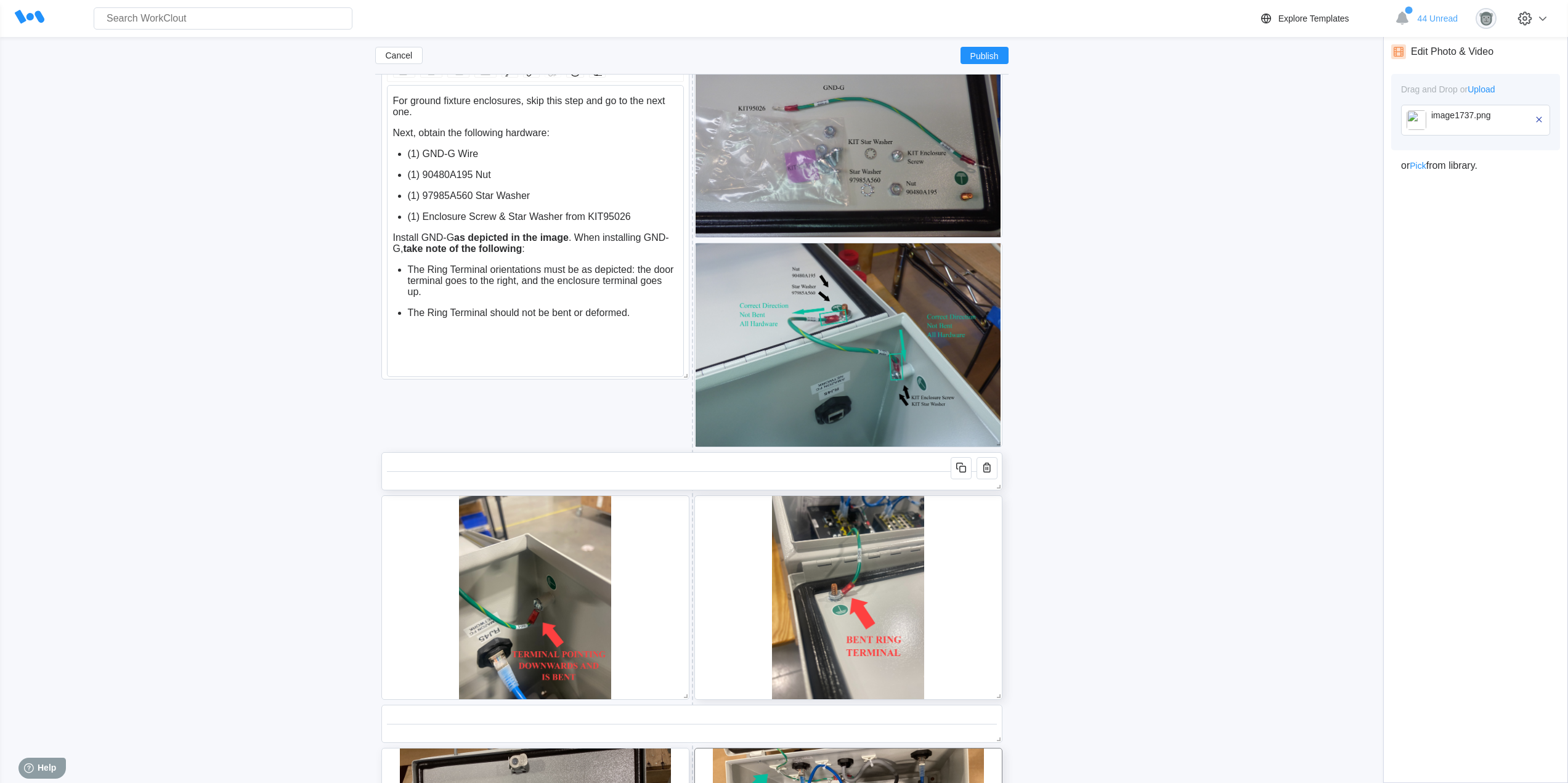
scroll to position [4684, 0]
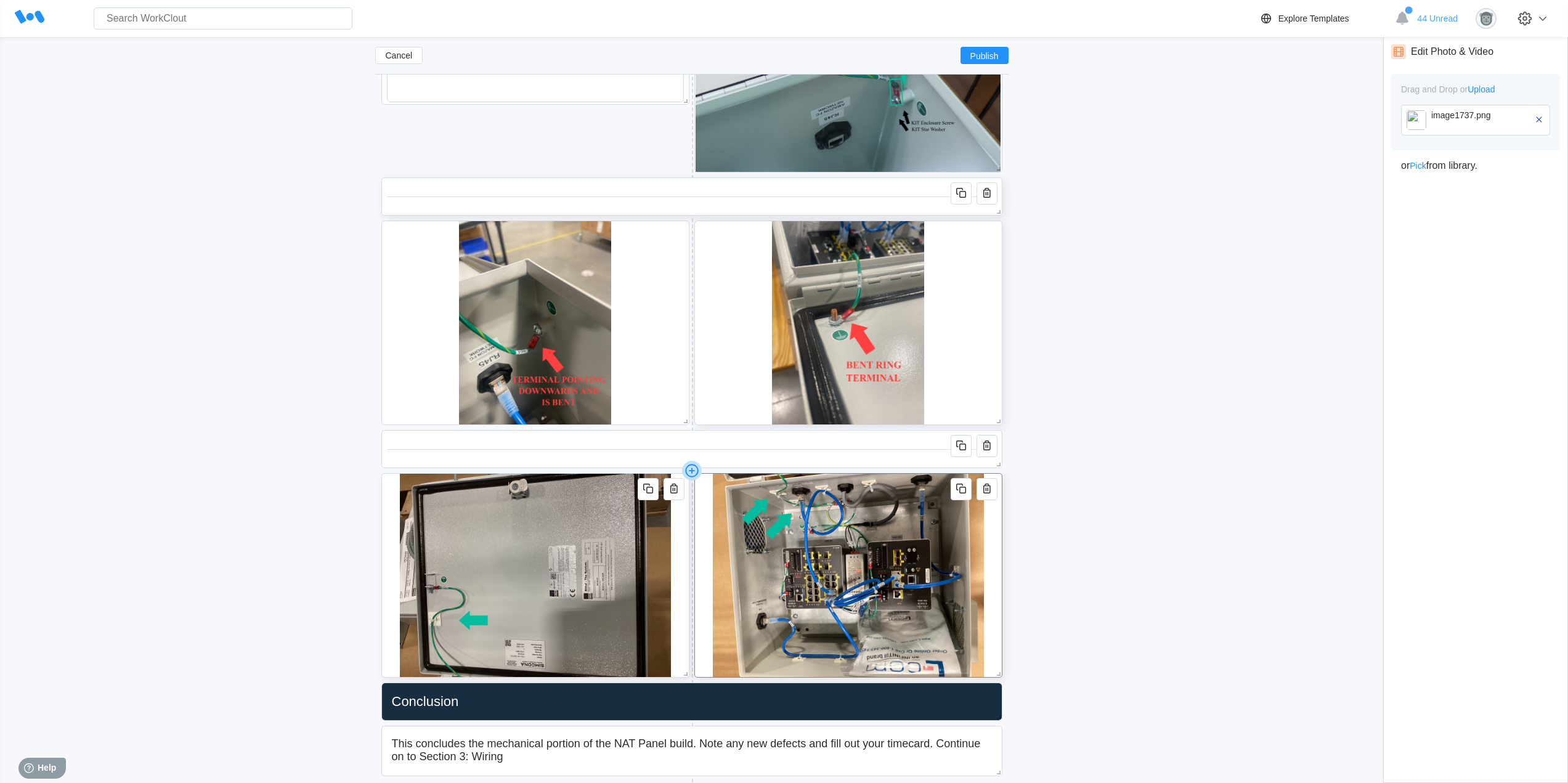
click at [694, 471] on icon at bounding box center [691, 470] width 20 height 20
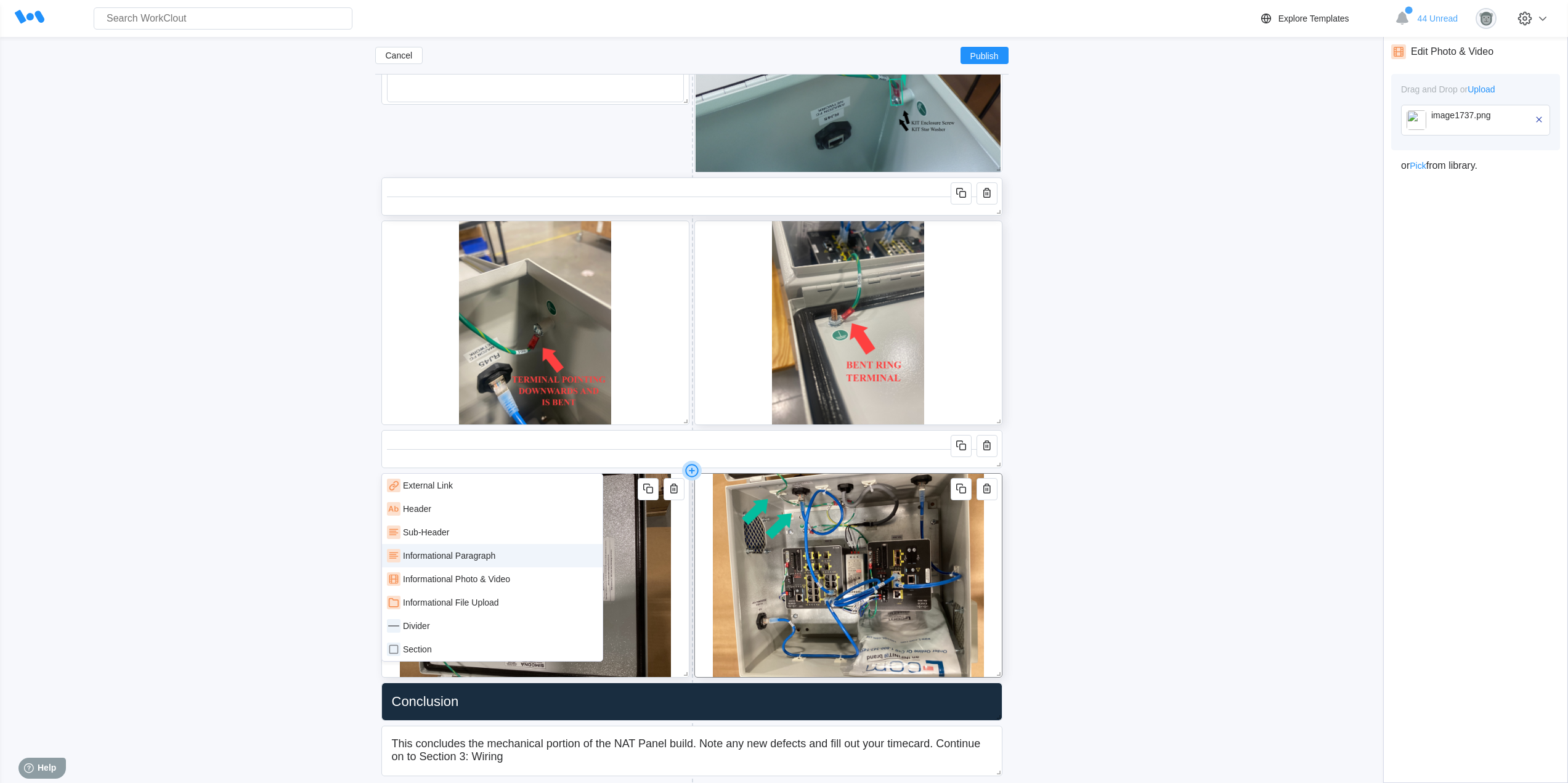
click at [479, 553] on div "Informational Paragraph" at bounding box center [450, 555] width 93 height 10
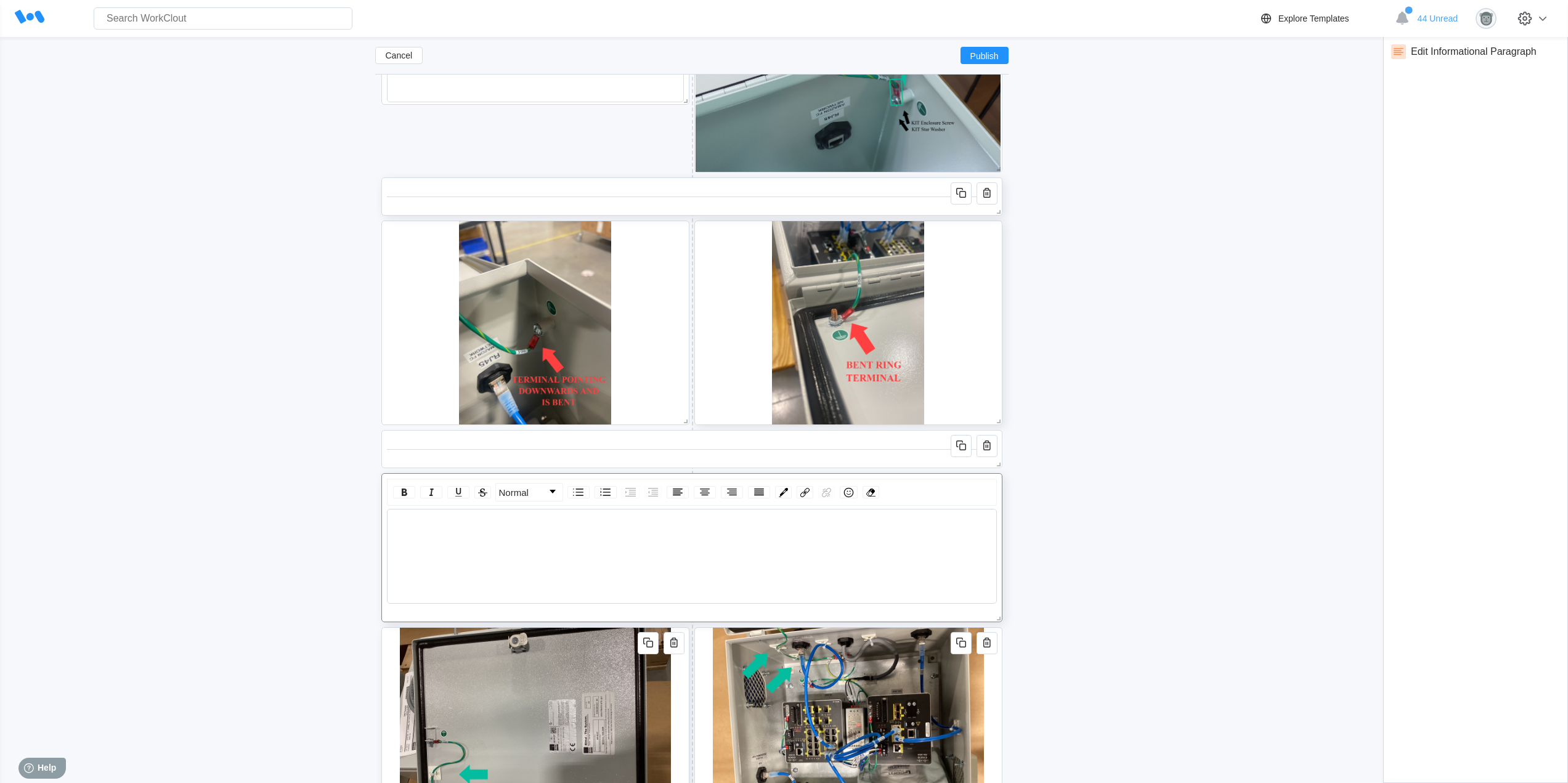
click at [469, 526] on div "rdw-editor" at bounding box center [691, 525] width 598 height 11
click at [542, 524] on span "For ground fixture enclosures, use 3 sticky backs as shown" at bounding box center [522, 525] width 258 height 10
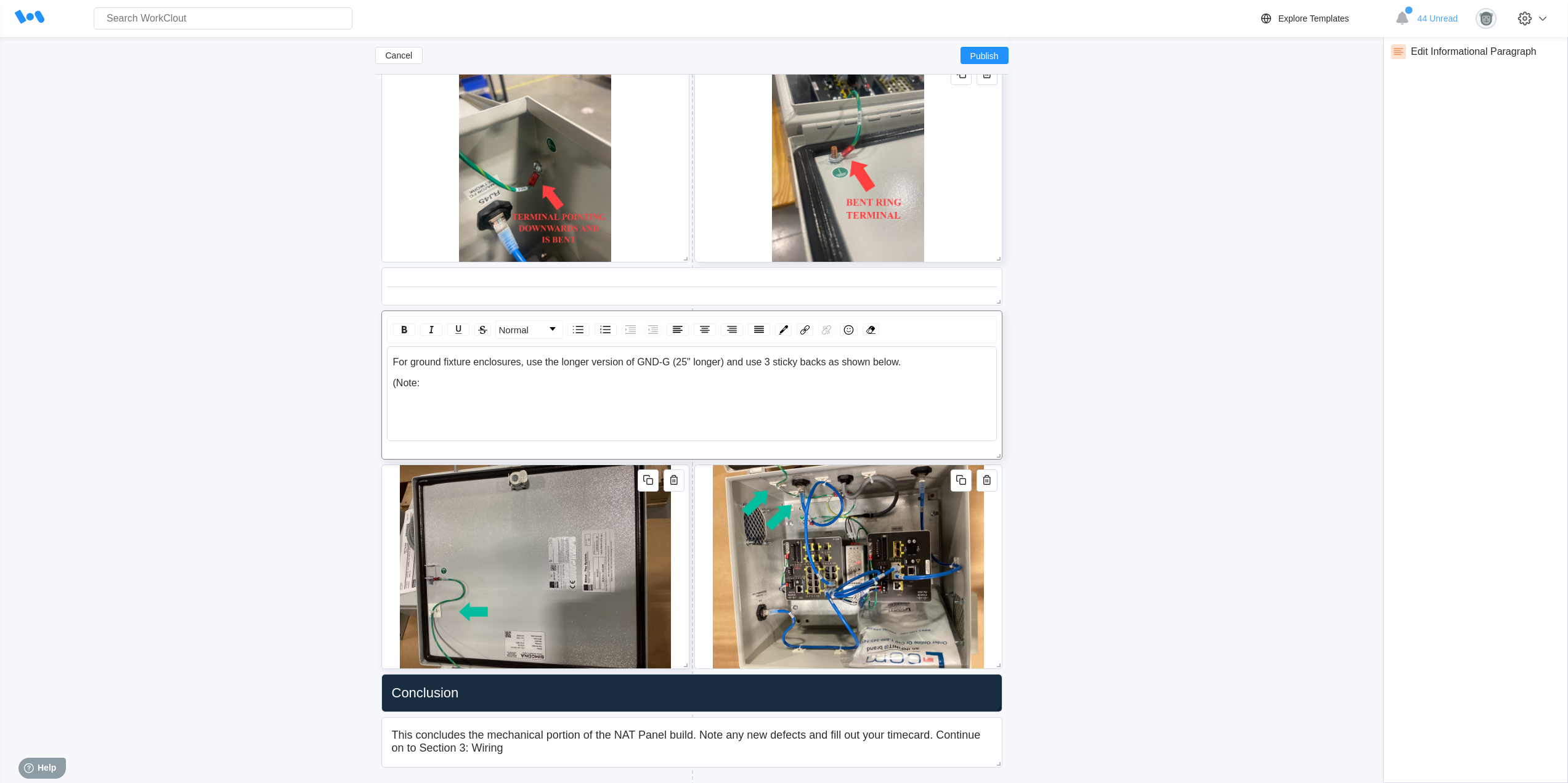
scroll to position [4736, 0]
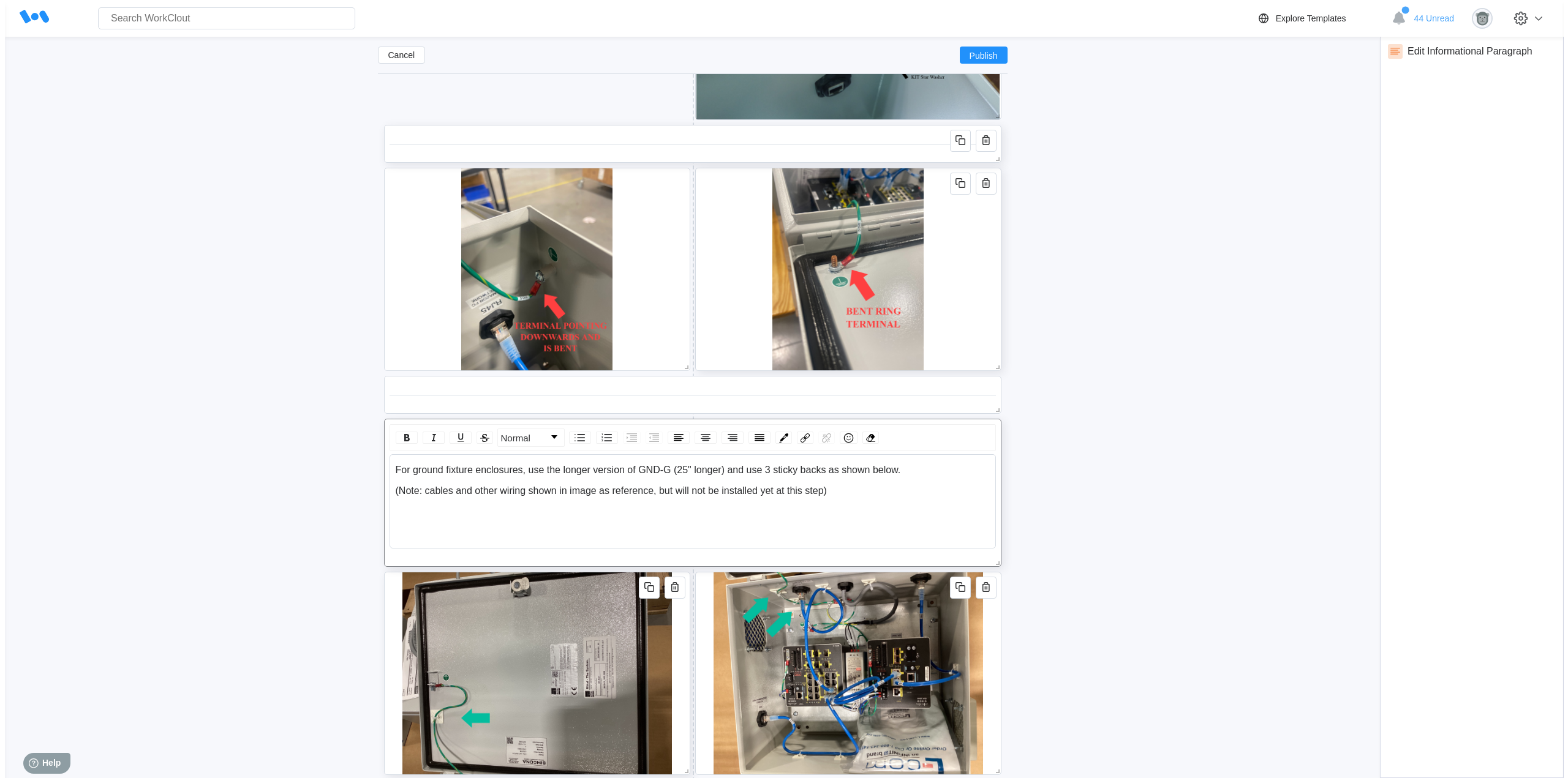
scroll to position [4909, 0]
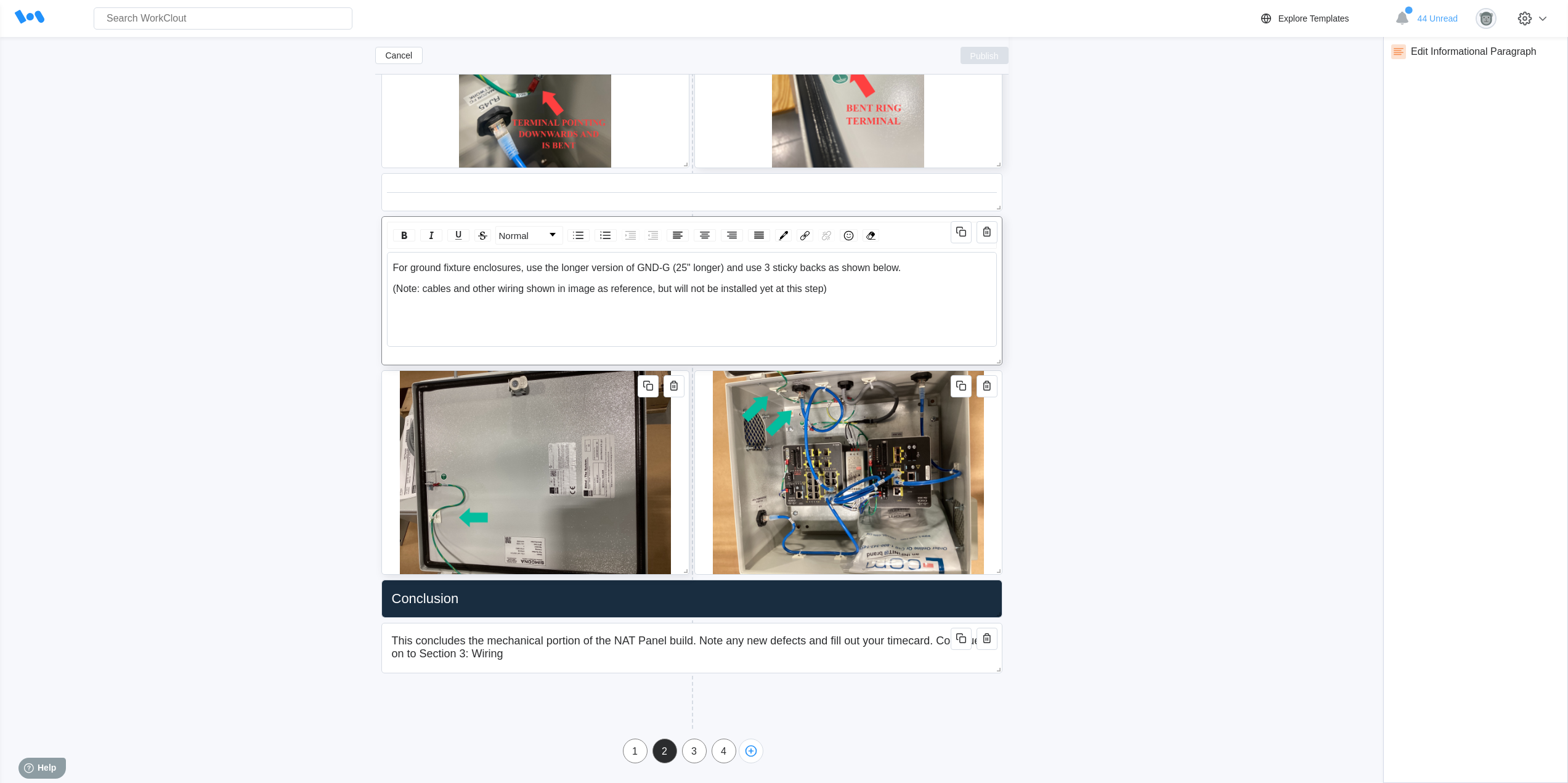
click at [980, 50] on button "Publish" at bounding box center [984, 56] width 48 height 17
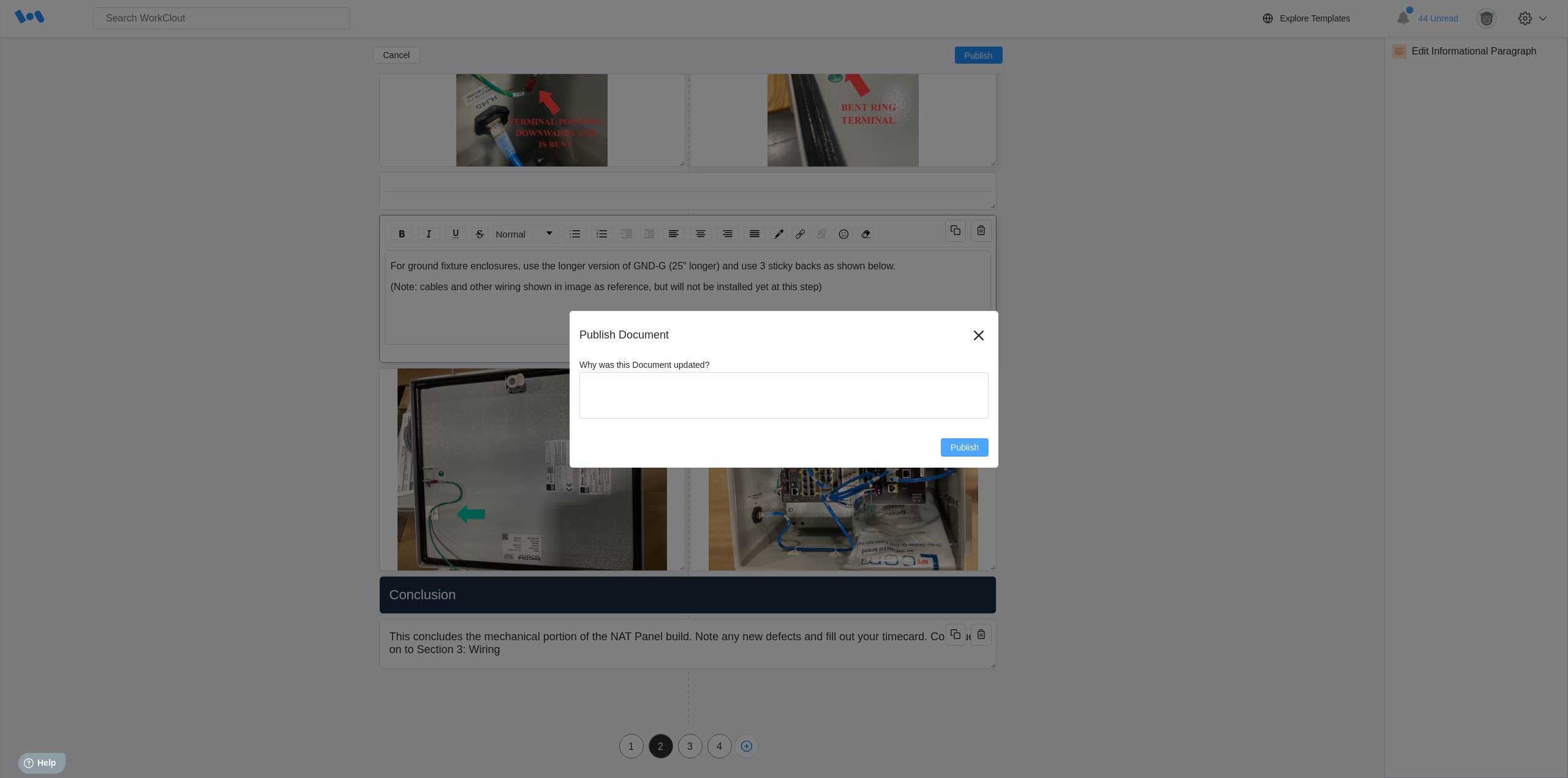
click at [963, 447] on span "Publish" at bounding box center [964, 448] width 28 height 9
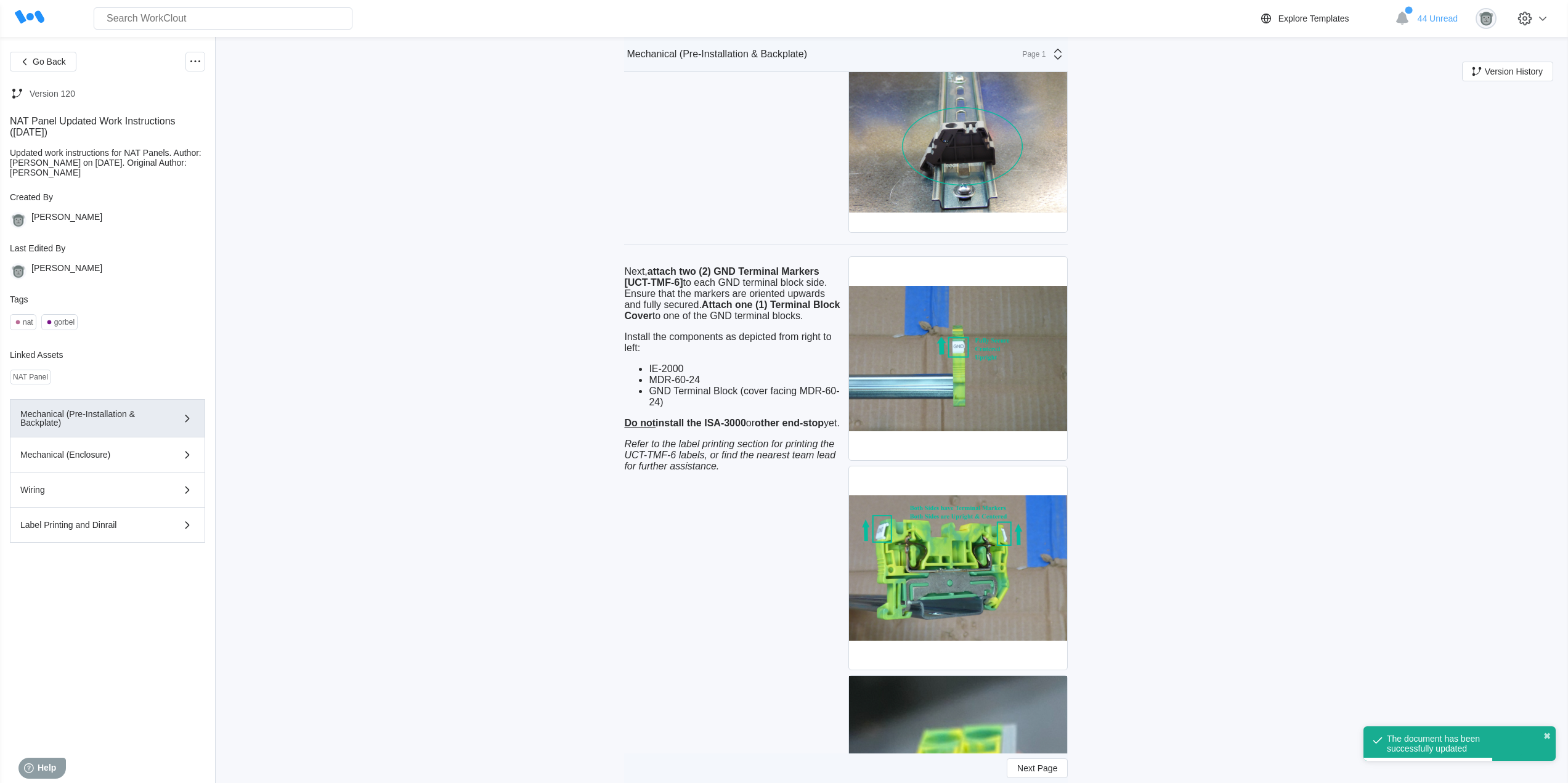
scroll to position [2567, 0]
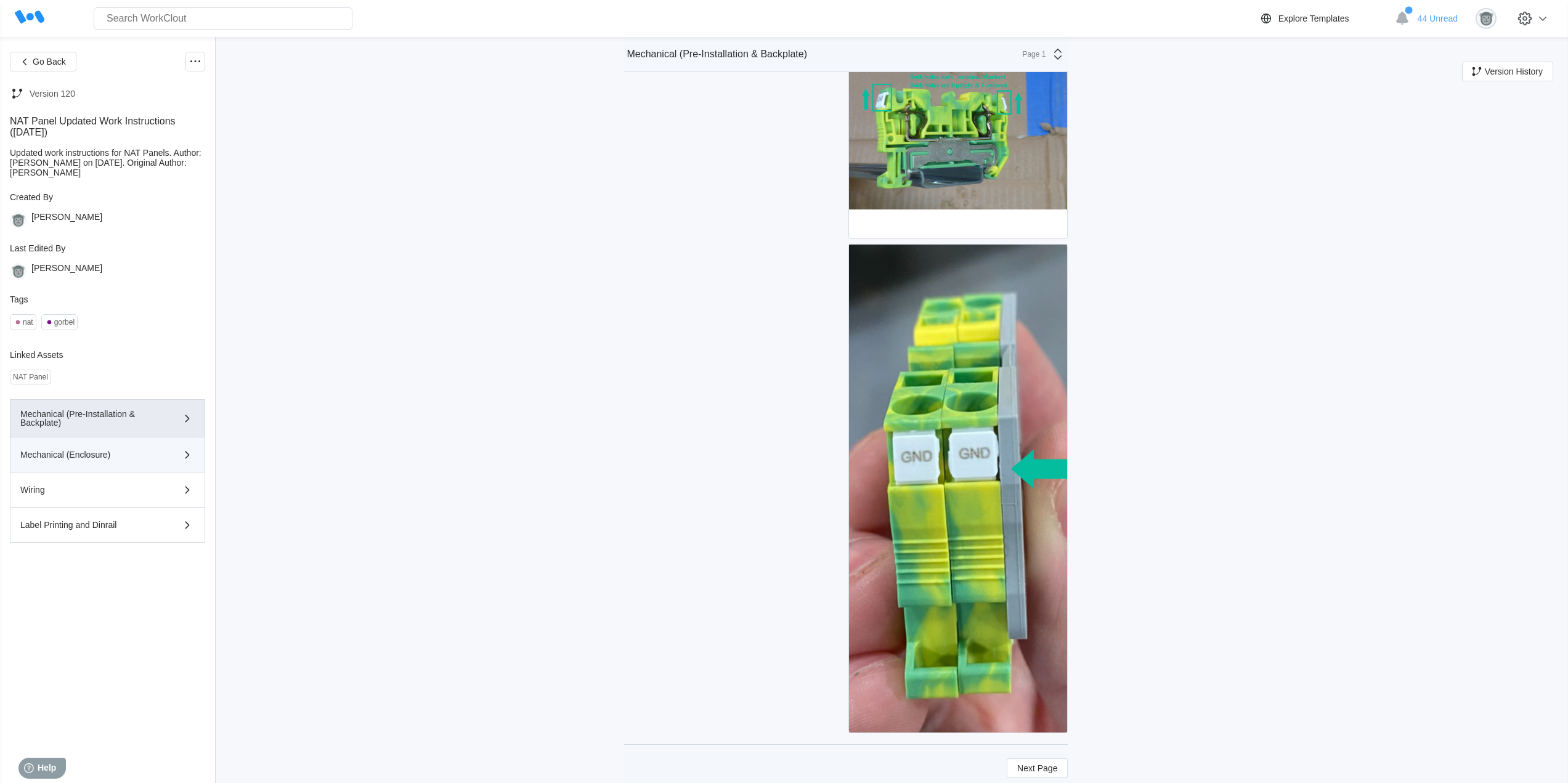
click at [100, 455] on div "Mechanical (Enclosure)" at bounding box center [89, 455] width 139 height 9
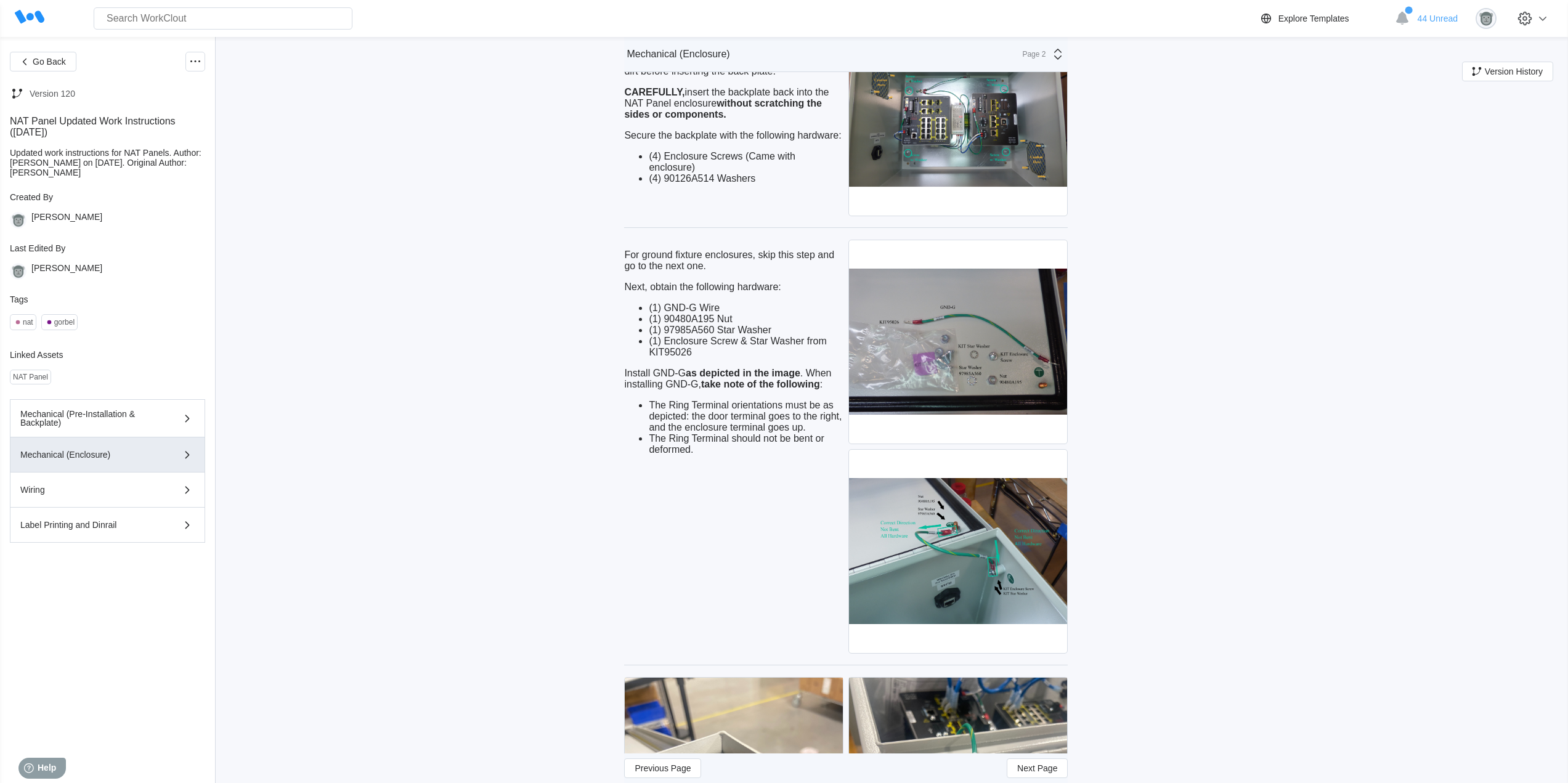
scroll to position [3069, 0]
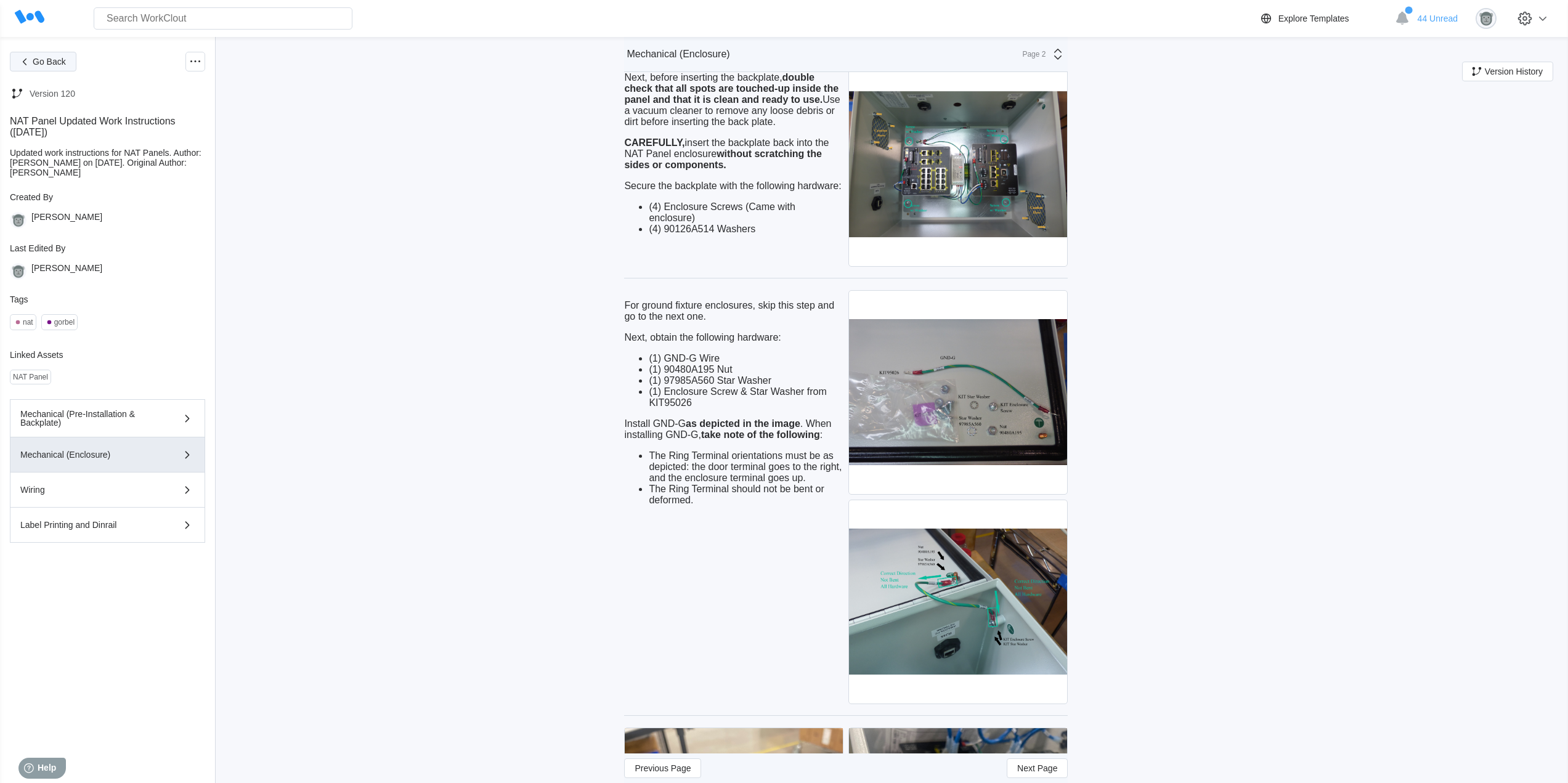
click at [66, 65] on button "Go Back" at bounding box center [43, 61] width 66 height 20
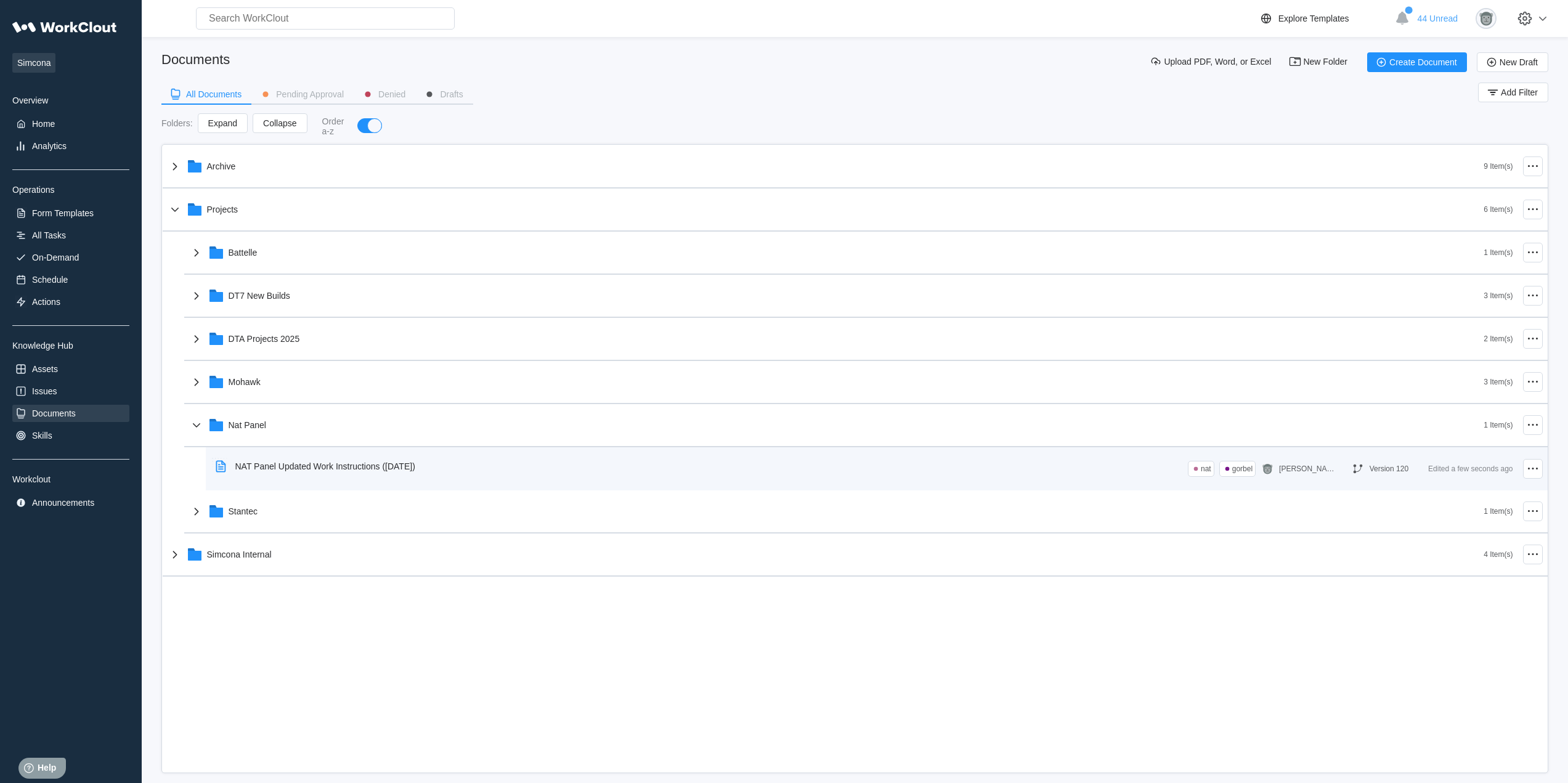
click at [558, 468] on div "NAT Panel Updated Work Instructions ([DATE])" at bounding box center [699, 466] width 978 height 28
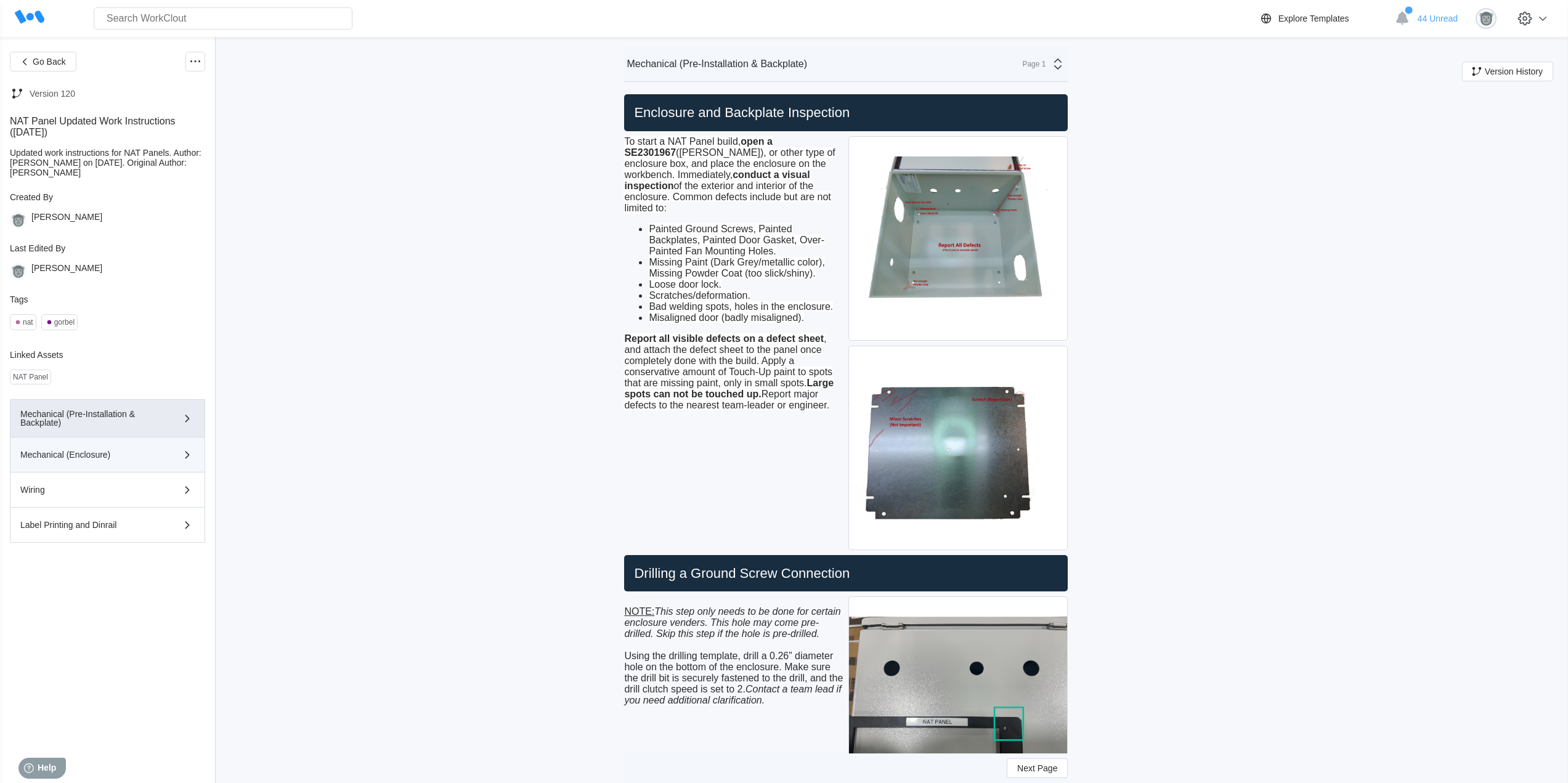
click at [125, 468] on button "Mechanical (Enclosure)" at bounding box center [107, 455] width 196 height 35
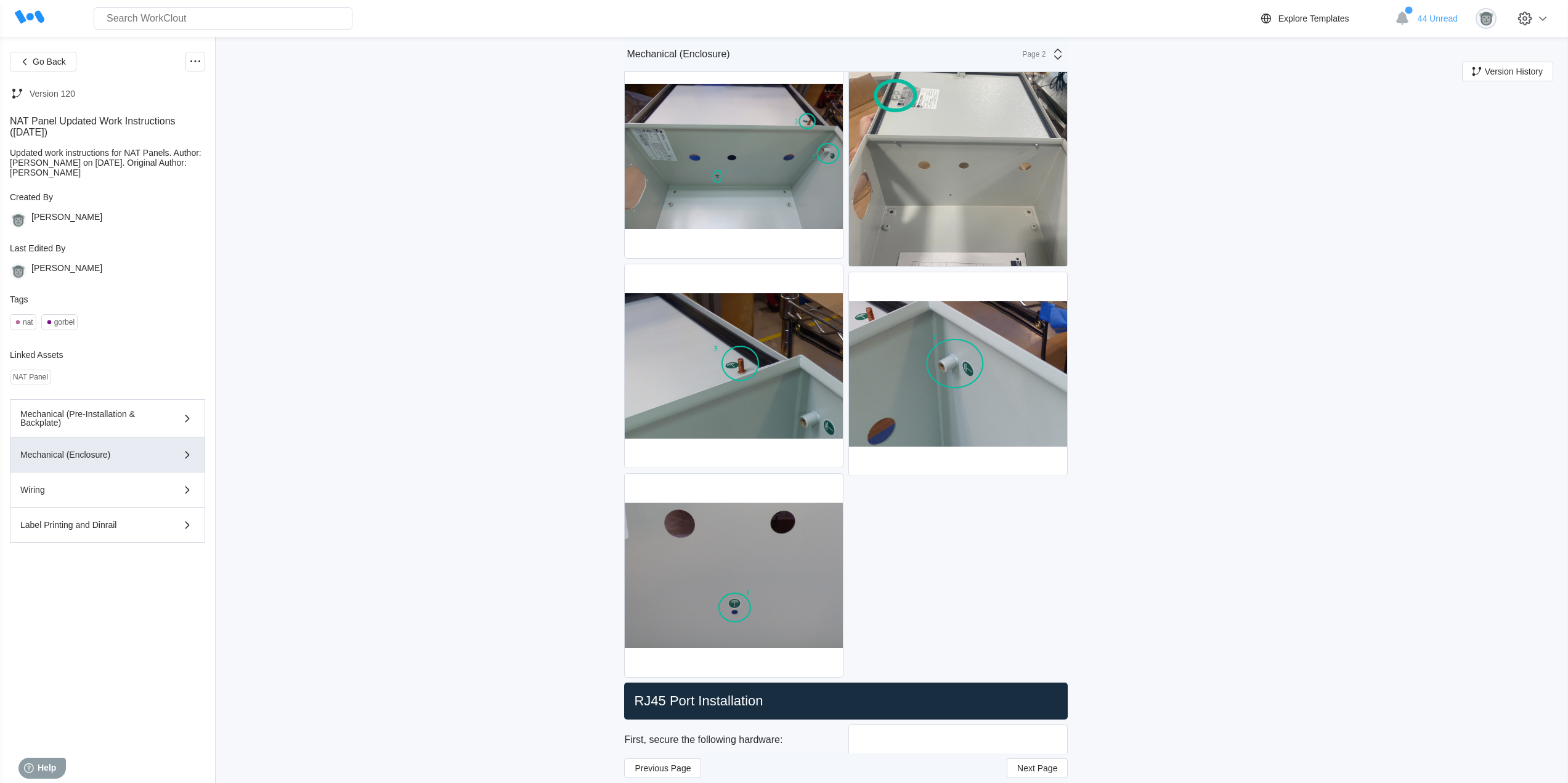
scroll to position [513, 0]
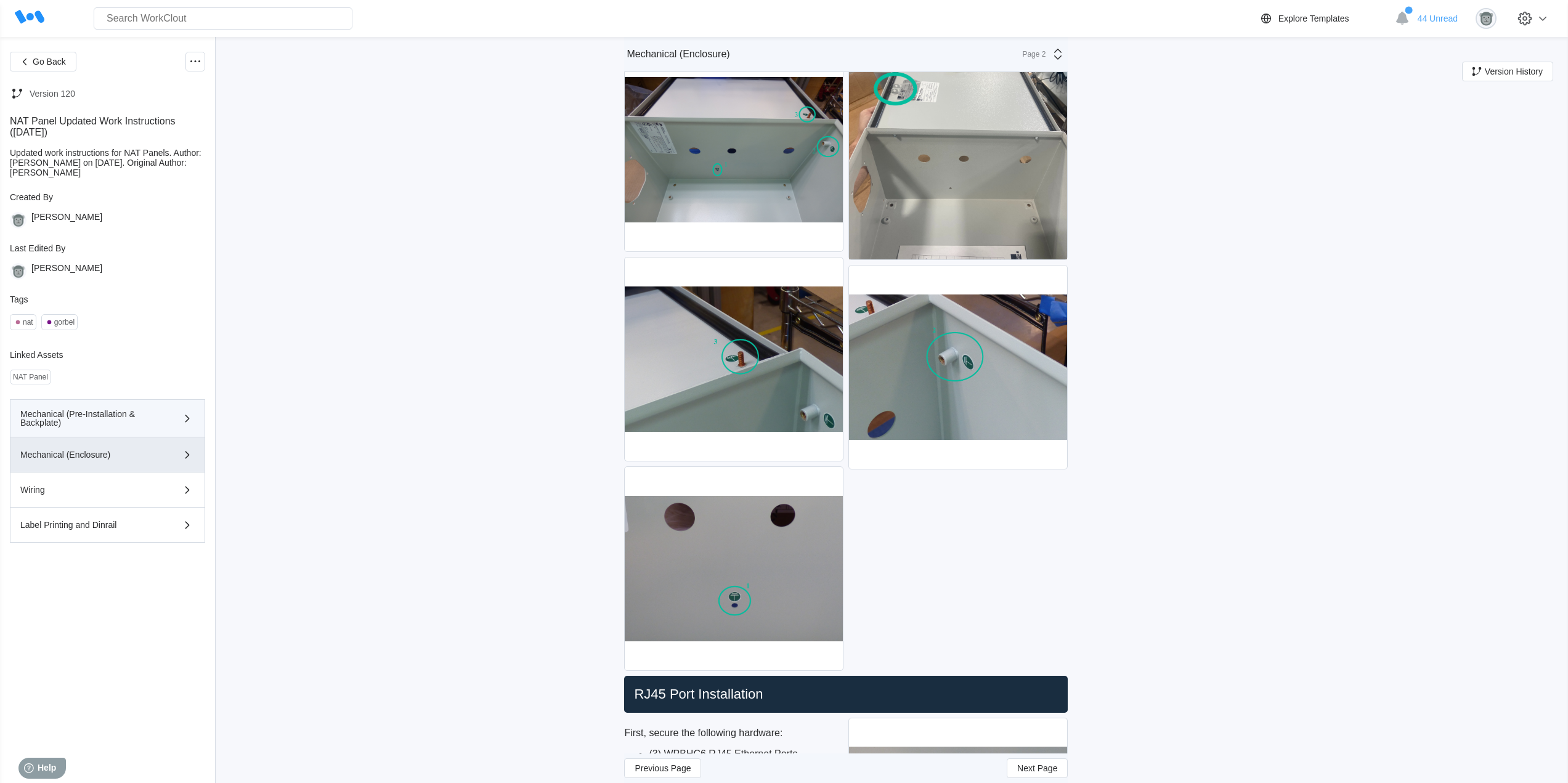
click at [130, 408] on button "Mechanical (Pre-Installation & Backplate)" at bounding box center [107, 418] width 196 height 38
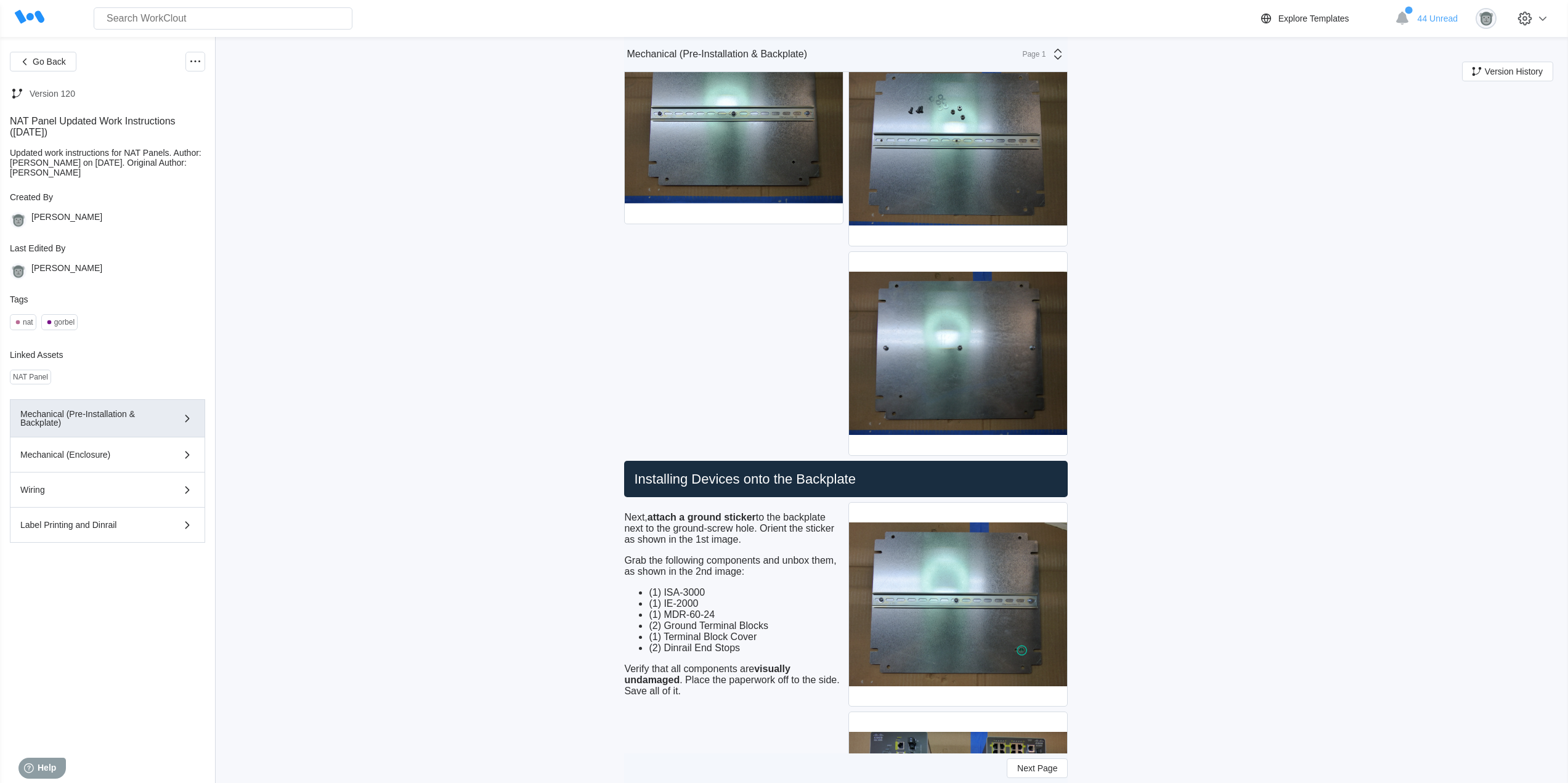
scroll to position [1027, 0]
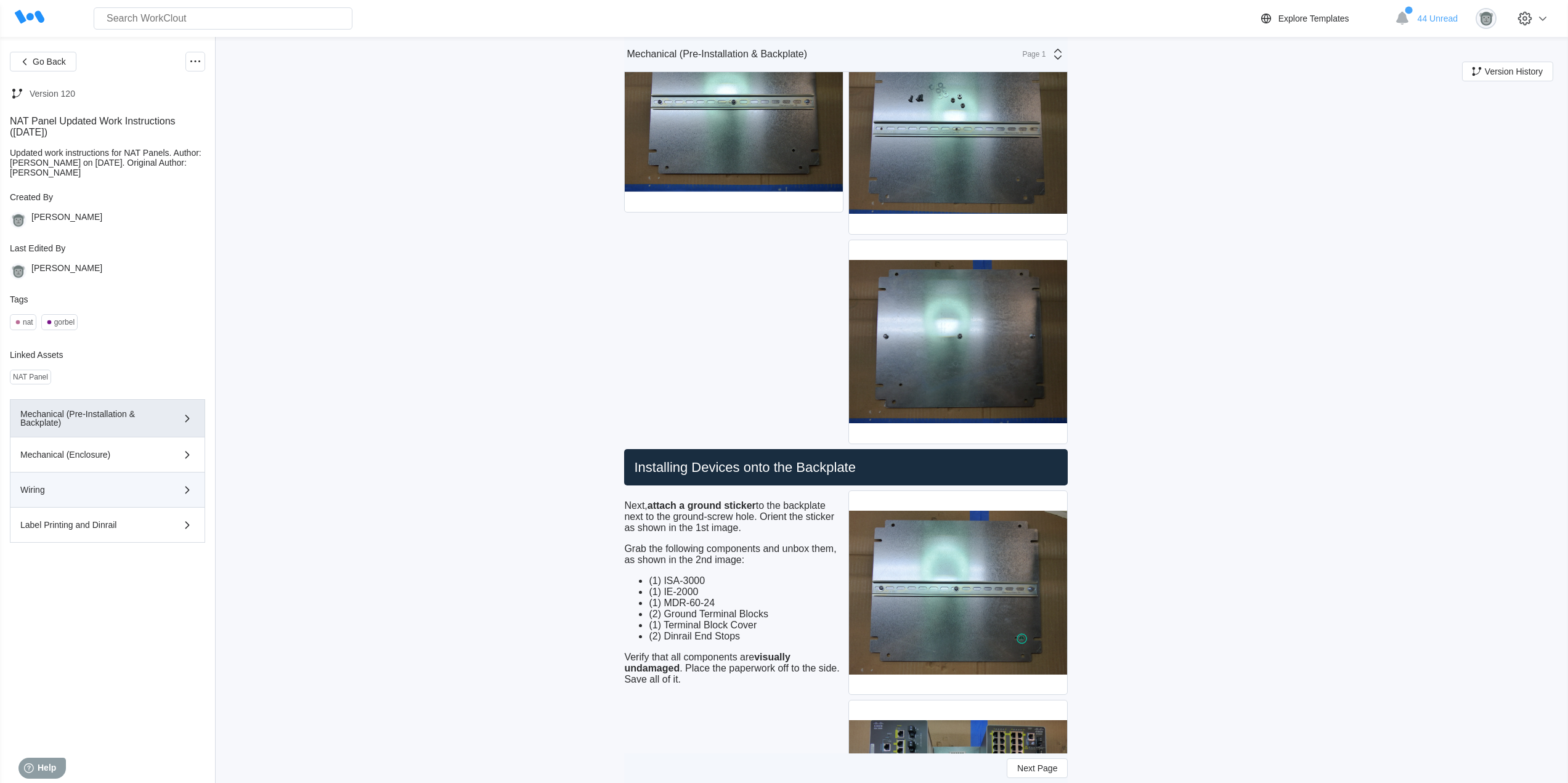
click at [60, 497] on div "Wiring" at bounding box center [107, 490] width 175 height 15
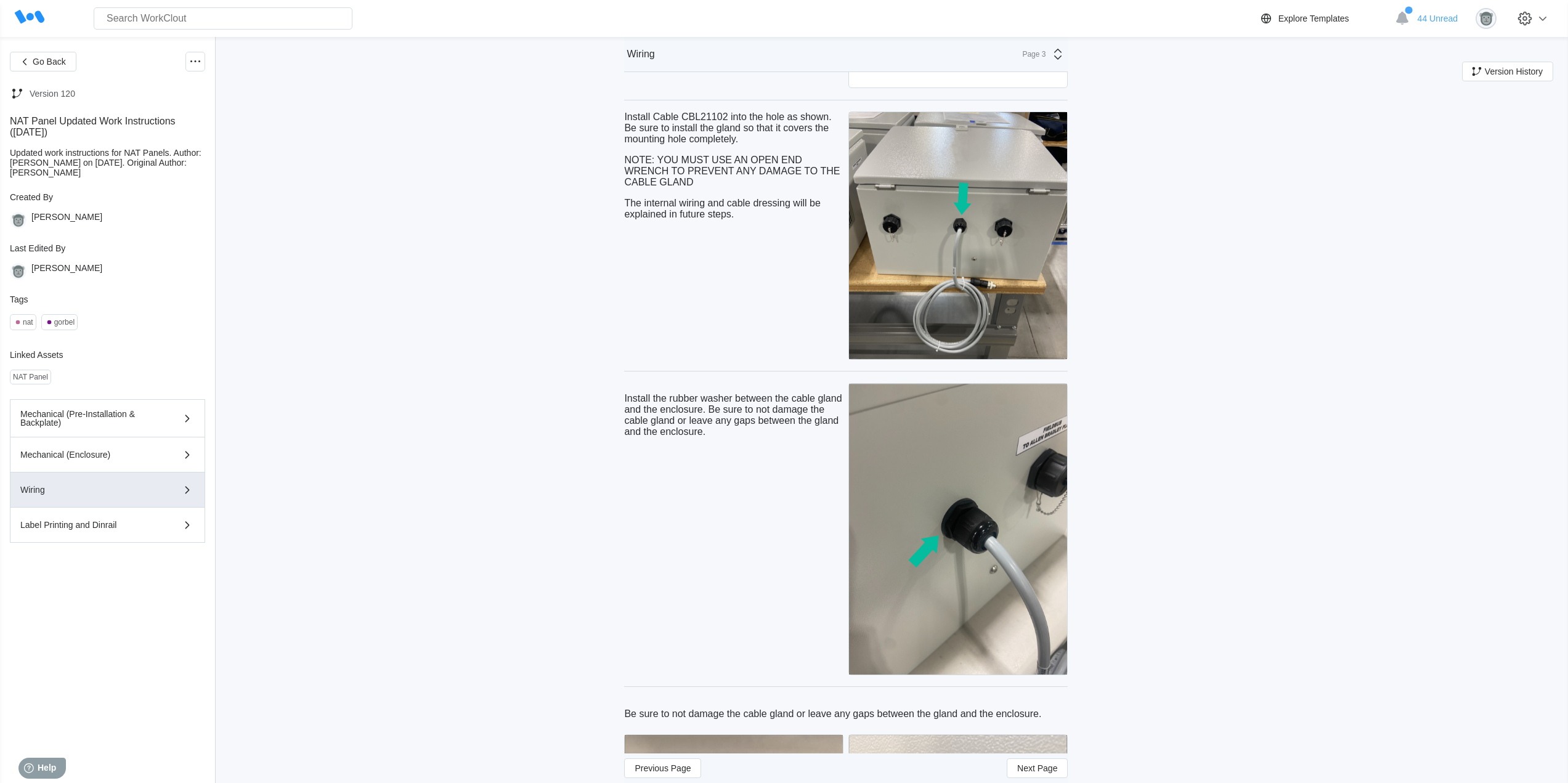
scroll to position [1438, 0]
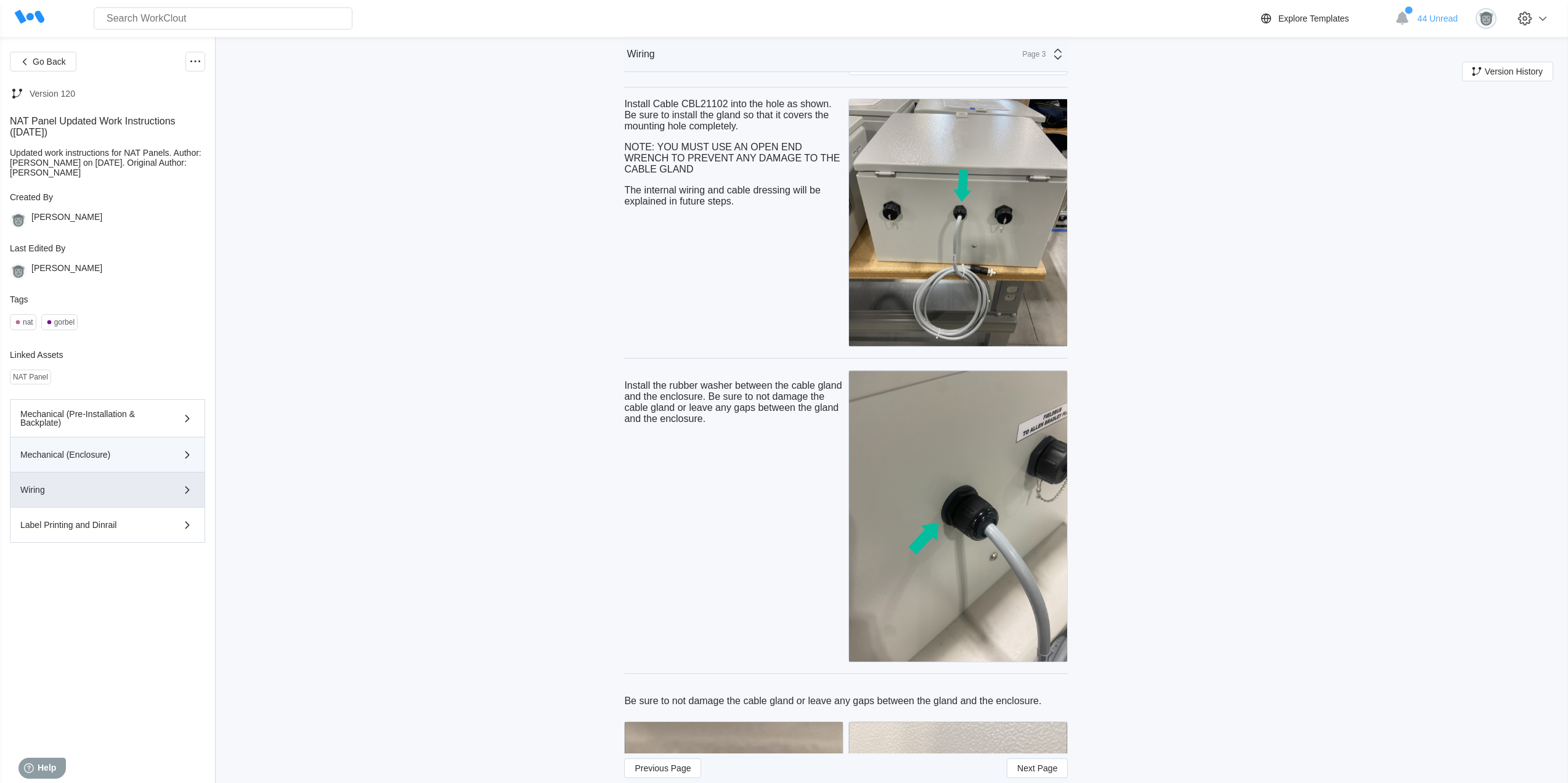
click at [120, 456] on div "Mechanical (Enclosure)" at bounding box center [89, 455] width 139 height 9
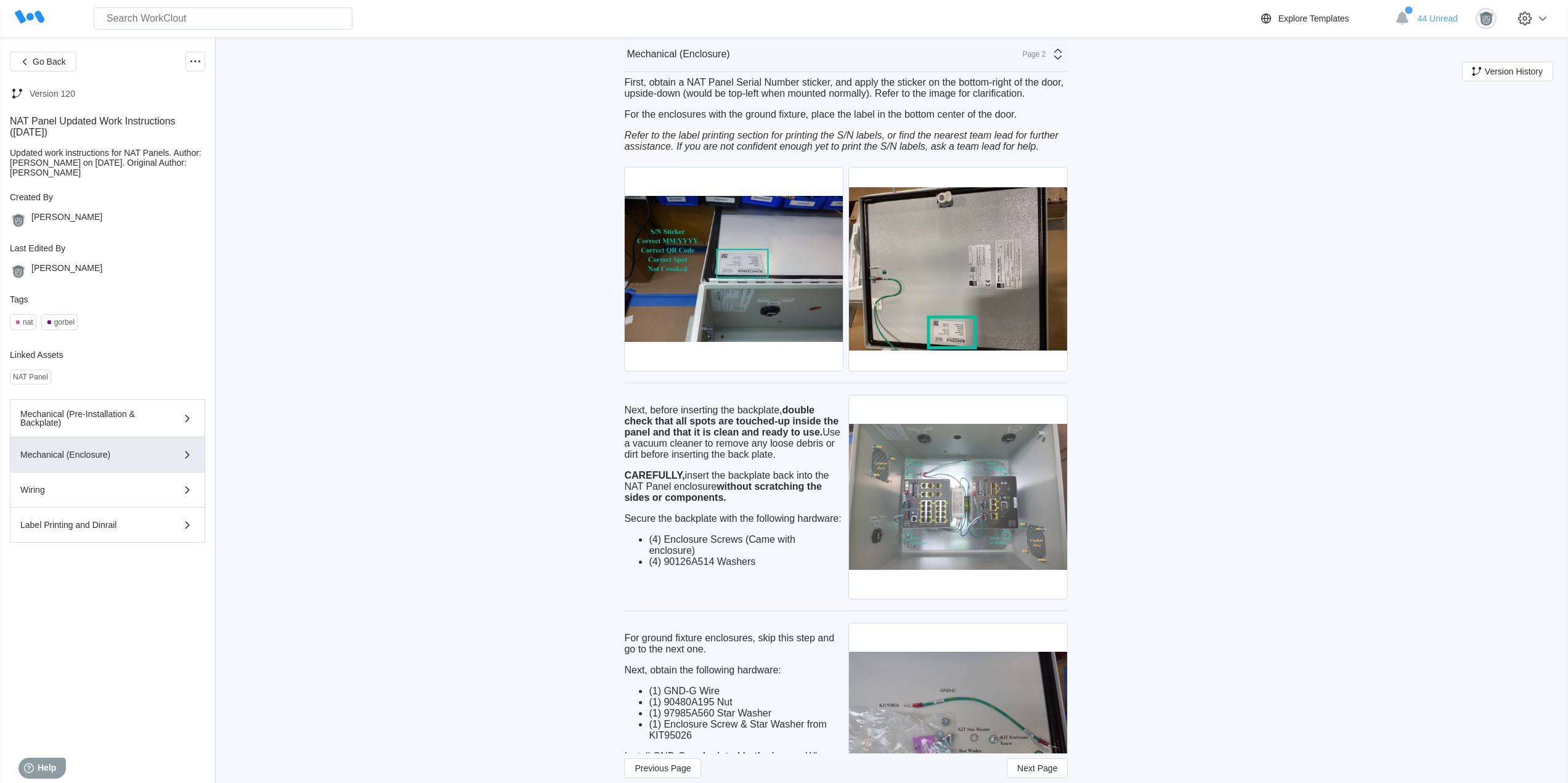
scroll to position [2761, 0]
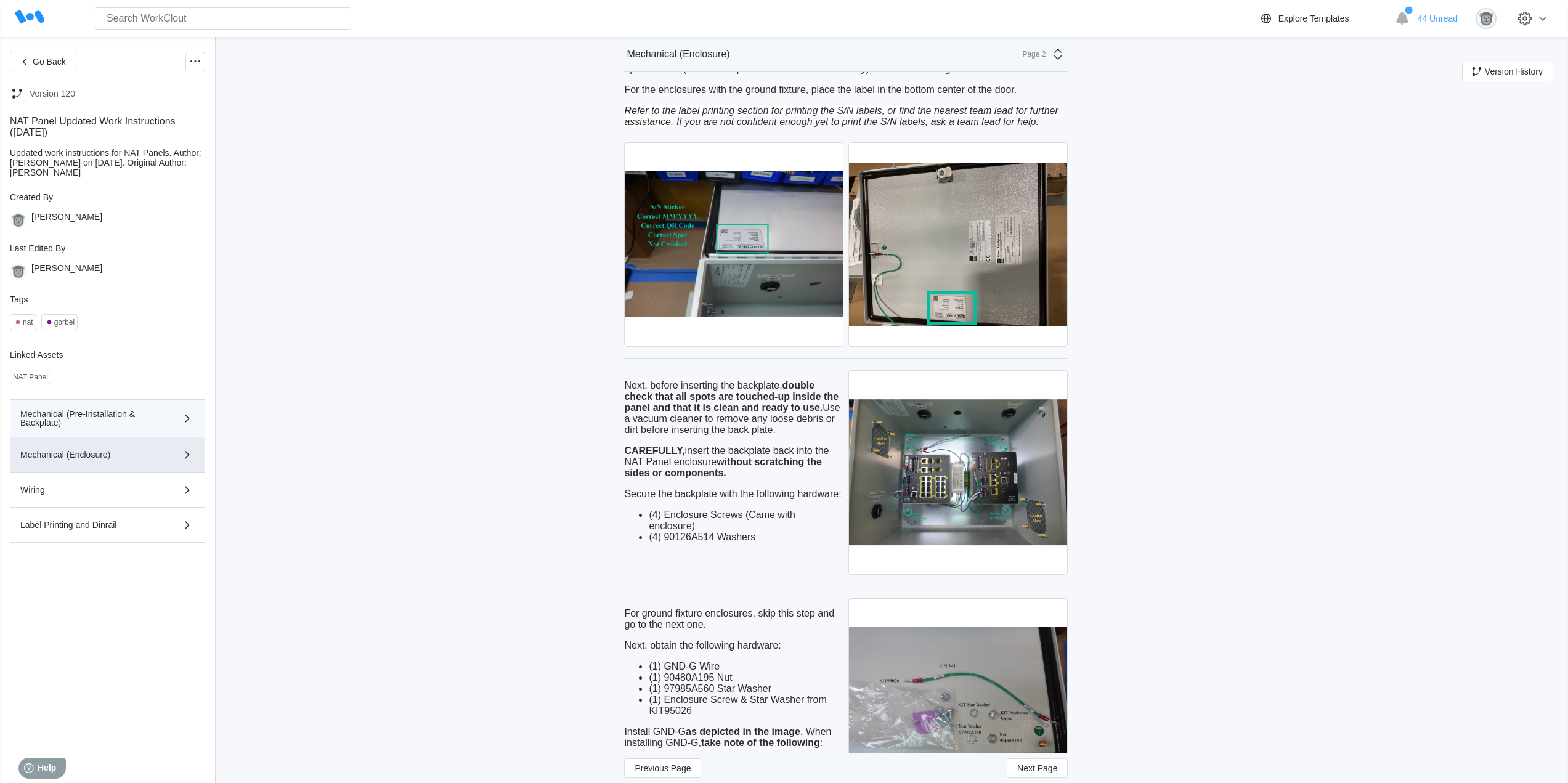
click at [127, 425] on div "Mechanical (Pre-Installation & Backplate)" at bounding box center [89, 418] width 139 height 17
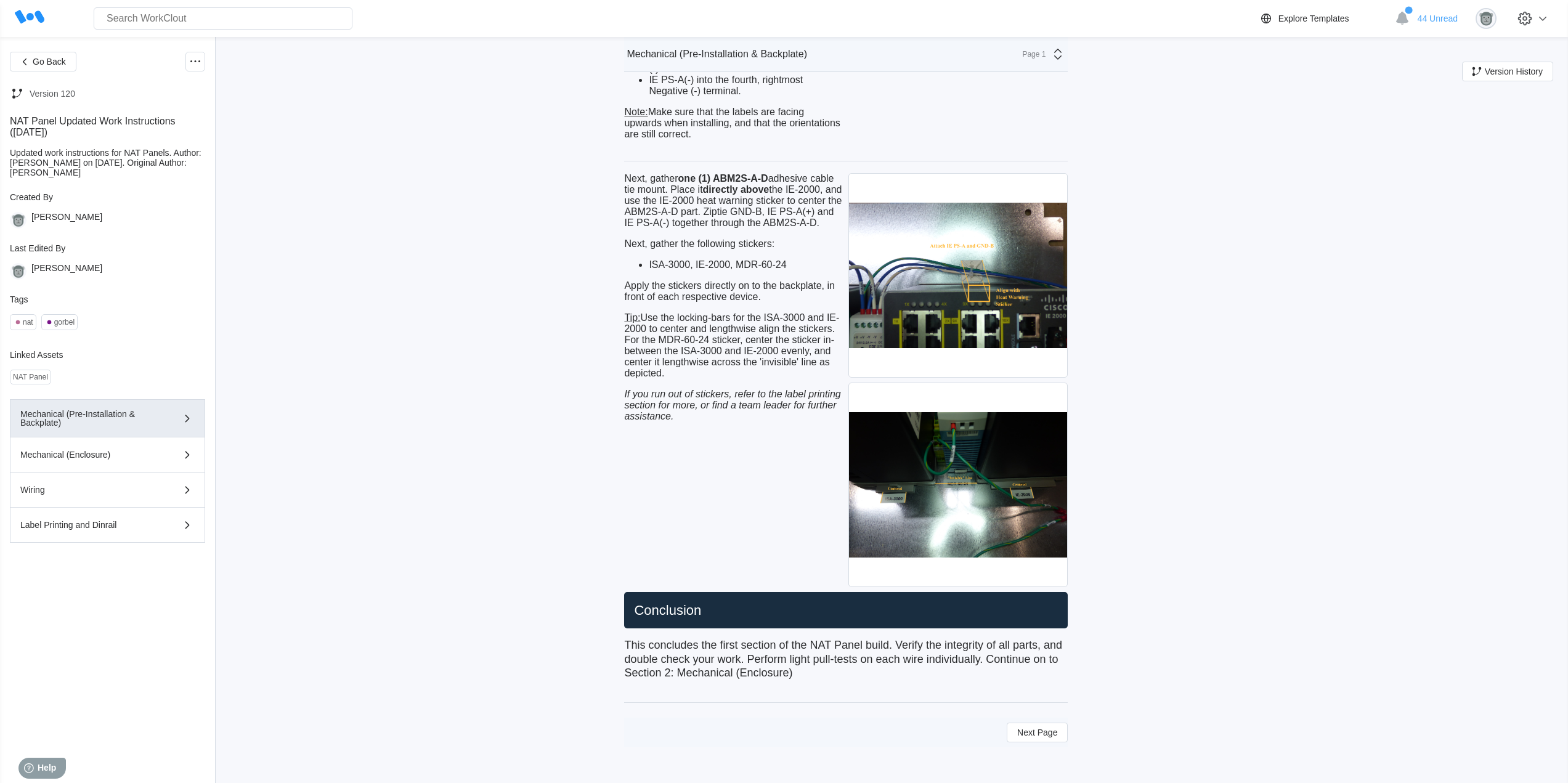
scroll to position [5371, 0]
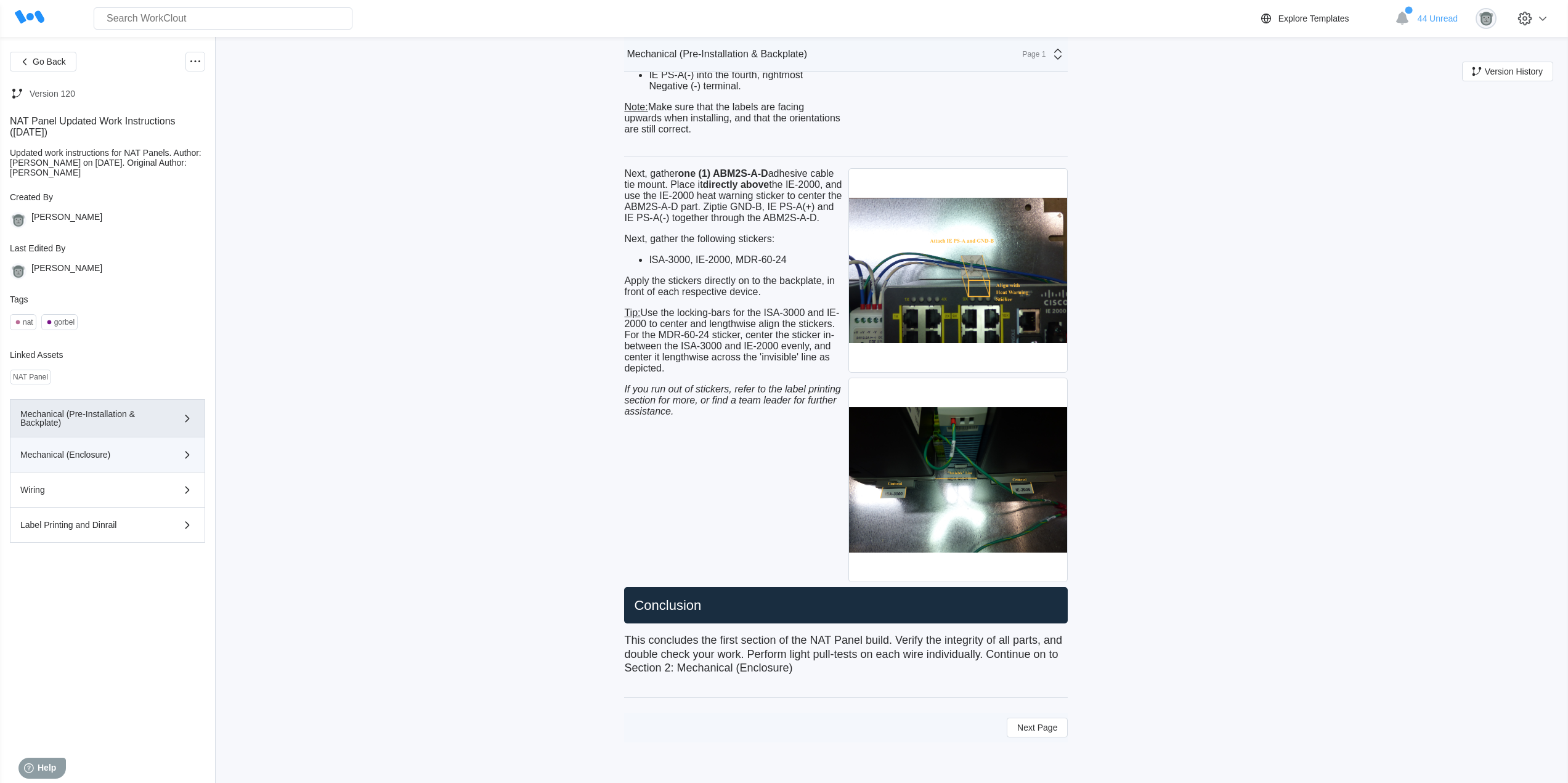
click at [106, 451] on div "Mechanical (Enclosure)" at bounding box center [89, 455] width 139 height 9
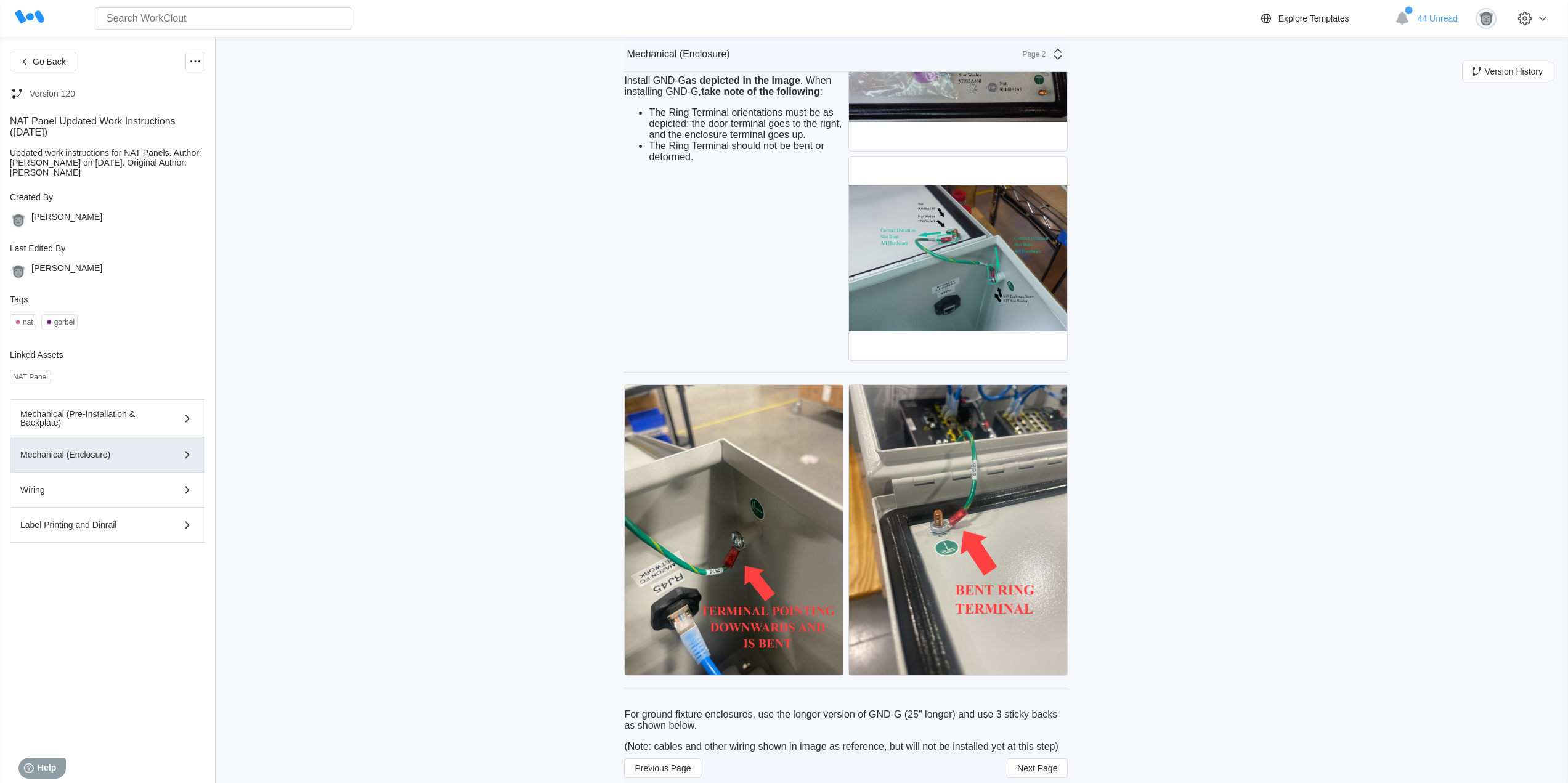
scroll to position [3788, 0]
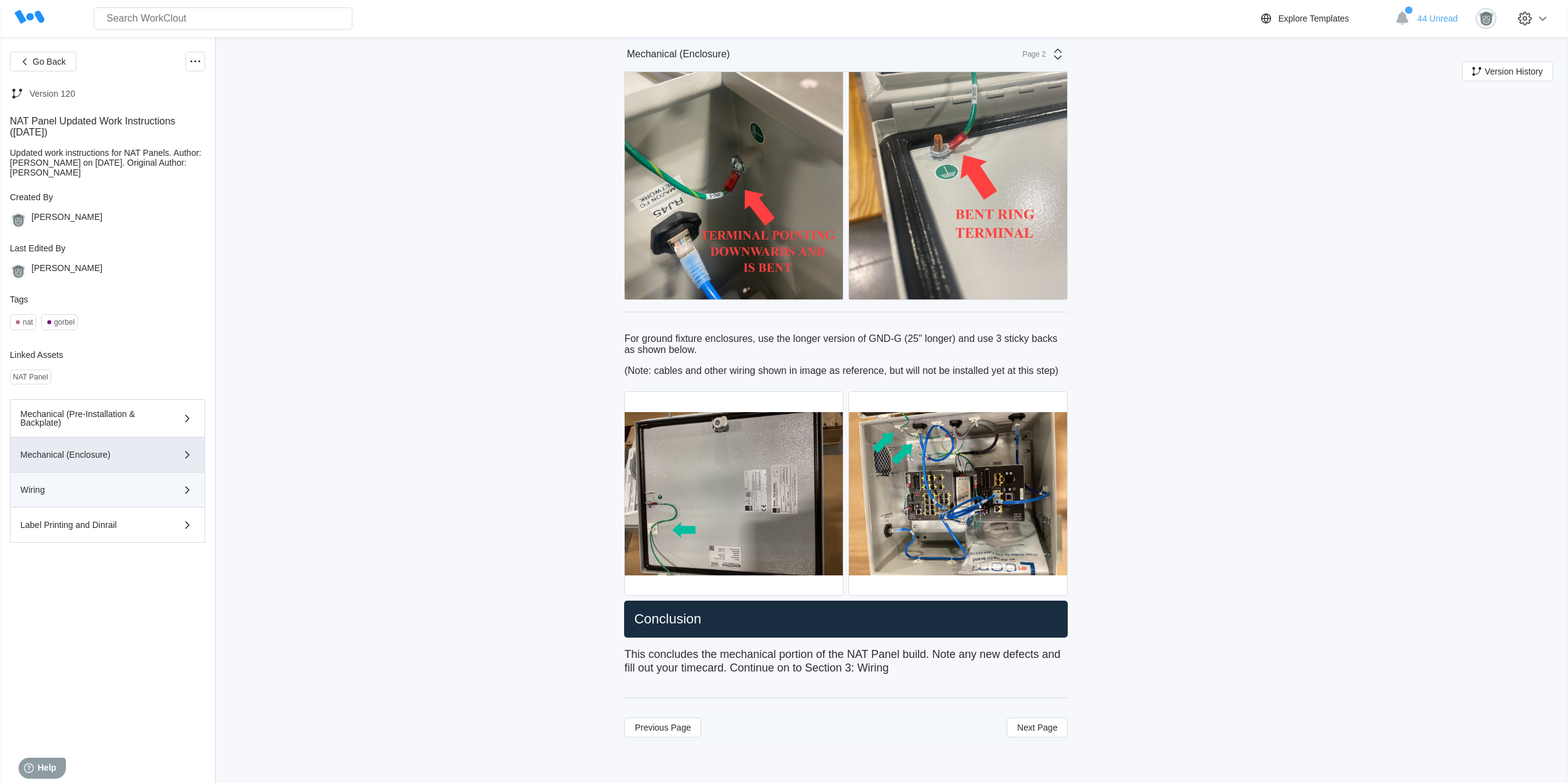
click at [90, 493] on div "Wiring" at bounding box center [89, 490] width 139 height 9
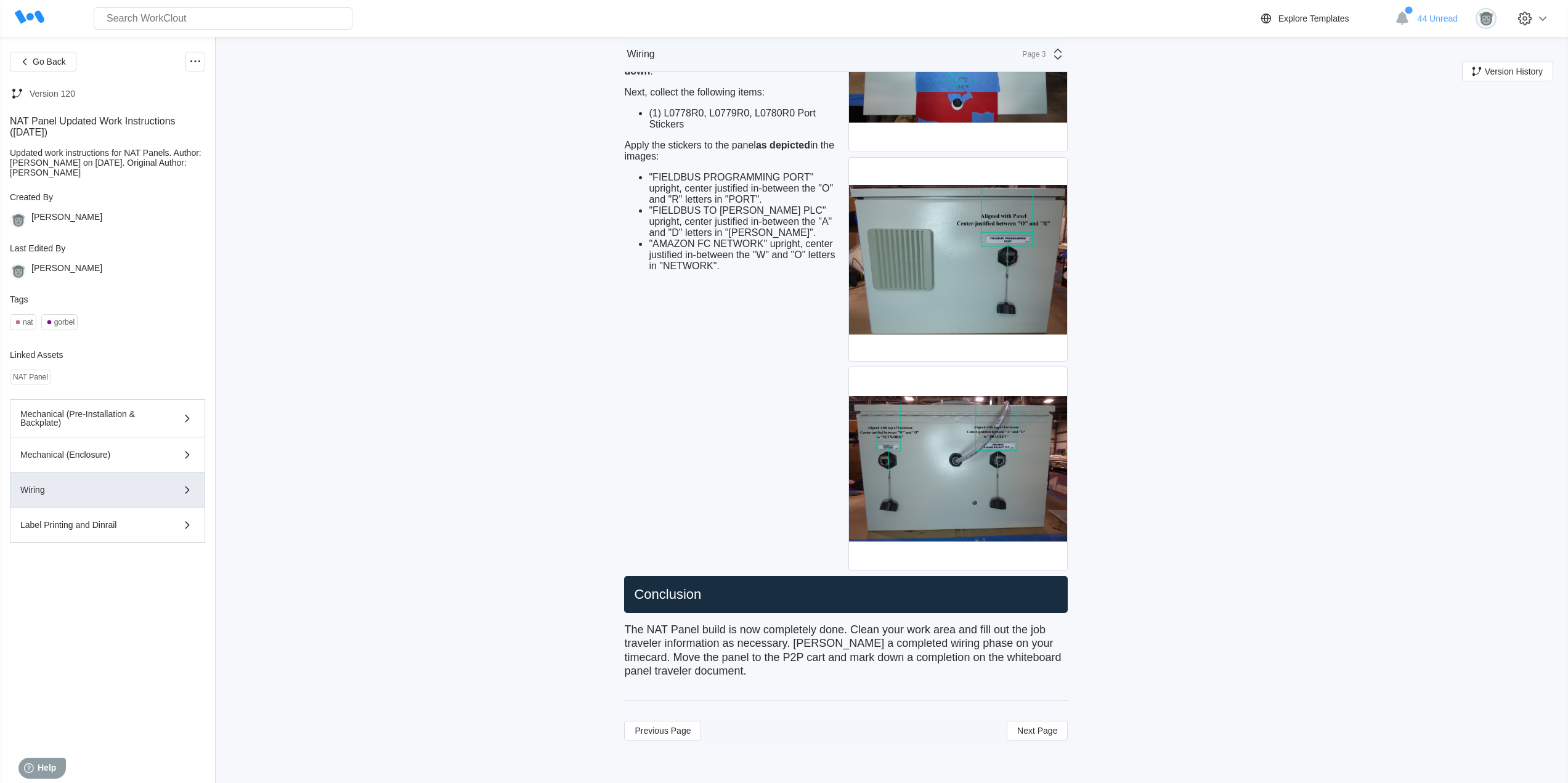
scroll to position [5826, 0]
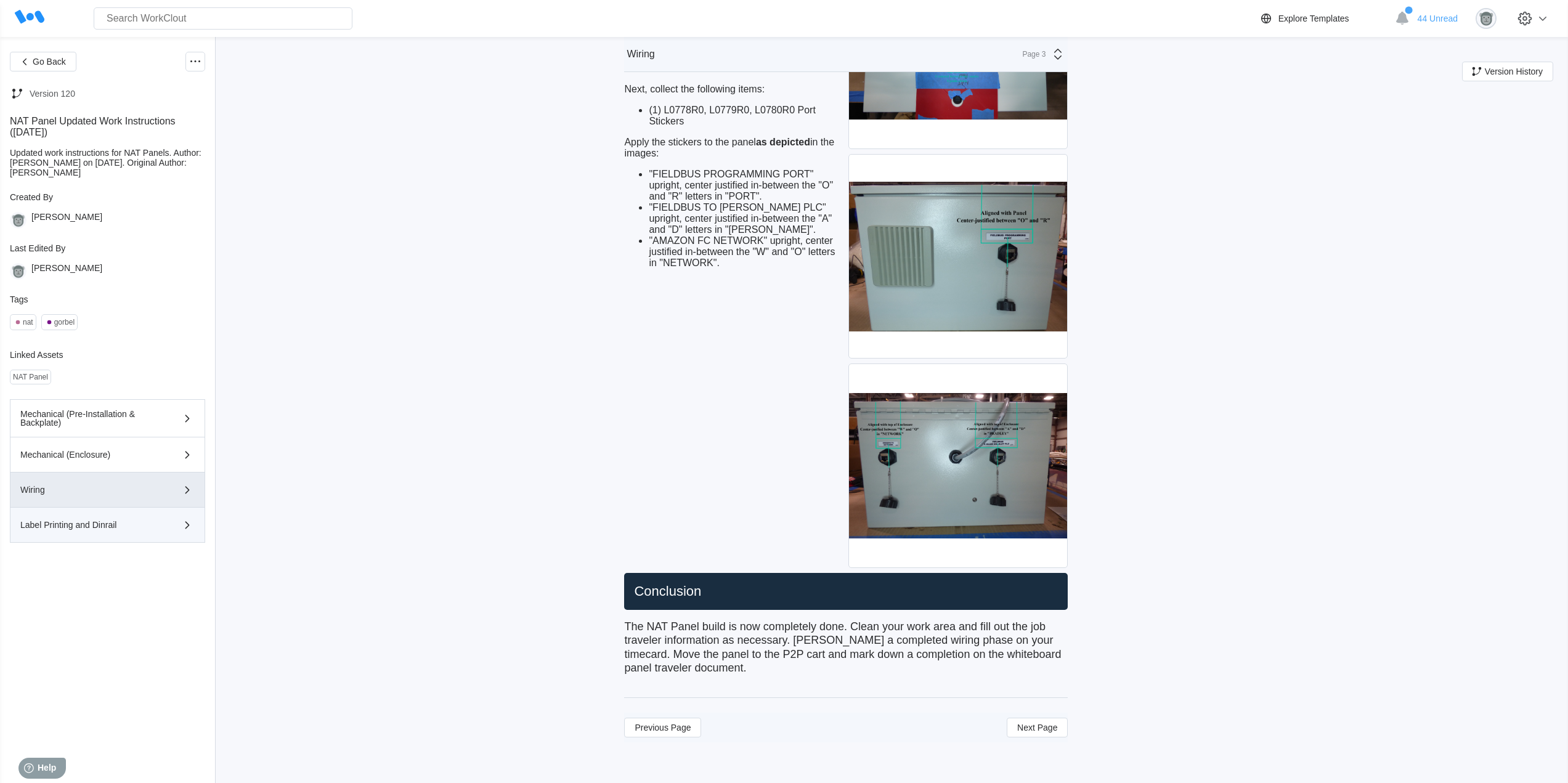
click at [85, 527] on div "Label Printing and Dinrail" at bounding box center [89, 525] width 139 height 9
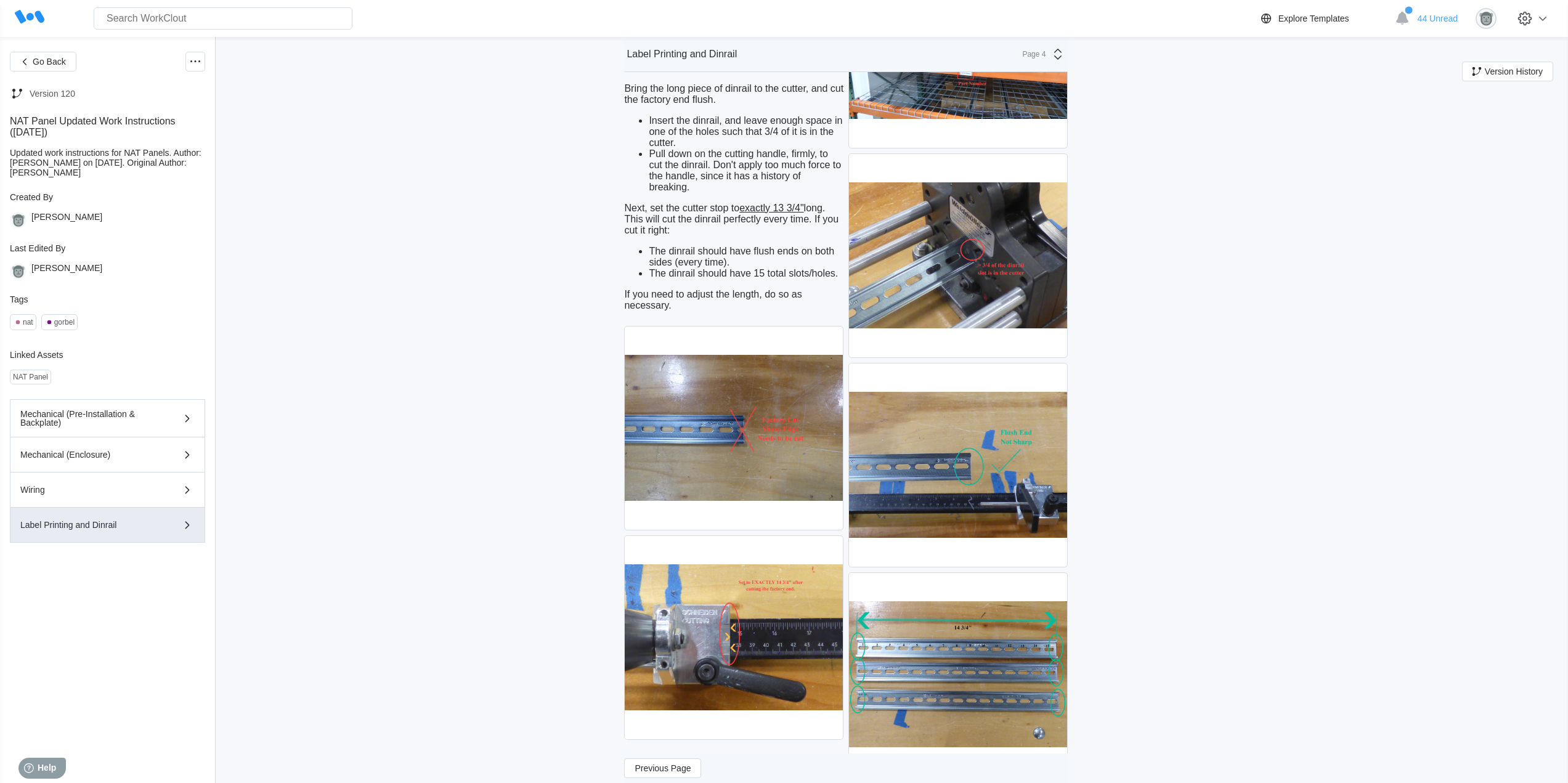
scroll to position [3388, 0]
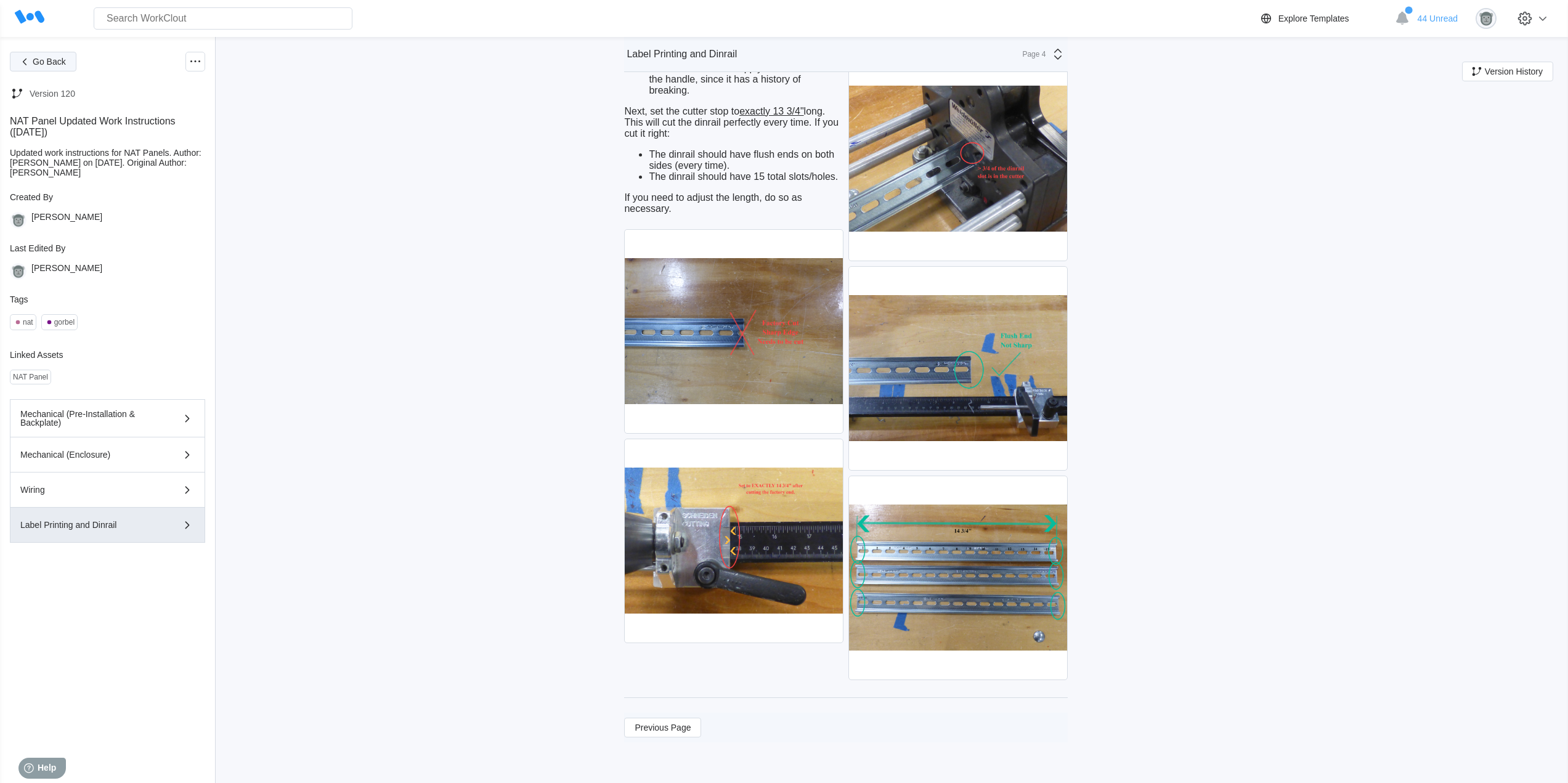
click at [35, 65] on span "Go Back" at bounding box center [49, 62] width 33 height 9
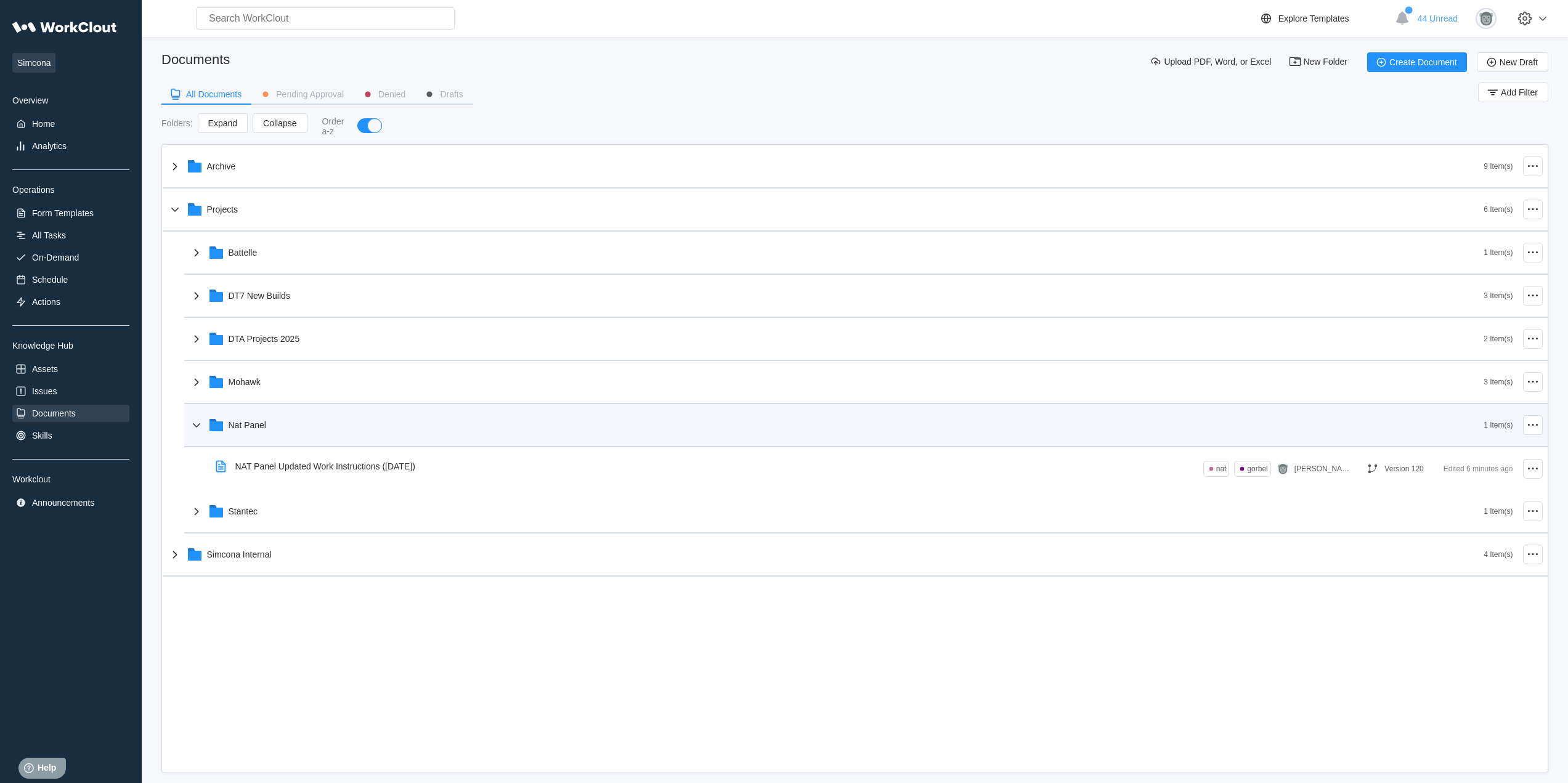
click at [634, 418] on div "Nat Panel" at bounding box center [836, 425] width 1295 height 32
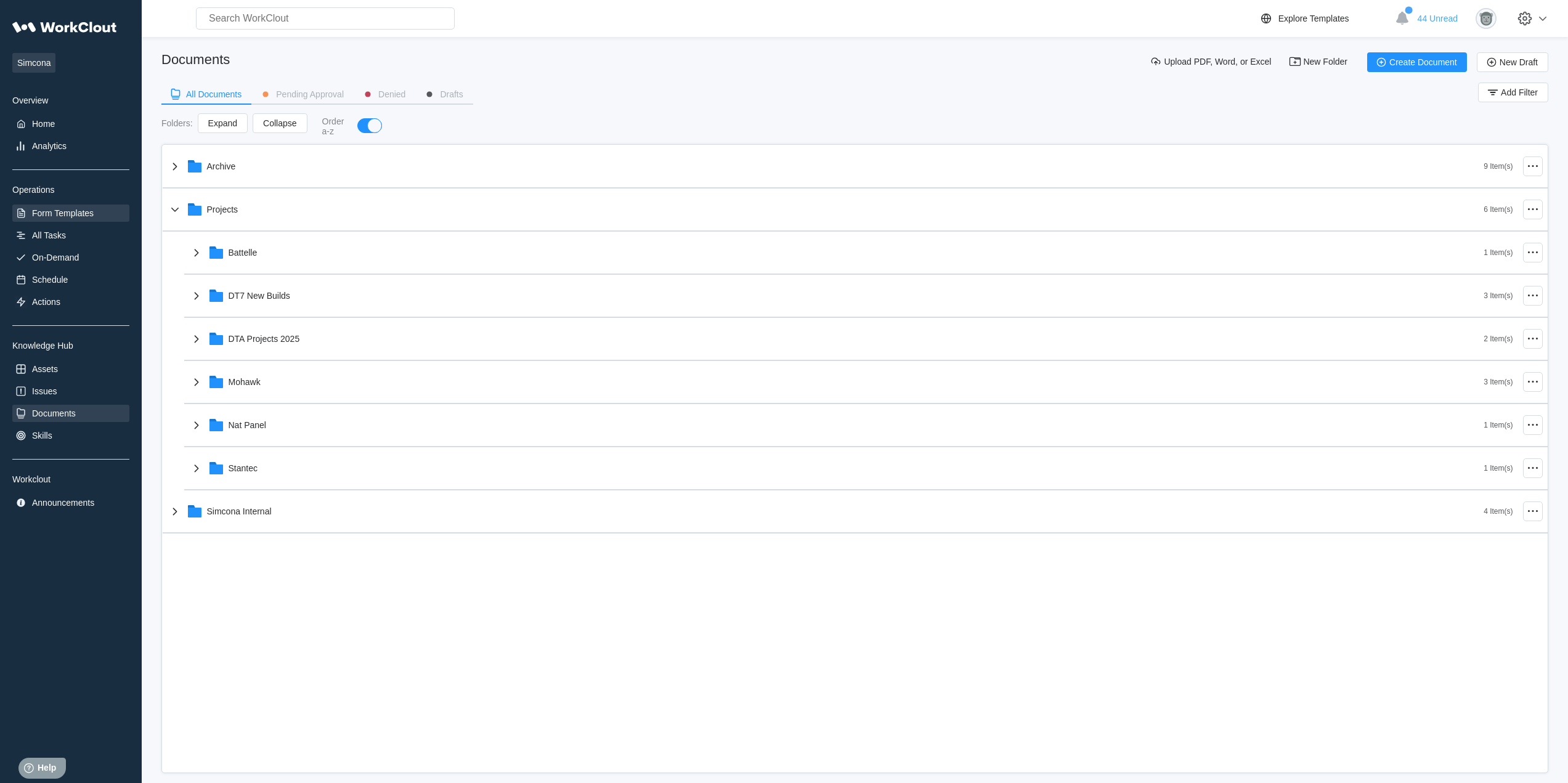
click at [53, 219] on div "Form Templates" at bounding box center [71, 213] width 117 height 17
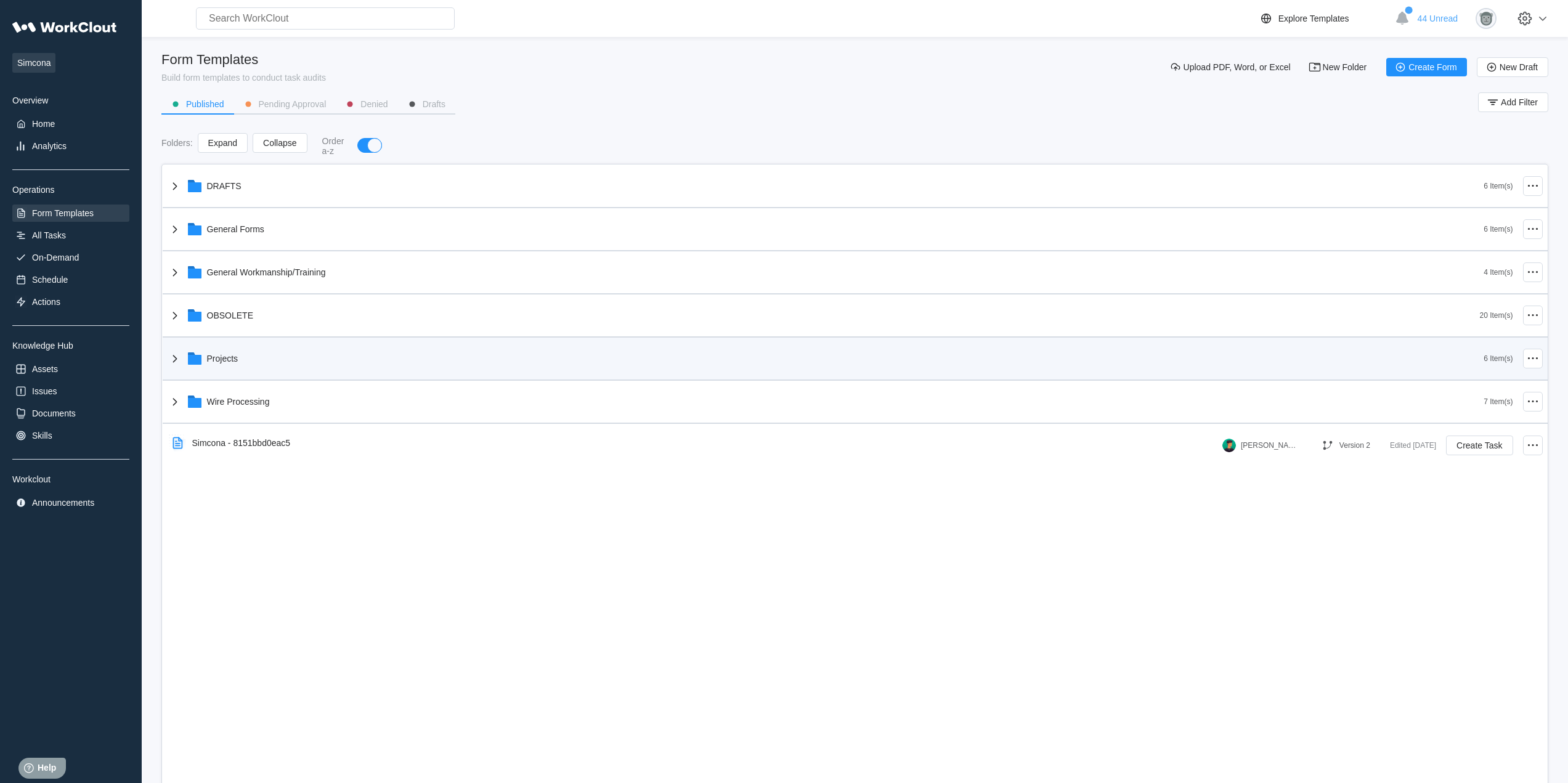
click at [270, 355] on div "Projects" at bounding box center [826, 358] width 1317 height 32
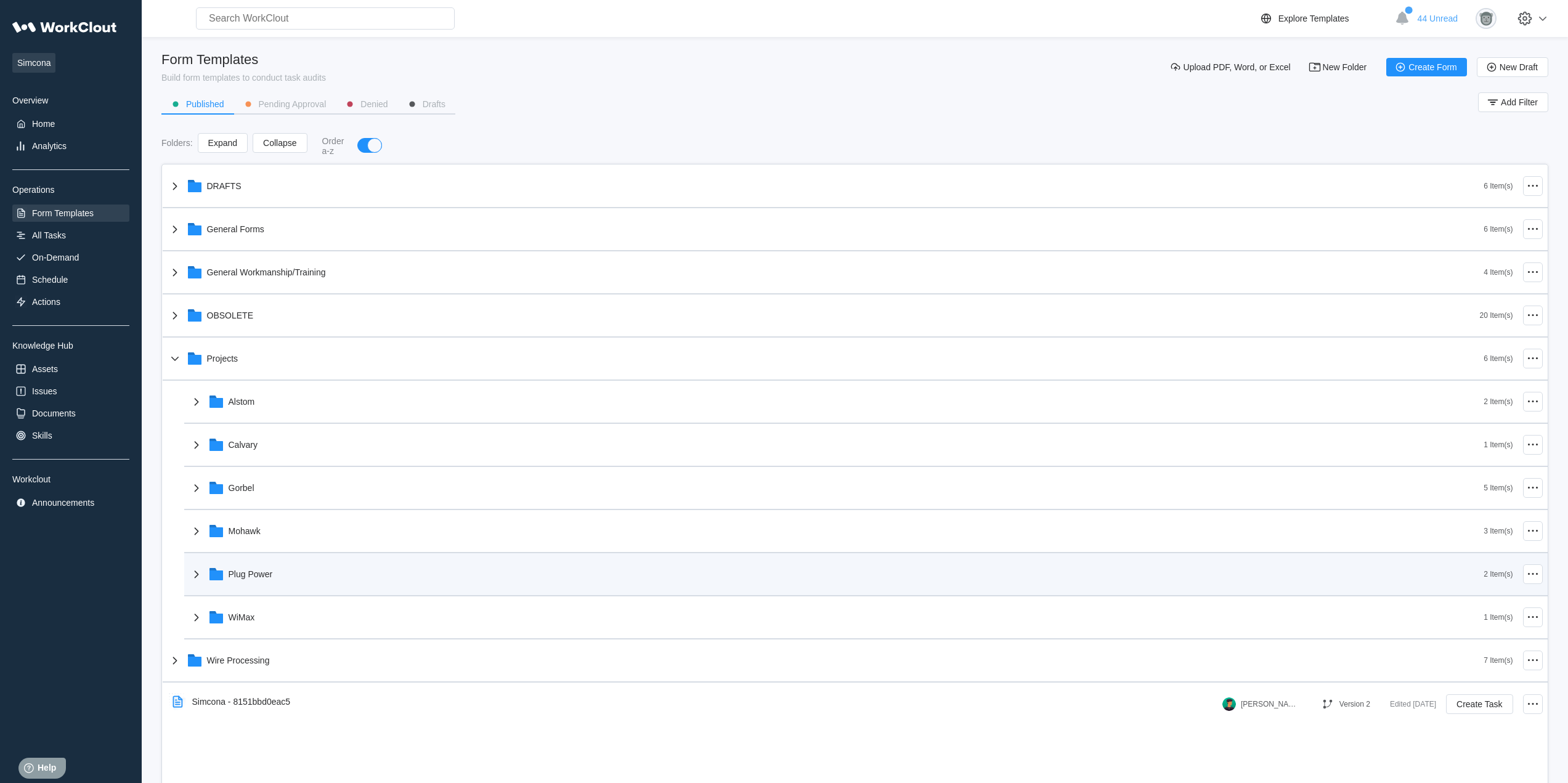
drag, startPoint x: 308, startPoint y: 570, endPoint x: 305, endPoint y: 560, distance: 10.4
click at [307, 570] on div "Plug Power" at bounding box center [836, 574] width 1295 height 32
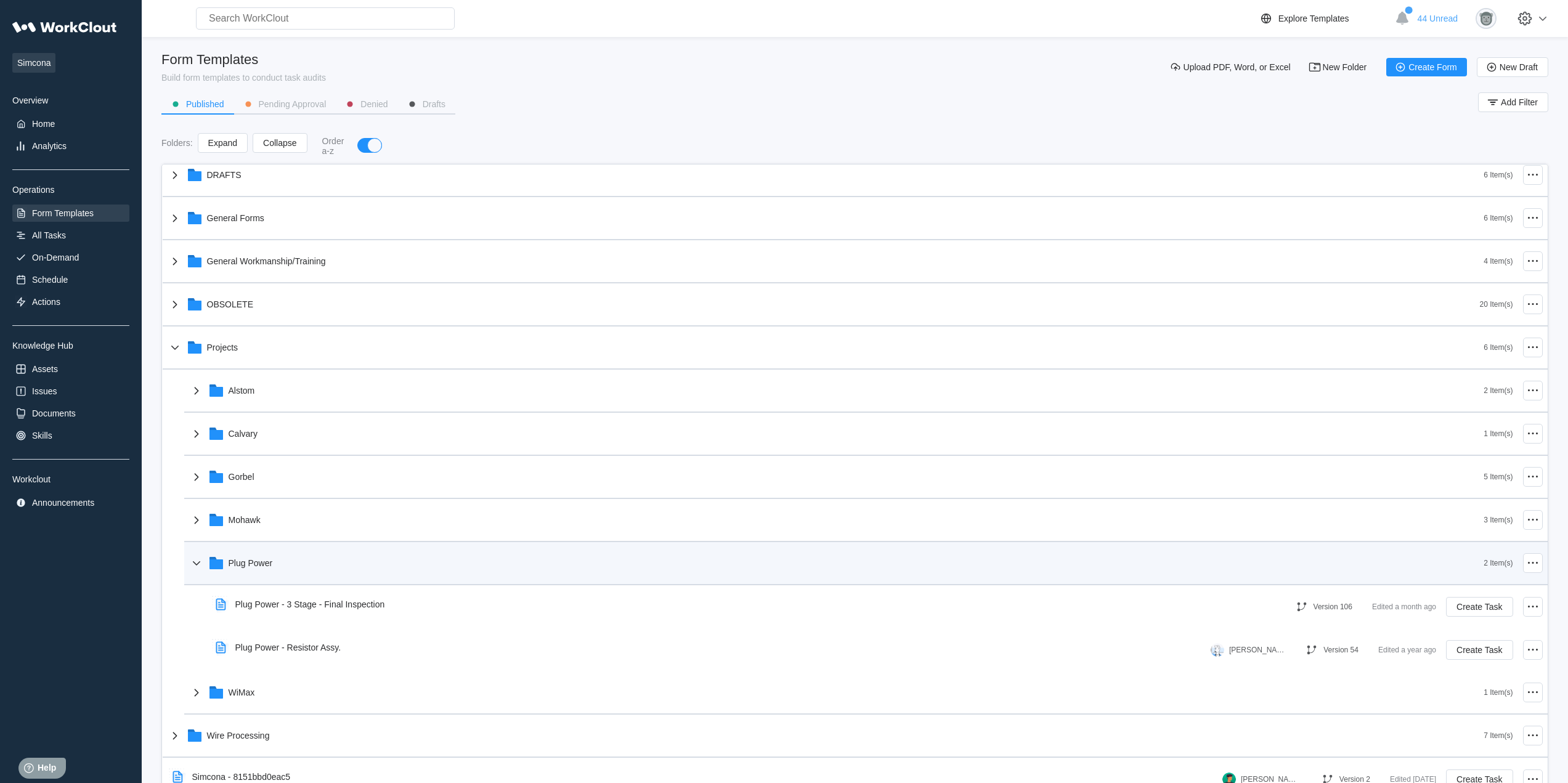
scroll to position [20, 0]
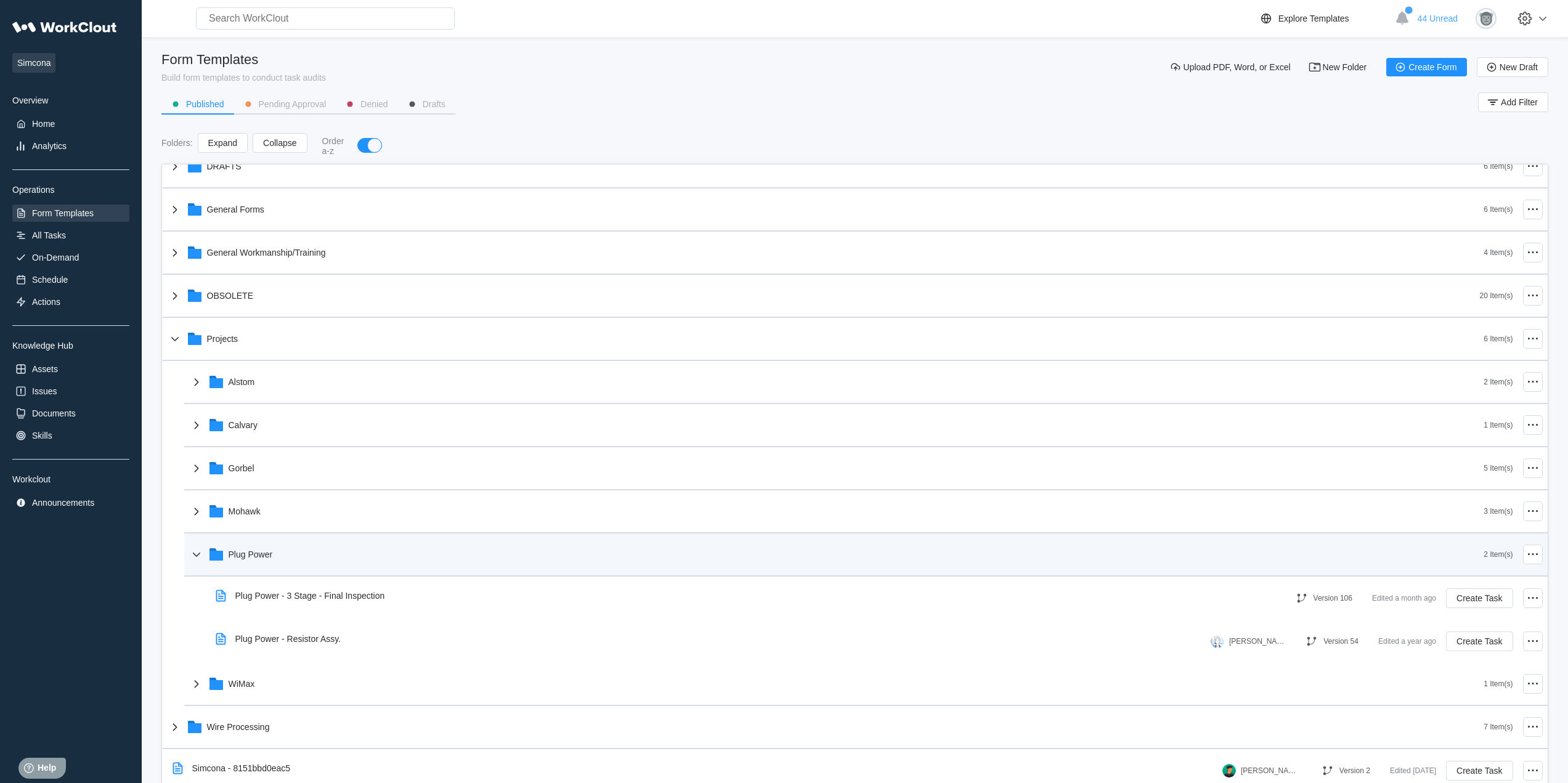
click at [288, 553] on div "Plug Power" at bounding box center [836, 554] width 1295 height 32
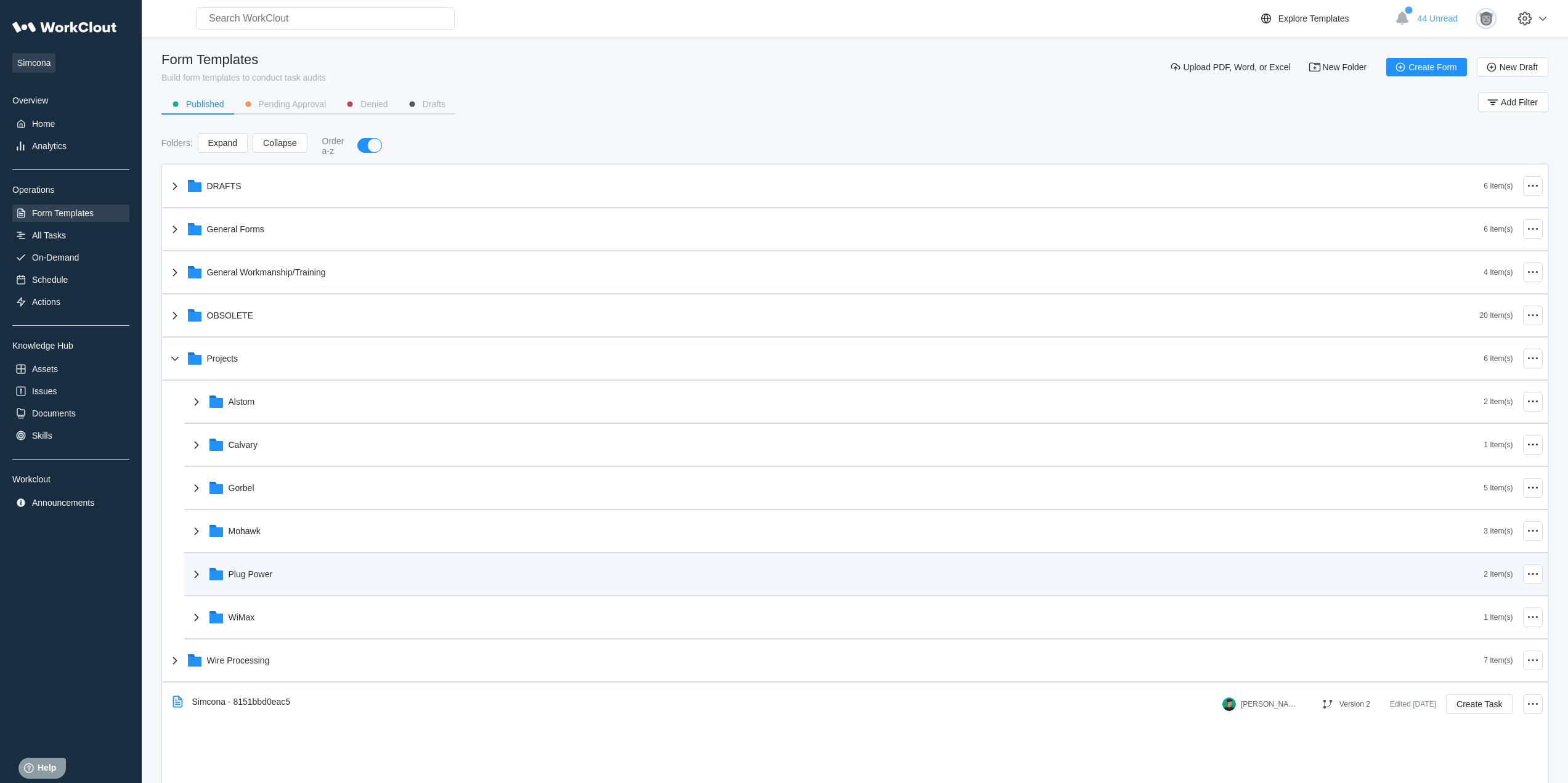
scroll to position [0, 0]
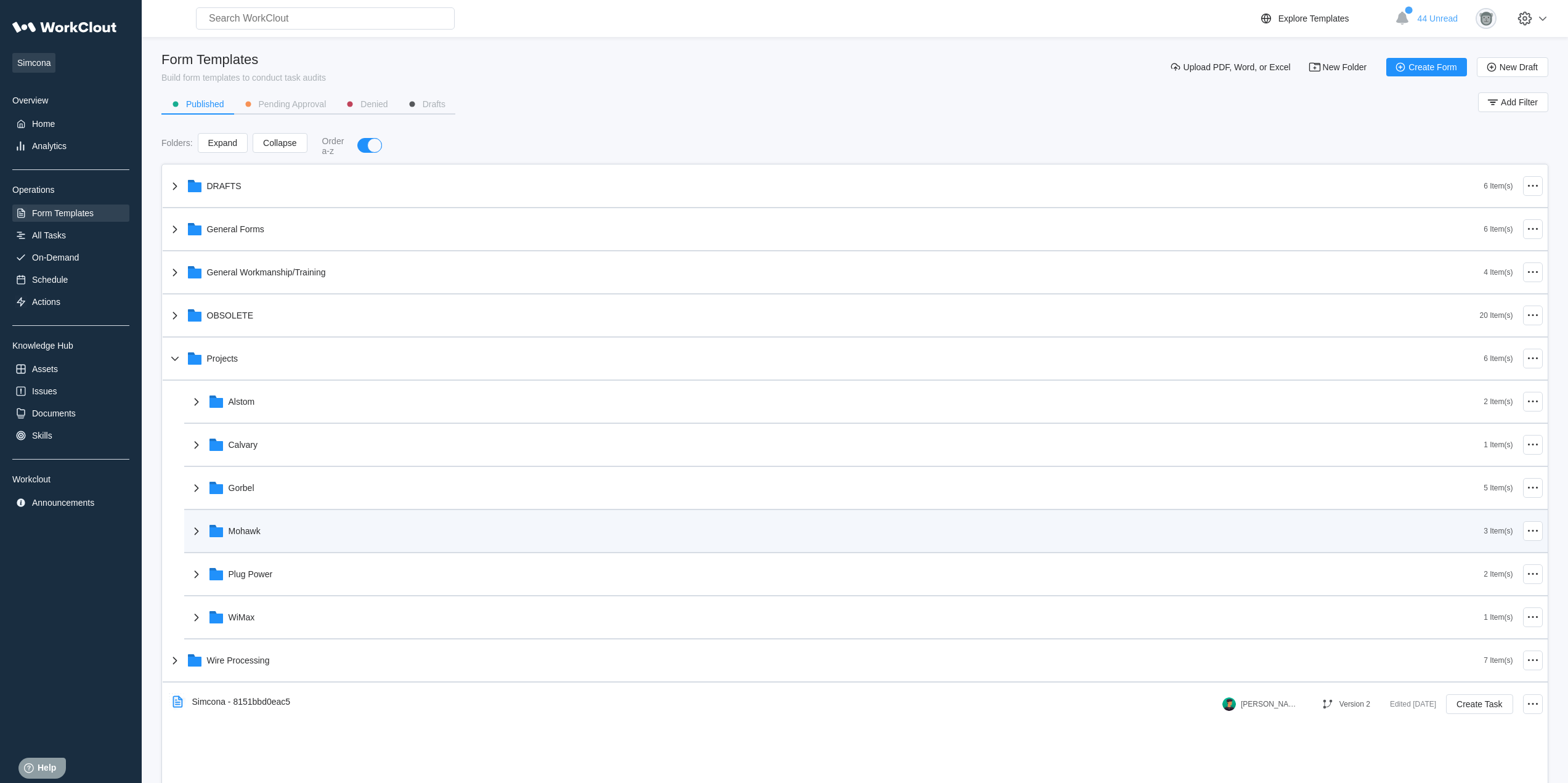
click at [288, 550] on div "Mohawk 3 Item(s)" at bounding box center [866, 531] width 1364 height 43
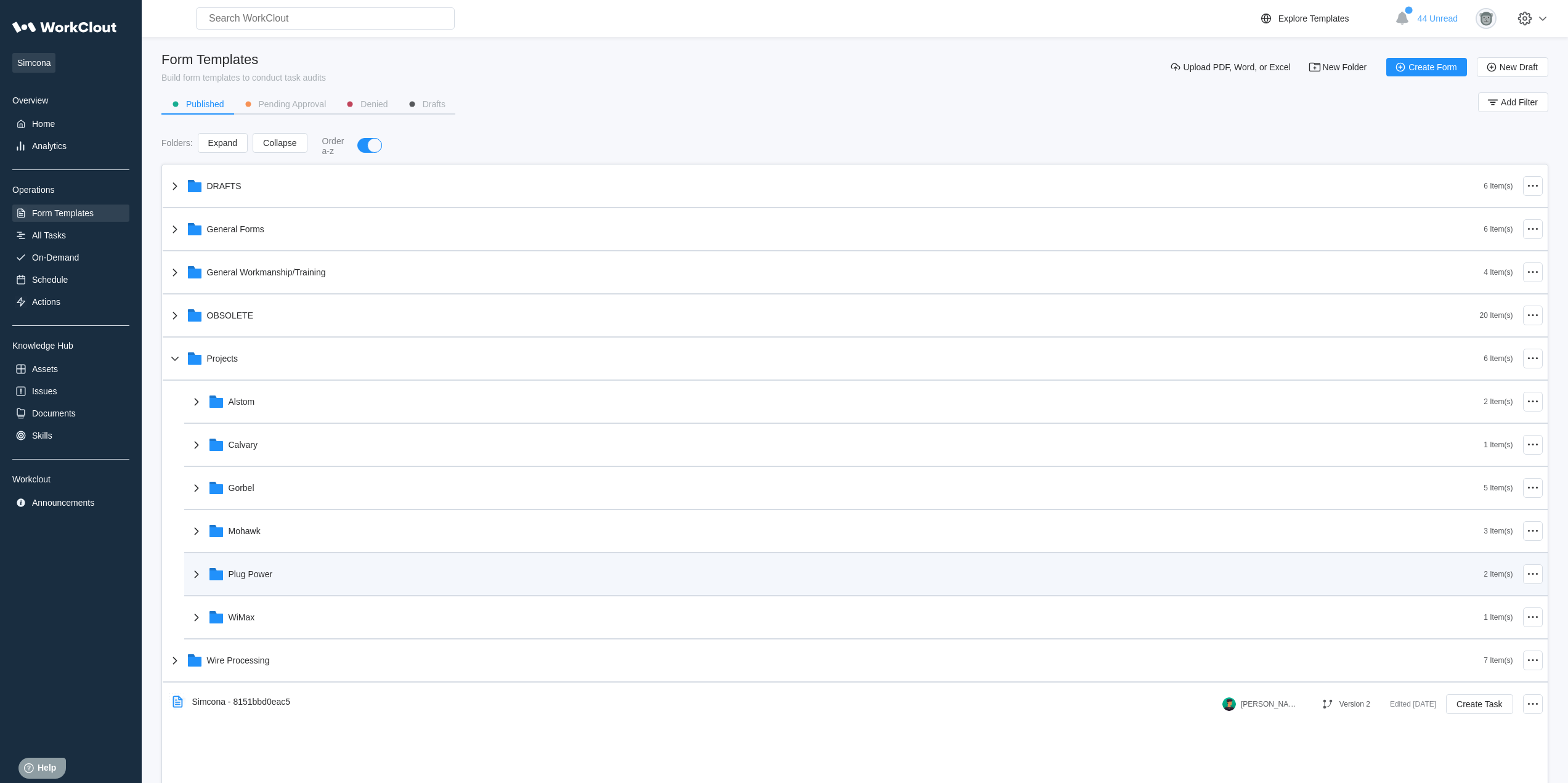
click at [287, 590] on div "Plug Power 2 Item(s)" at bounding box center [866, 574] width 1364 height 43
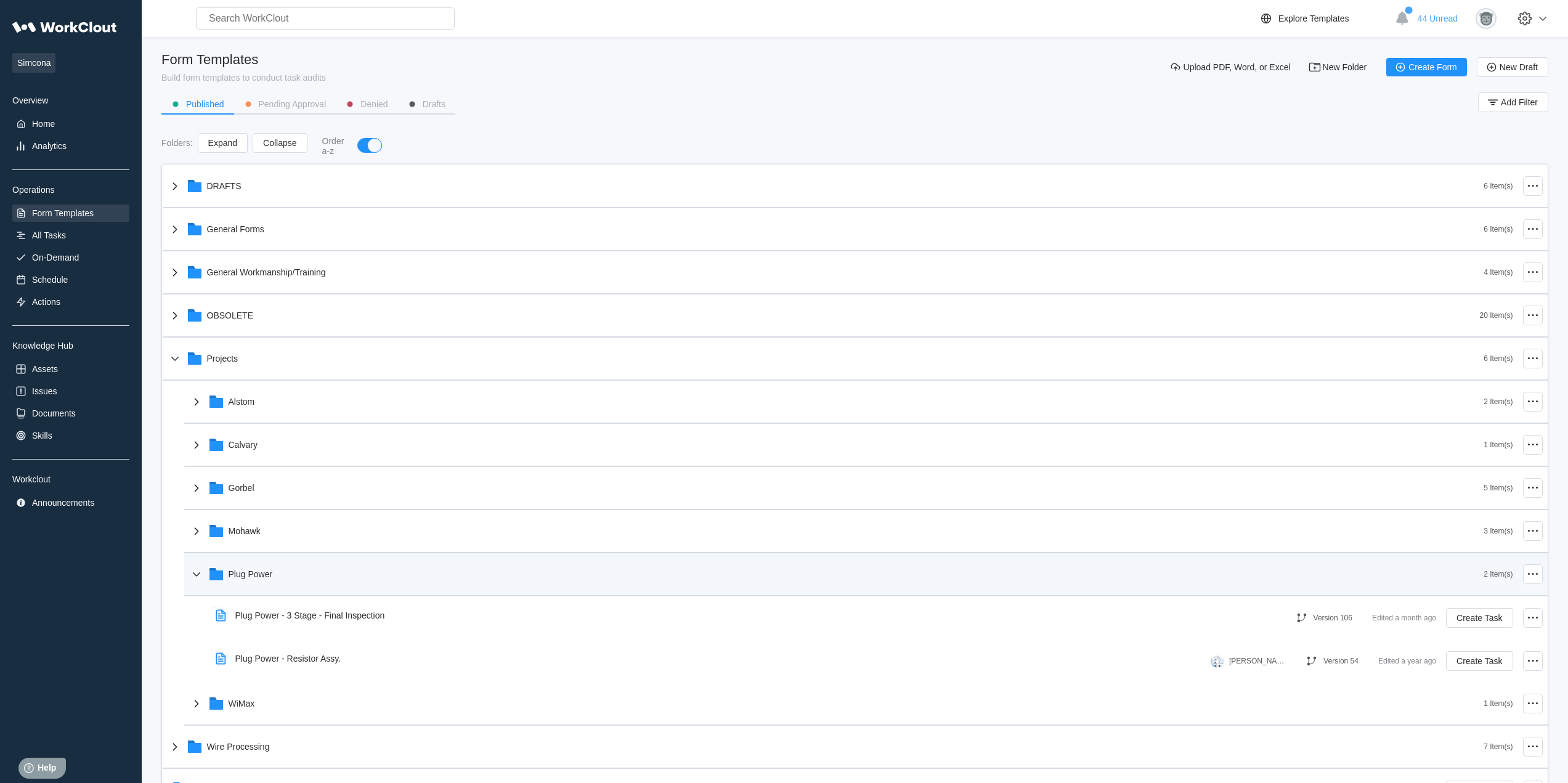
click at [287, 587] on div "Plug Power" at bounding box center [836, 574] width 1295 height 32
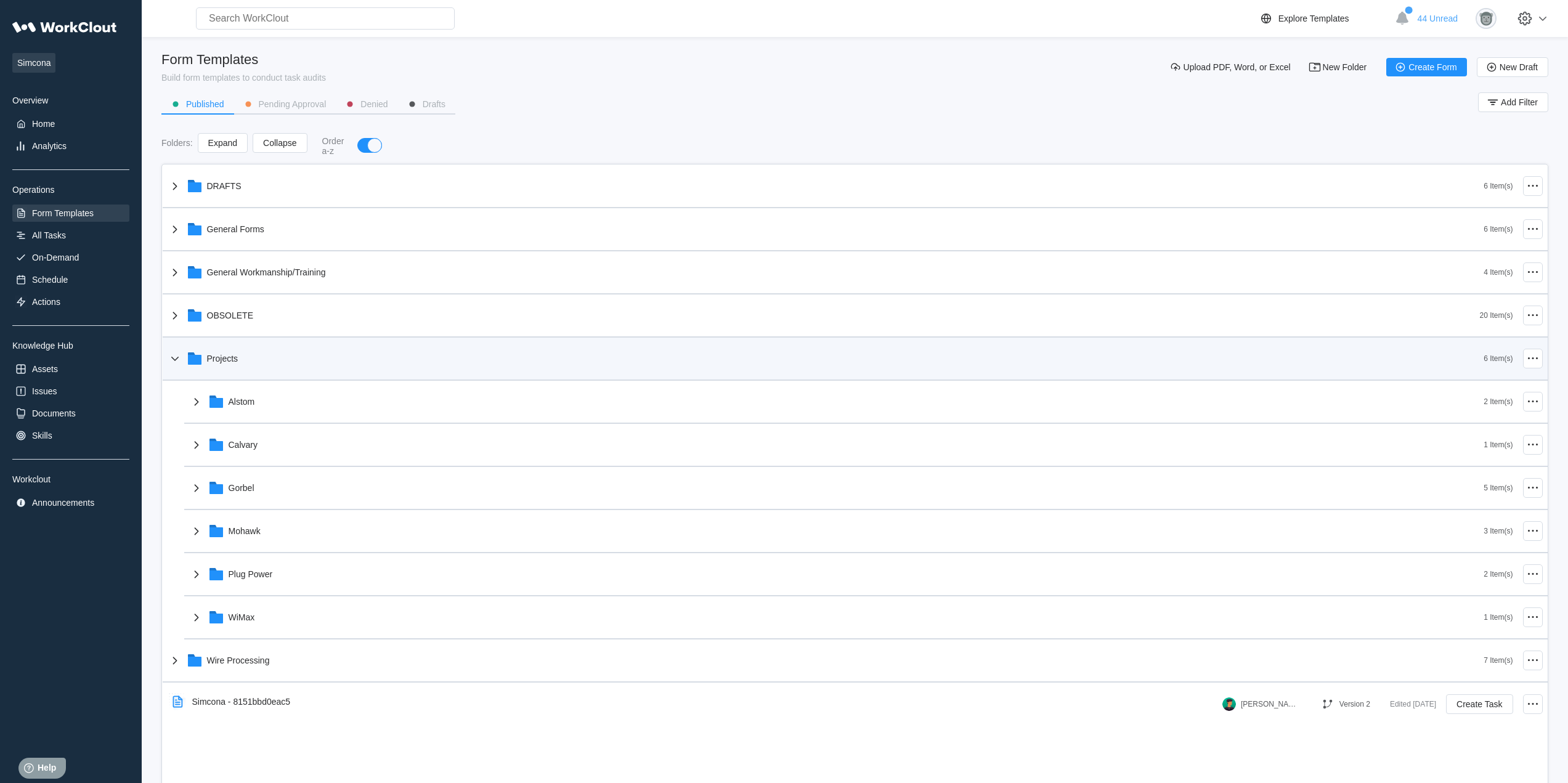
click at [248, 367] on div "Projects" at bounding box center [826, 358] width 1317 height 32
